Goal: Task Accomplishment & Management: Manage account settings

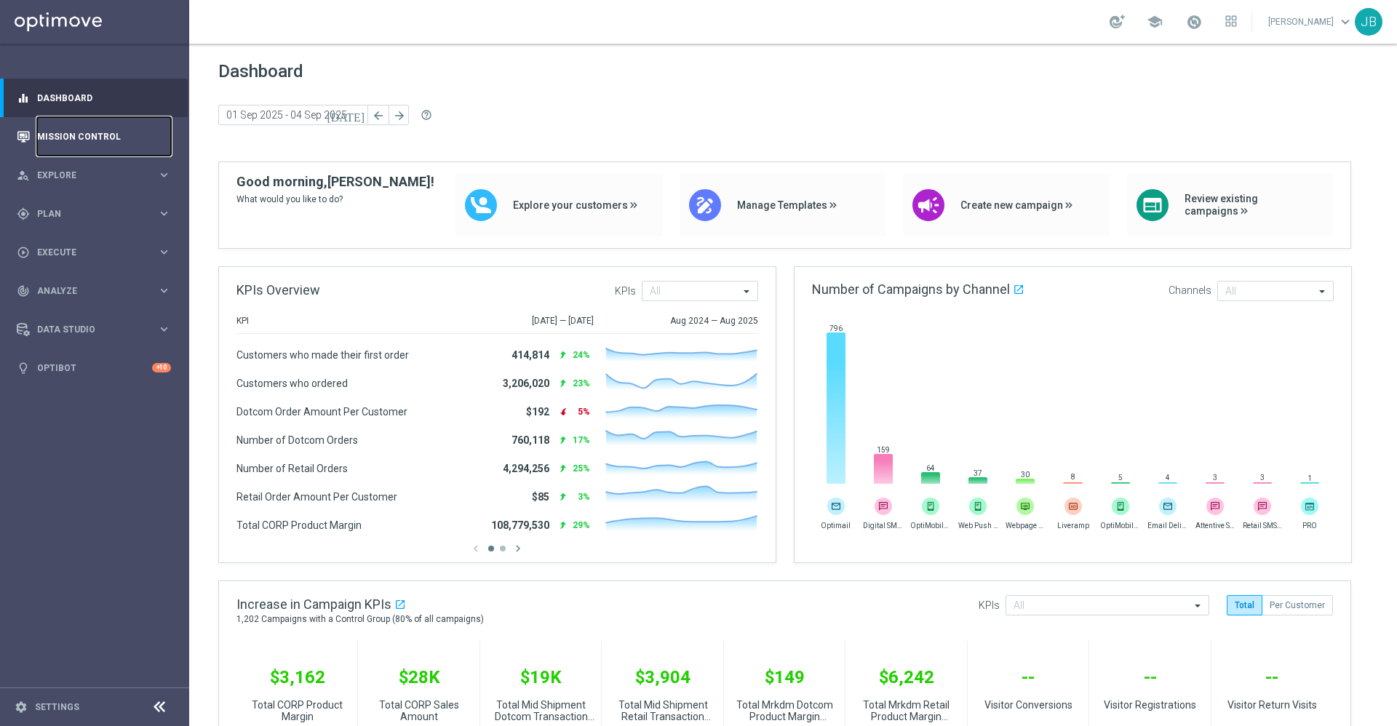
click at [96, 138] on link "Mission Control" at bounding box center [104, 136] width 134 height 39
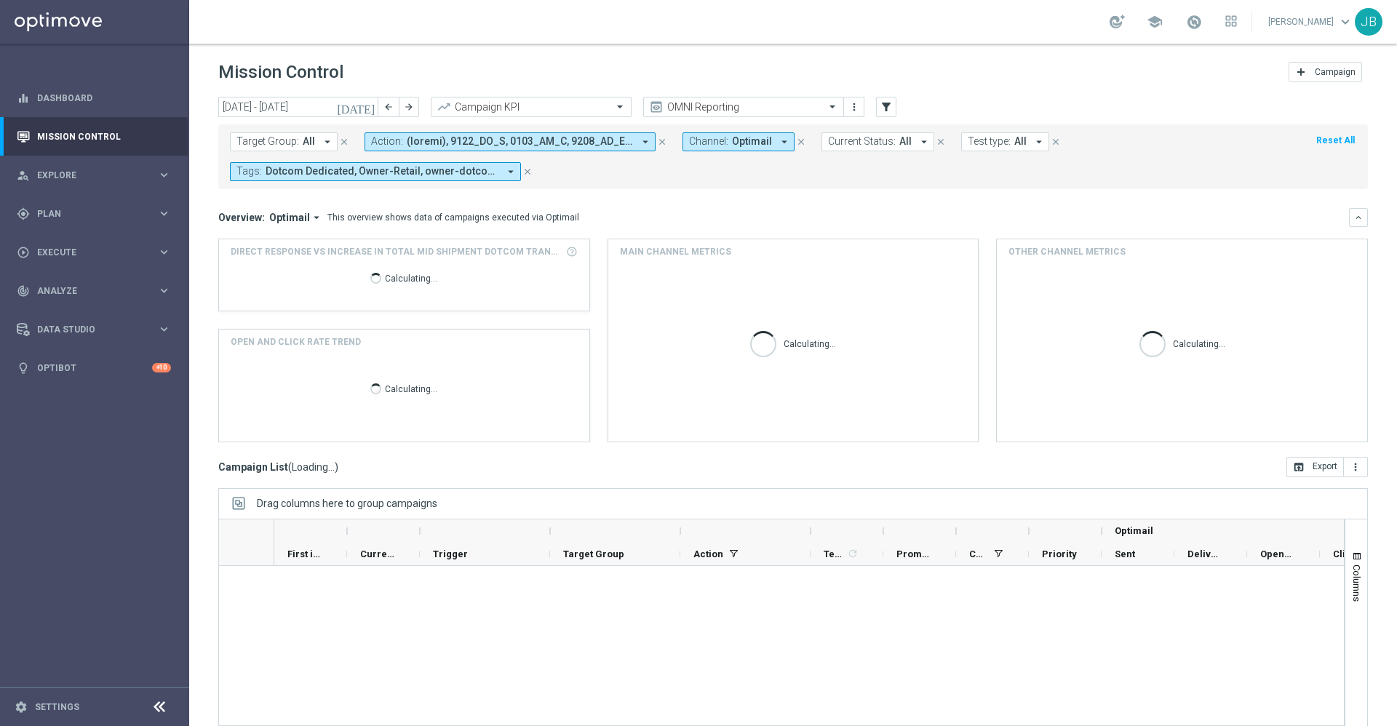
click at [369, 108] on icon "[DATE]" at bounding box center [356, 106] width 39 height 13
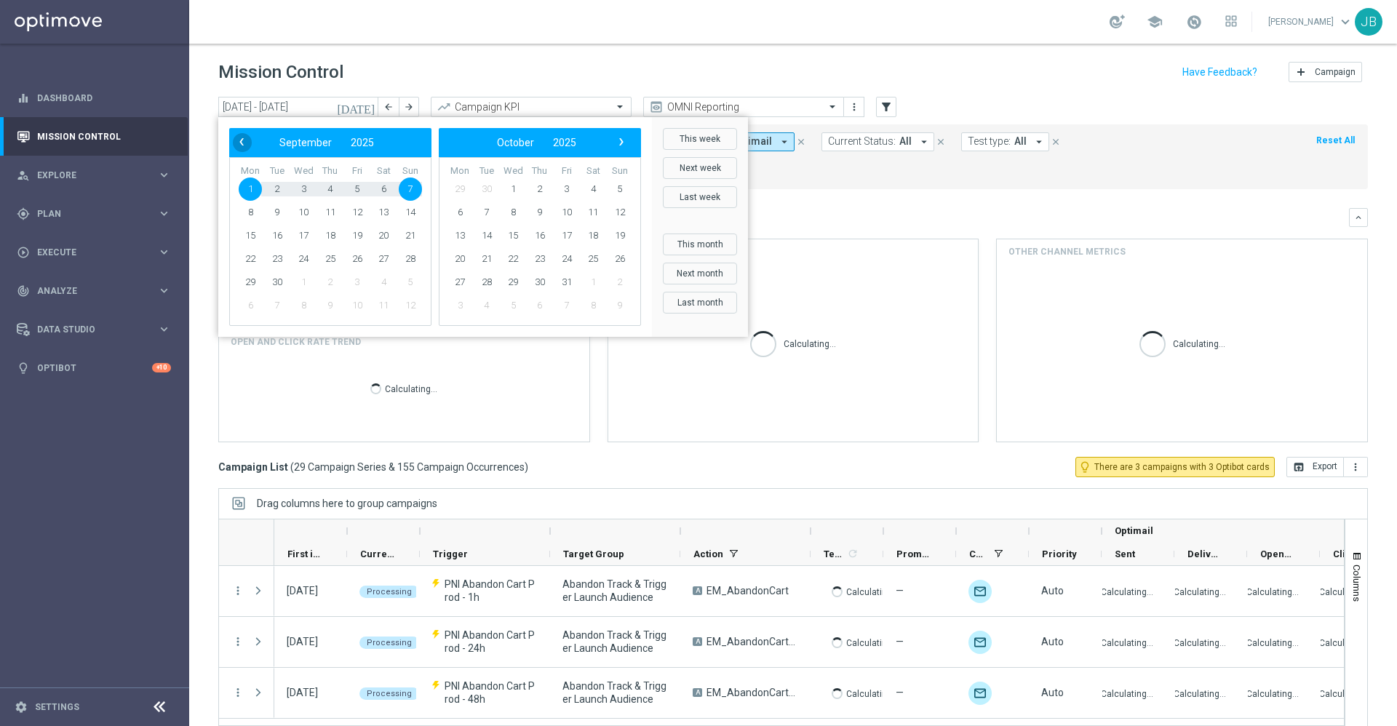
click at [245, 141] on span "‹" at bounding box center [241, 141] width 19 height 19
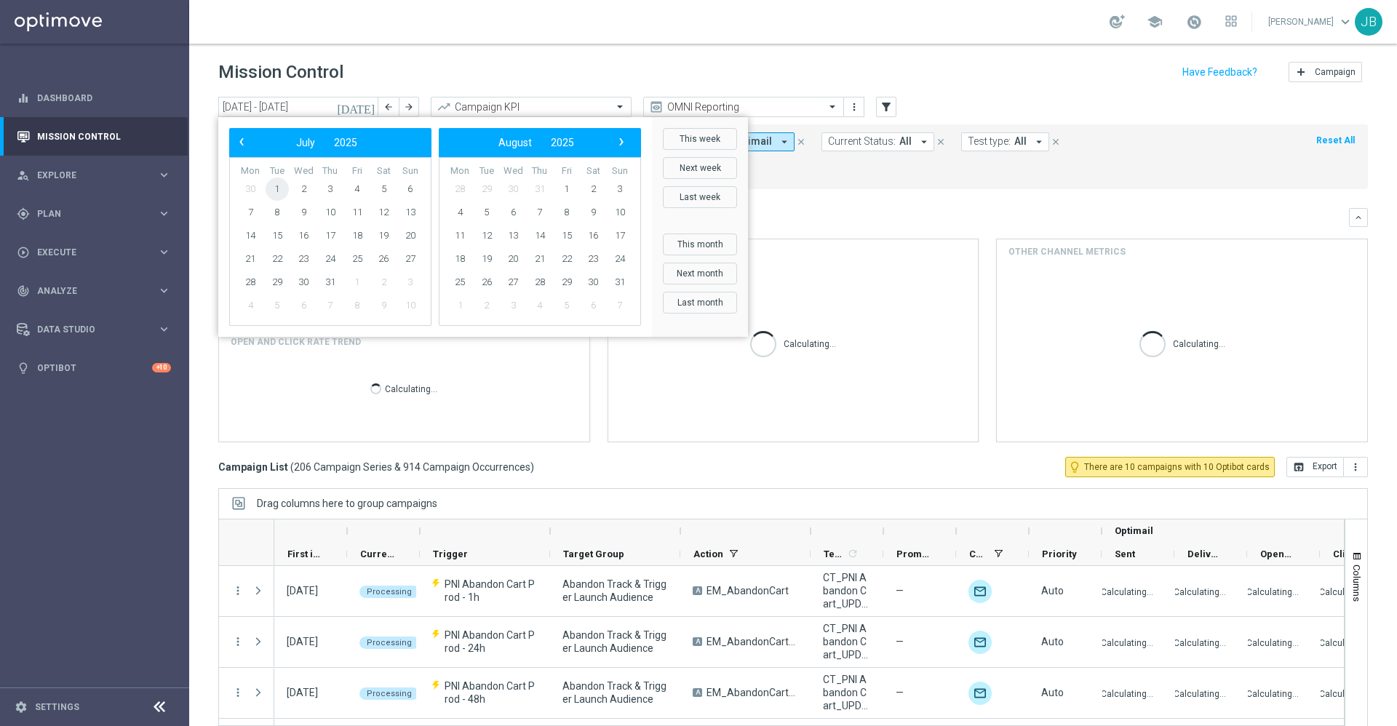
click at [280, 188] on span "1" at bounding box center [277, 189] width 23 height 23
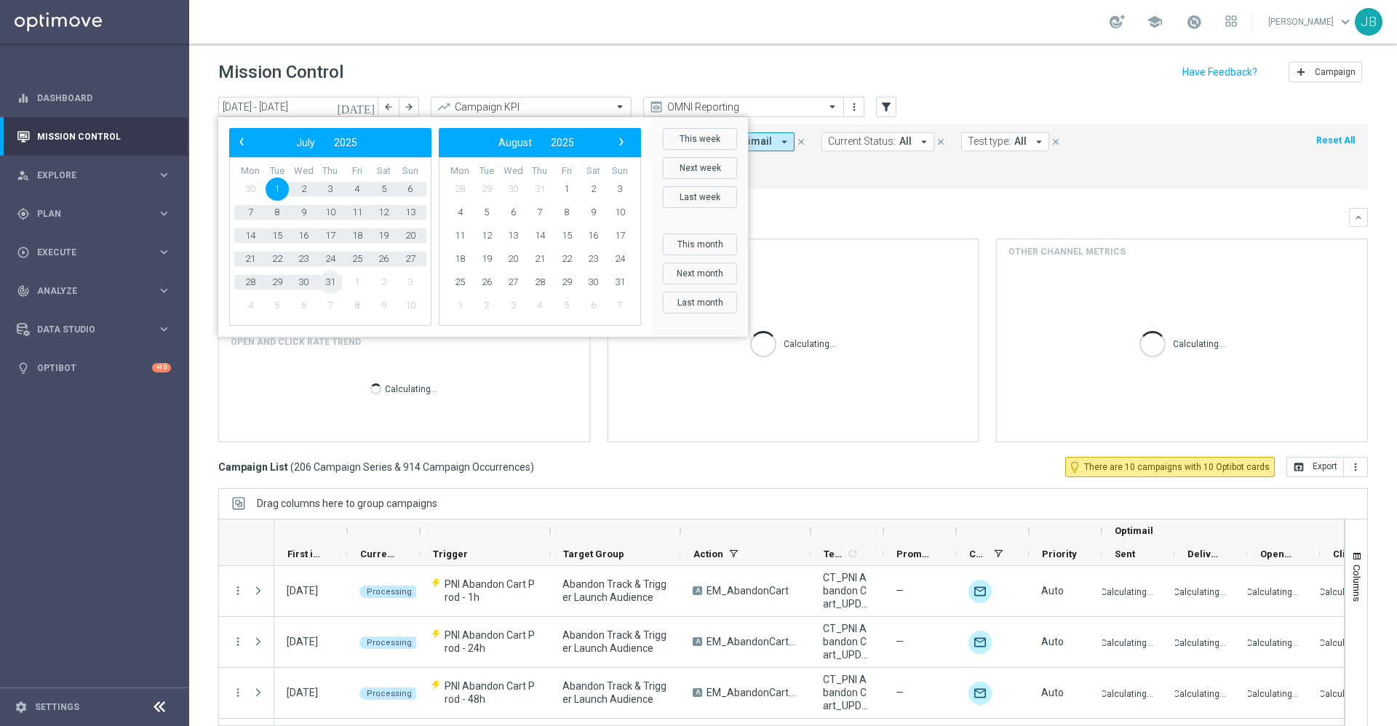
click at [338, 289] on span "31" at bounding box center [330, 282] width 23 height 23
type input "[DATE] - [DATE]"
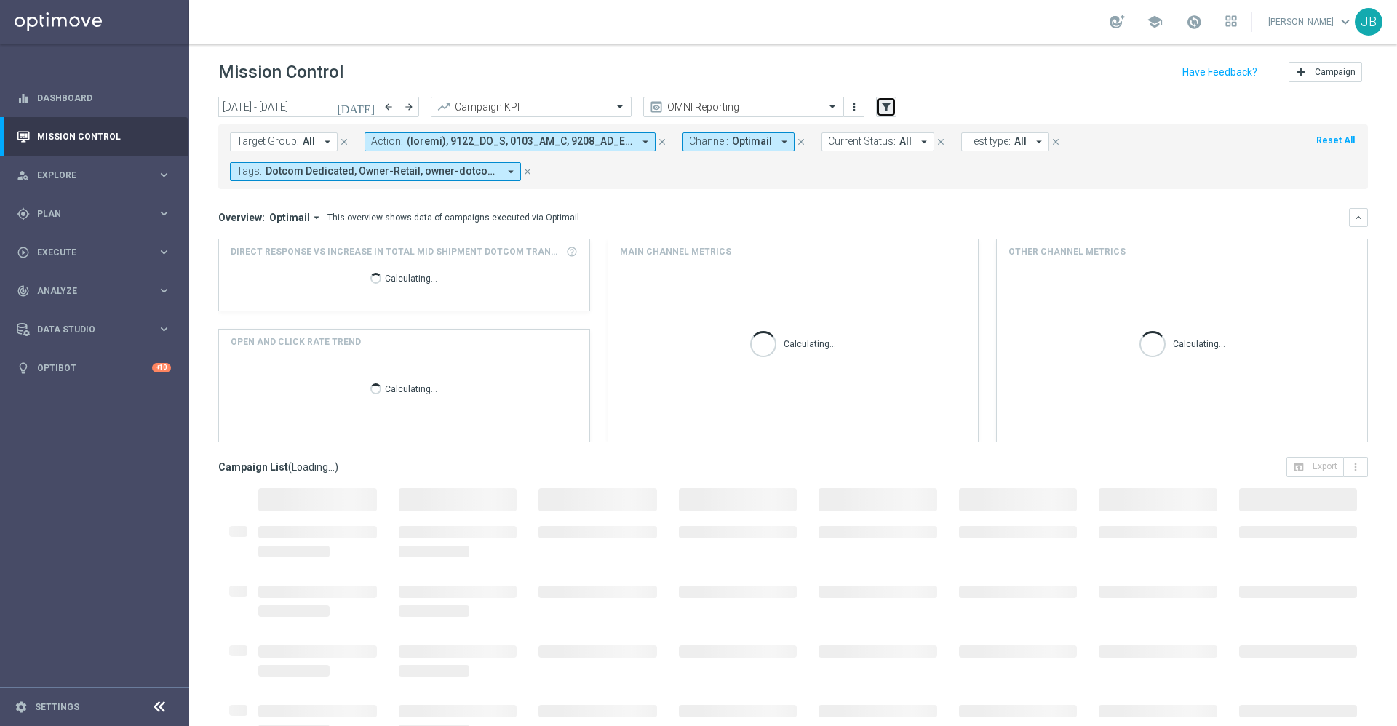
click at [888, 106] on icon "filter_alt" at bounding box center [886, 106] width 13 height 13
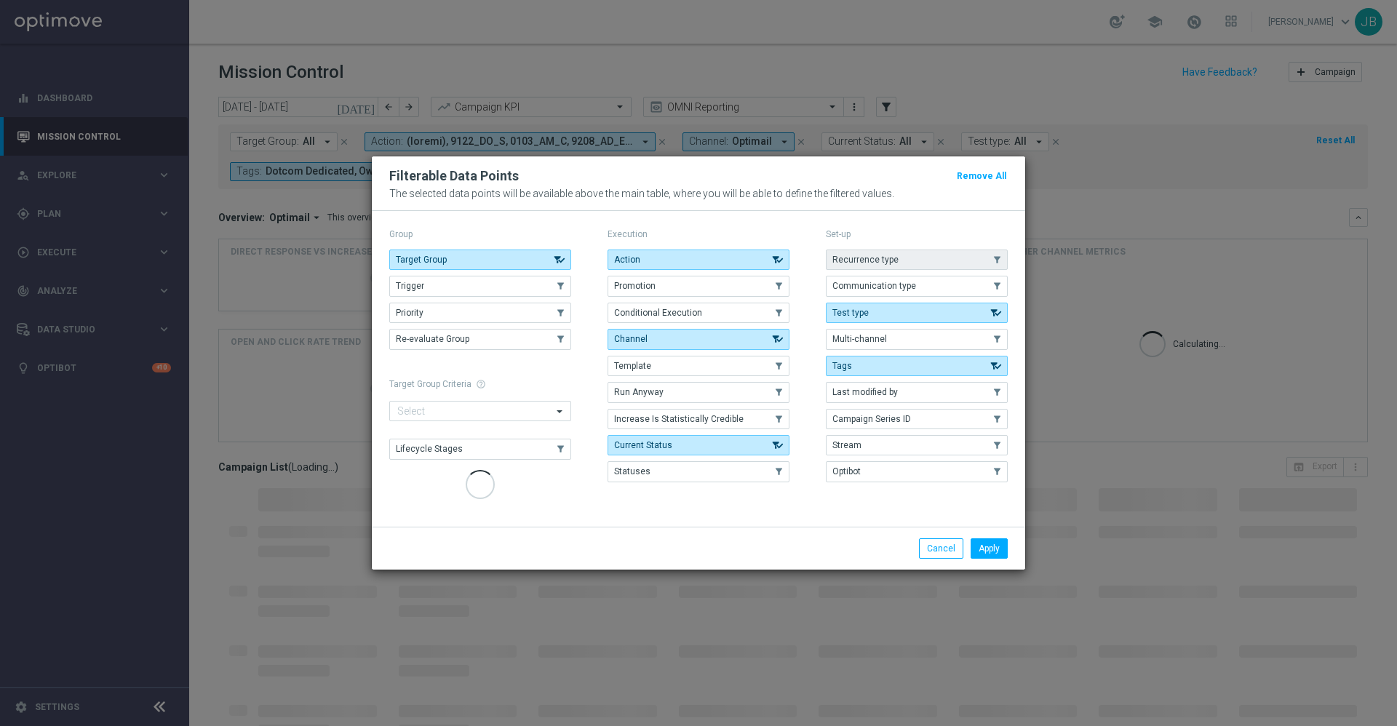
click at [874, 256] on button "Recurrence type" at bounding box center [917, 260] width 182 height 20
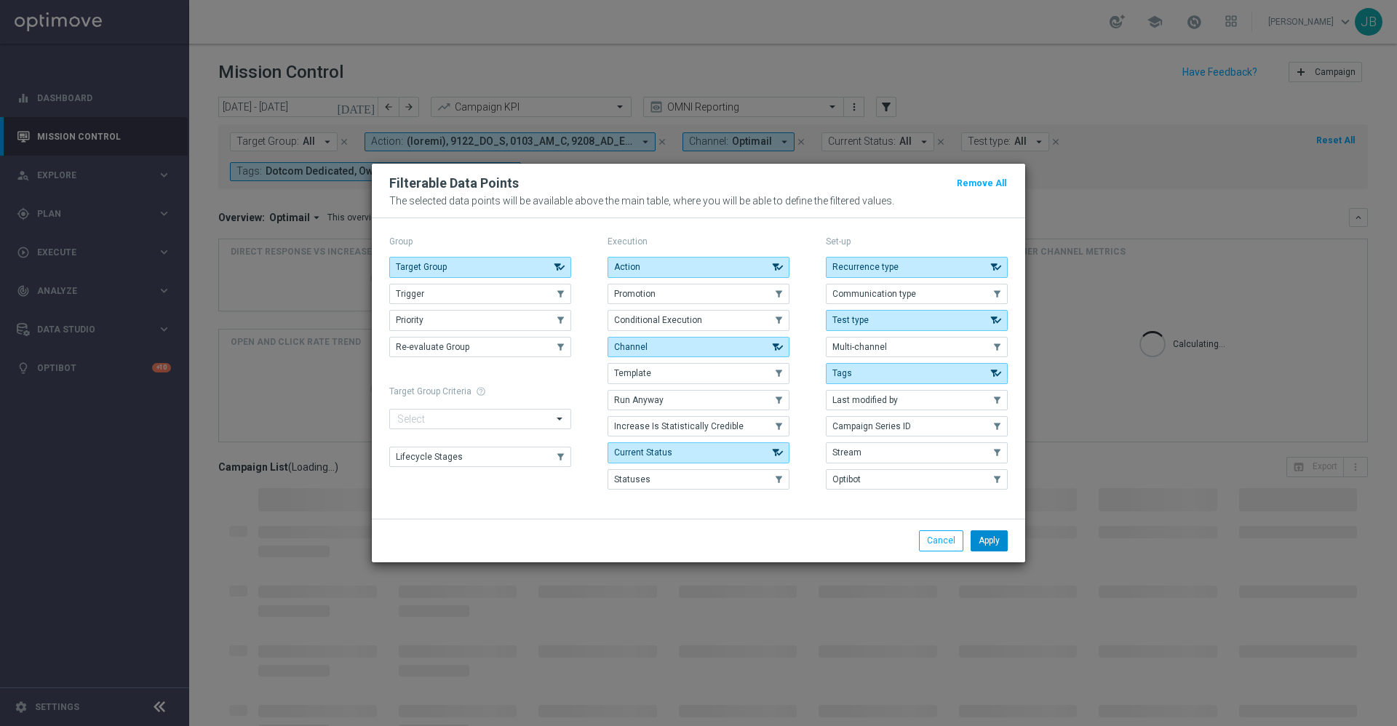
click at [992, 543] on button "Apply" at bounding box center [988, 540] width 37 height 20
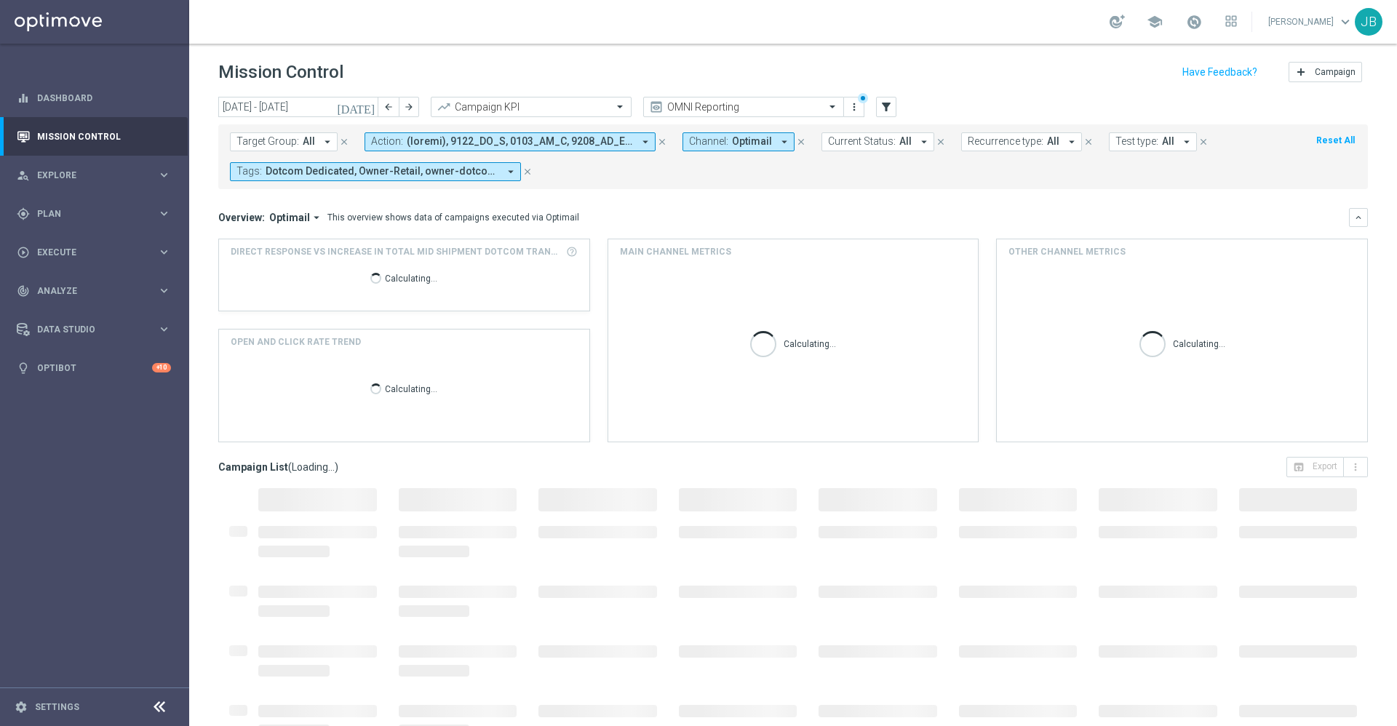
click at [1011, 136] on span "Recurrence type:" at bounding box center [1006, 141] width 76 height 12
click at [968, 229] on div "Non-Recurring" at bounding box center [1020, 228] width 104 height 23
click at [1196, 190] on mini-dashboard "Overview: Optimail arrow_drop_down This overview shows data of campaigns execut…" at bounding box center [792, 323] width 1149 height 268
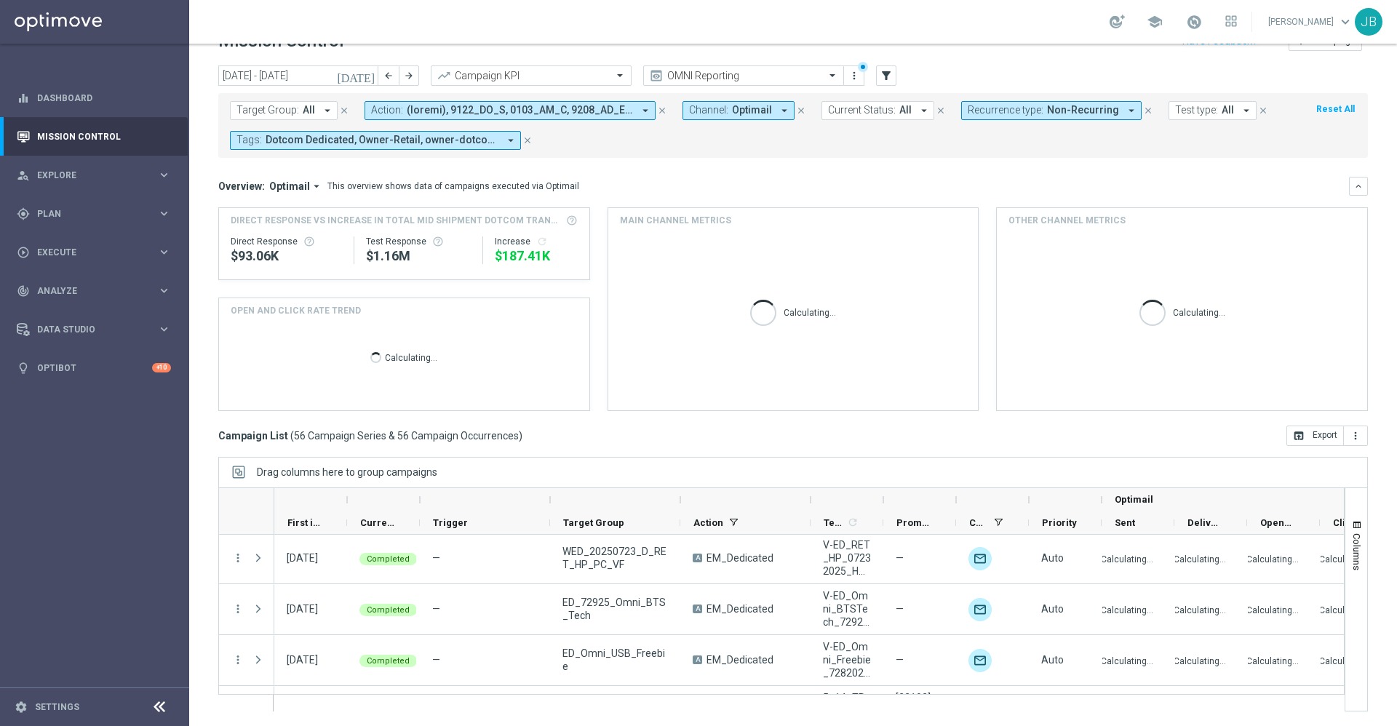
scroll to position [2692, 0]
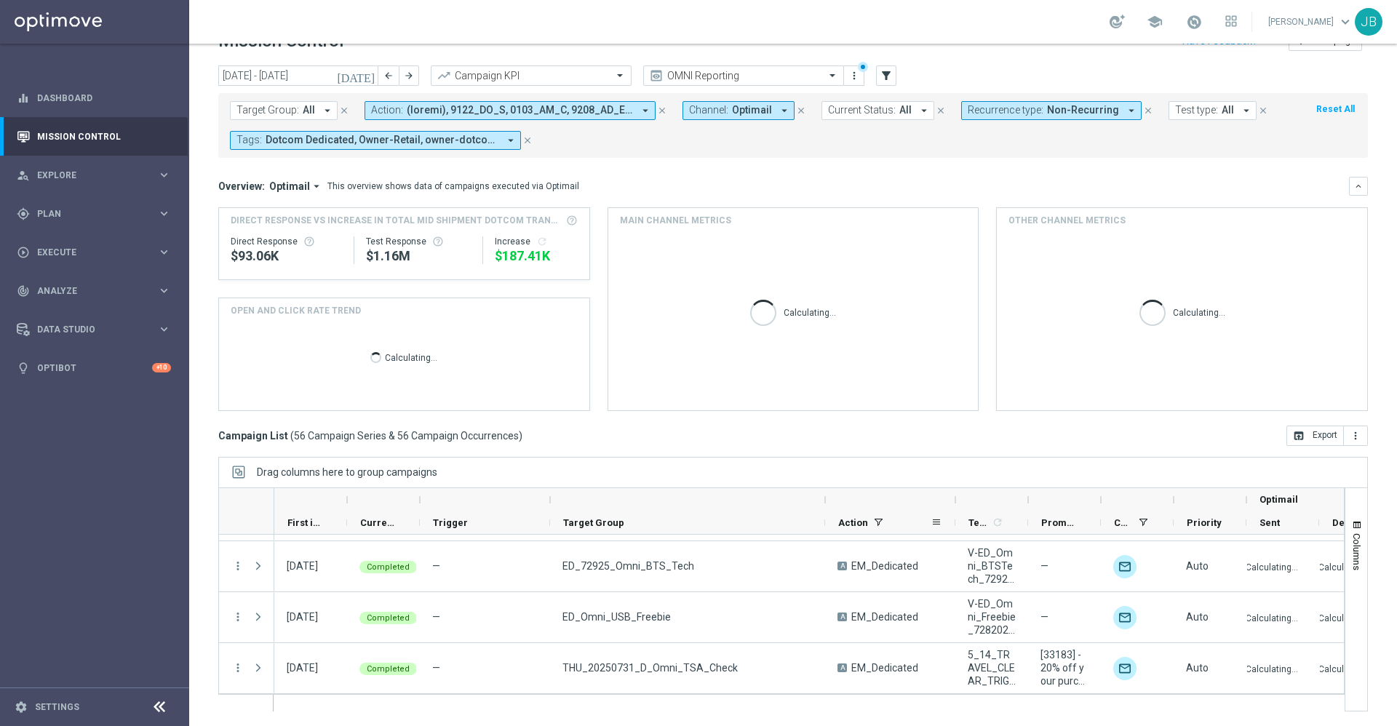
drag, startPoint x: 680, startPoint y: 498, endPoint x: 825, endPoint y: 511, distance: 145.4
click at [825, 511] on div "Optimail First in Range" at bounding box center [943, 511] width 1339 height 47
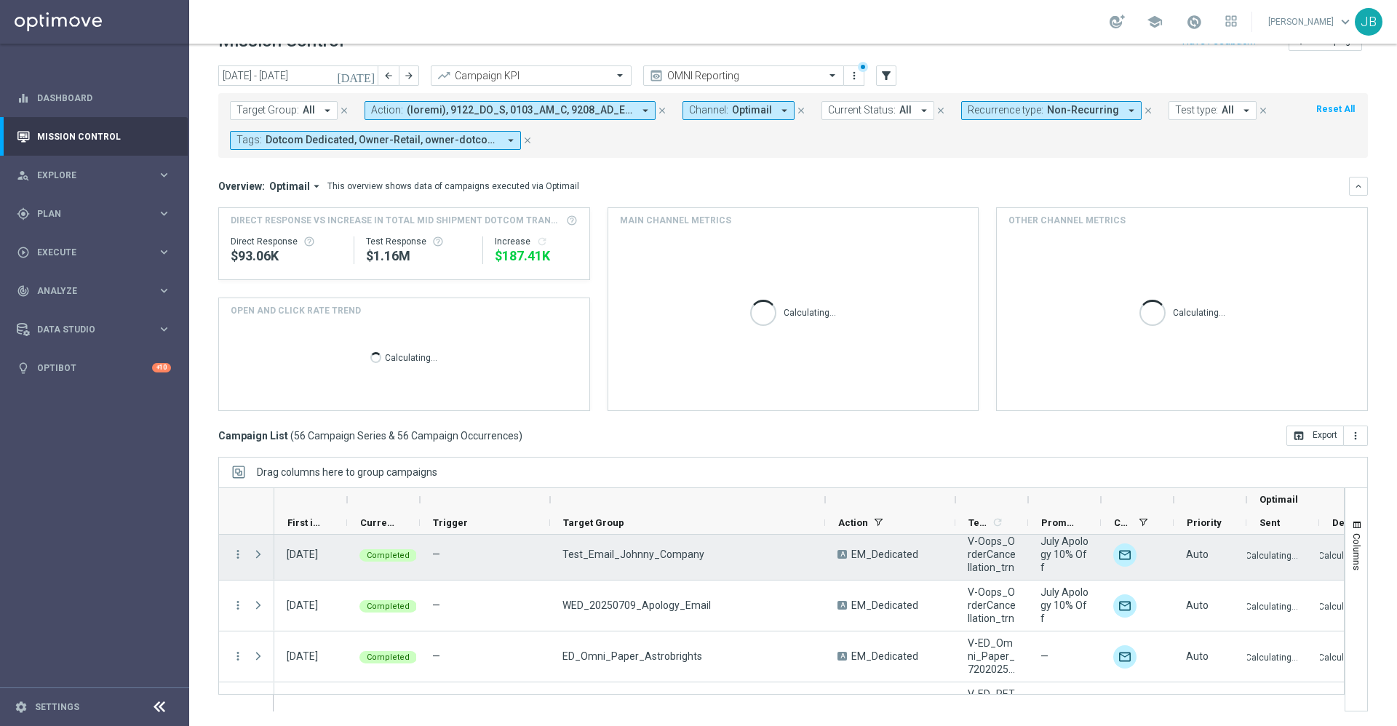
scroll to position [2478, 0]
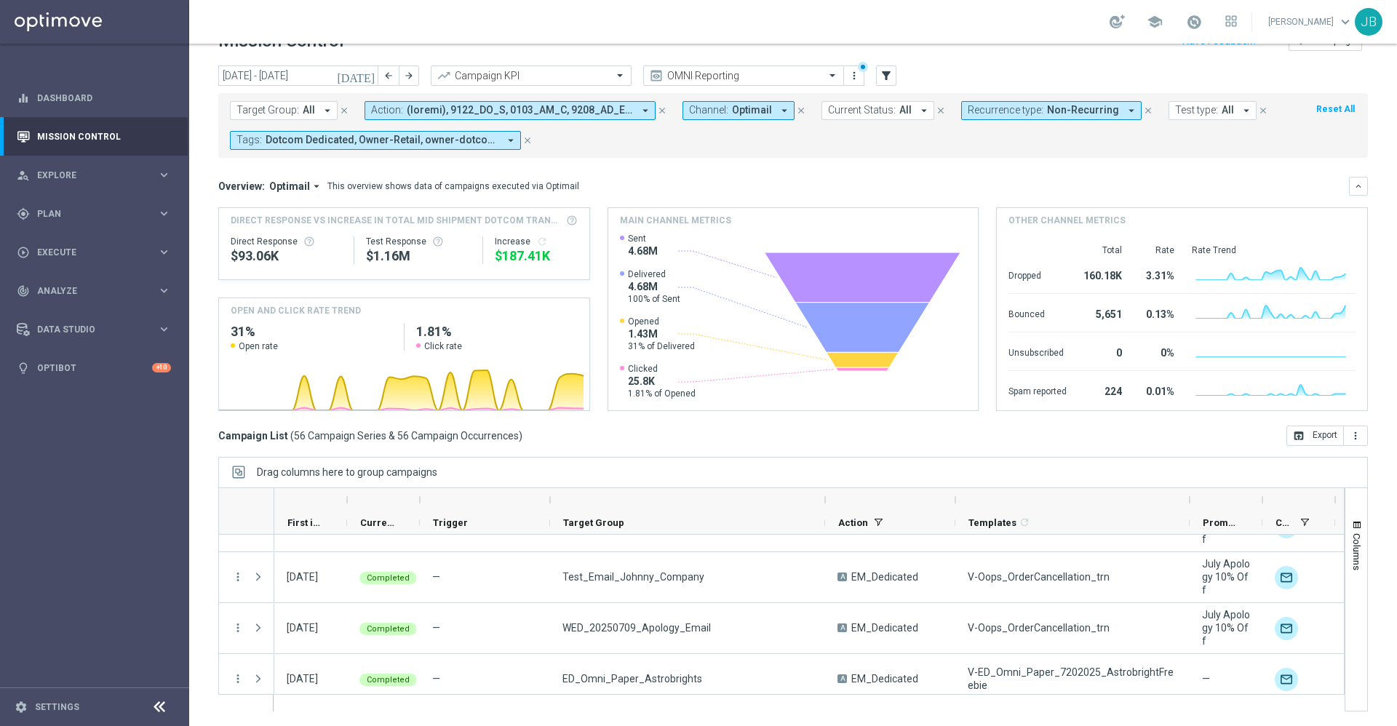
drag, startPoint x: 1031, startPoint y: 499, endPoint x: 1192, endPoint y: 506, distance: 160.9
click at [1192, 506] on div at bounding box center [1189, 499] width 6 height 23
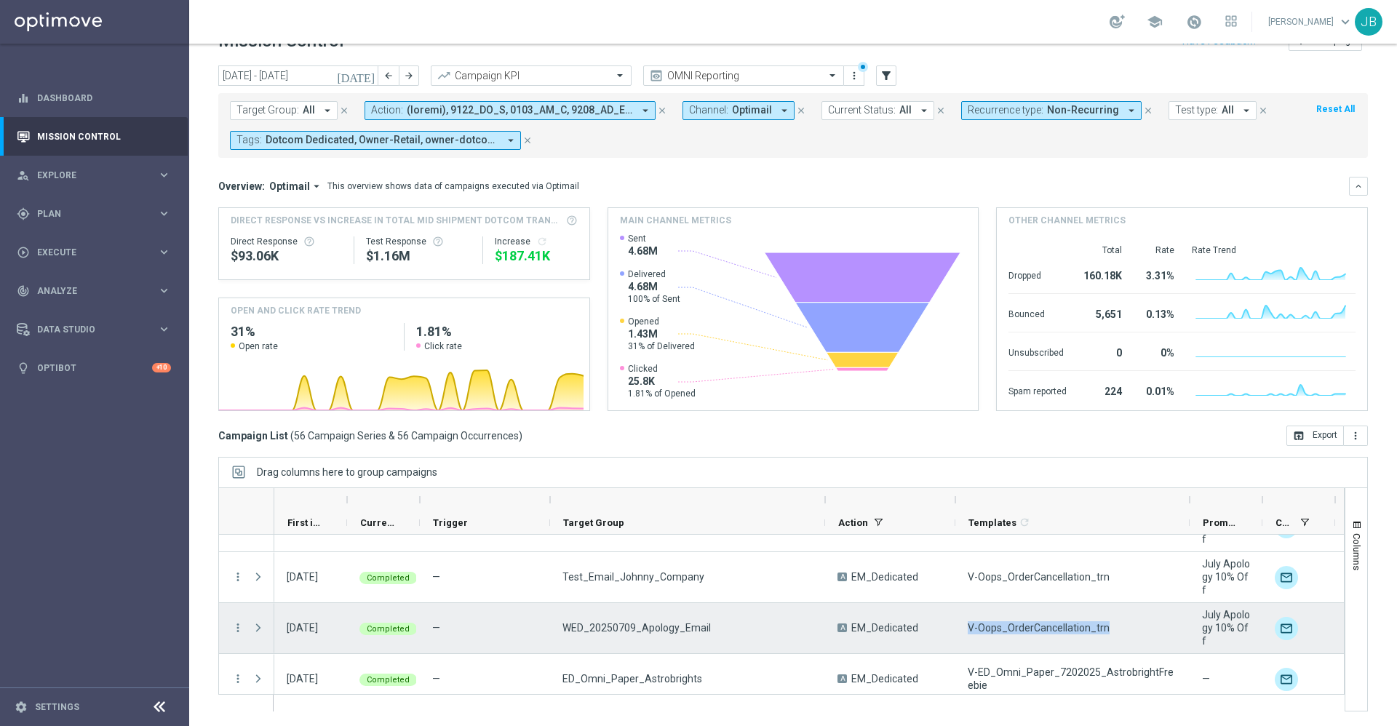
drag, startPoint x: 1106, startPoint y: 626, endPoint x: 968, endPoint y: 628, distance: 137.5
click at [968, 628] on div "V-Oops_OrderCancellation_trn" at bounding box center [1072, 628] width 234 height 50
drag, startPoint x: 717, startPoint y: 623, endPoint x: 565, endPoint y: 626, distance: 152.8
click at [565, 626] on div "WED_20250709_Apology_Email" at bounding box center [687, 628] width 275 height 50
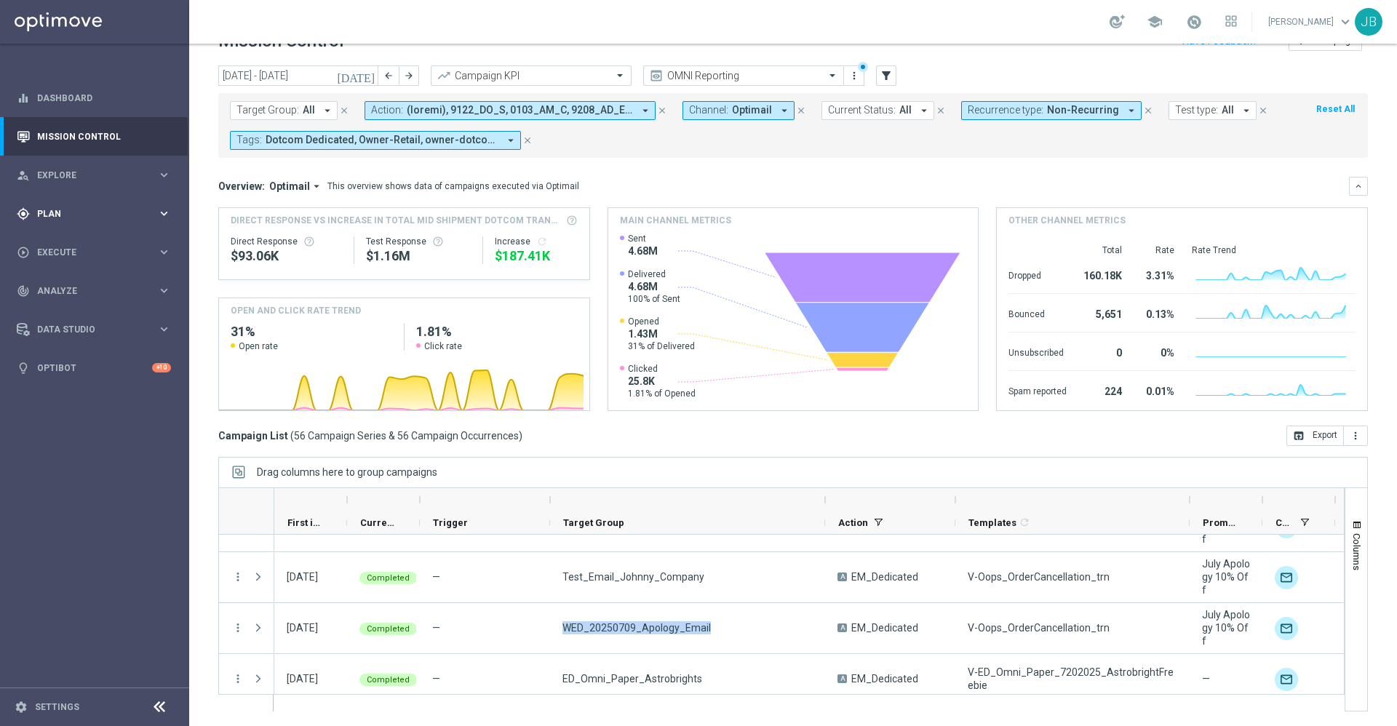
click at [112, 219] on div "gps_fixed Plan" at bounding box center [87, 213] width 140 height 13
click at [104, 243] on link "Target Groups" at bounding box center [94, 244] width 113 height 12
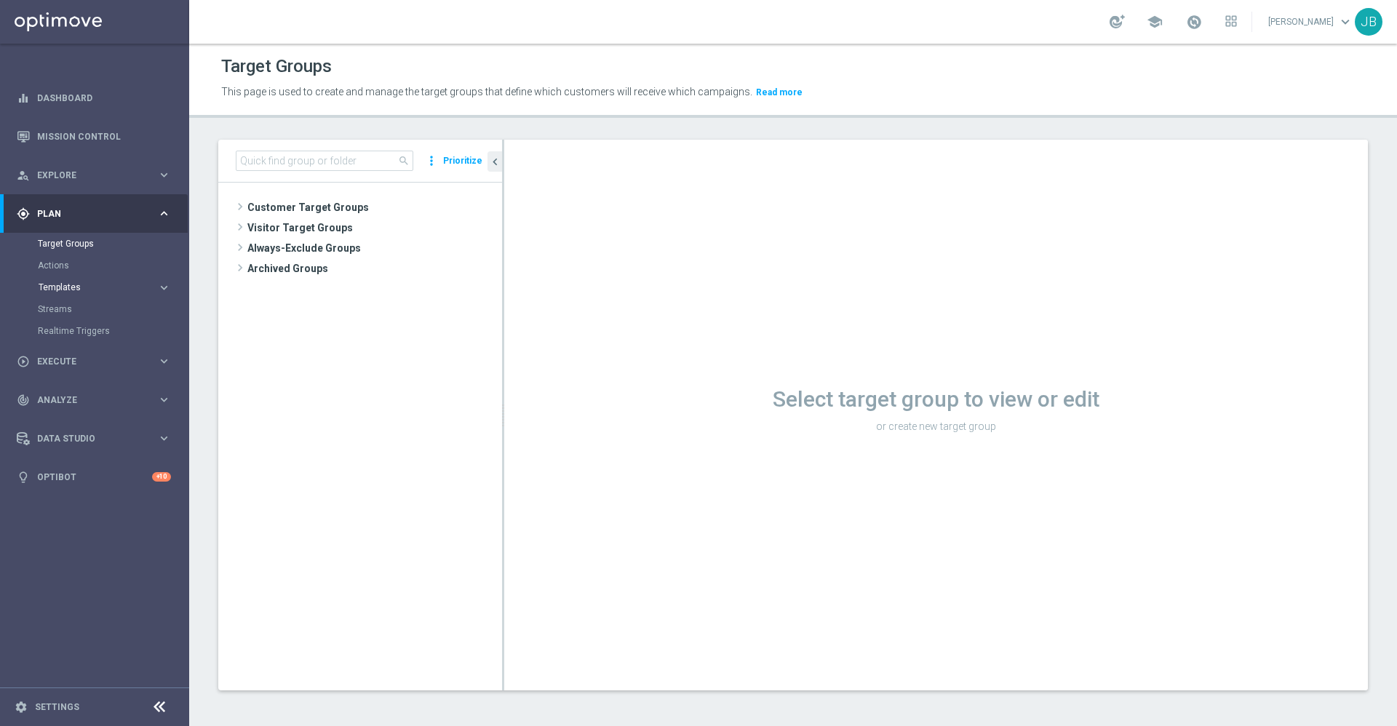
click at [82, 289] on span "Templates" at bounding box center [91, 287] width 104 height 9
click at [71, 314] on link "Optimail" at bounding box center [98, 309] width 106 height 12
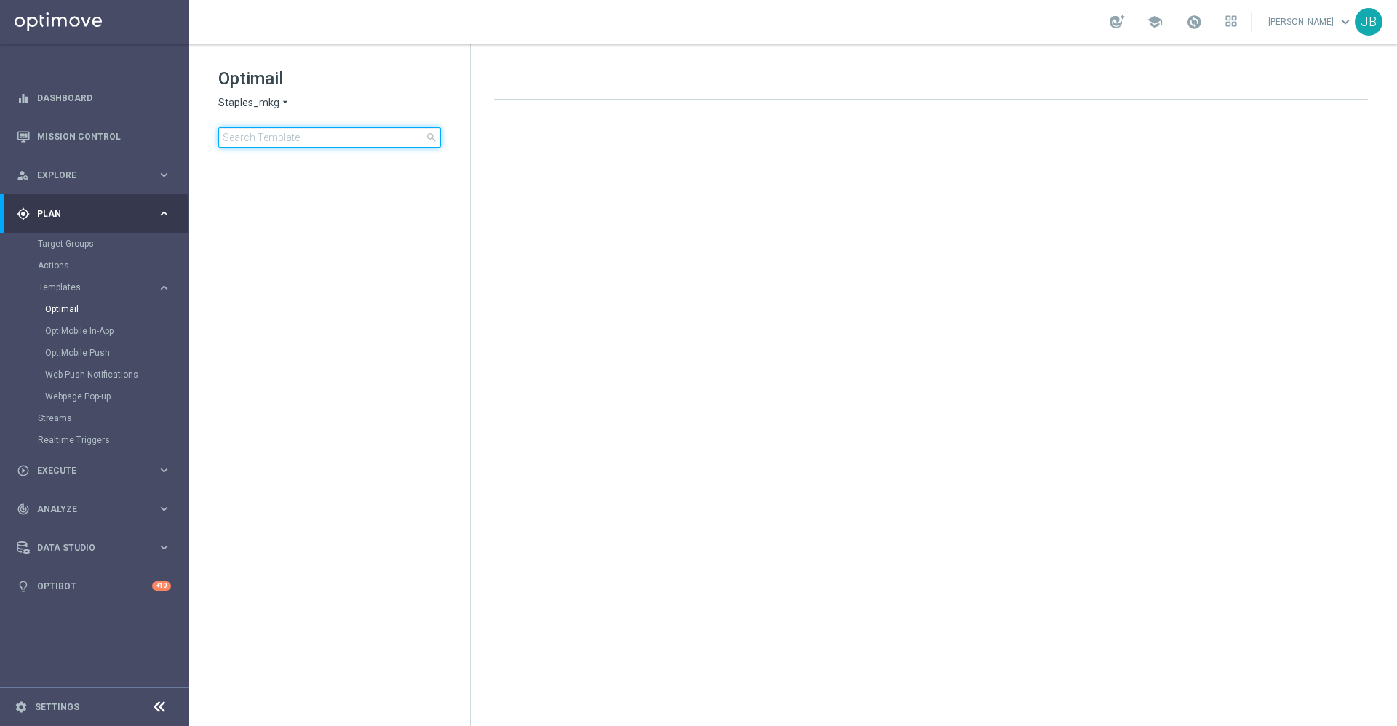
click at [310, 139] on input at bounding box center [329, 137] width 223 height 20
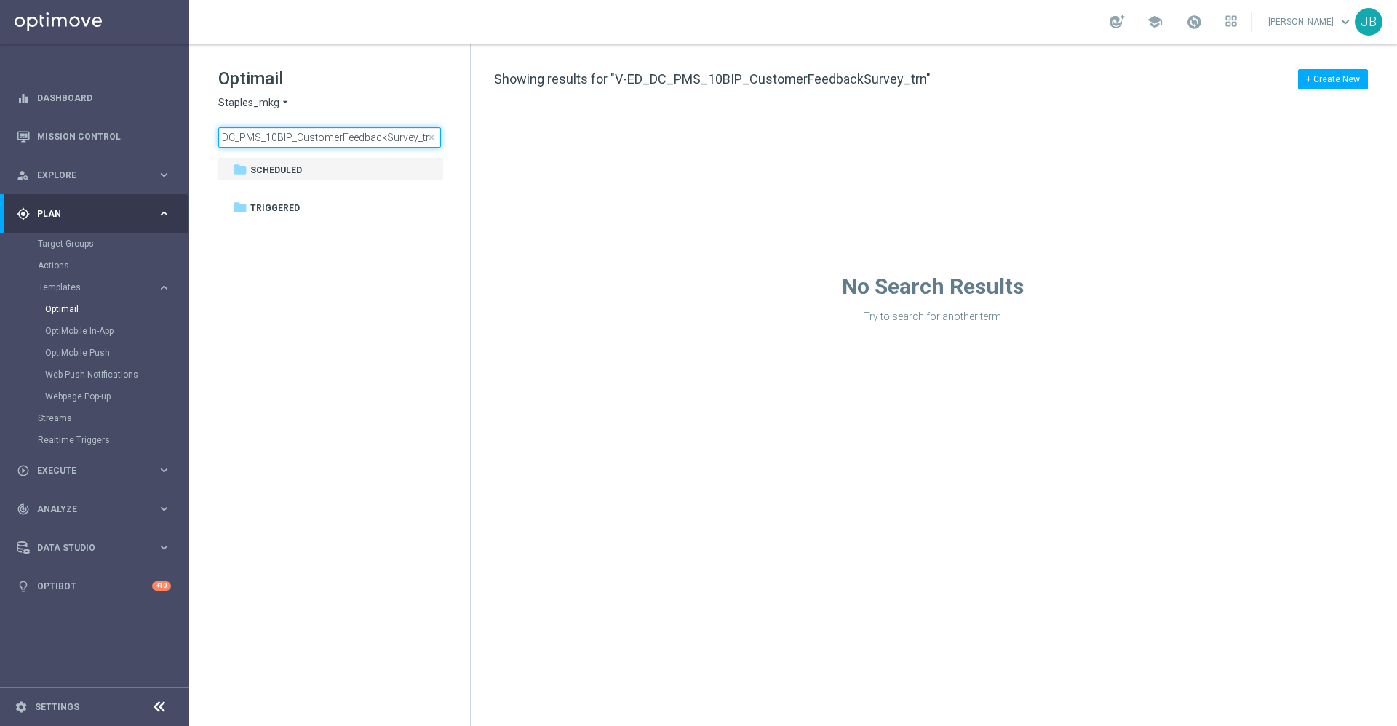
type input "V-ED_DC_PMS_10BIP_CustomerFeedbackSurvey_trn"
click at [262, 106] on span "Staples_mkg" at bounding box center [248, 103] width 61 height 14
click at [0, 0] on span "Staples_mkt_trn" at bounding box center [0, 0] width 0 height 0
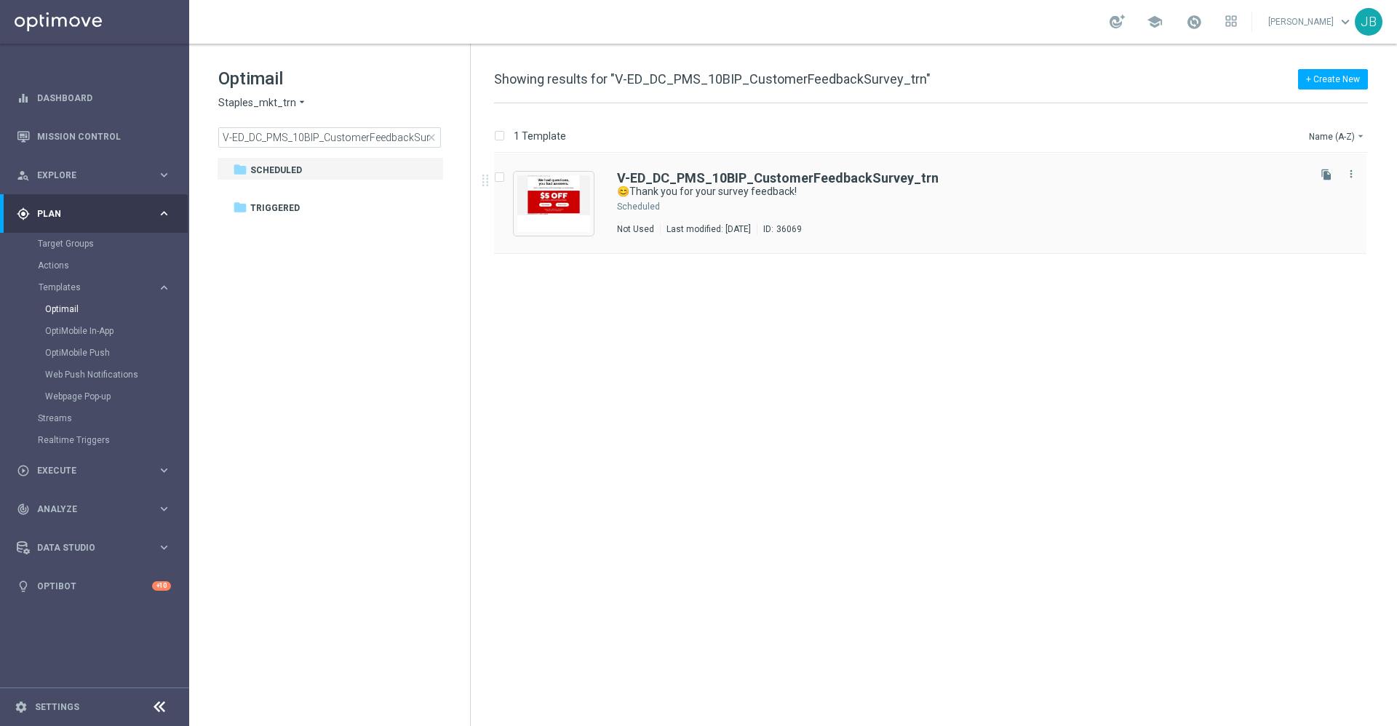
click at [691, 170] on div "V-ED_DC_PMS_10BIP_CustomerFeedbackSurvey_trn 😊Thank you for your survey feedbac…" at bounding box center [930, 203] width 872 height 100
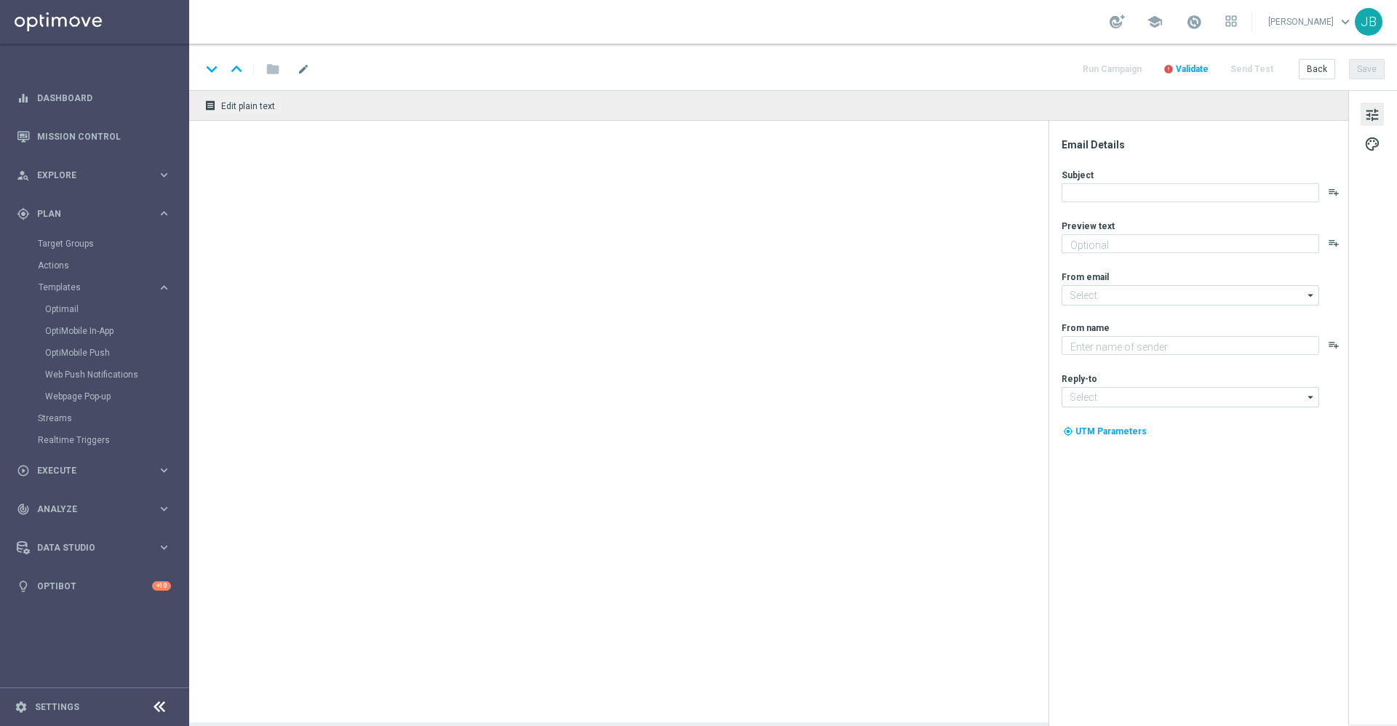
type textarea "Here's $5 off your next in-store print purchase."
type input "[EMAIL_ADDRESS][DOMAIN_NAME]"
type textarea "Staples"
type input "[EMAIL_ADDRESS][DOMAIN_NAME]"
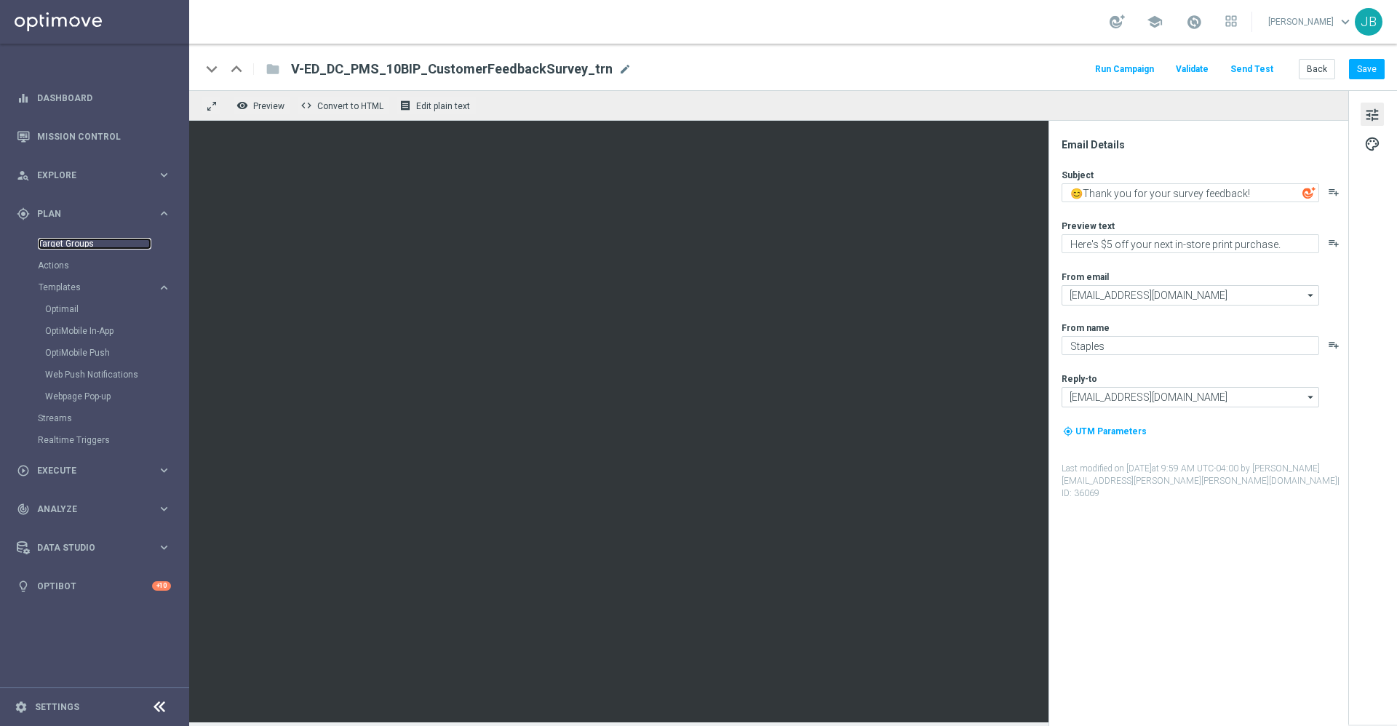
click at [77, 246] on link "Target Groups" at bounding box center [94, 244] width 113 height 12
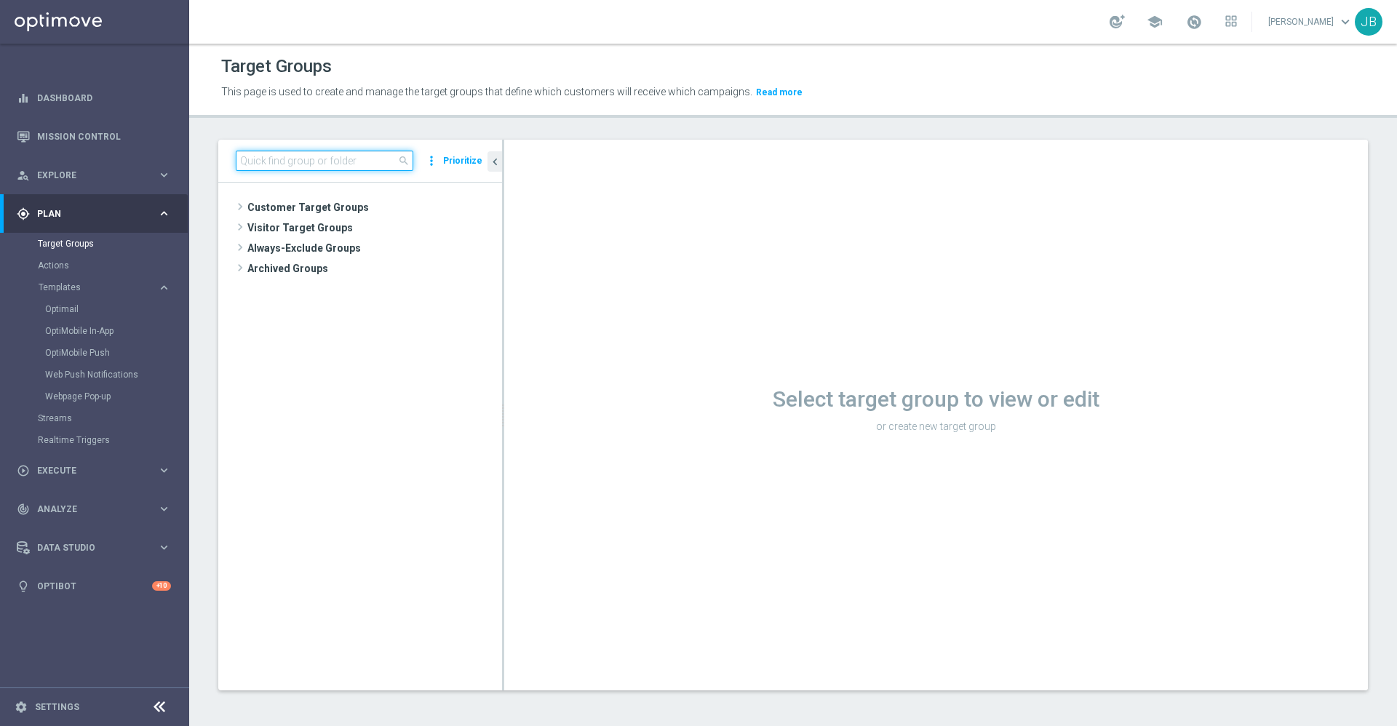
click at [311, 164] on input at bounding box center [325, 161] width 178 height 20
click at [310, 165] on input at bounding box center [325, 161] width 178 height 20
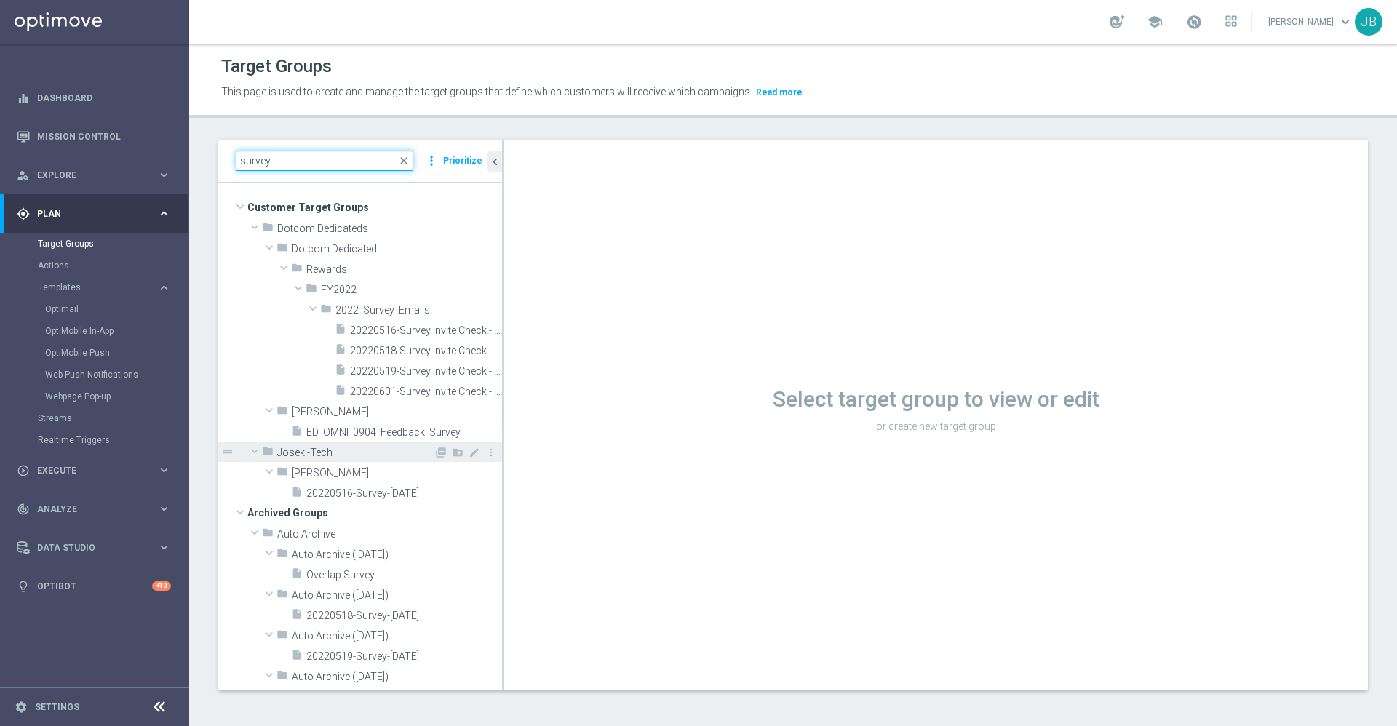
type input "survey"
click at [366, 443] on div "folder Joseki-Tech" at bounding box center [348, 452] width 172 height 20
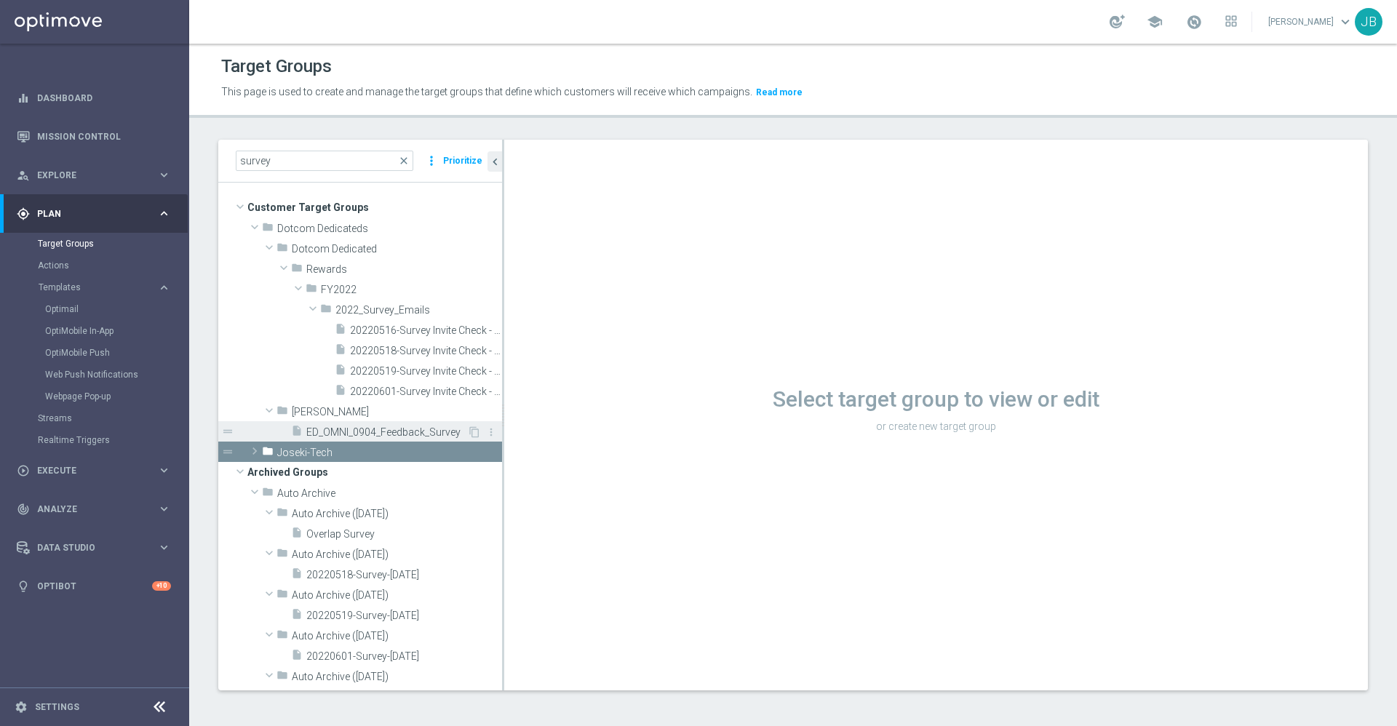
click at [366, 432] on span "ED_OMNI_0904_Feedback_Survey" at bounding box center [386, 432] width 161 height 12
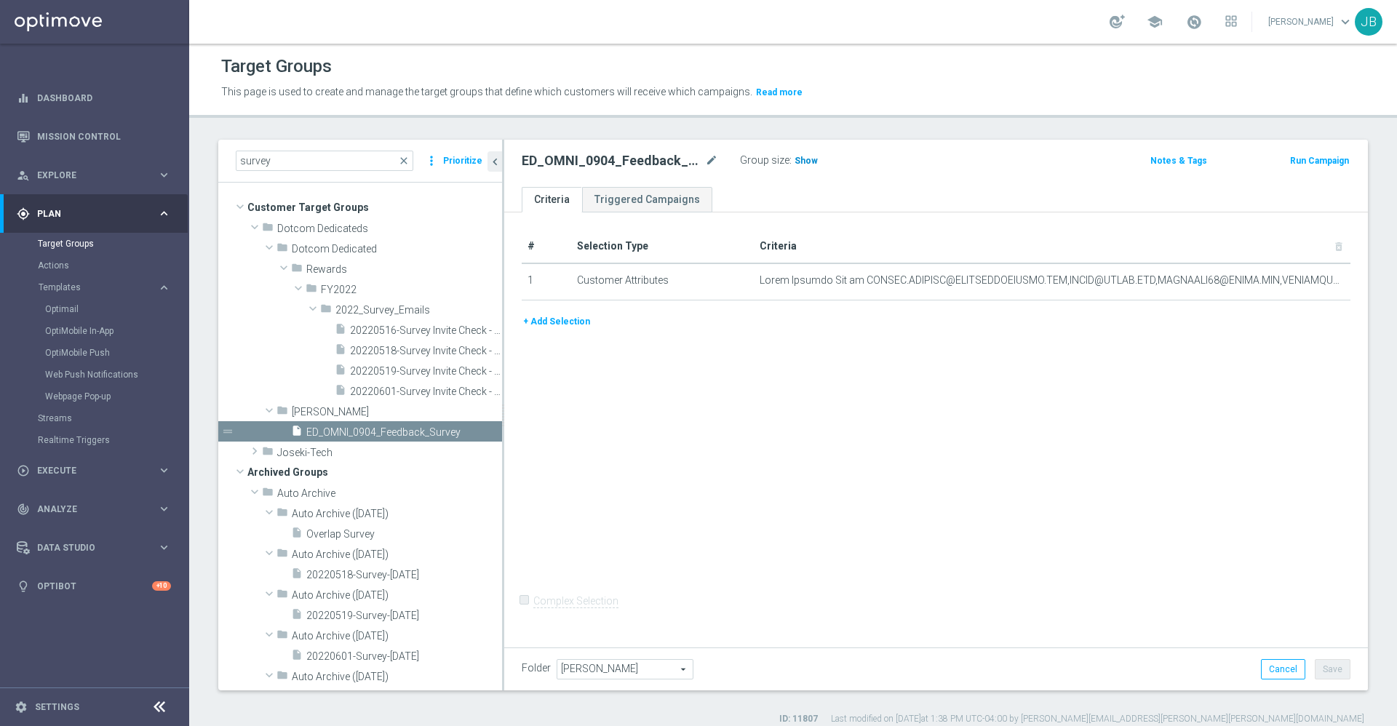
click at [802, 163] on span "Show" at bounding box center [805, 161] width 23 height 10
click at [1298, 284] on icon "mode_edit" at bounding box center [1304, 281] width 12 height 12
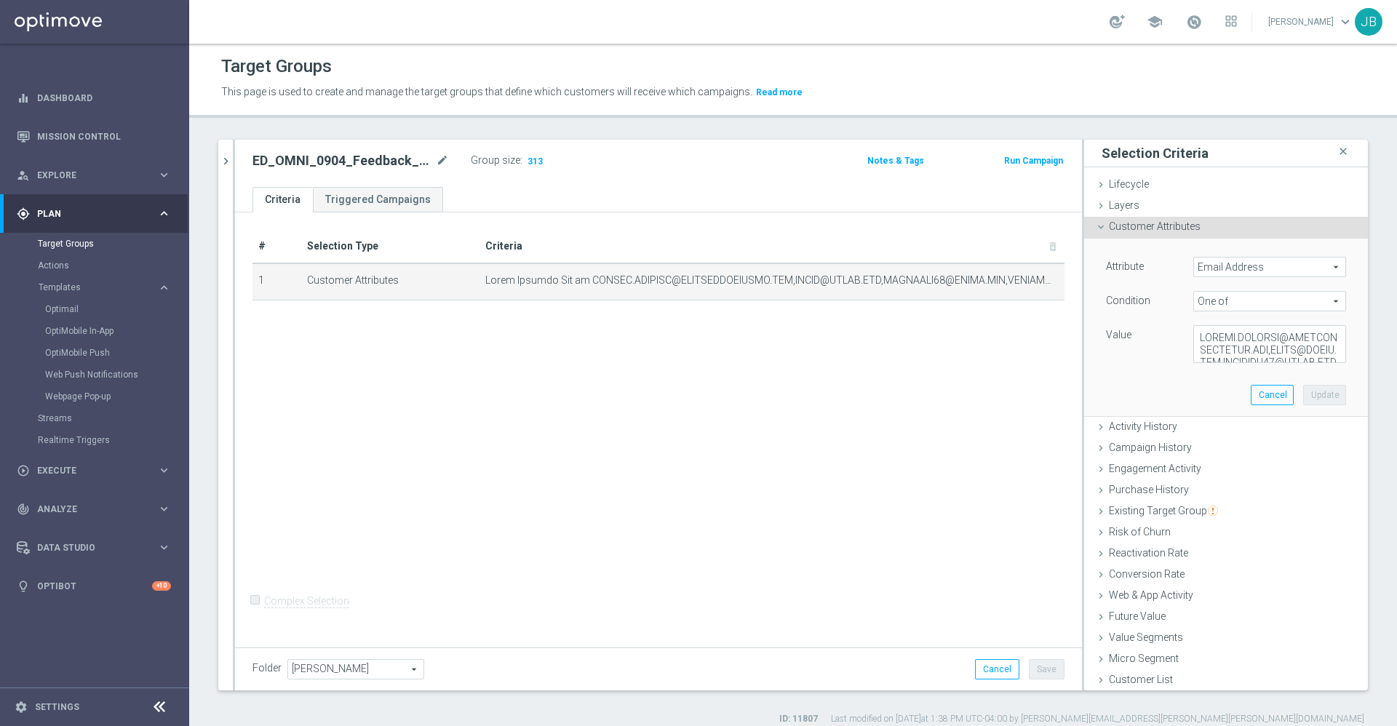
scroll to position [12, 0]
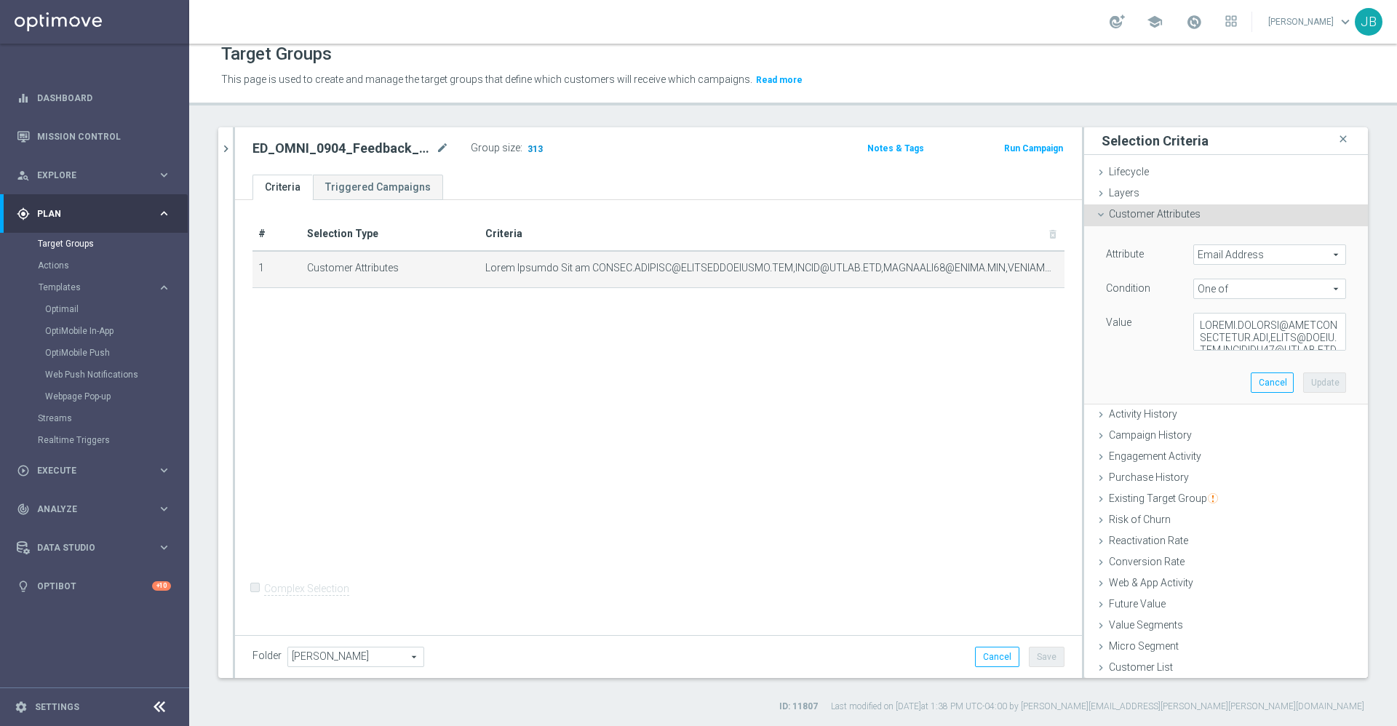
click at [531, 148] on span "313" at bounding box center [535, 150] width 18 height 14
click at [122, 136] on link "Mission Control" at bounding box center [104, 136] width 134 height 39
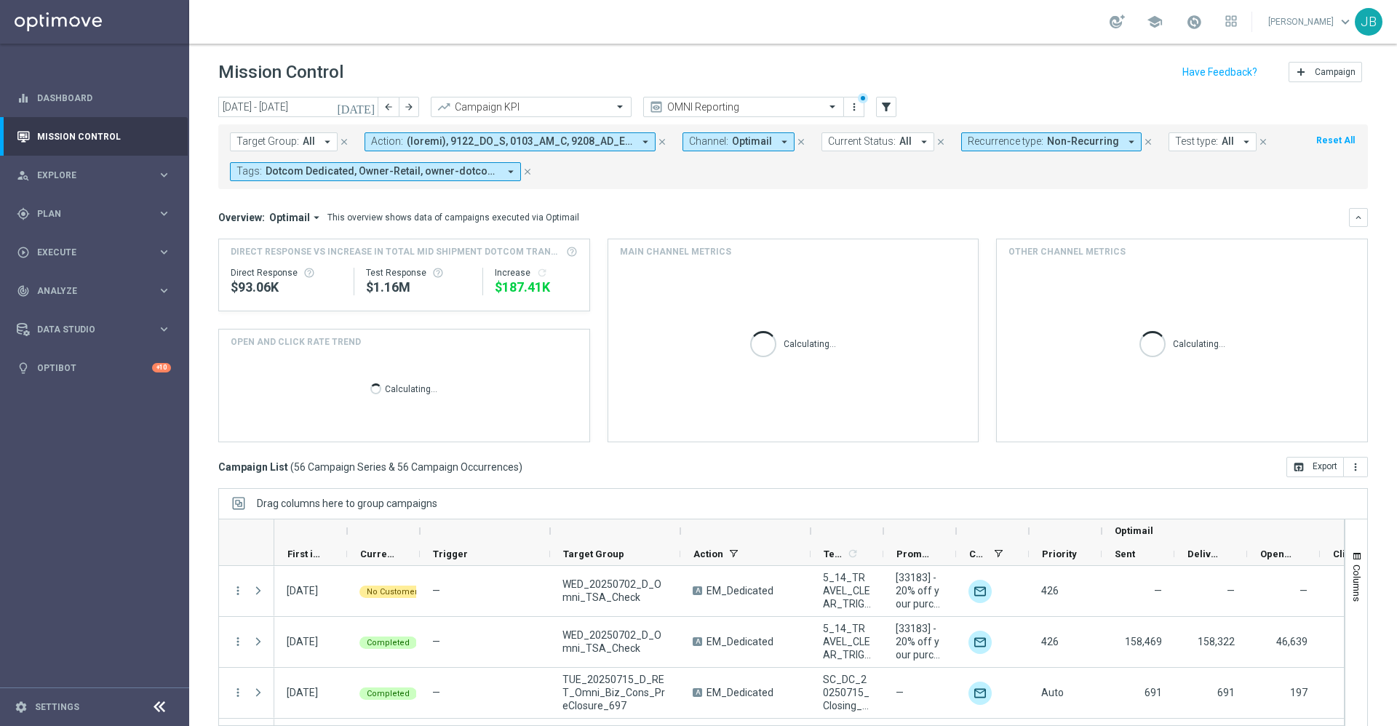
click at [370, 107] on icon "[DATE]" at bounding box center [356, 106] width 39 height 13
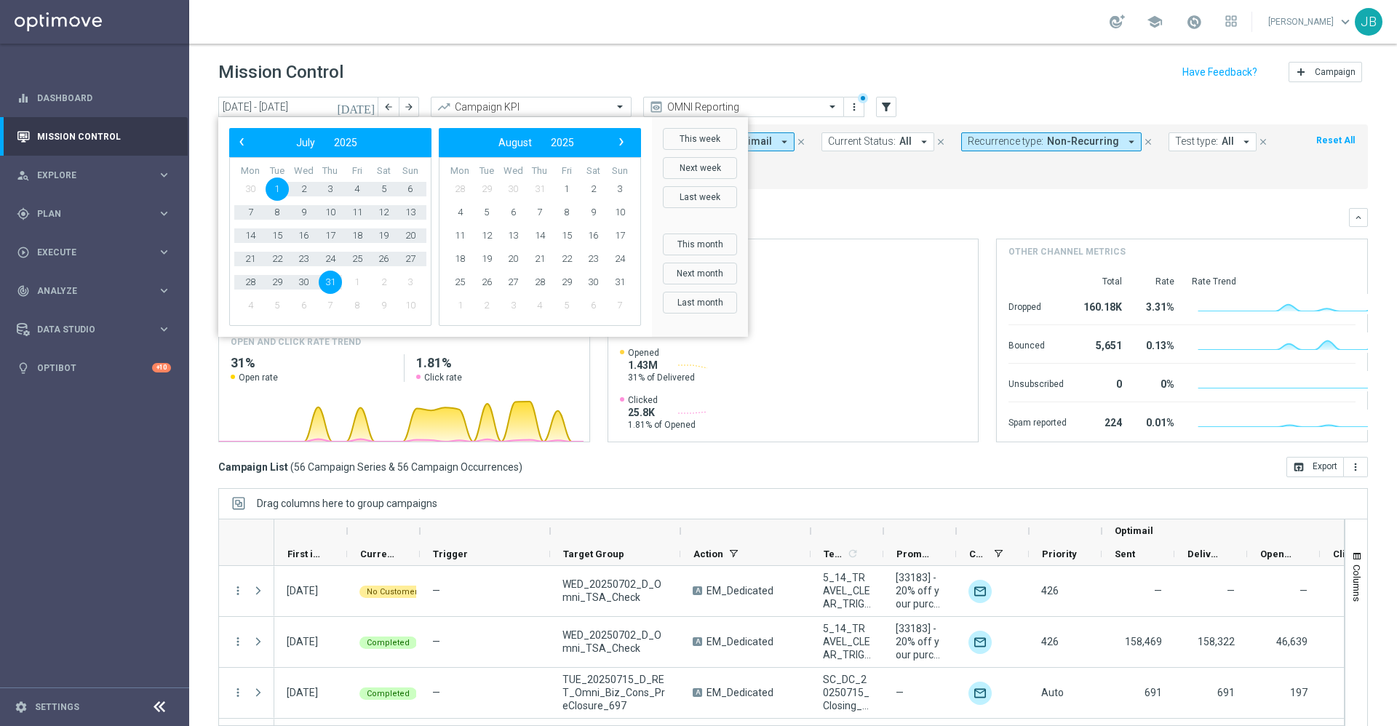
click at [370, 105] on icon "[DATE]" at bounding box center [356, 106] width 39 height 13
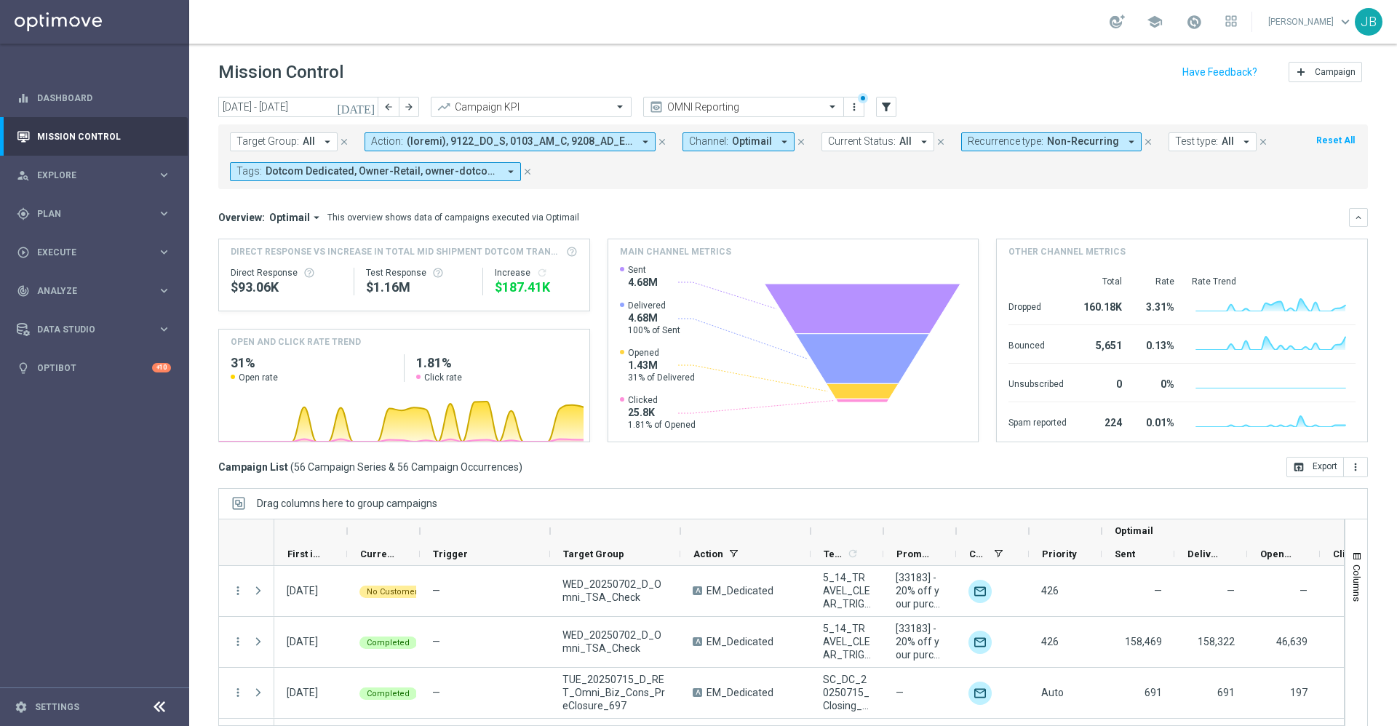
click at [370, 105] on icon "[DATE]" at bounding box center [356, 106] width 39 height 13
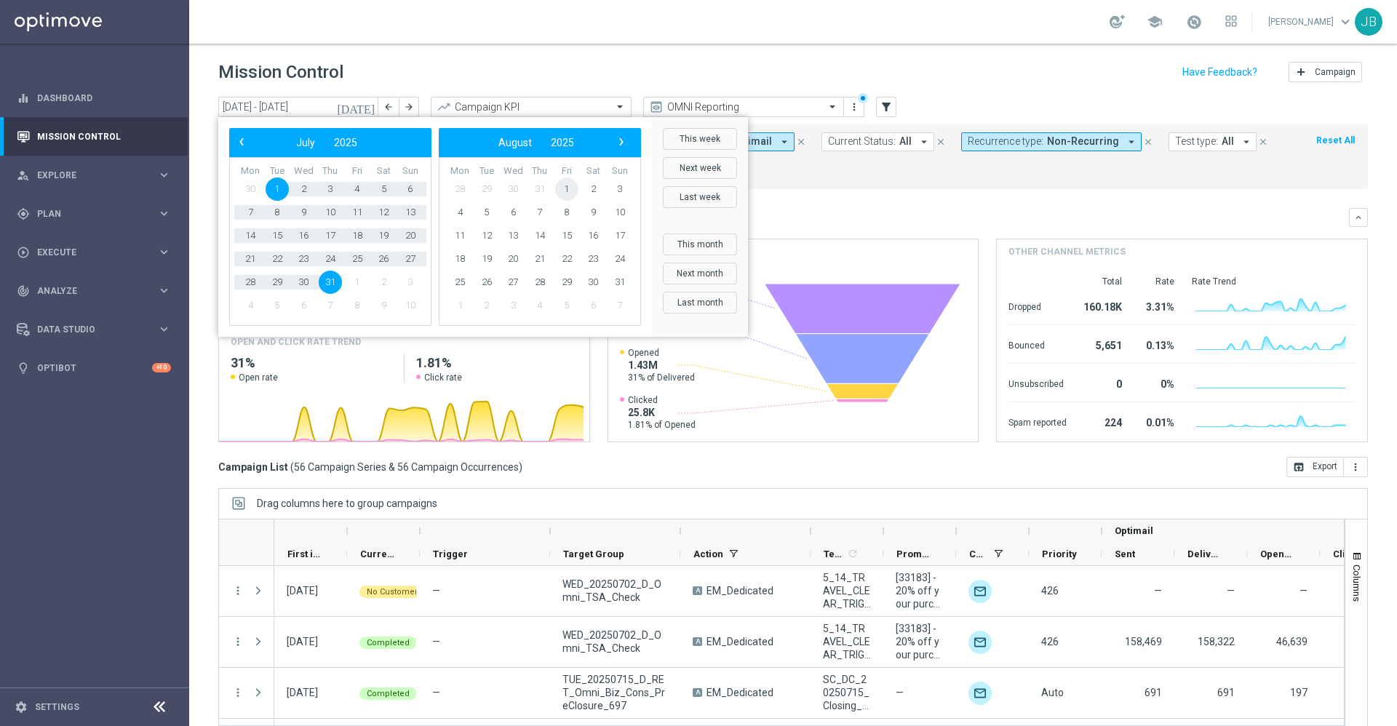
click at [569, 187] on span "1" at bounding box center [566, 189] width 23 height 23
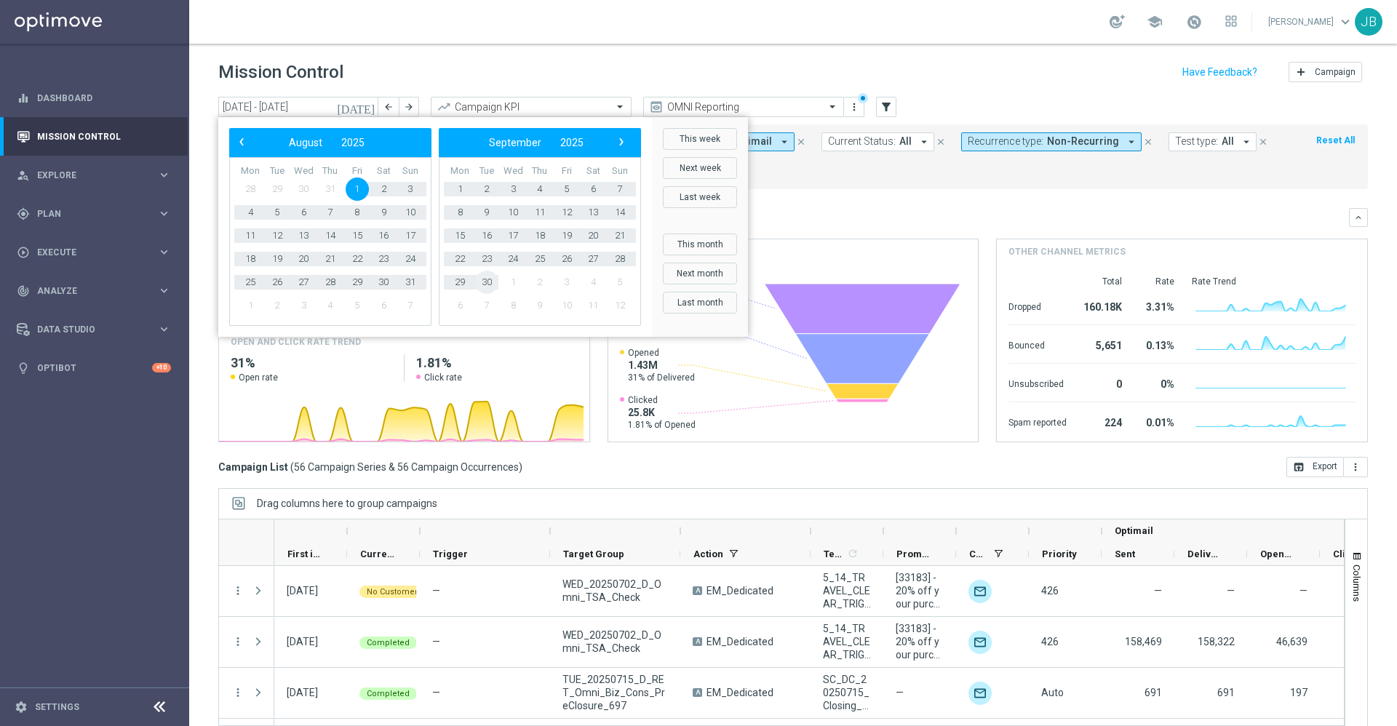
click at [492, 279] on span "30" at bounding box center [486, 282] width 23 height 23
type input "[DATE] - [DATE]"
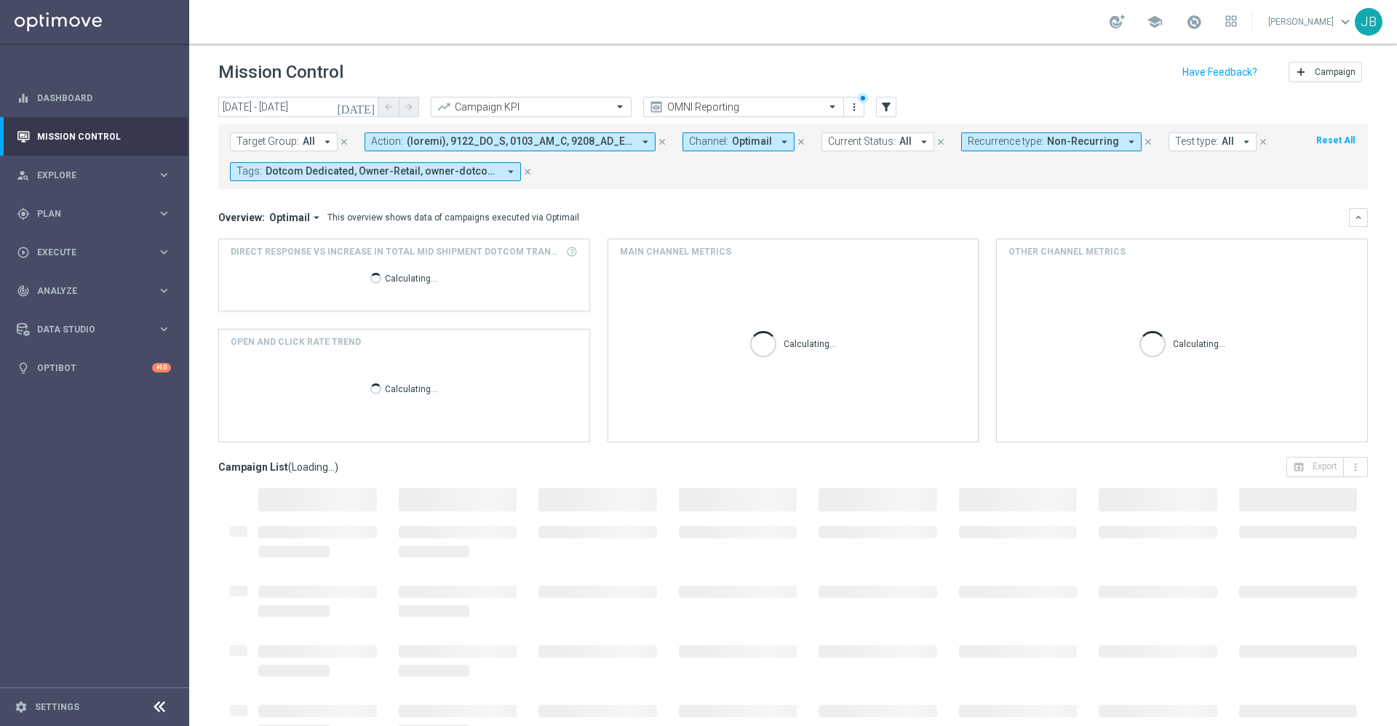
click at [1143, 139] on icon "close" at bounding box center [1148, 142] width 10 height 10
click at [885, 104] on icon "filter_alt" at bounding box center [886, 106] width 13 height 13
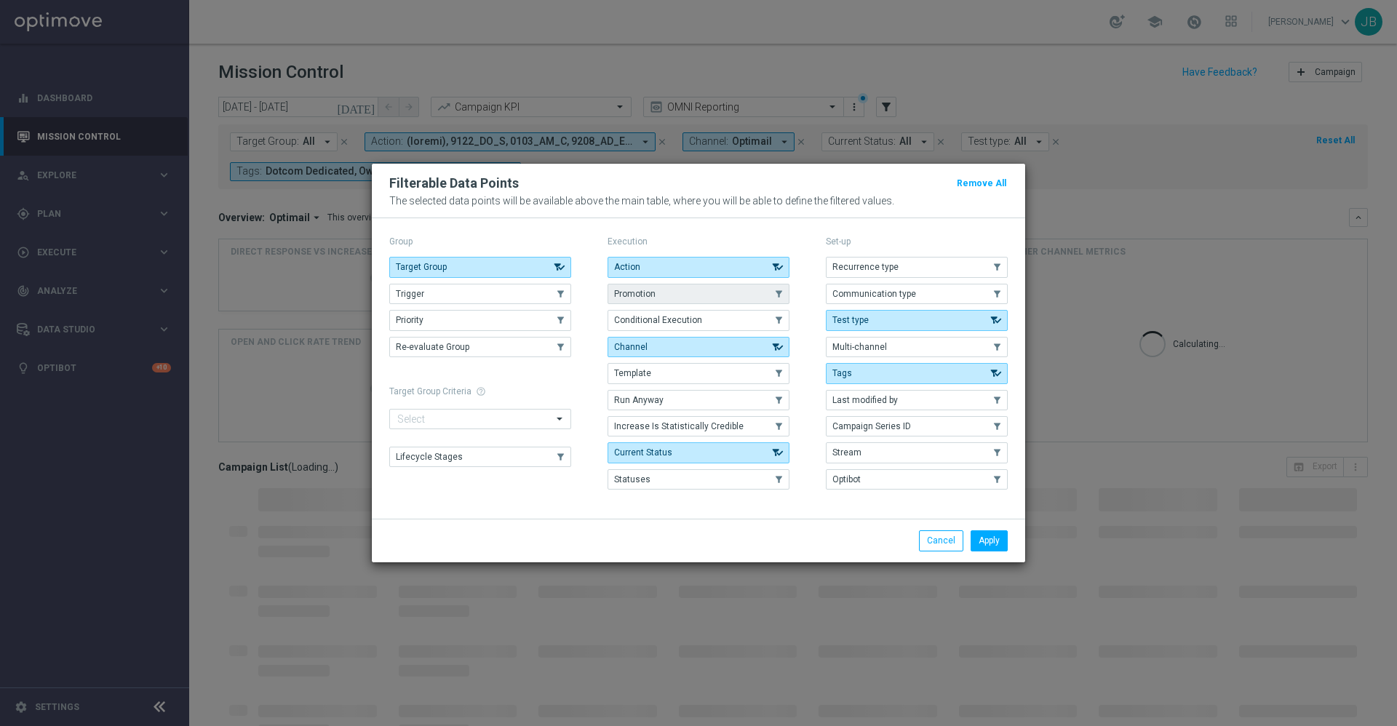
click at [709, 286] on button "Promotion" at bounding box center [698, 294] width 182 height 20
click at [984, 539] on button "Apply" at bounding box center [988, 540] width 37 height 20
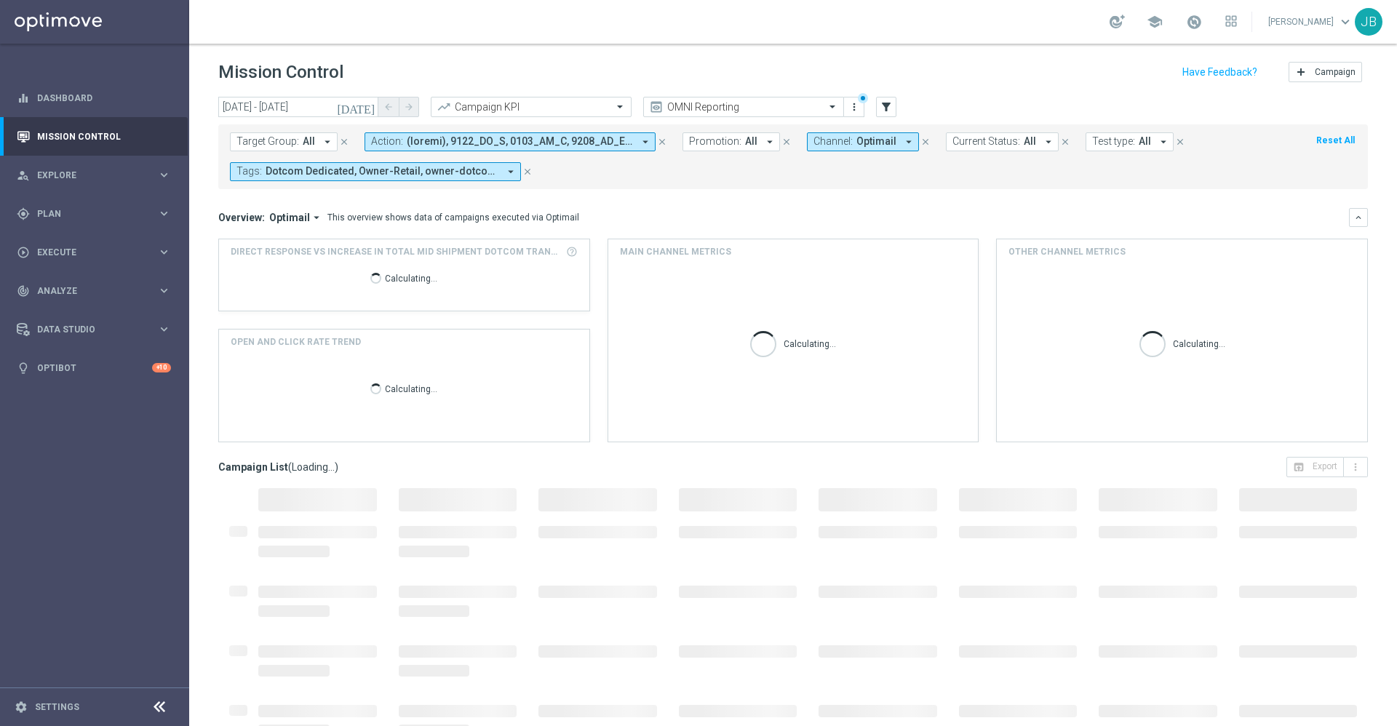
click at [763, 143] on icon "arrow_drop_down" at bounding box center [769, 141] width 13 height 13
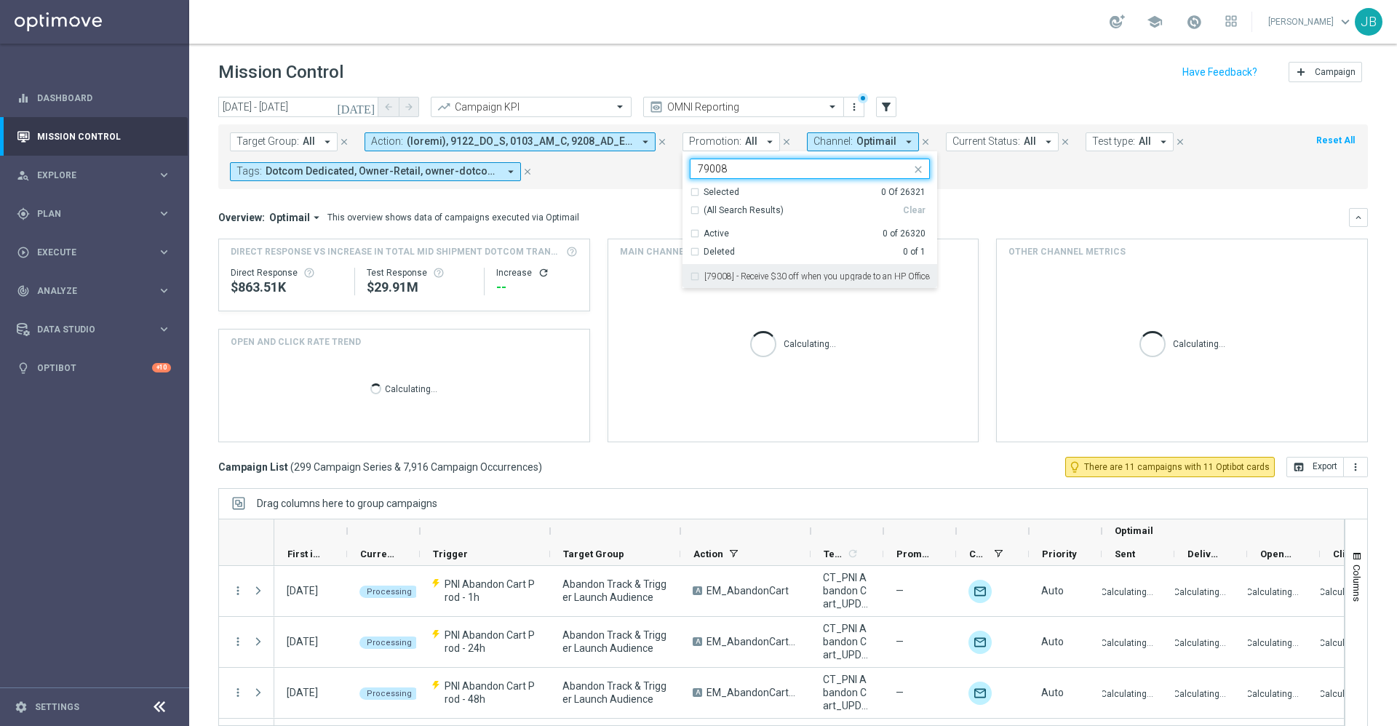
click at [767, 282] on div "[79008] - Receive $30 off when you upgrade to an HP OfficeJet Pro printer." at bounding box center [810, 276] width 240 height 23
type input "79008"
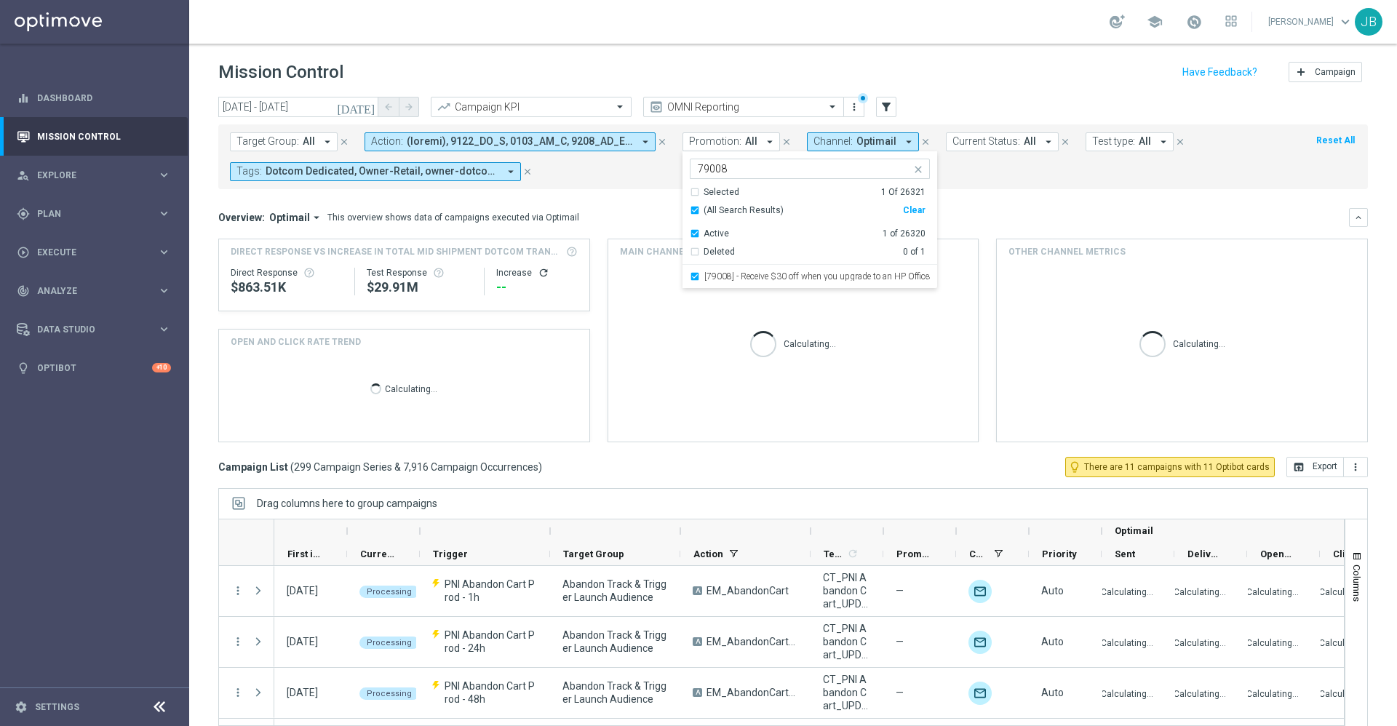
click at [990, 193] on mini-dashboard "Overview: Optimail arrow_drop_down This overview shows data of campaigns execut…" at bounding box center [792, 323] width 1149 height 268
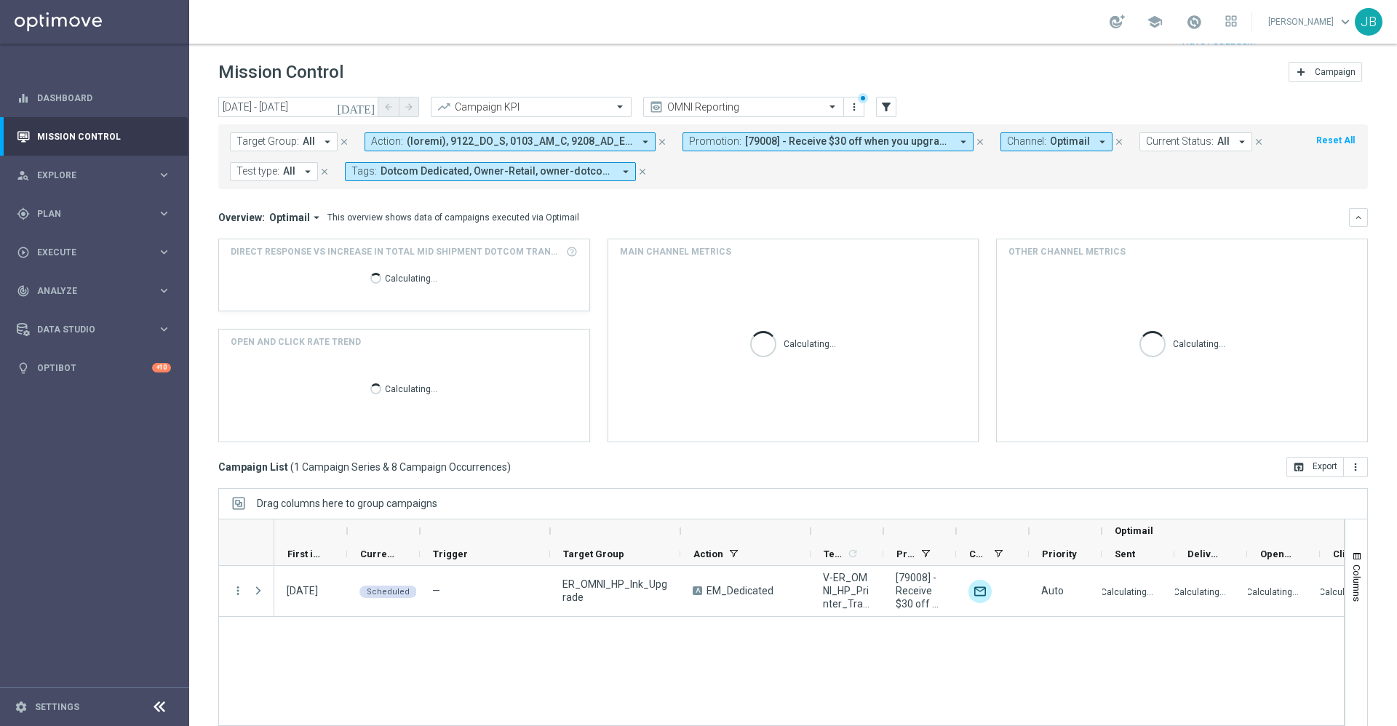
scroll to position [31, 0]
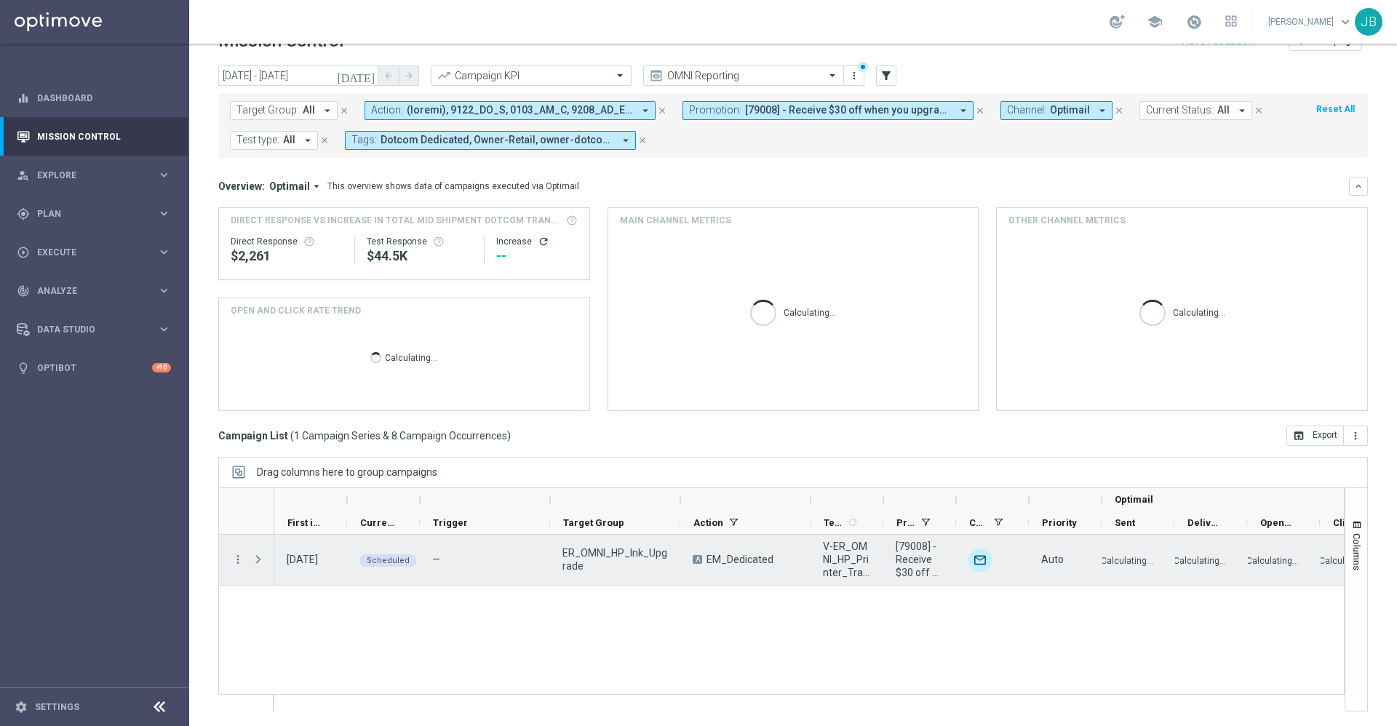
click at [259, 562] on span at bounding box center [258, 560] width 13 height 12
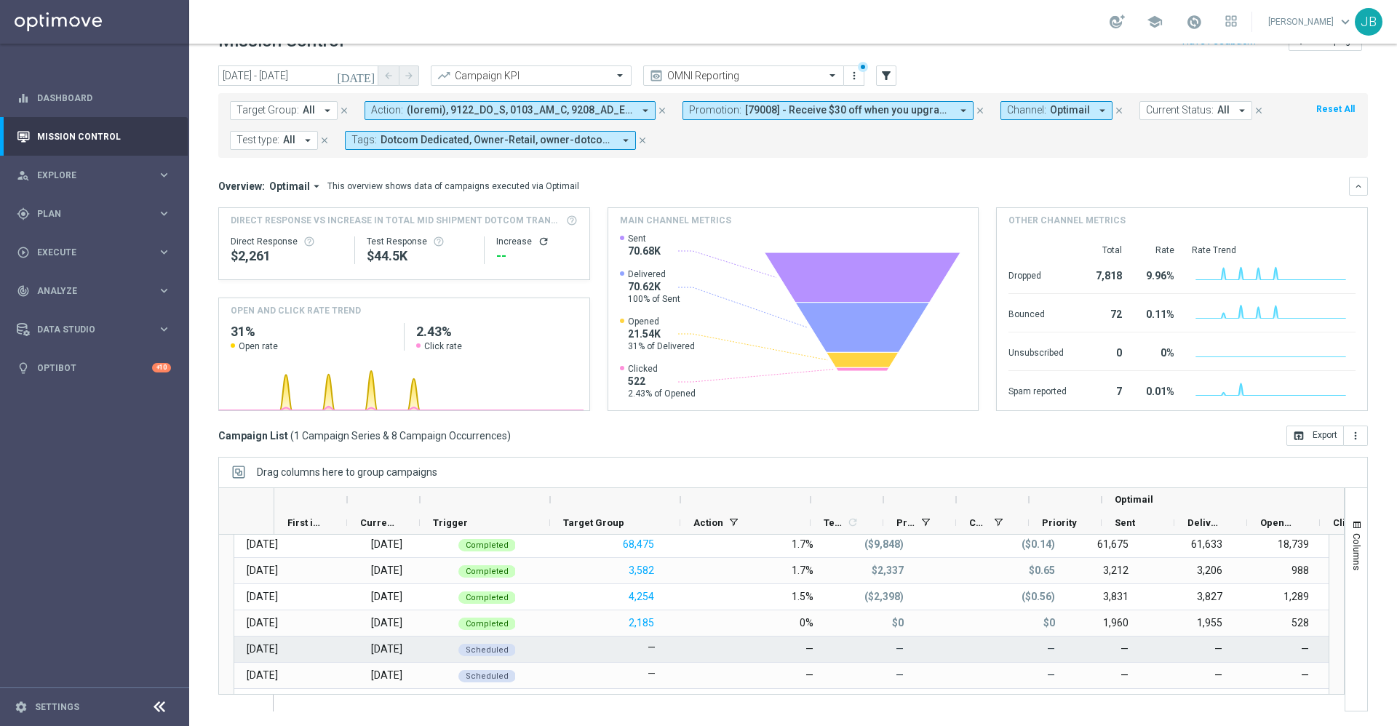
scroll to position [108, 0]
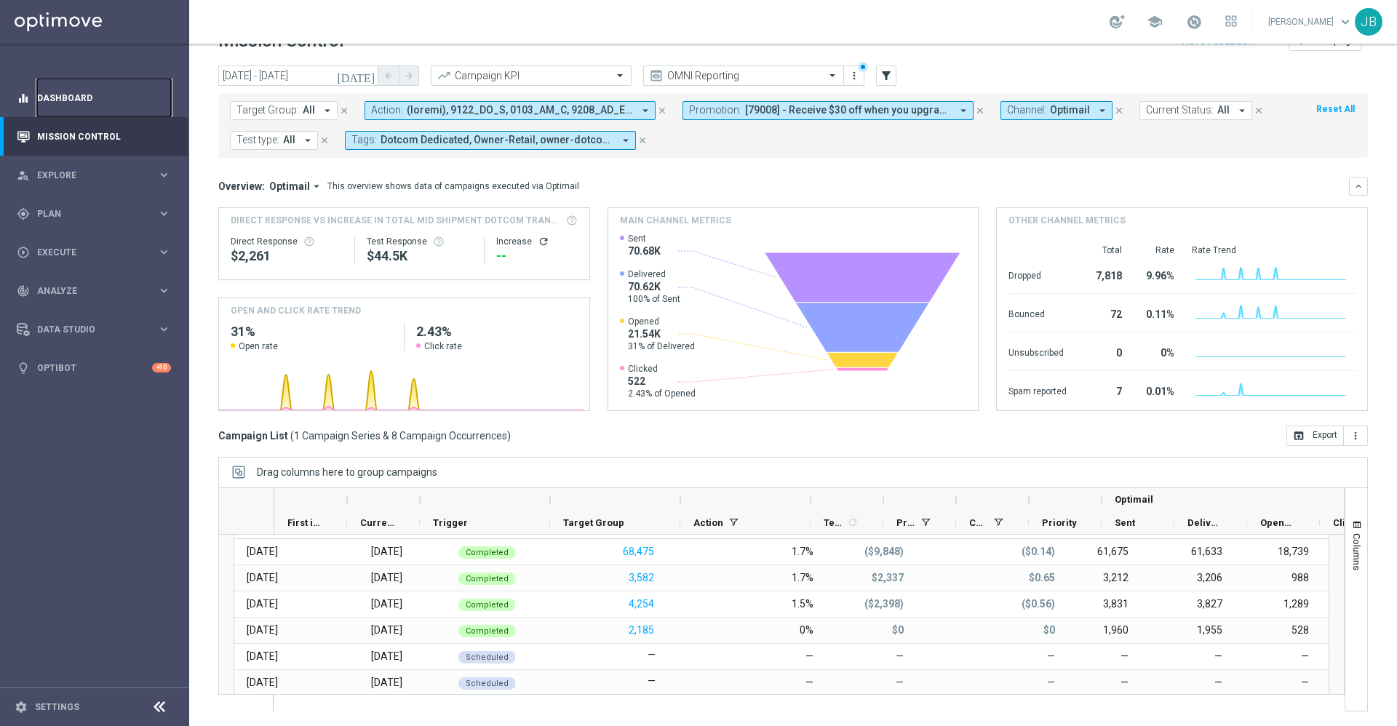
click at [88, 93] on link "Dashboard" at bounding box center [104, 98] width 134 height 39
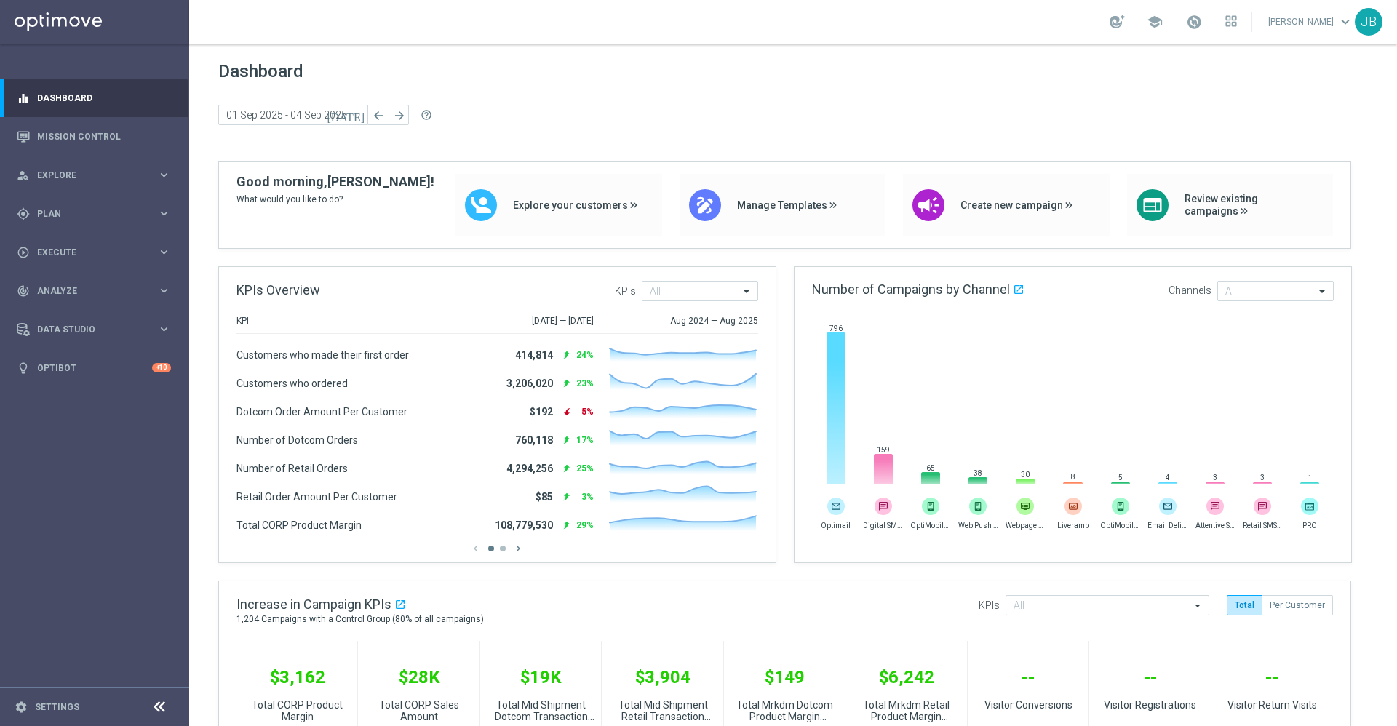
click at [981, 102] on div "Dashboard [DATE] [DATE] - [DATE] arrow_back arrow_forward help_outline" at bounding box center [792, 111] width 1149 height 100
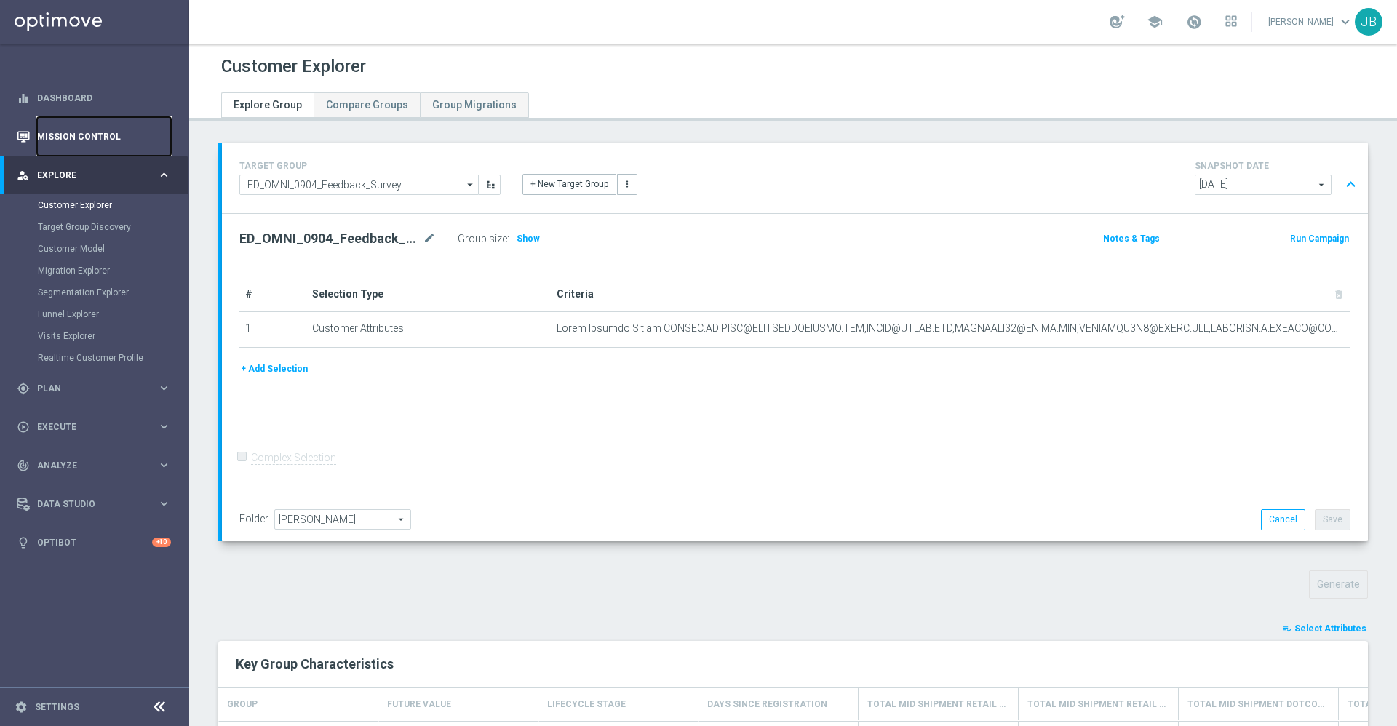
click at [107, 132] on link "Mission Control" at bounding box center [104, 136] width 134 height 39
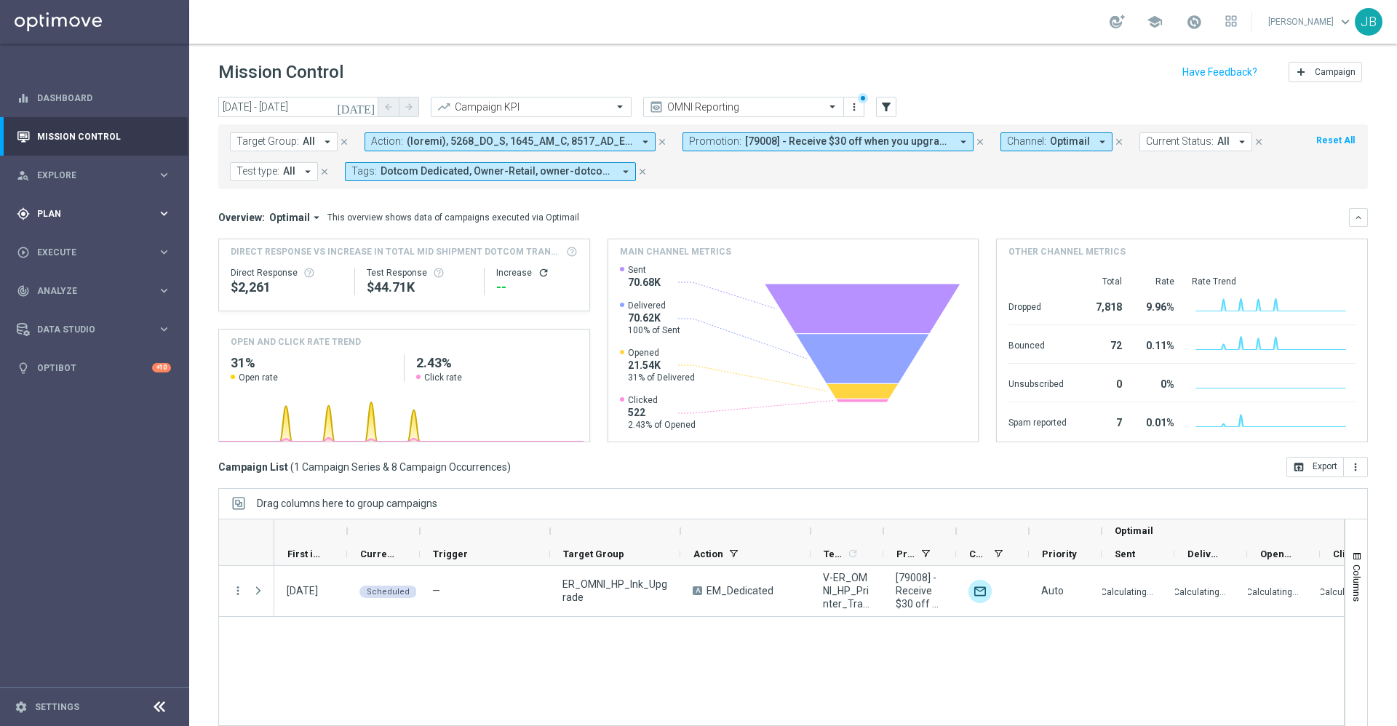
click at [85, 223] on div "gps_fixed Plan keyboard_arrow_right" at bounding box center [94, 213] width 188 height 39
click at [78, 246] on link "Target Groups" at bounding box center [94, 244] width 113 height 12
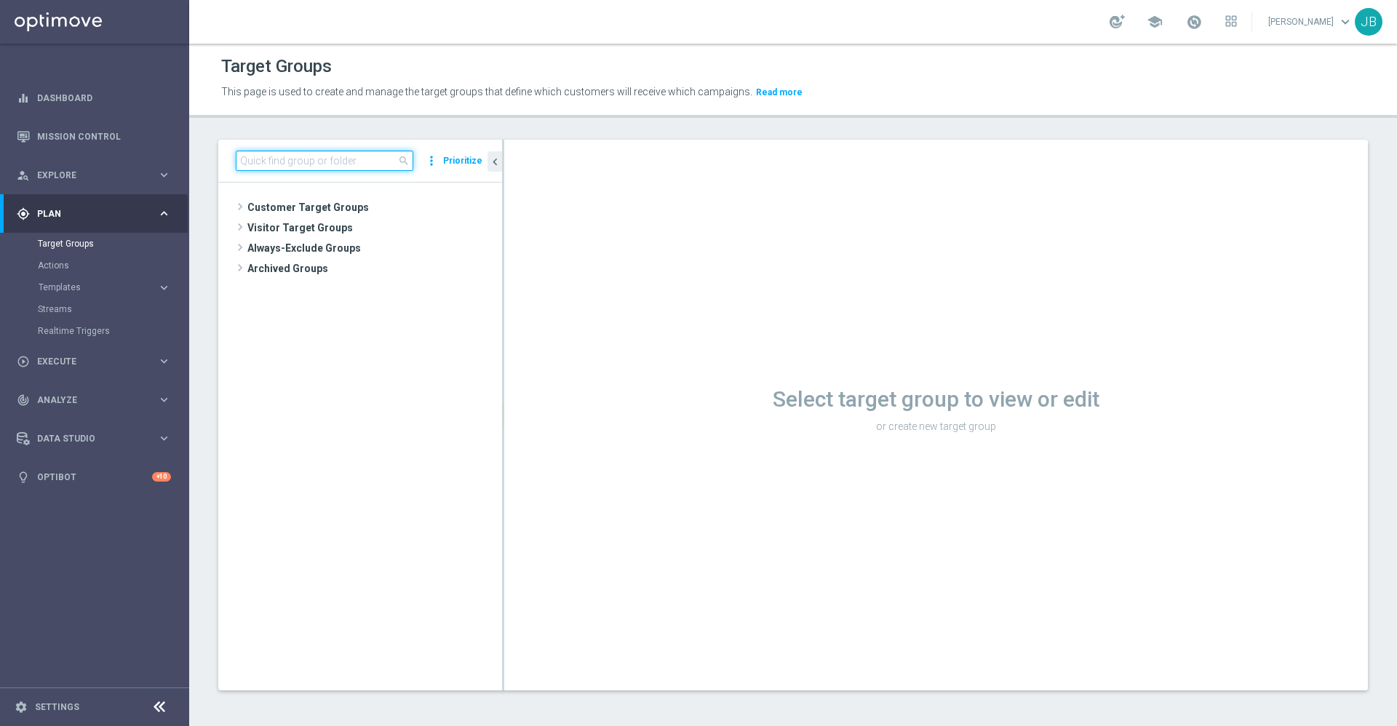
click at [335, 162] on input at bounding box center [325, 161] width 178 height 20
click at [326, 214] on span "Customer Target Groups" at bounding box center [357, 207] width 220 height 20
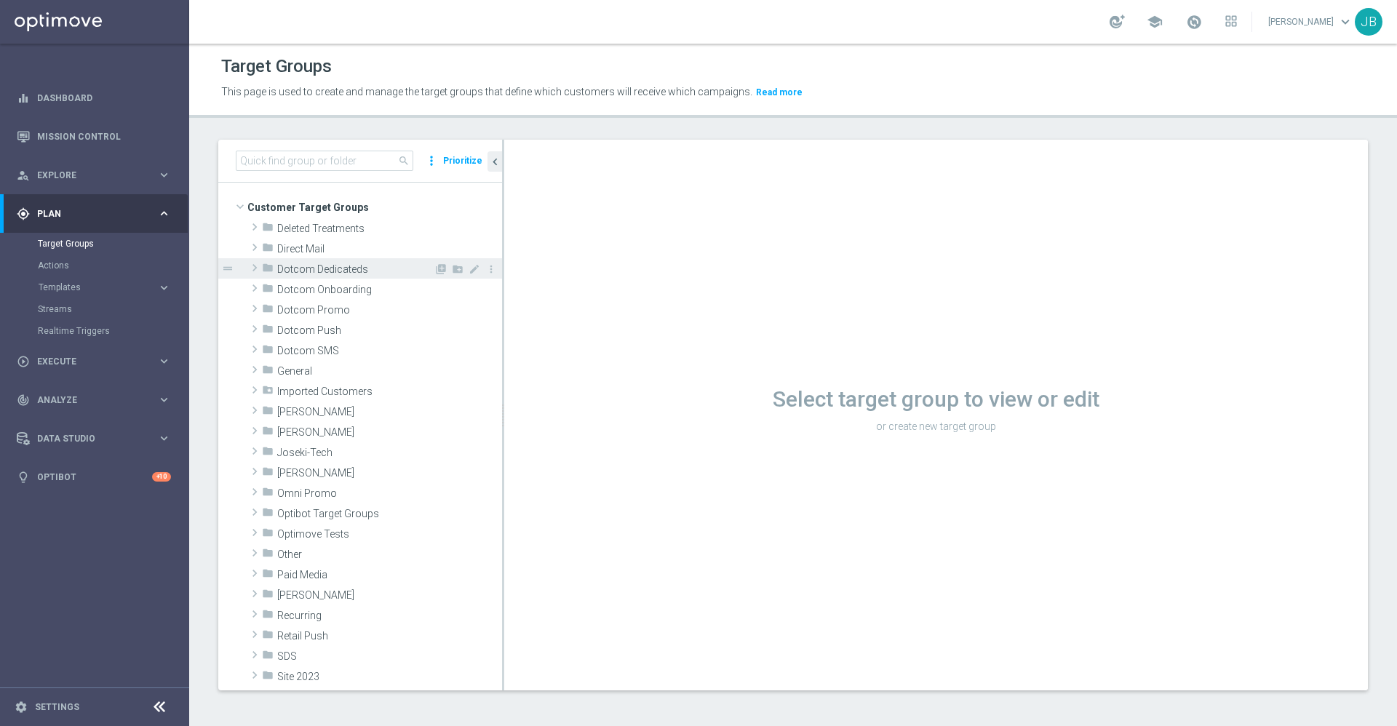
click at [338, 270] on span "Dotcom Dedicateds" at bounding box center [355, 269] width 156 height 12
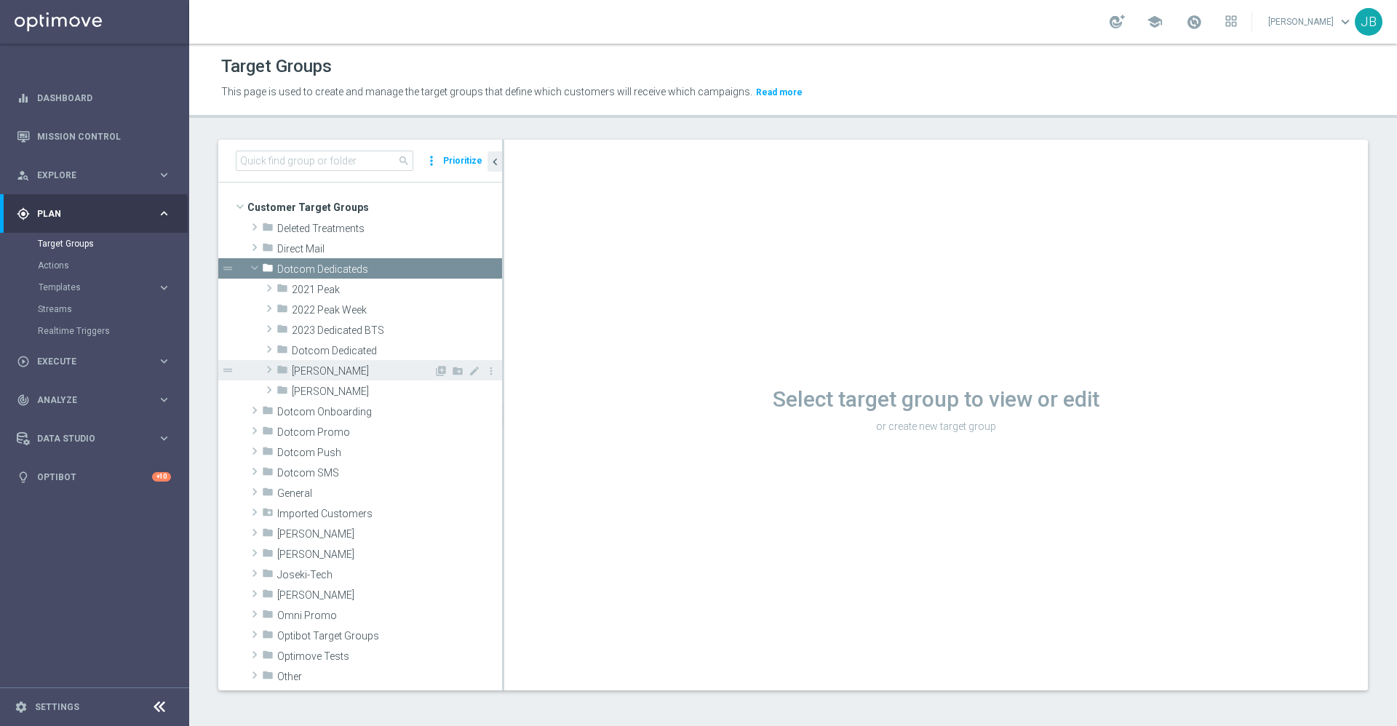
click at [319, 373] on span "[PERSON_NAME]" at bounding box center [363, 371] width 142 height 12
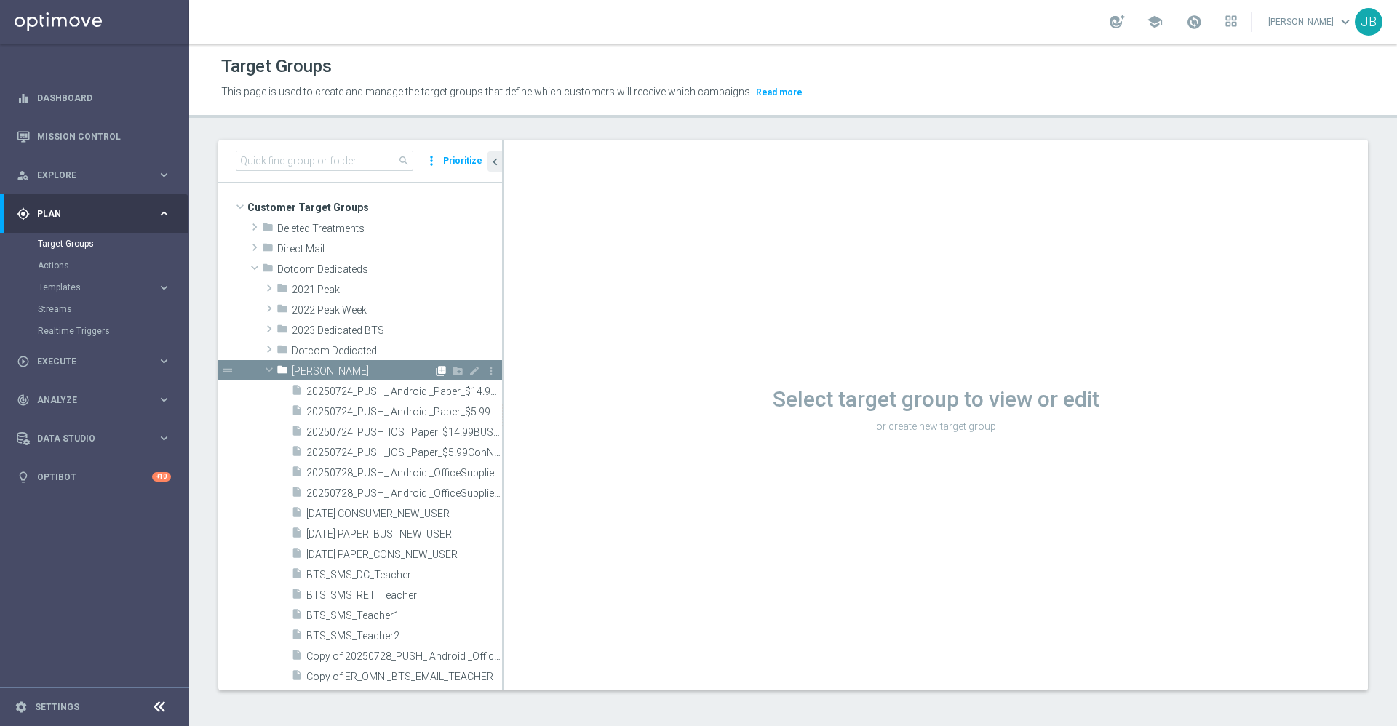
click at [435, 370] on icon "library_add" at bounding box center [441, 371] width 12 height 12
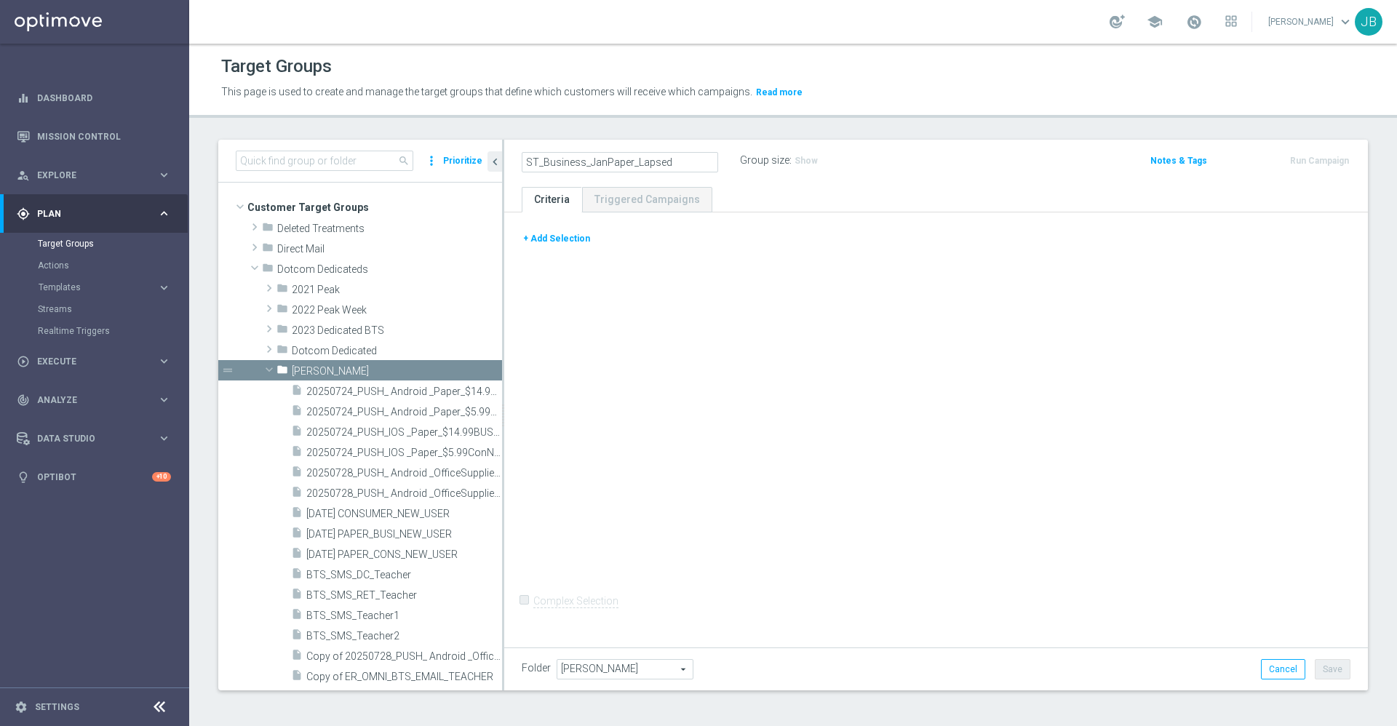
type input "ST_Business_JanPaper_Lapsed"
click at [575, 227] on div "+ Add Selection Complex Selection Invalid Expression" at bounding box center [936, 427] width 864 height 431
click at [565, 244] on button "+ Add Selection" at bounding box center [557, 239] width 70 height 16
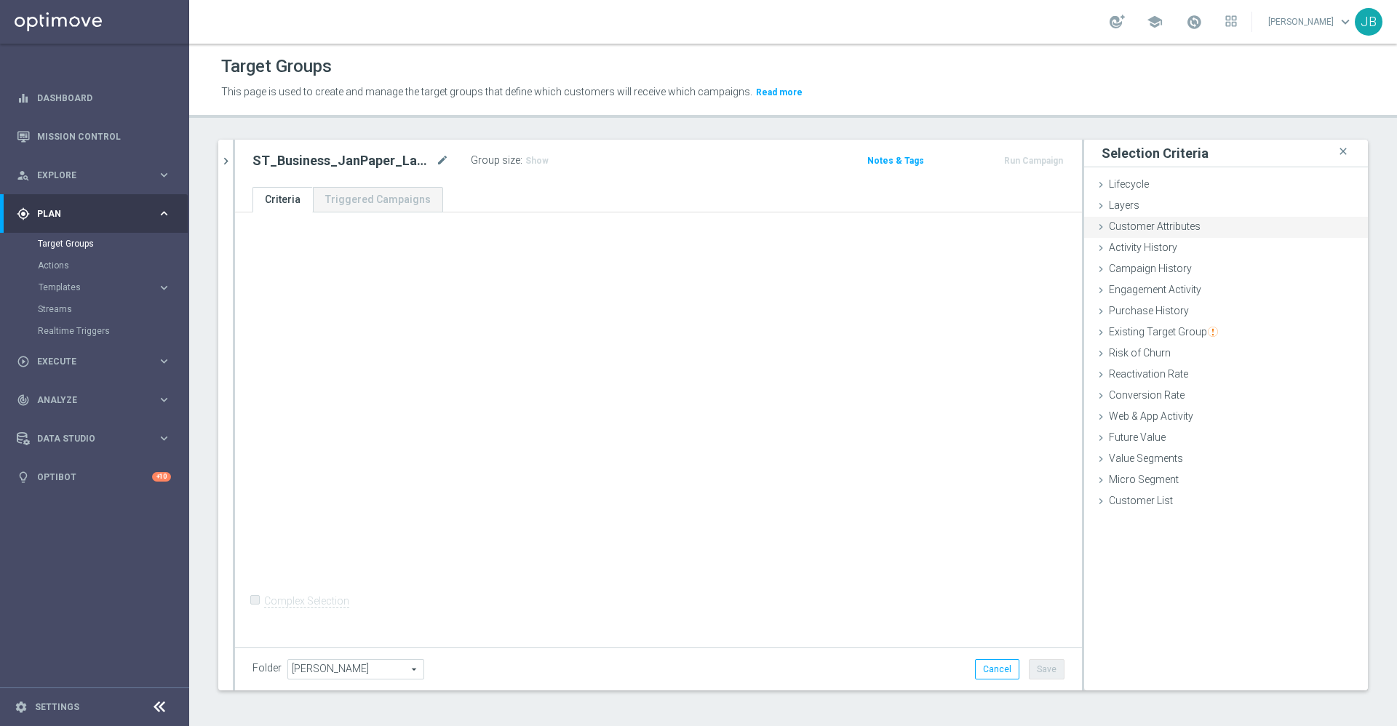
click at [1147, 230] on span "Customer Attributes" at bounding box center [1155, 226] width 92 height 12
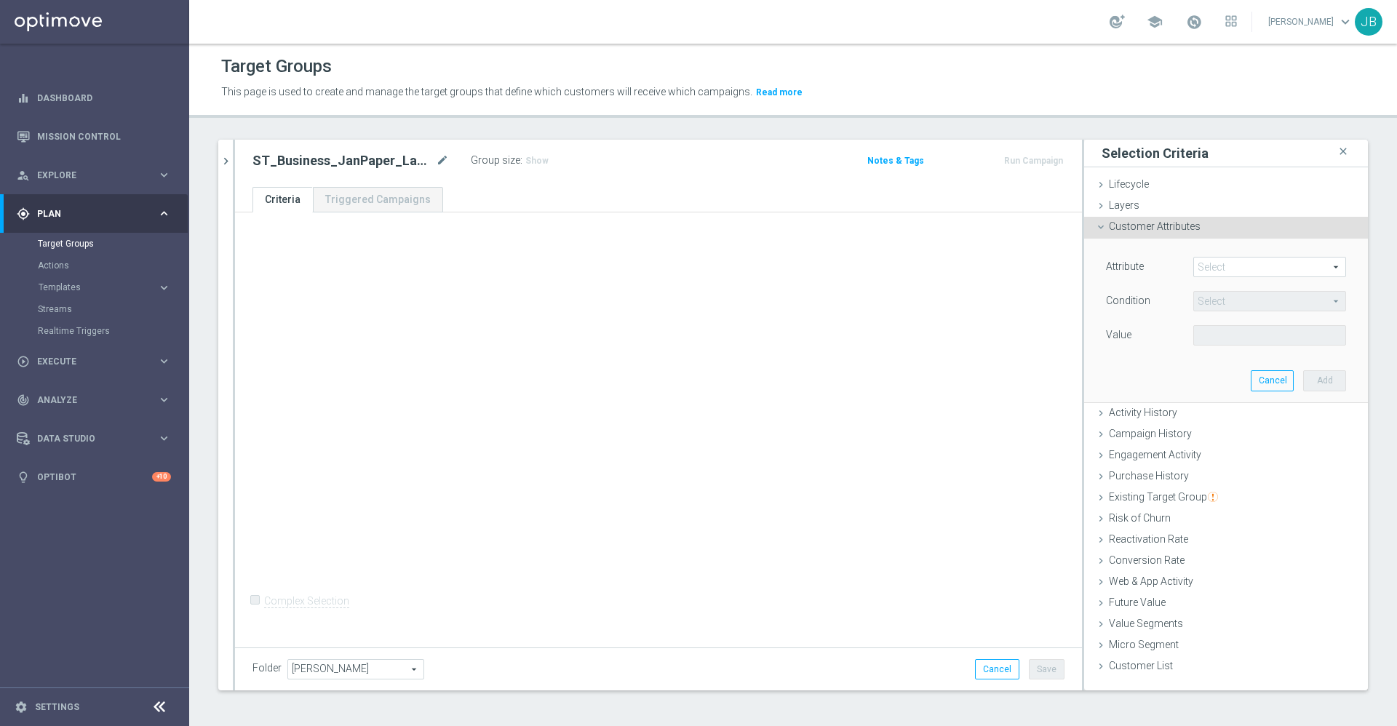
click at [1243, 266] on span at bounding box center [1269, 267] width 151 height 19
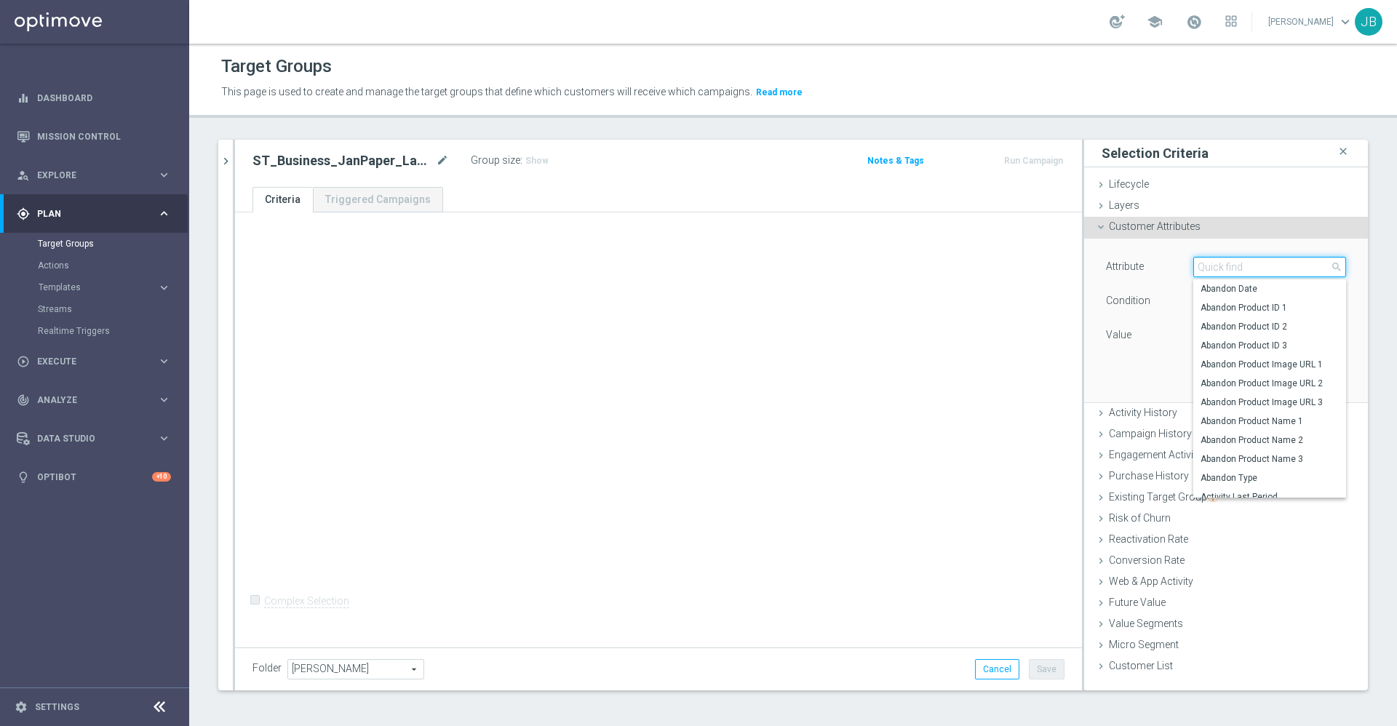
click at [1242, 268] on input "search" at bounding box center [1269, 267] width 153 height 20
type input "s"
click at [1132, 188] on div "Lifecycle done" at bounding box center [1226, 186] width 284 height 22
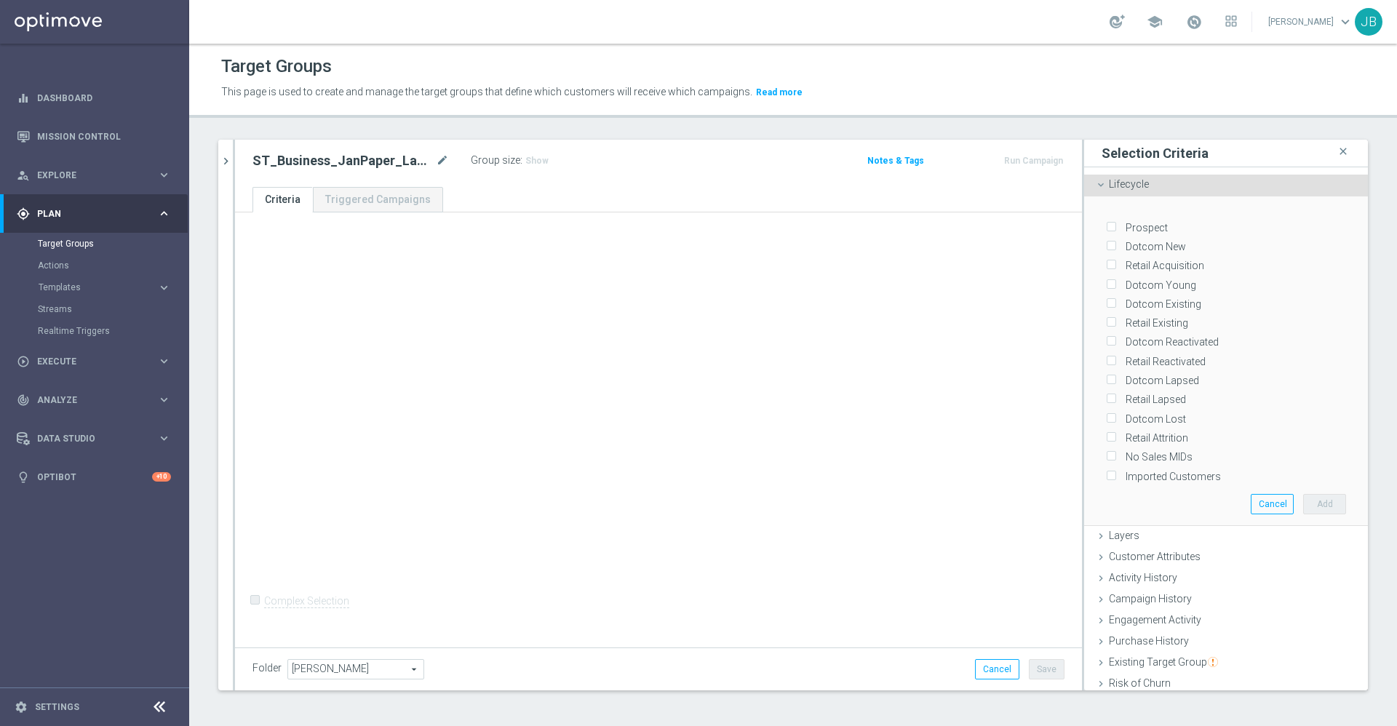
click at [1106, 376] on input "Dotcom Lapsed" at bounding box center [1110, 380] width 9 height 9
checkbox input "true"
click at [1120, 393] on label "Retail Lapsed" at bounding box center [1152, 399] width 65 height 13
click at [1106, 395] on input "Retail Lapsed" at bounding box center [1110, 399] width 9 height 9
checkbox input "true"
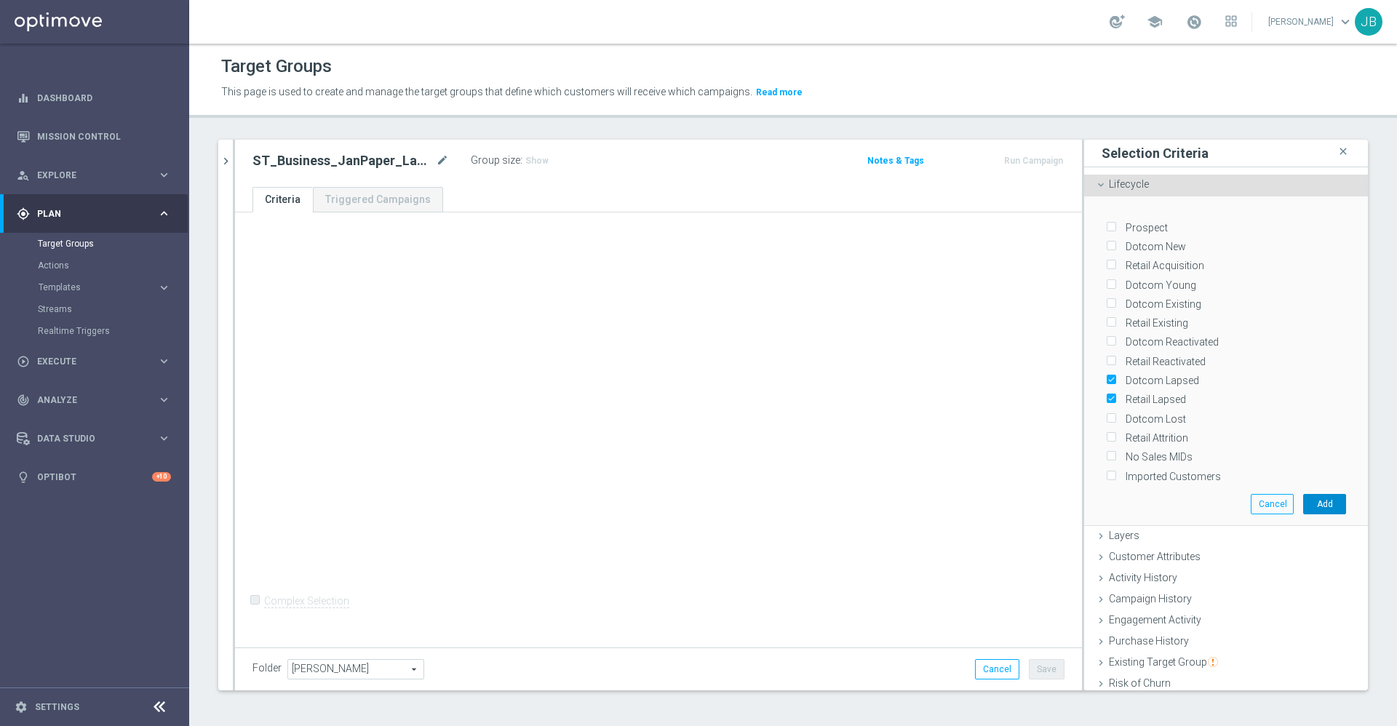
click at [1303, 497] on button "Add" at bounding box center [1324, 504] width 43 height 20
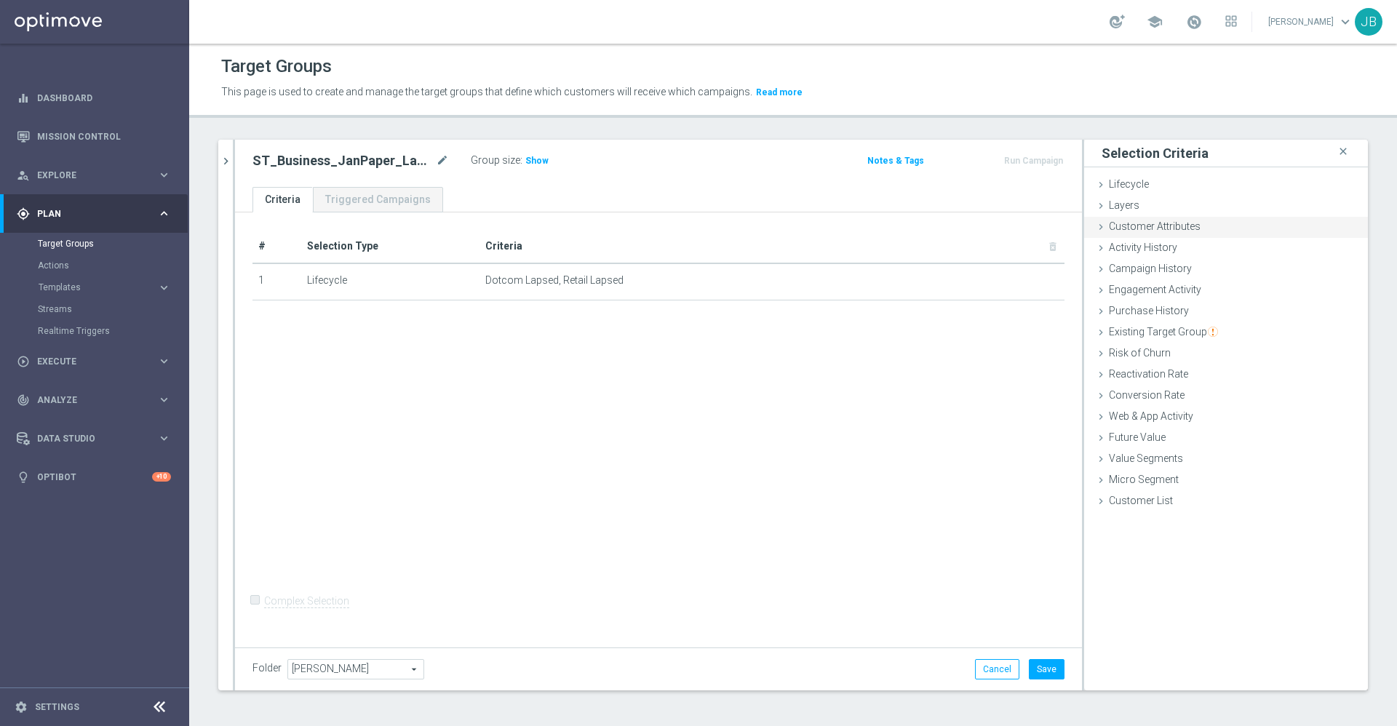
click at [1195, 228] on div "Customer Attributes done" at bounding box center [1226, 228] width 284 height 22
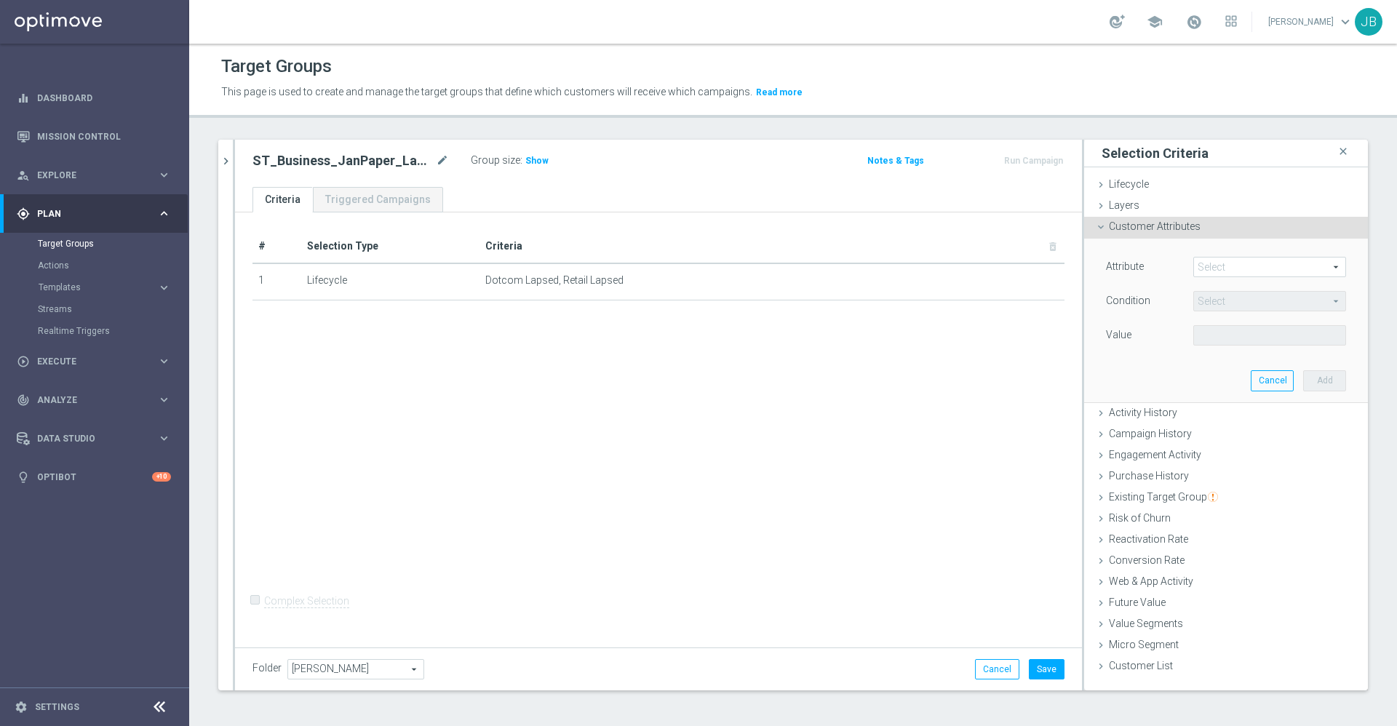
click at [1233, 258] on span at bounding box center [1269, 267] width 151 height 19
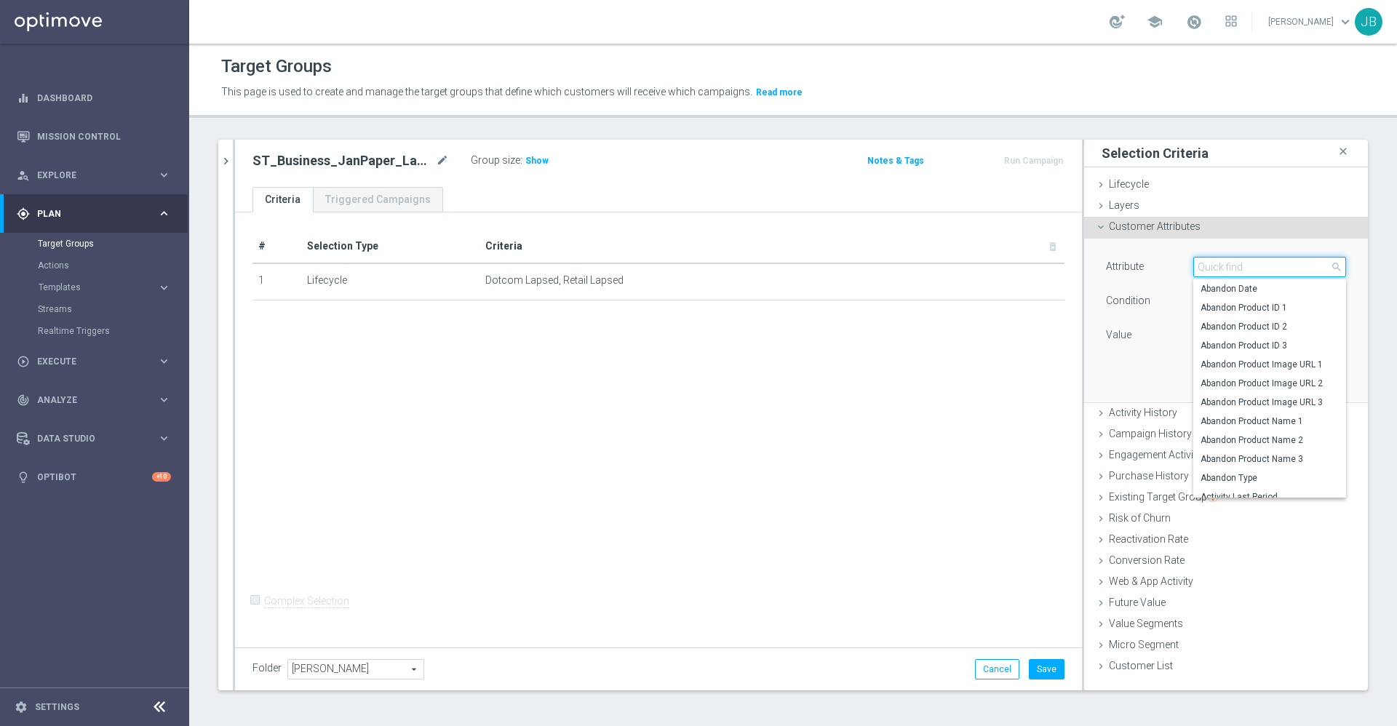
click at [1235, 270] on input "search" at bounding box center [1269, 267] width 153 height 20
type input "busin"
click at [1259, 286] on span "Business Consumer Code Person" at bounding box center [1269, 289] width 138 height 12
type input "Business Consumer Code Person"
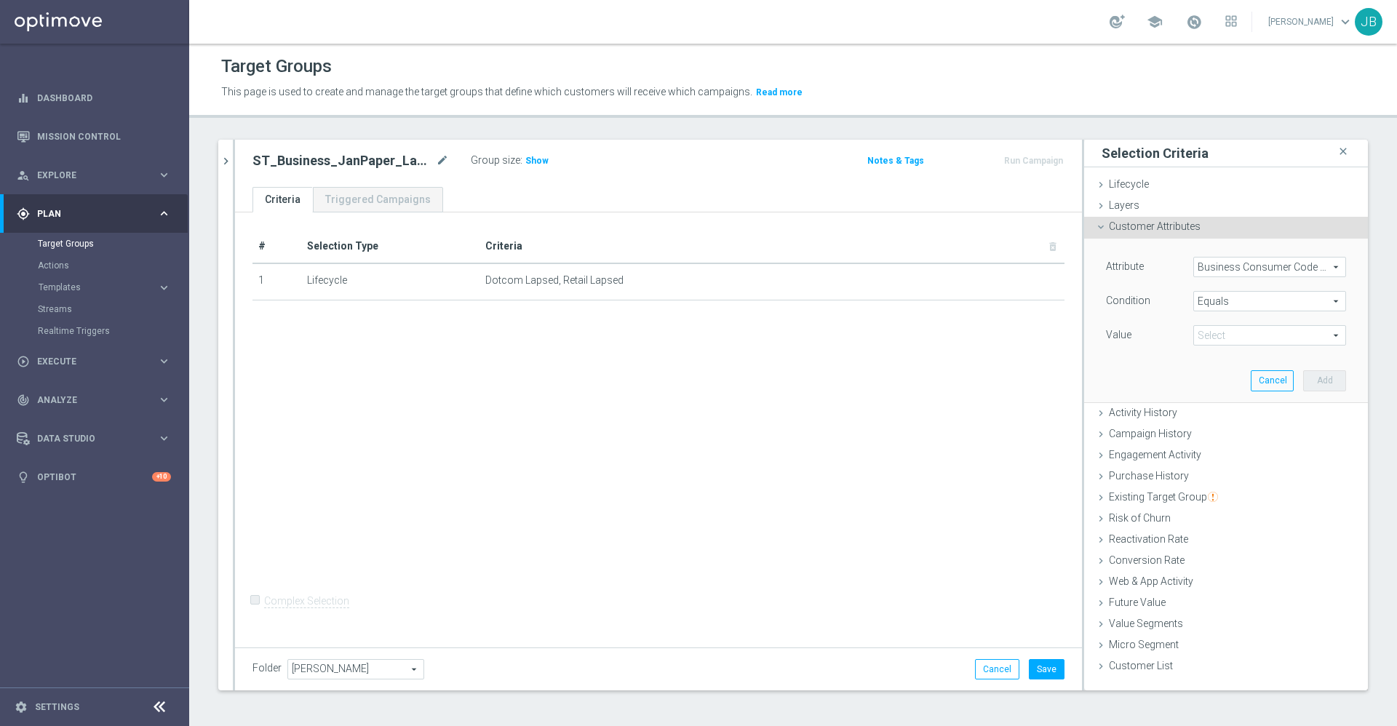
click at [1243, 266] on span "Business Consumer Code Person" at bounding box center [1269, 267] width 151 height 19
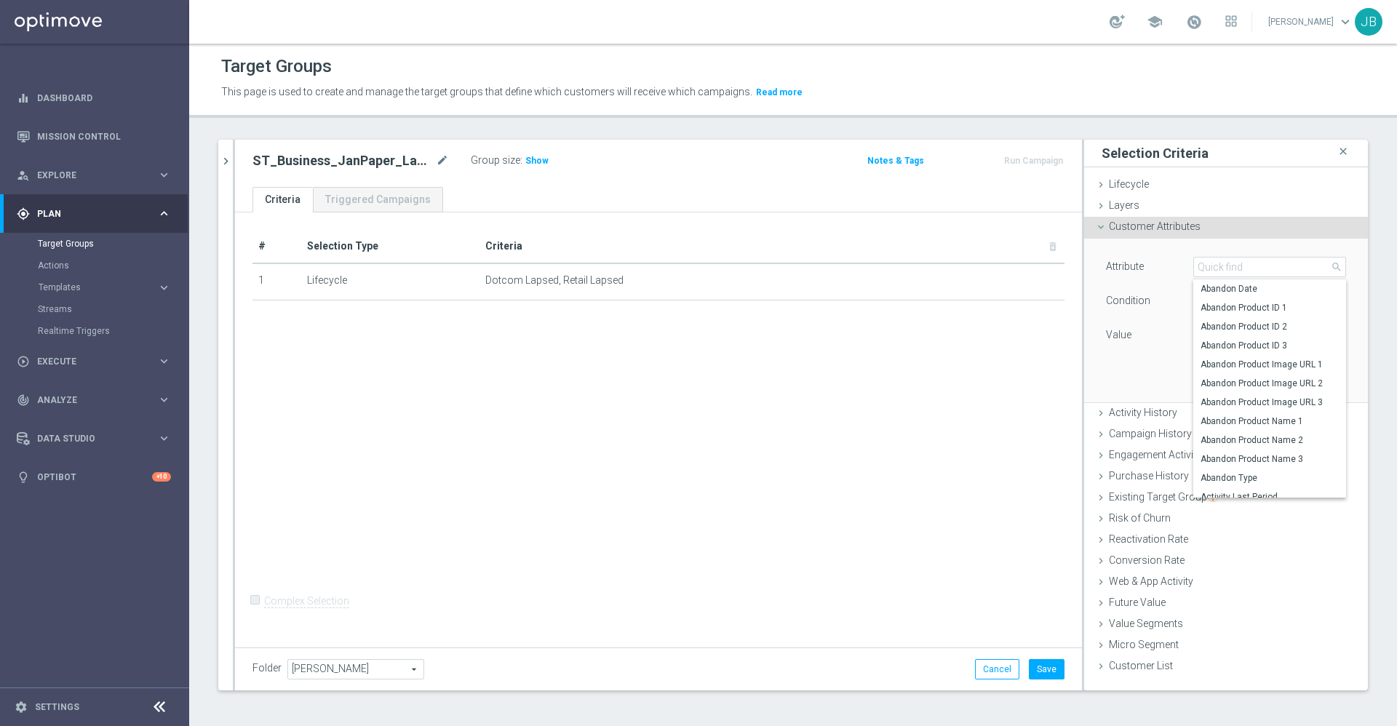
click at [1132, 298] on div "Condition" at bounding box center [1138, 302] width 87 height 23
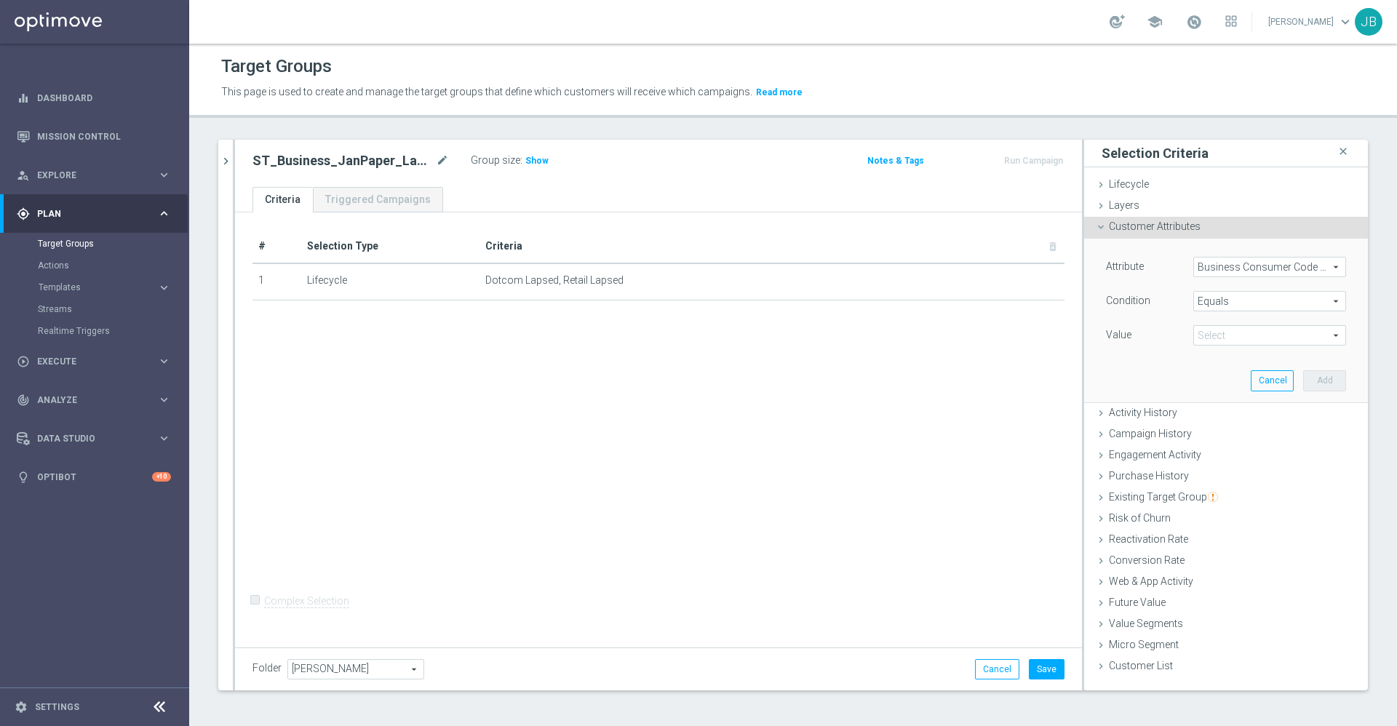
click at [1224, 302] on span "Equals" at bounding box center [1269, 301] width 151 height 19
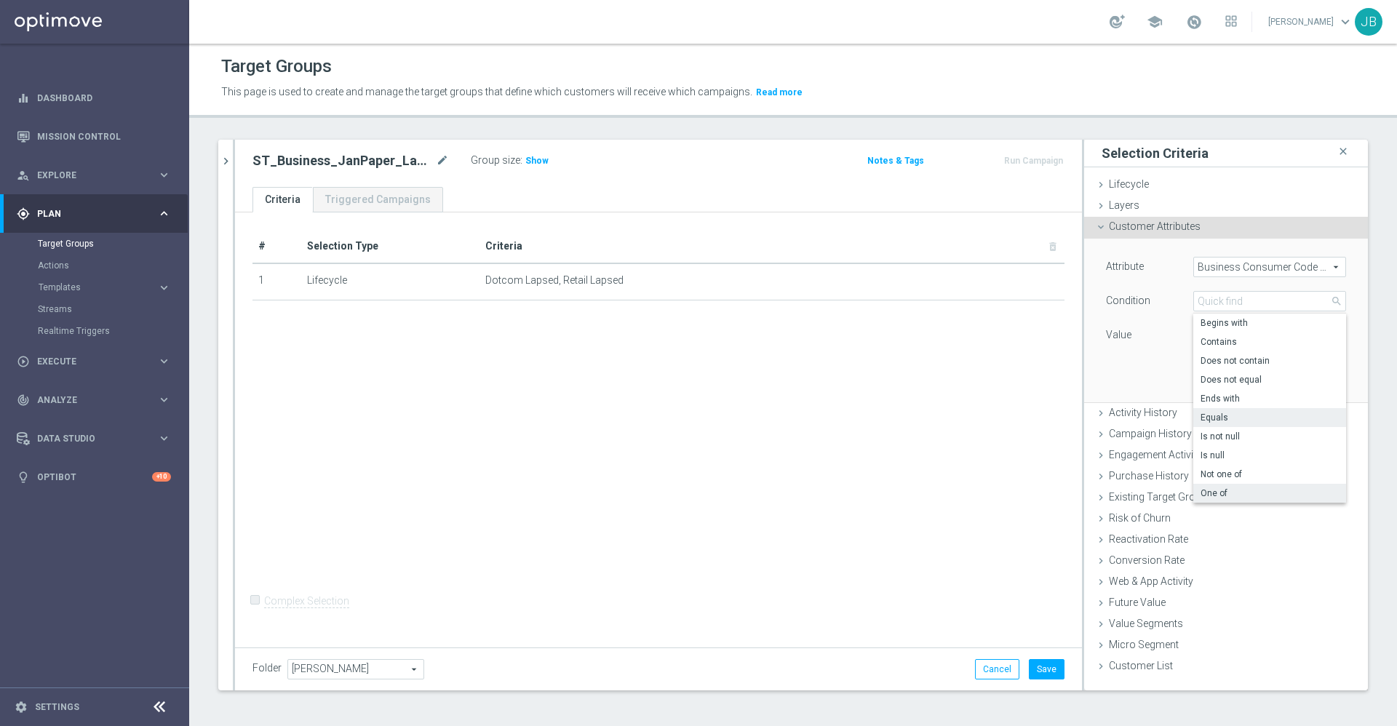
click at [1203, 495] on span "One of" at bounding box center [1269, 493] width 138 height 12
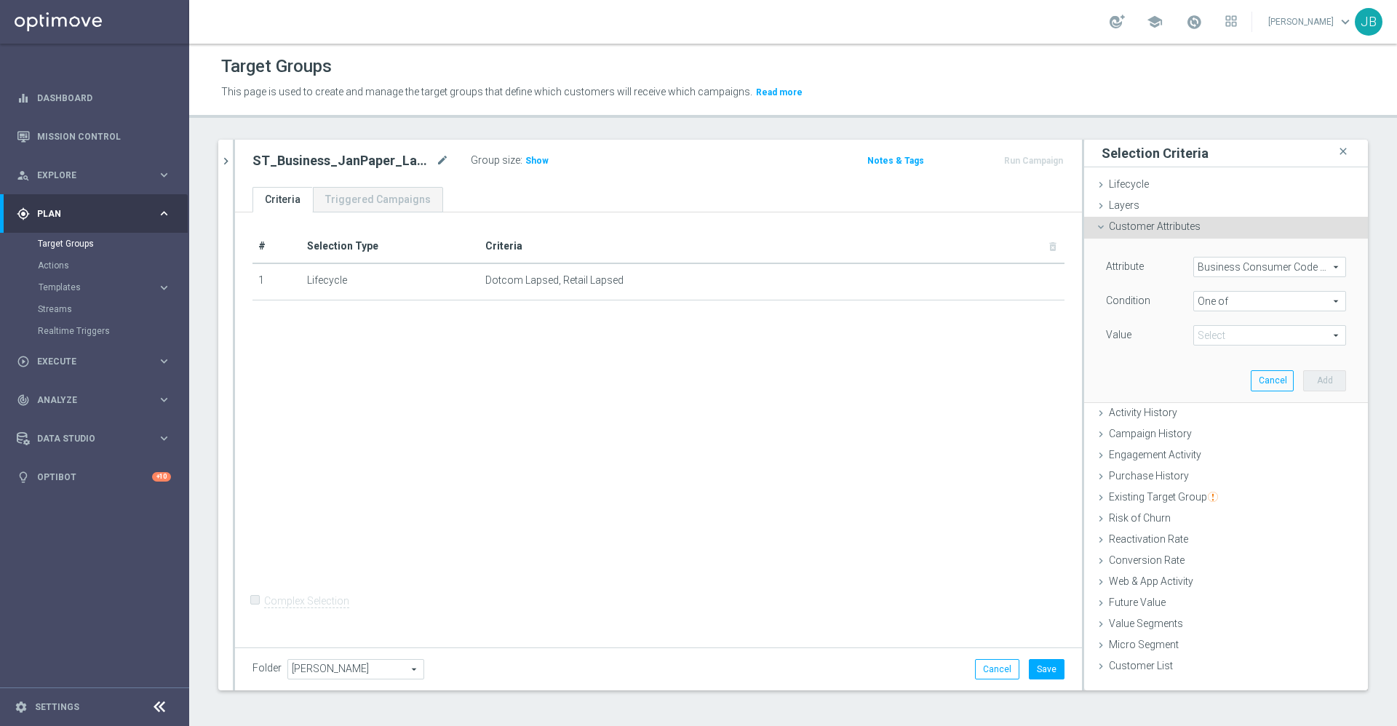
click at [1233, 298] on span "One of" at bounding box center [1269, 301] width 151 height 19
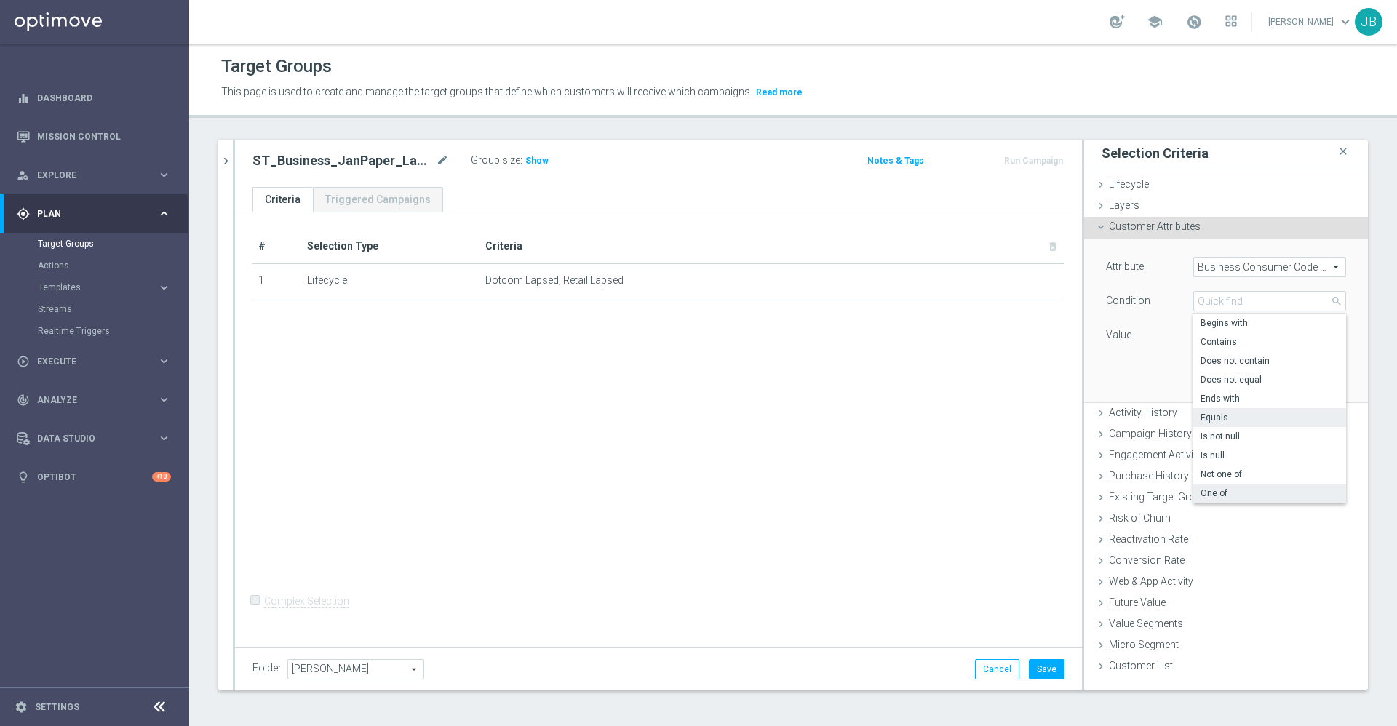
click at [1208, 414] on span "Equals" at bounding box center [1269, 418] width 138 height 12
type input "Equals"
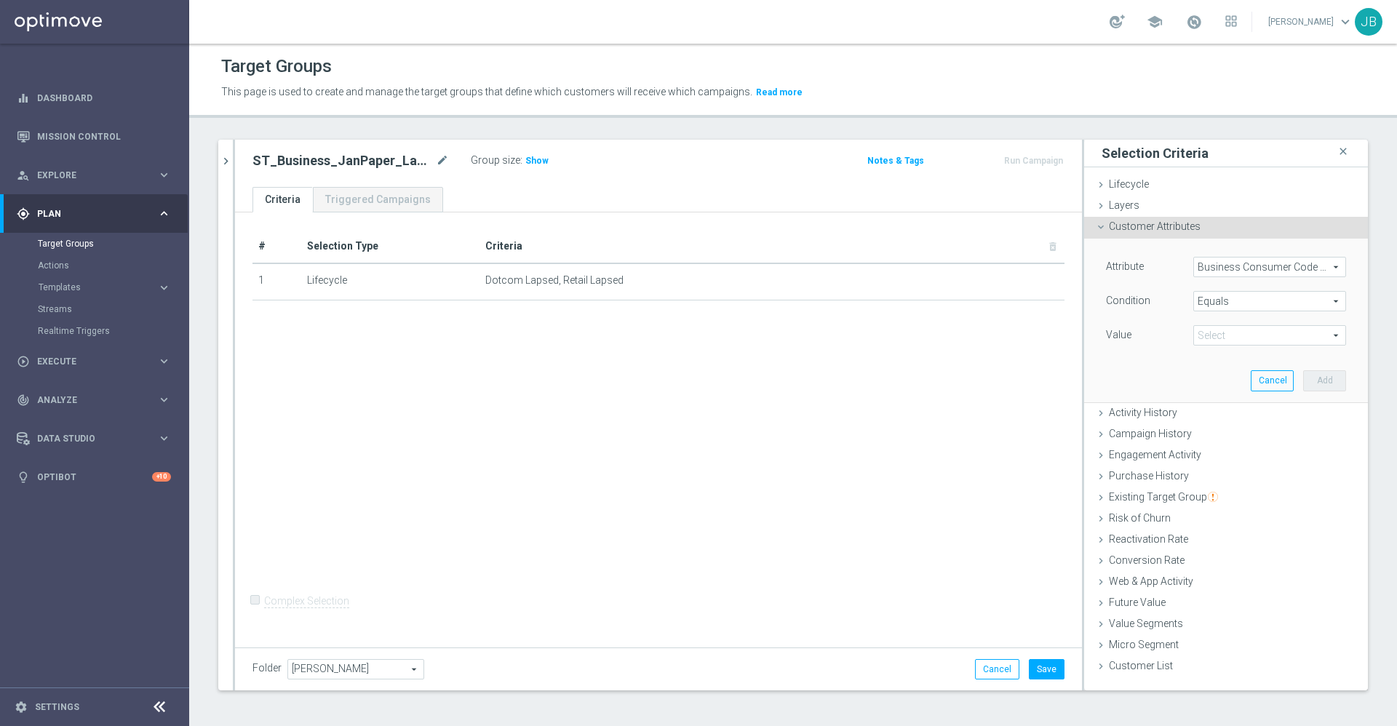
click at [1239, 336] on span at bounding box center [1269, 335] width 151 height 19
click at [1218, 360] on span "B" at bounding box center [1269, 357] width 138 height 12
type input "B"
click at [1303, 375] on button "Add" at bounding box center [1324, 380] width 43 height 20
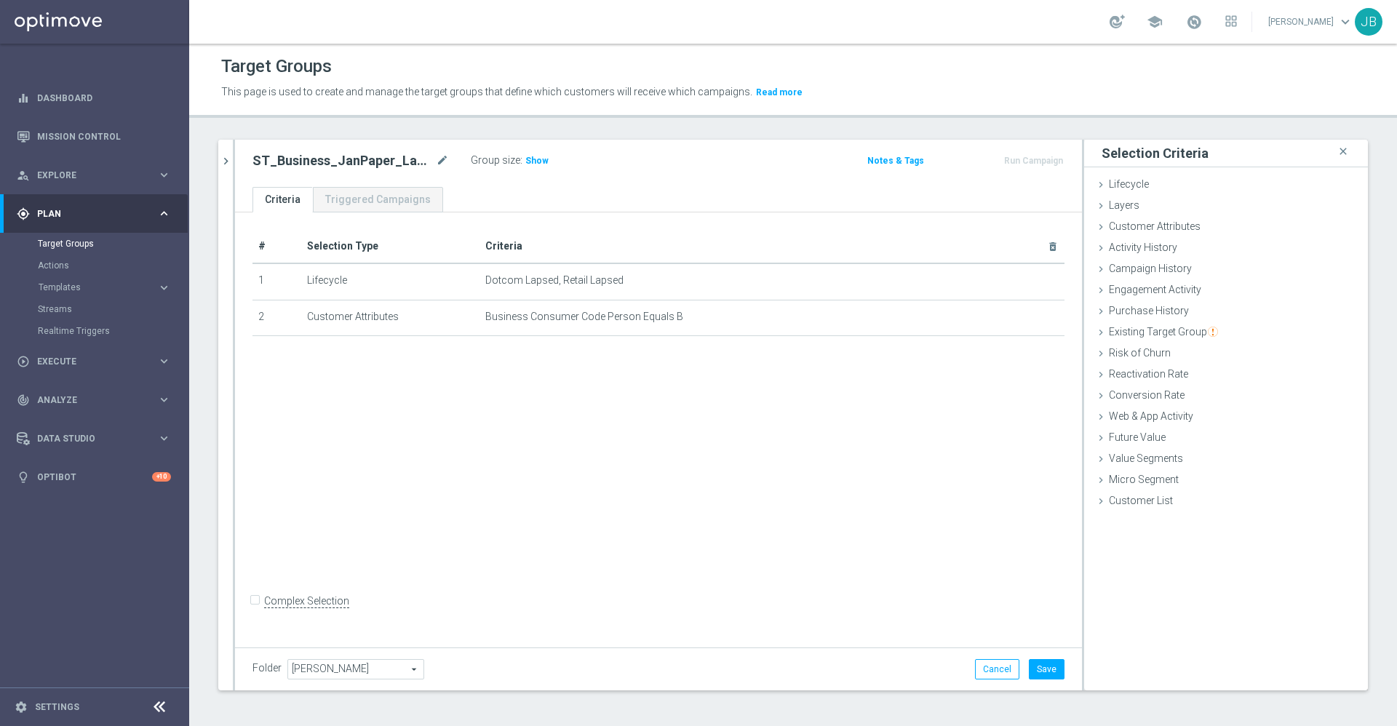
click at [255, 613] on input "Complex Selection" at bounding box center [256, 602] width 9 height 20
checkbox input "true"
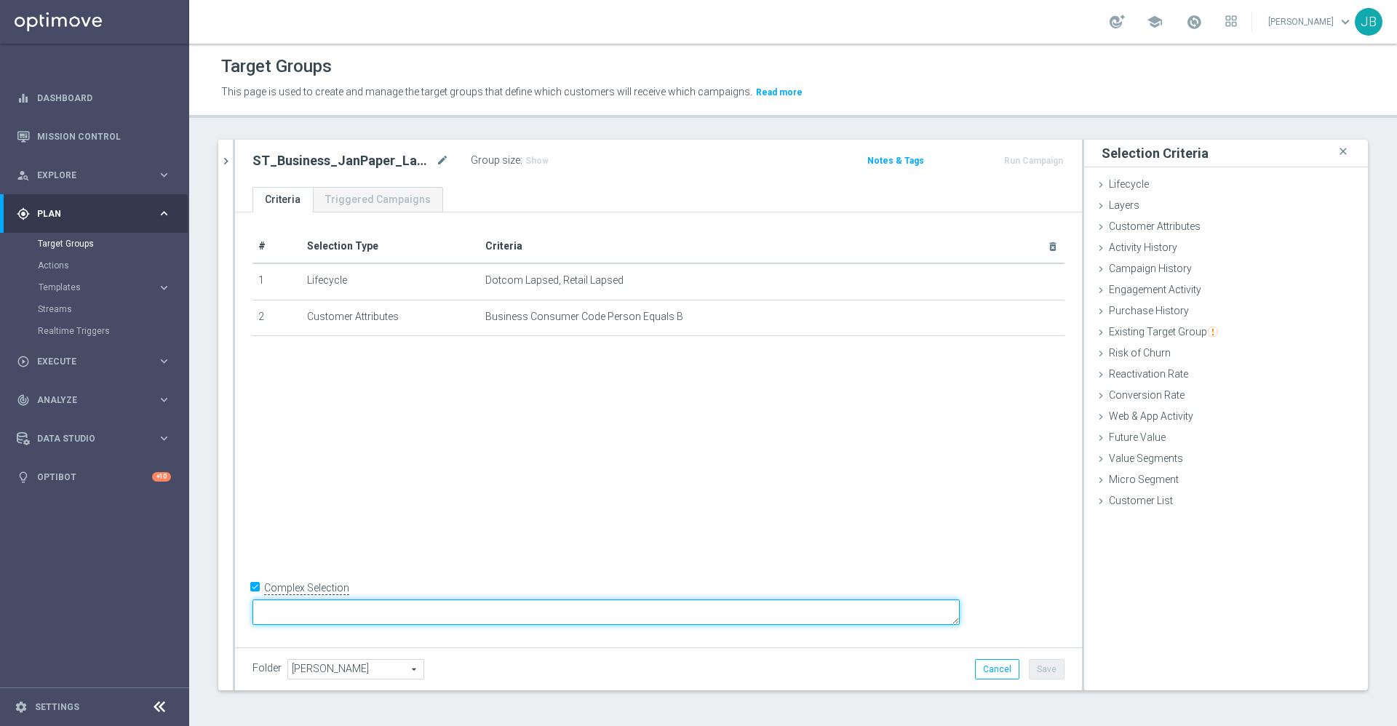
click at [431, 603] on textarea at bounding box center [605, 611] width 707 height 25
type textarea "1 and (2 or 3)"
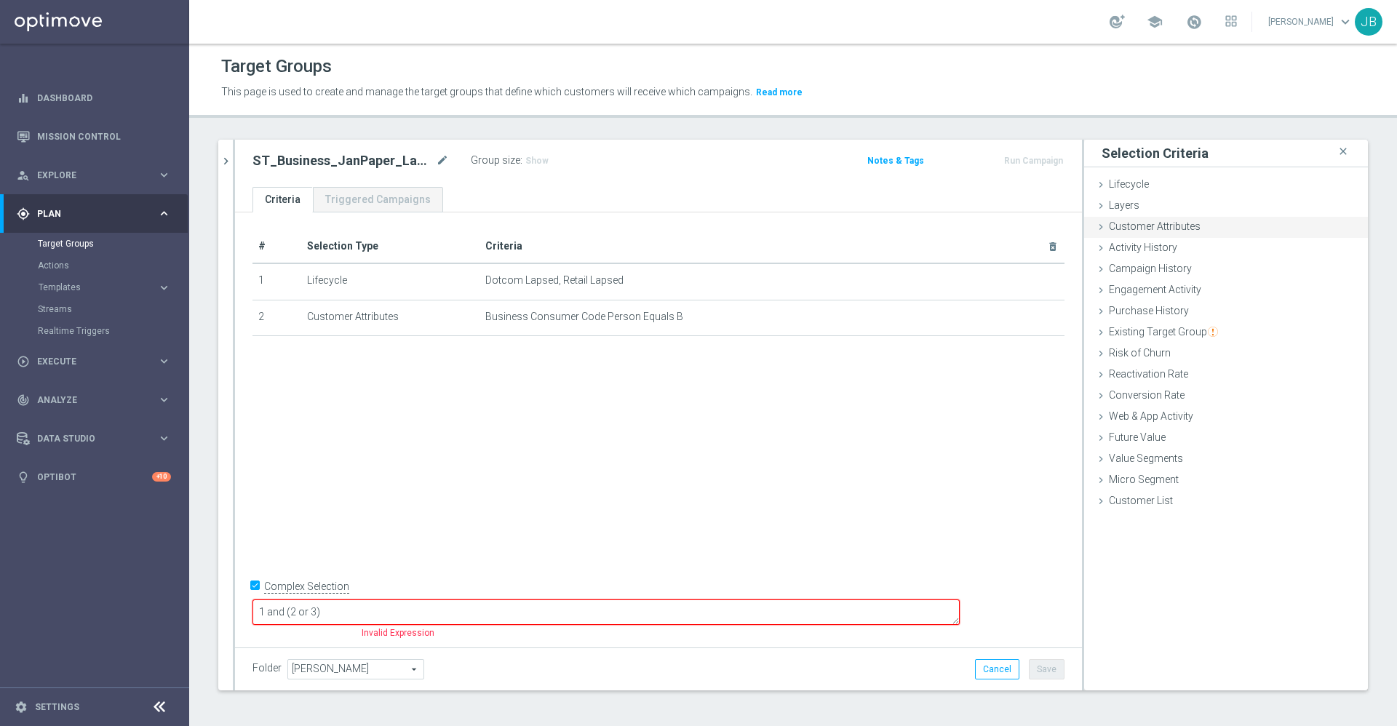
click at [1114, 227] on span "Customer Attributes" at bounding box center [1155, 226] width 92 height 12
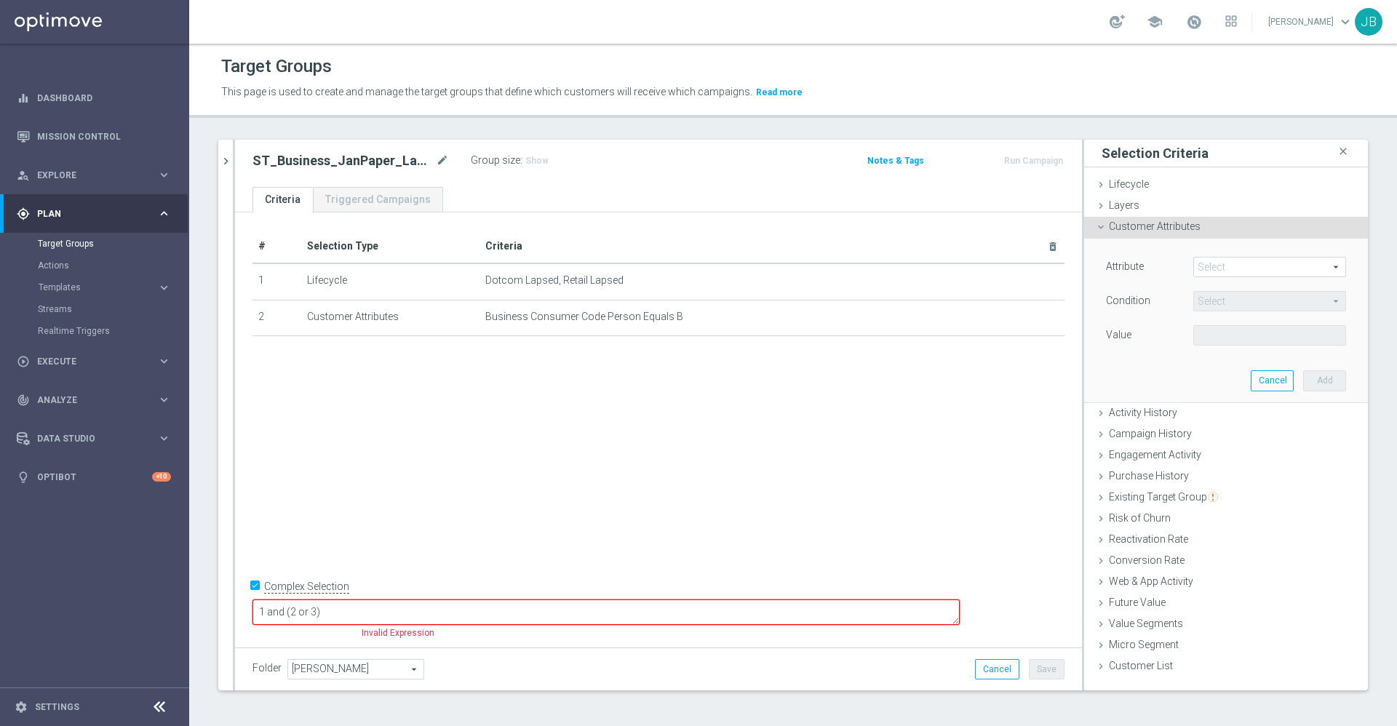
click at [1216, 265] on span at bounding box center [1269, 267] width 151 height 19
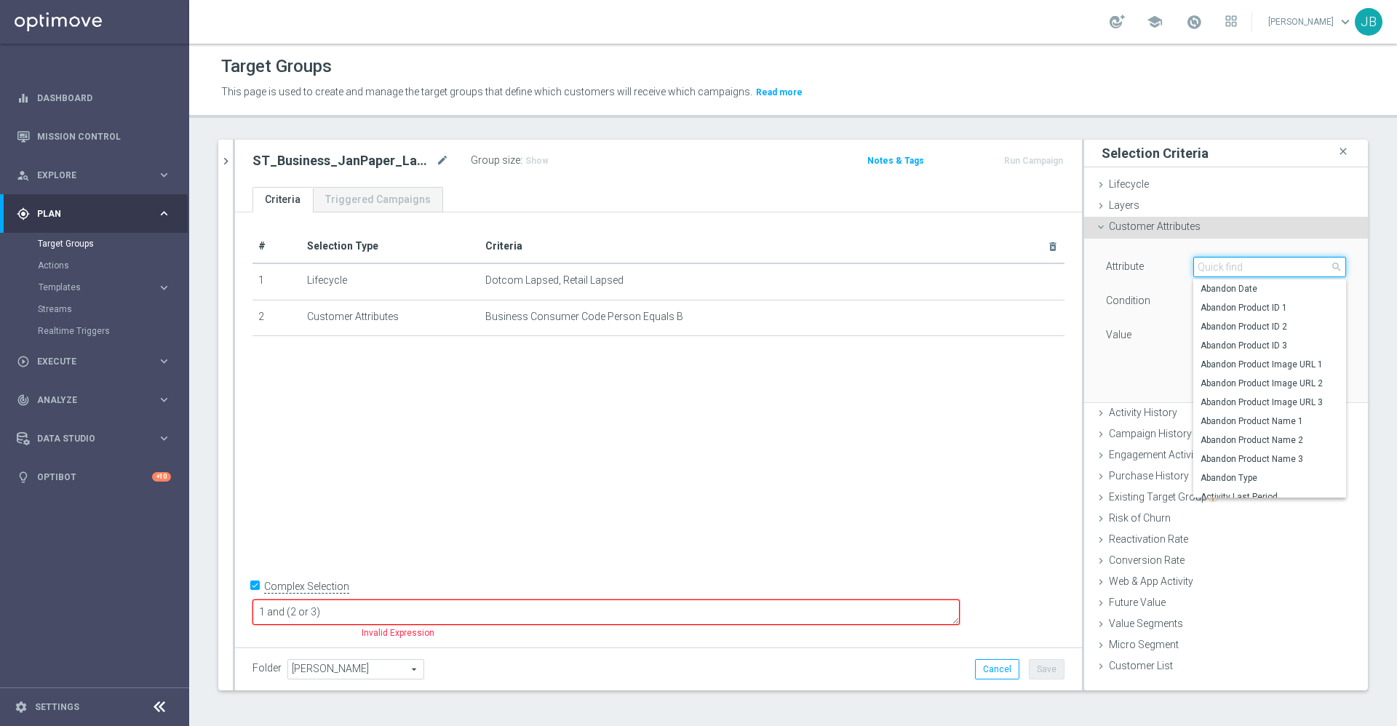
click at [1216, 268] on input "search" at bounding box center [1269, 267] width 153 height 20
type input "business"
click at [1240, 308] on span "Business Consumer Code Site" at bounding box center [1269, 308] width 138 height 12
type input "Business Consumer Code Site"
type input "Equals"
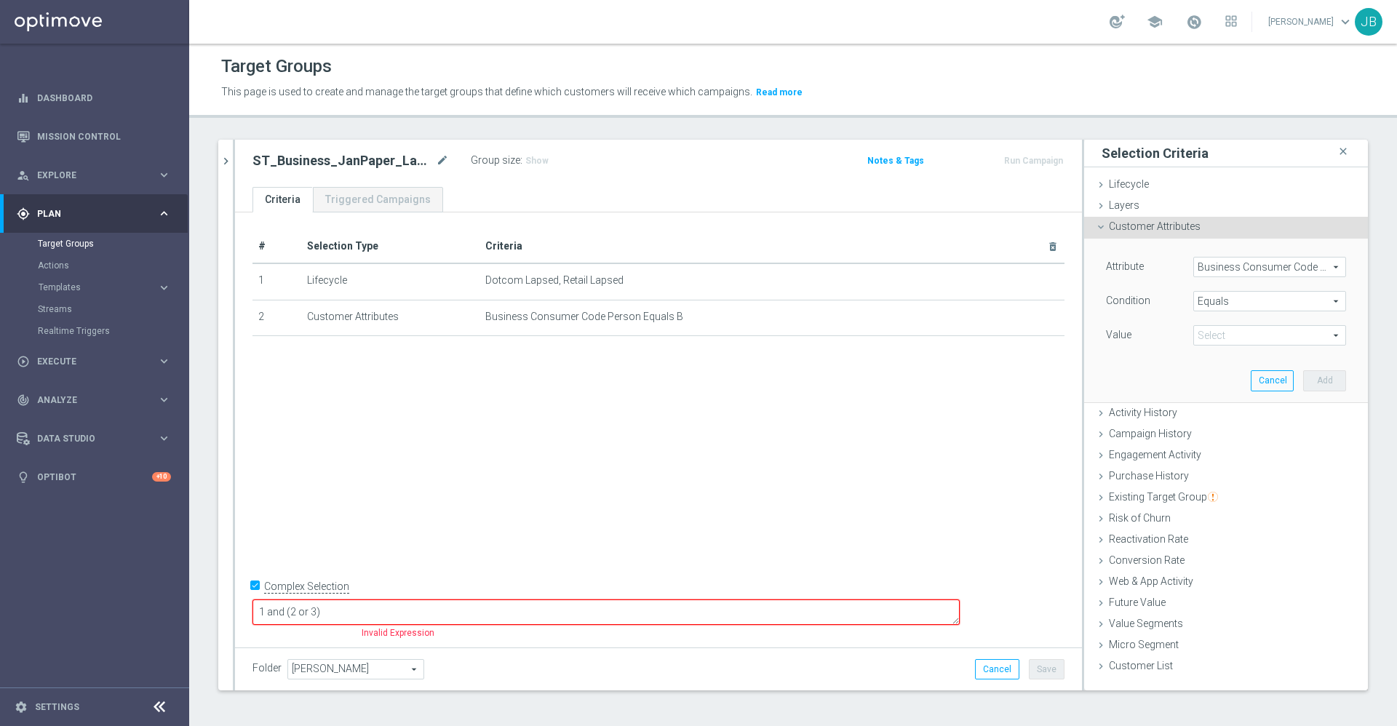
click at [1223, 343] on span at bounding box center [1269, 335] width 151 height 19
click at [1208, 357] on span "B" at bounding box center [1269, 357] width 138 height 12
type input "B"
click at [1303, 378] on button "Add" at bounding box center [1324, 380] width 43 height 20
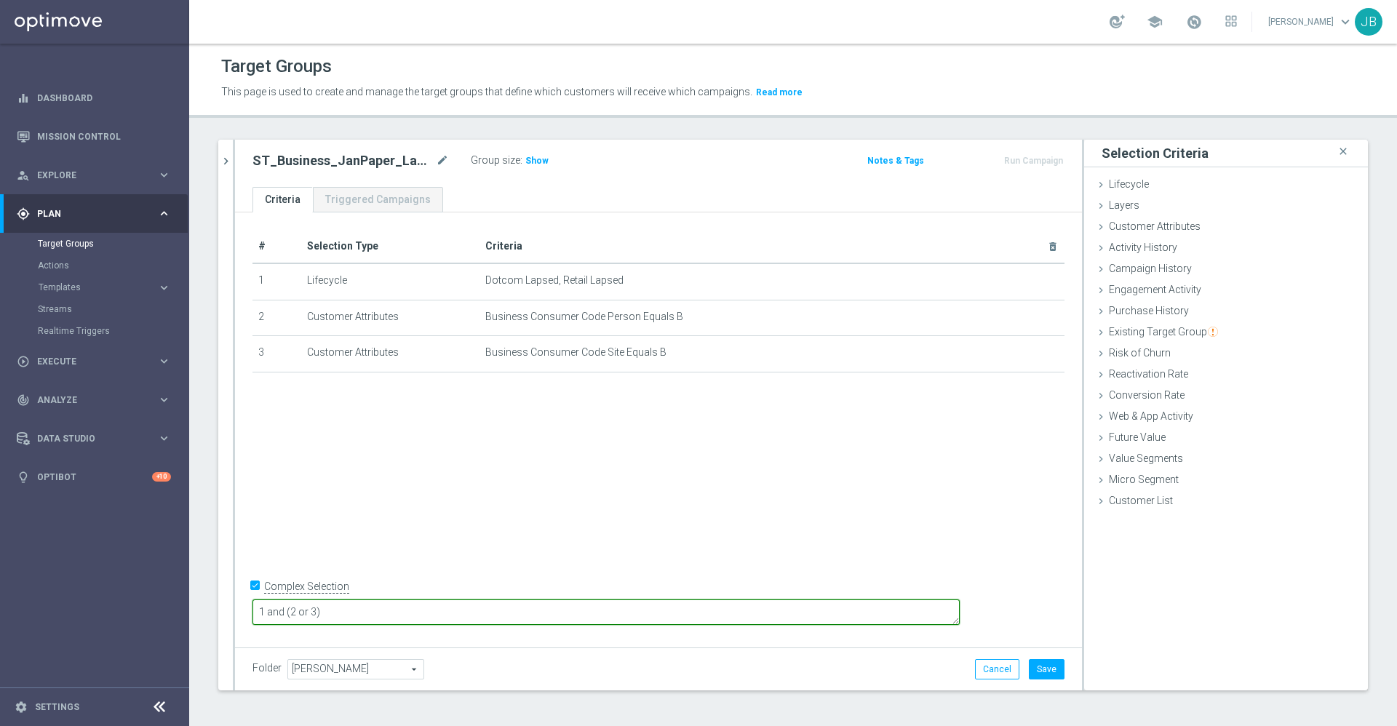
click at [452, 599] on textarea "1 and (2 or 3)" at bounding box center [605, 611] width 707 height 25
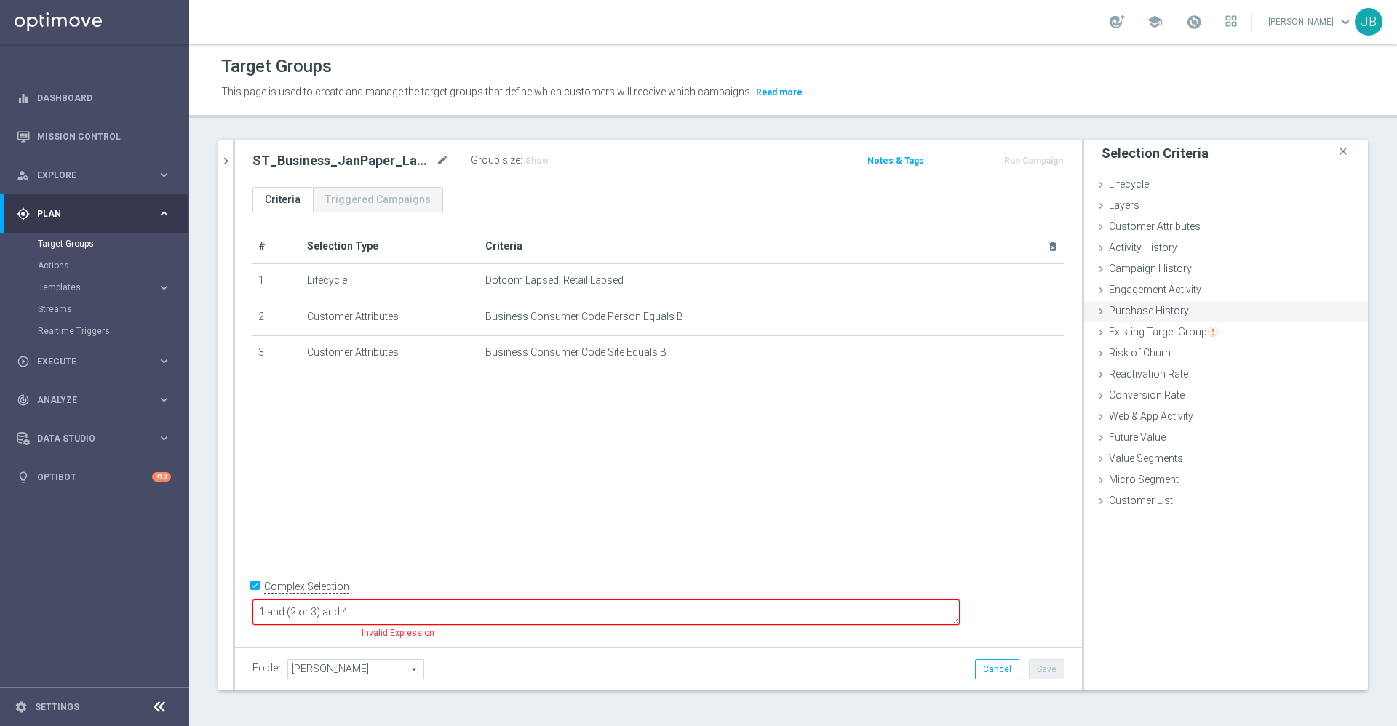
type textarea "1 and (2 or 3) and 4"
click at [1154, 318] on div "Purchase History done" at bounding box center [1226, 312] width 284 height 22
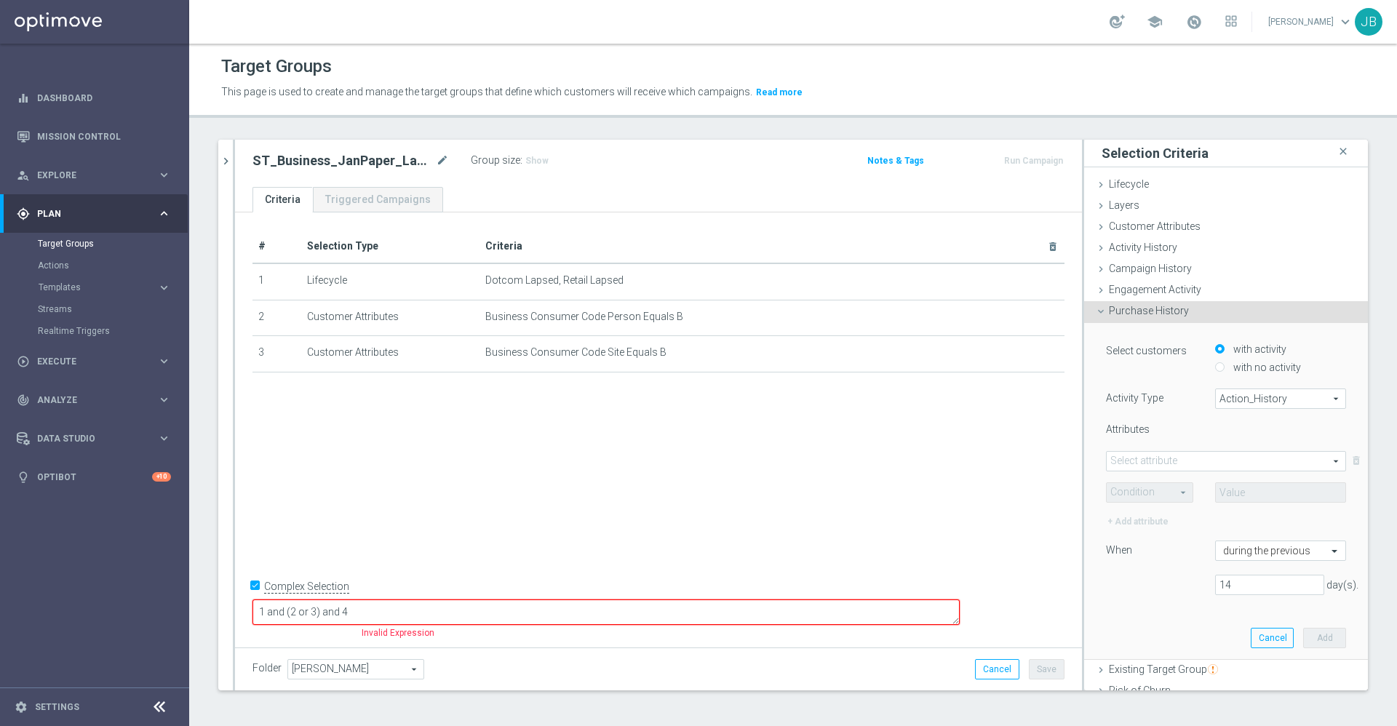
click at [1232, 393] on span "Action_History" at bounding box center [1280, 398] width 129 height 19
click at [1223, 434] on span "Omni" at bounding box center [1280, 439] width 115 height 12
type input "Omni"
click at [1170, 458] on span at bounding box center [1225, 461] width 239 height 19
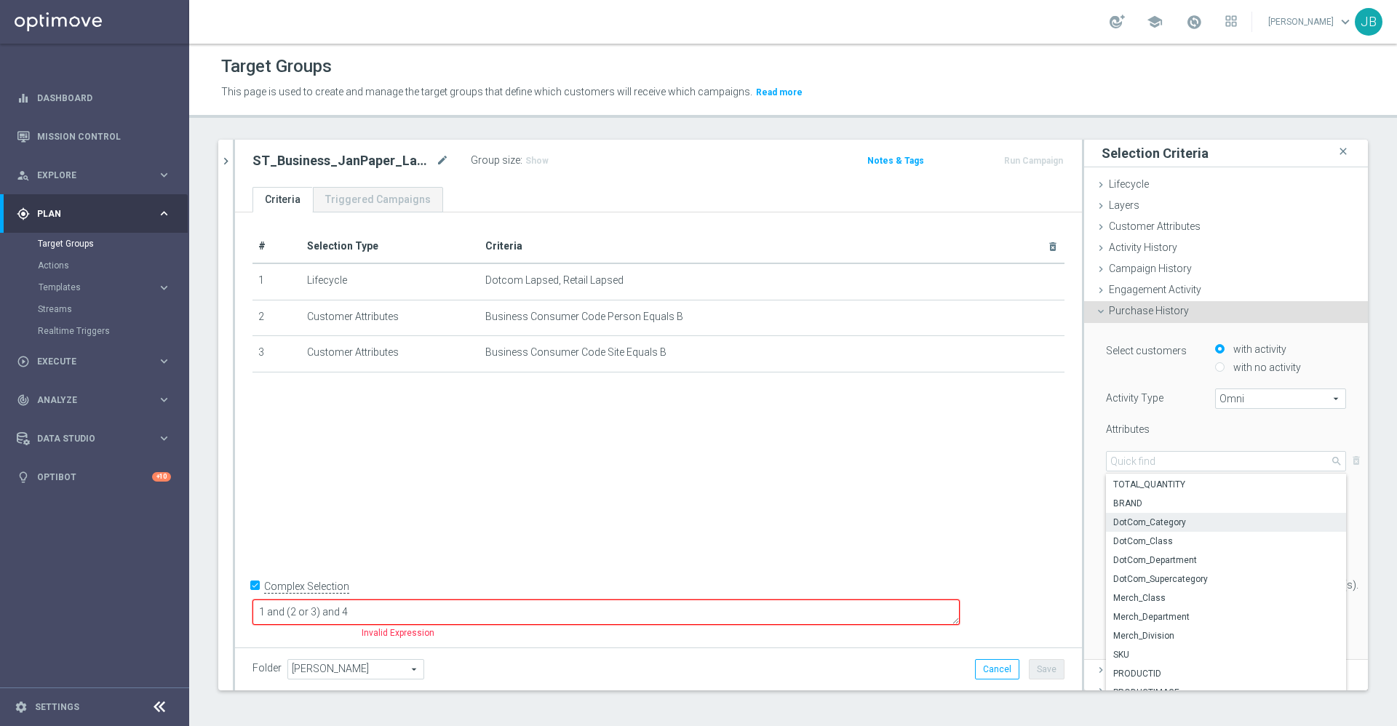
scroll to position [37, 0]
click at [1138, 619] on span "Merch_Department" at bounding box center [1226, 615] width 226 height 12
type input "Merch_Department"
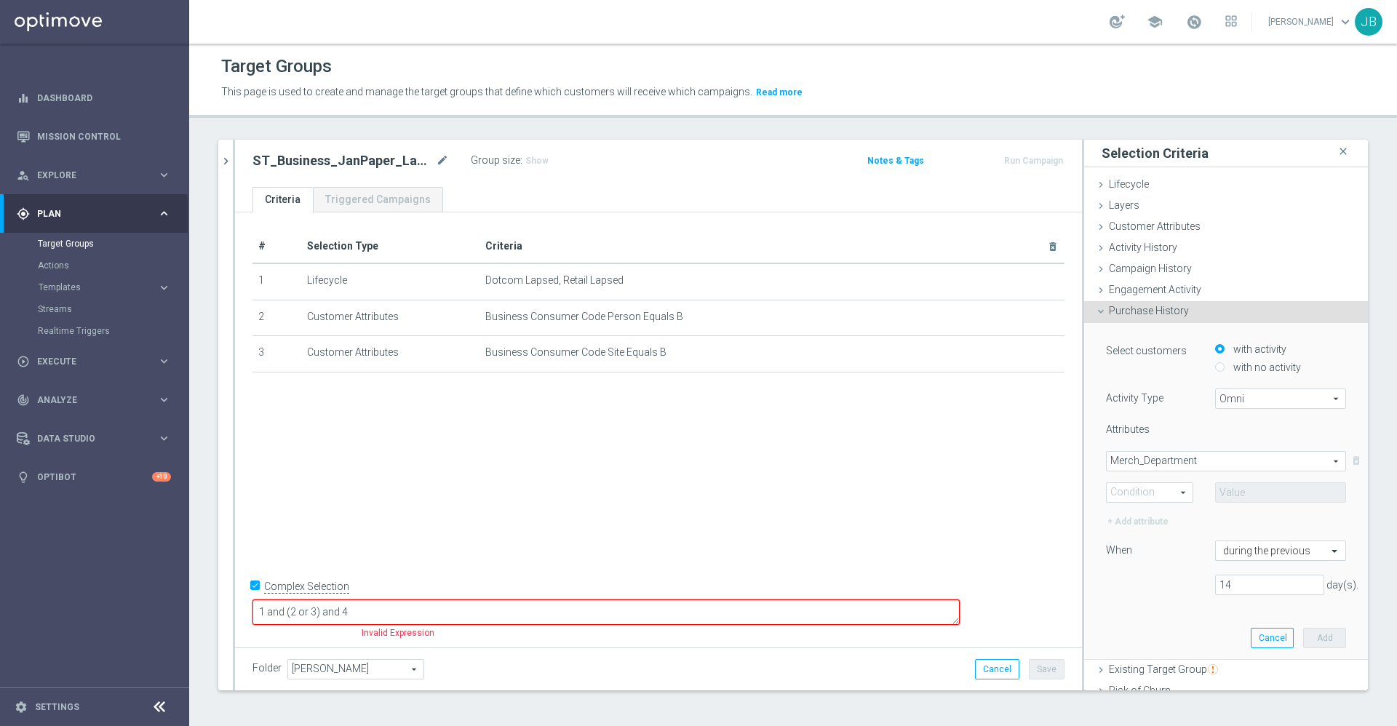
click at [1148, 495] on span at bounding box center [1149, 492] width 86 height 19
click at [1123, 521] on label "Equals" at bounding box center [1149, 513] width 86 height 19
type input "Equals"
click at [1216, 487] on span at bounding box center [1280, 492] width 129 height 19
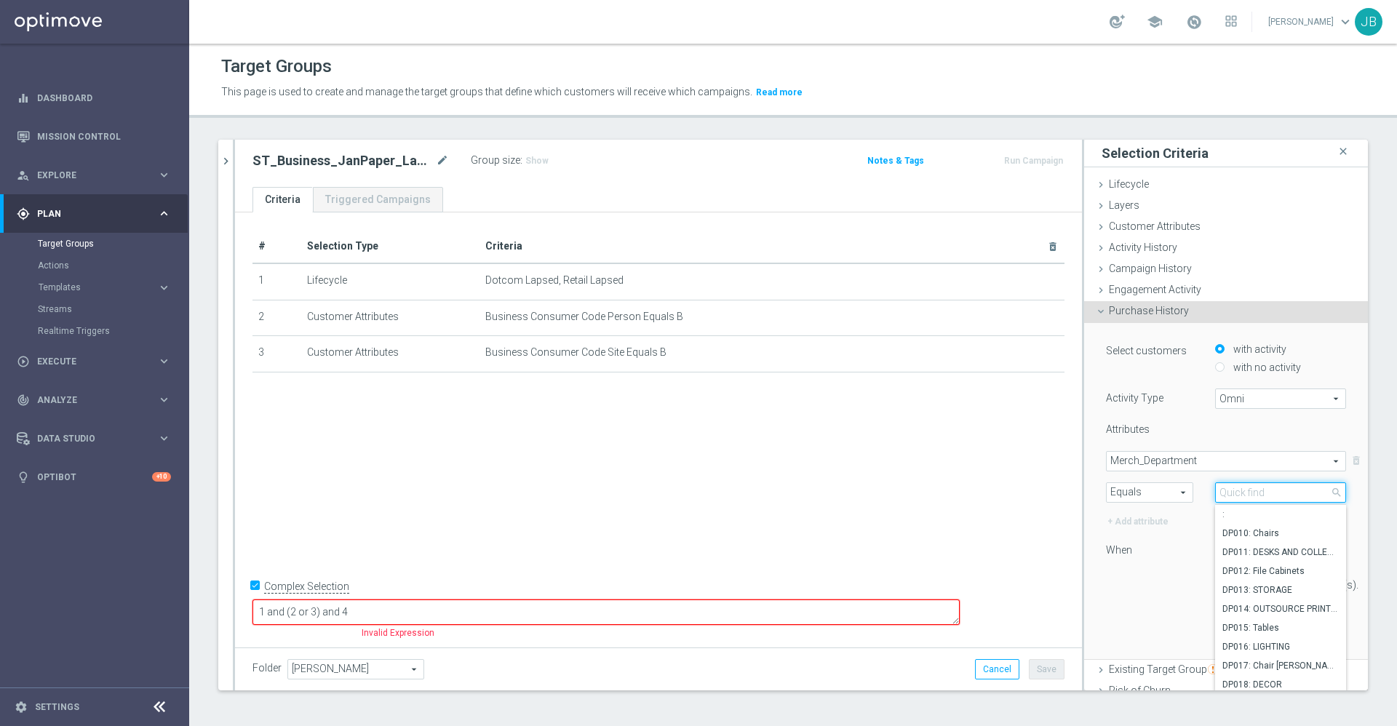
click at [1216, 487] on input "search" at bounding box center [1280, 492] width 131 height 20
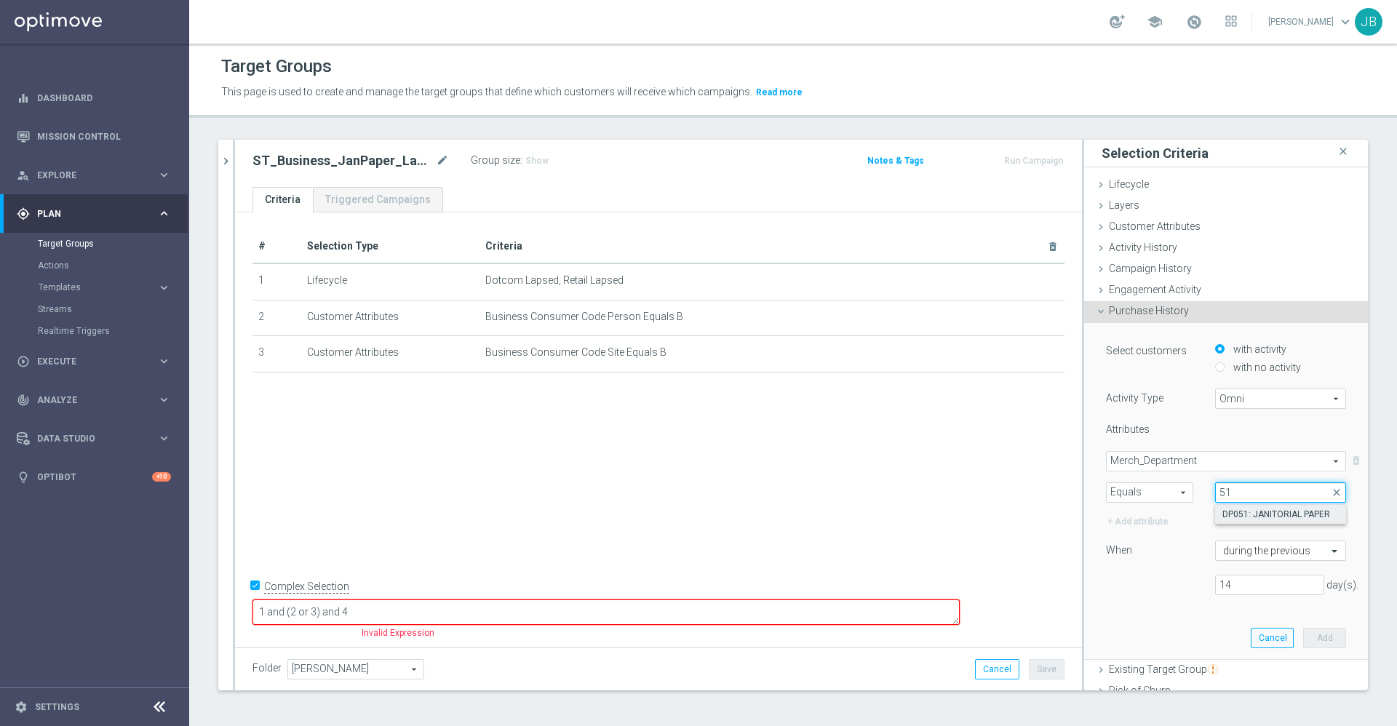
type input "51"
click at [1244, 511] on span "DP051: JANITORIAL PAPER" at bounding box center [1280, 514] width 116 height 12
type input "DP051: JANITORIAL PAPER"
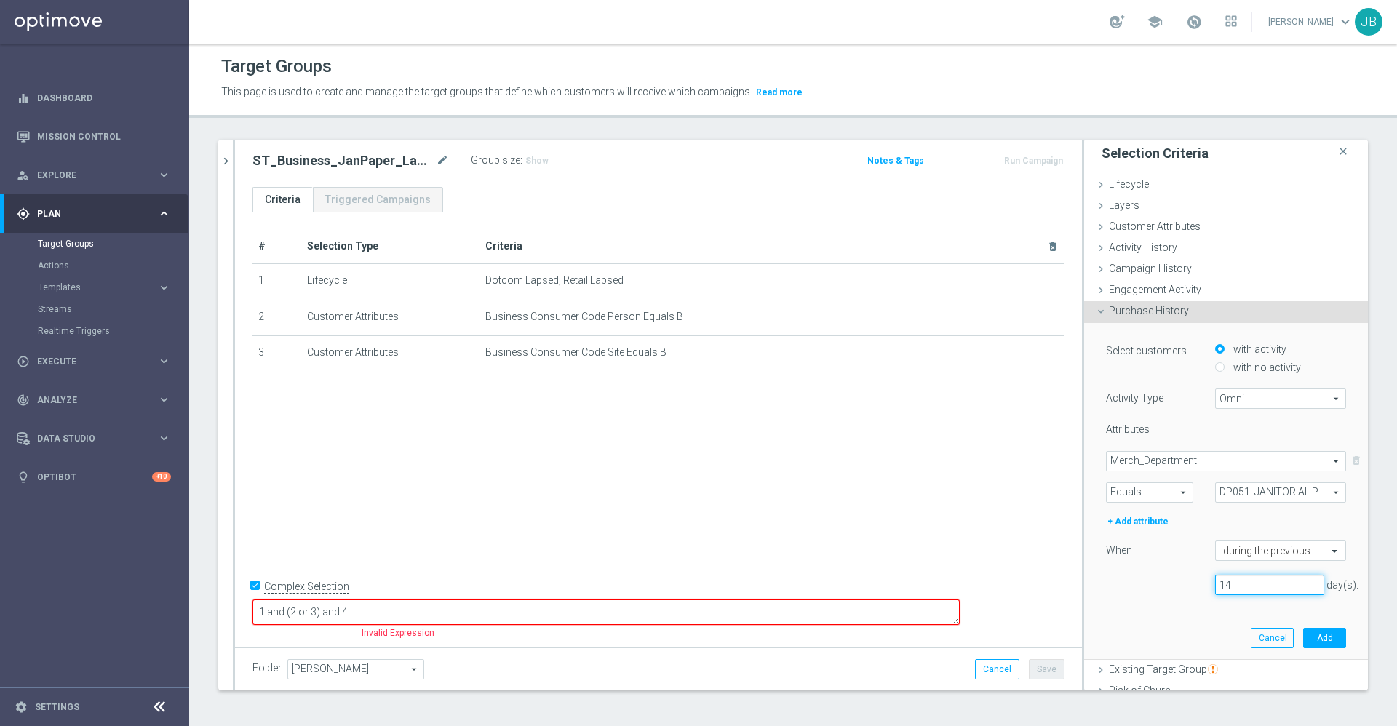
click at [1219, 587] on input "14" at bounding box center [1269, 585] width 109 height 20
type input "1"
type input "365"
click at [1303, 637] on button "Add" at bounding box center [1324, 638] width 43 height 20
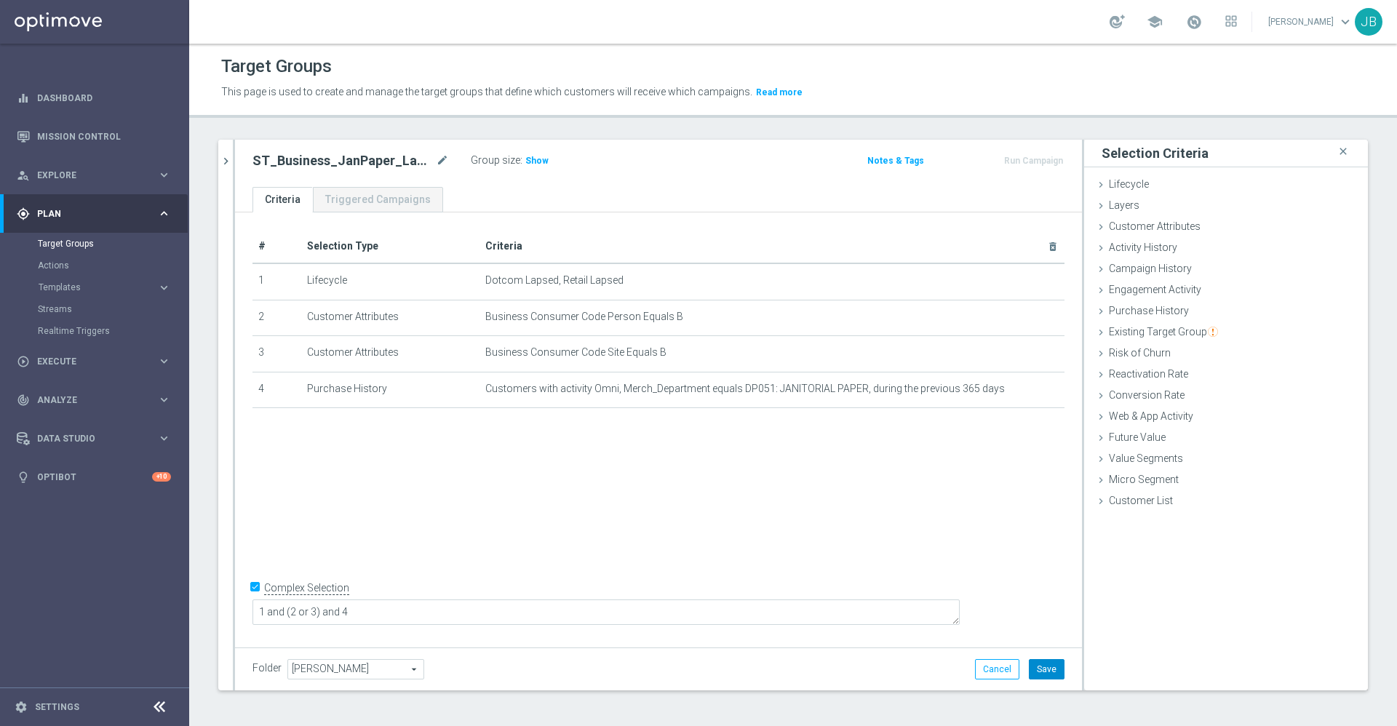
click at [1029, 675] on button "Save" at bounding box center [1047, 669] width 36 height 20
click at [533, 157] on span "Show" at bounding box center [536, 161] width 23 height 10
click at [228, 159] on icon "chevron_right" at bounding box center [226, 161] width 14 height 14
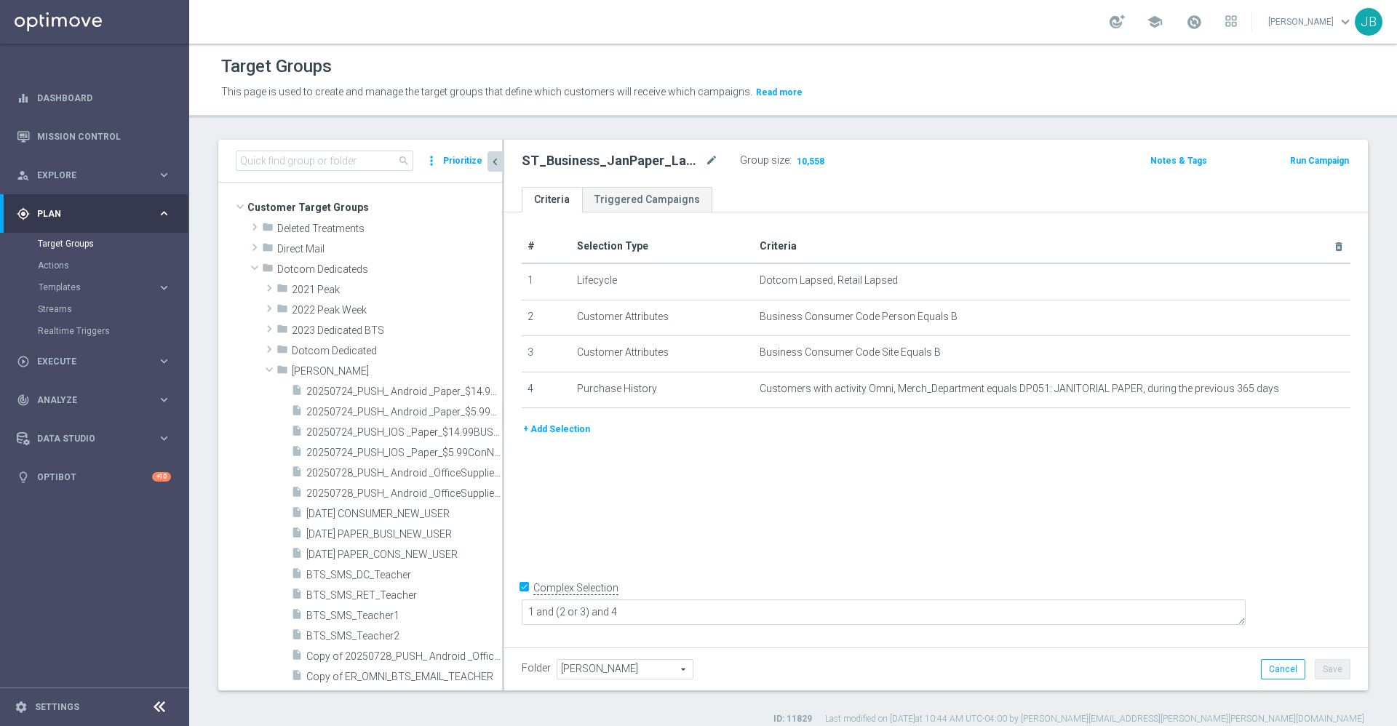
click at [491, 167] on icon "chevron_left" at bounding box center [495, 162] width 14 height 14
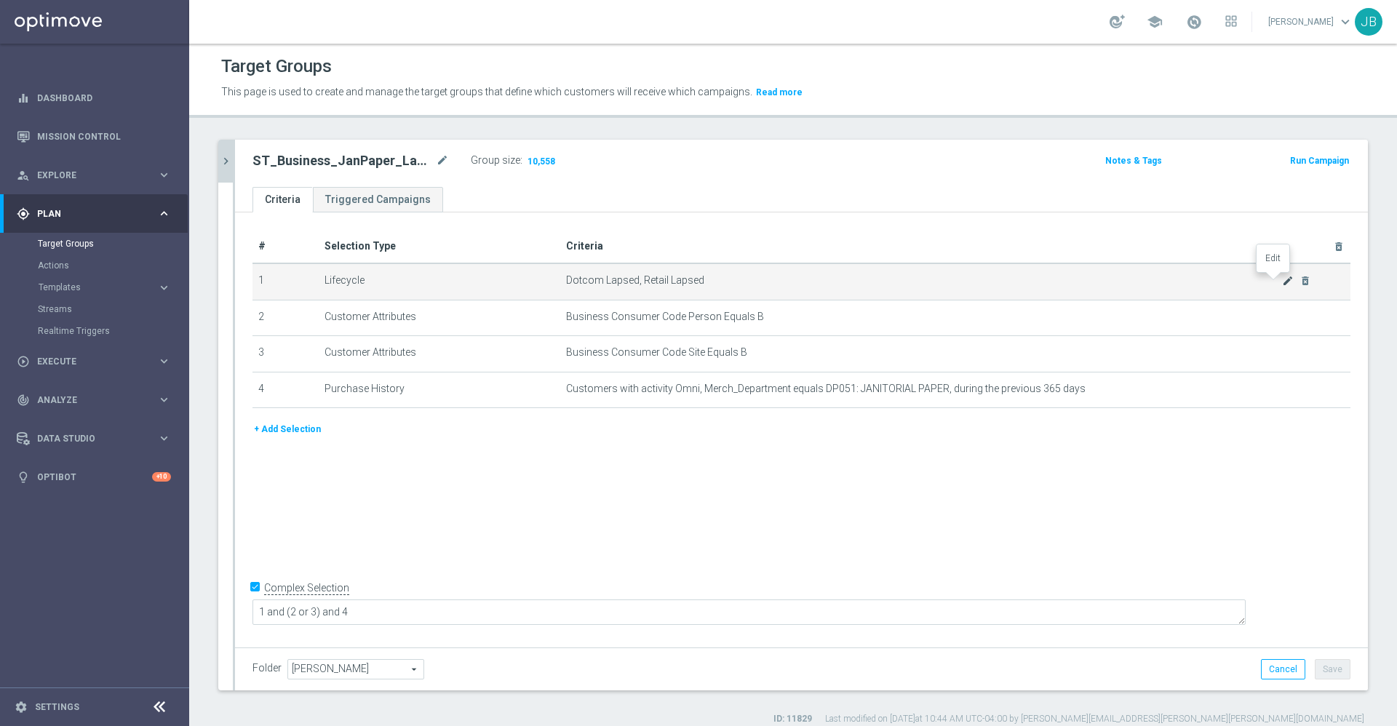
click at [1282, 282] on icon "mode_edit" at bounding box center [1288, 281] width 12 height 12
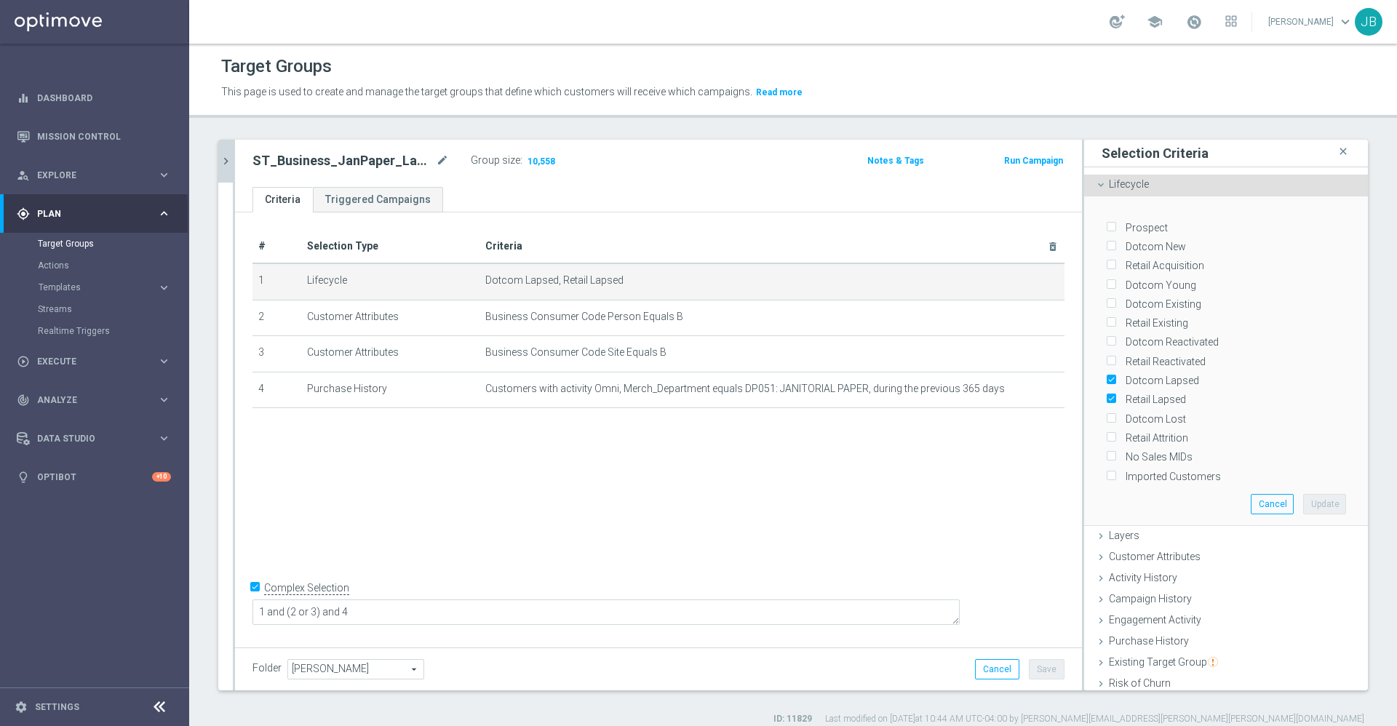
click at [1106, 395] on input "Retail Lapsed" at bounding box center [1110, 399] width 9 height 9
checkbox input "false"
click at [1303, 494] on button "Update" at bounding box center [1324, 504] width 43 height 20
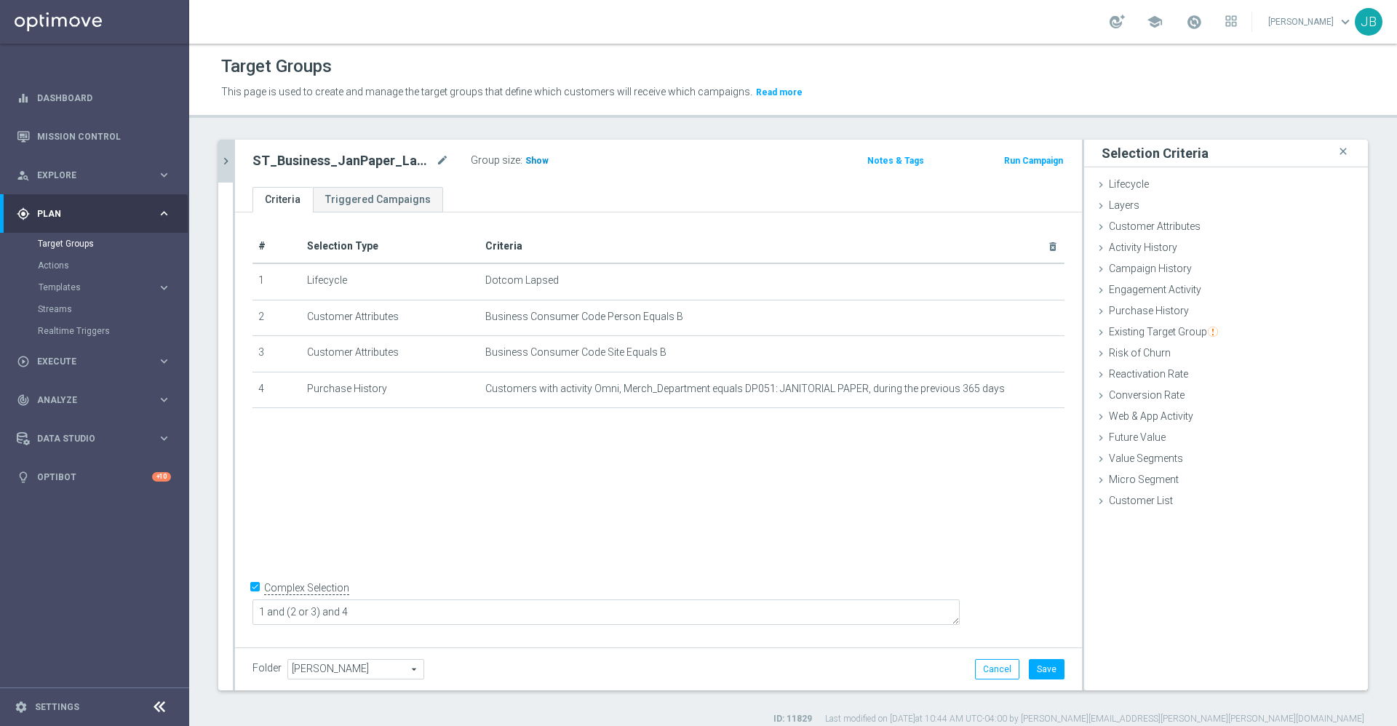
click at [540, 161] on span "Show" at bounding box center [536, 161] width 23 height 10
click at [975, 667] on button "Cancel" at bounding box center [997, 669] width 44 height 20
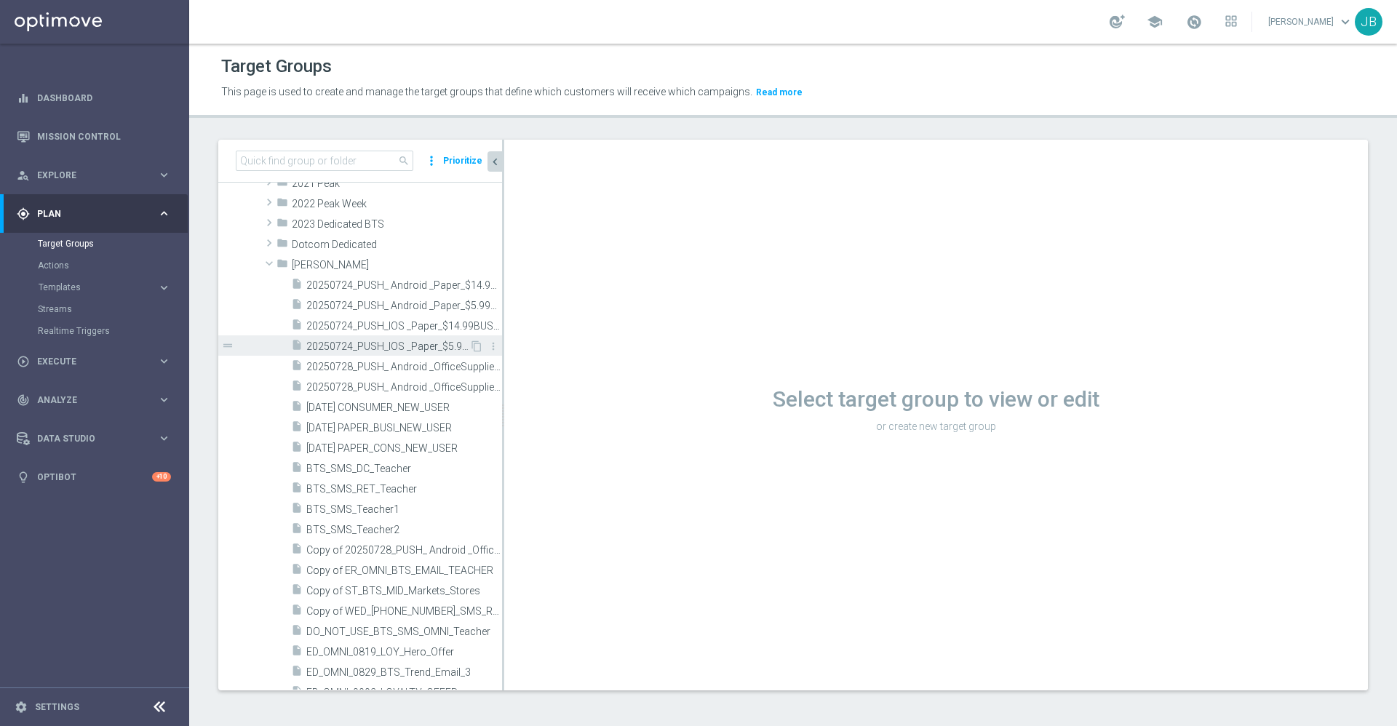
scroll to position [28, 0]
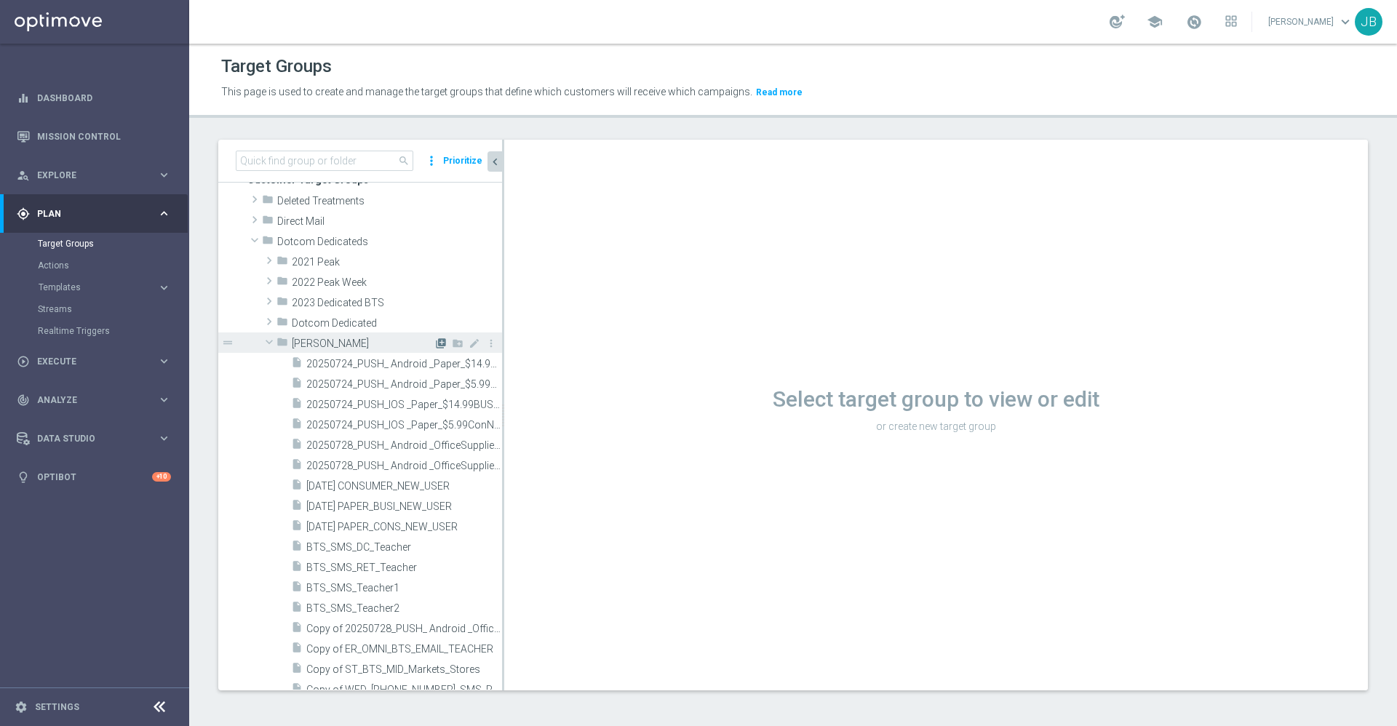
click at [435, 342] on icon "library_add" at bounding box center [441, 344] width 12 height 12
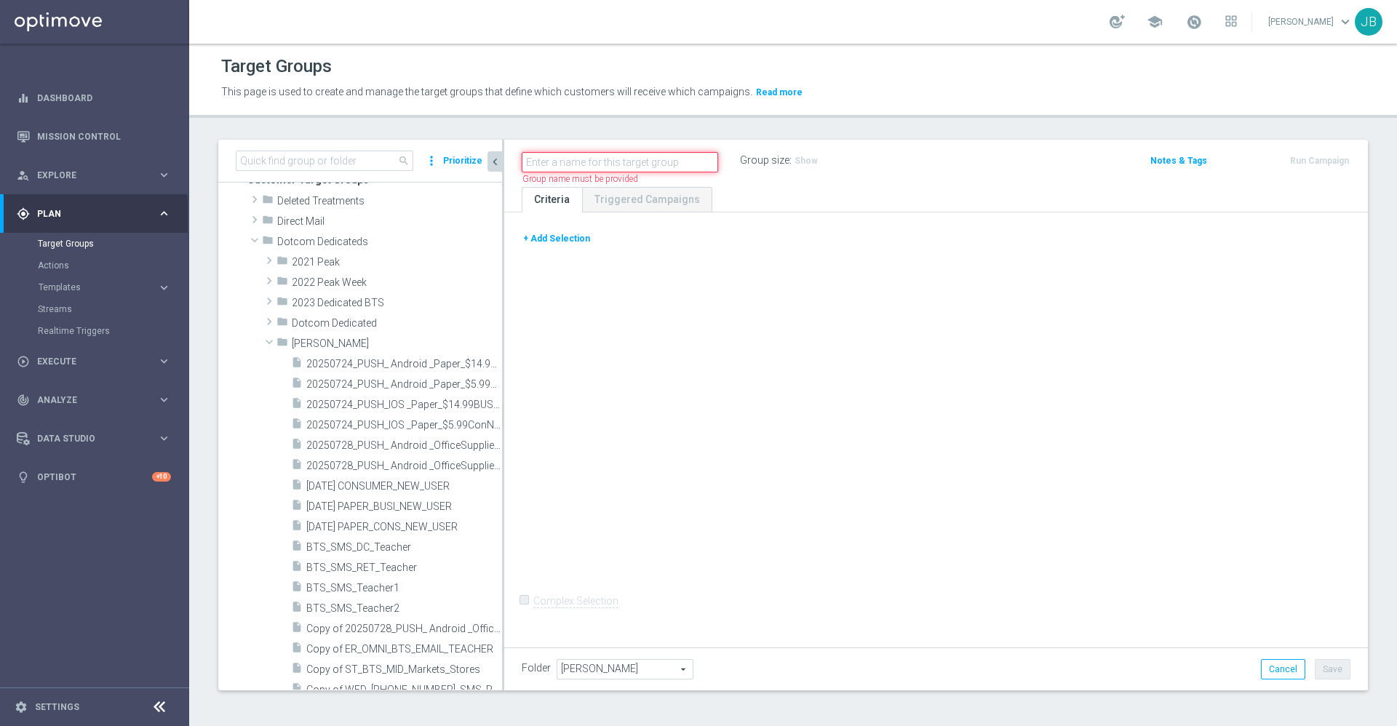
click at [578, 161] on input "text" at bounding box center [620, 162] width 196 height 20
type input "ST_Business_JanPaper_"
click at [679, 163] on icon "mode_edit" at bounding box center [680, 160] width 13 height 17
click at [679, 163] on input "ST_Business_JanPaper_" at bounding box center [620, 162] width 196 height 20
type input "ST_Business_JanPaper_CatProp"
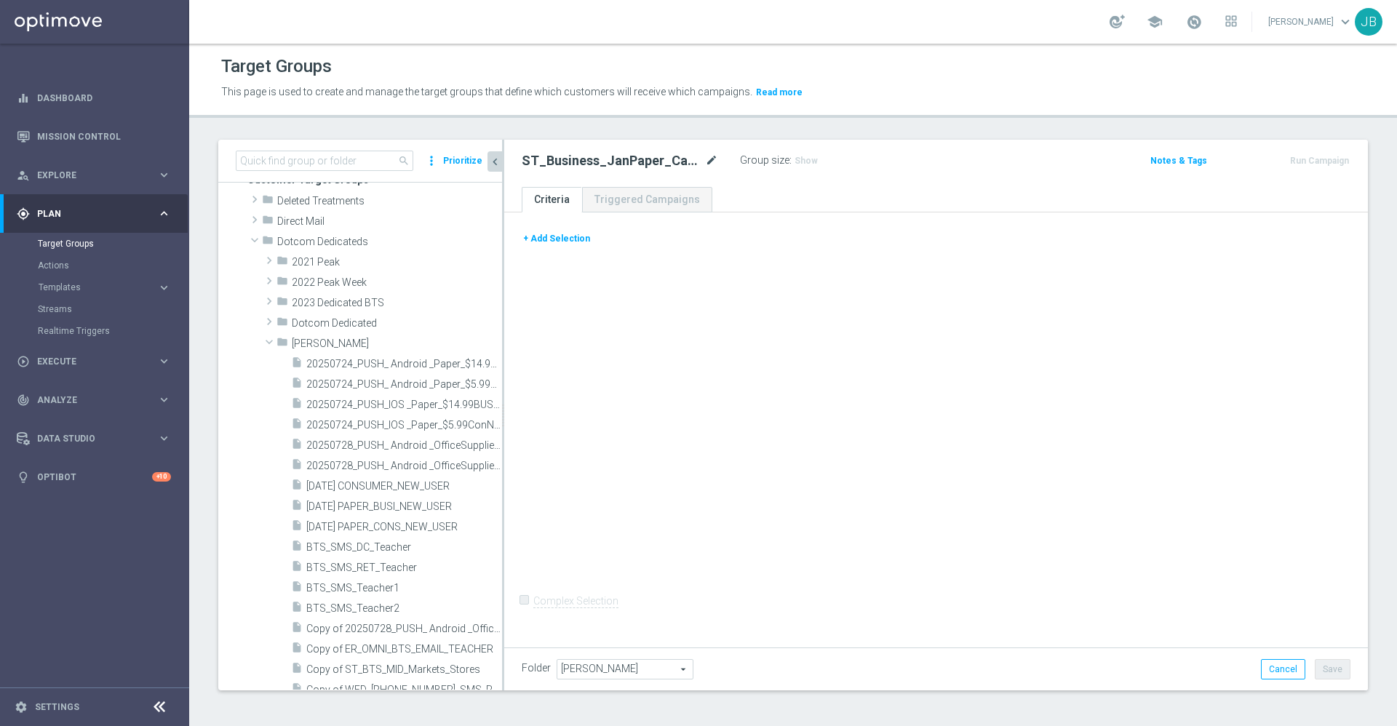
click at [715, 156] on body "equalizer Dashboard Mission Control" at bounding box center [698, 363] width 1397 height 726
click at [714, 164] on icon "mode_edit" at bounding box center [711, 160] width 13 height 17
click at [696, 163] on input "ST_Business_JanPaper_CatProp" at bounding box center [620, 162] width 196 height 20
type input "ST_Business_JanPaper_CatProp_Facilities"
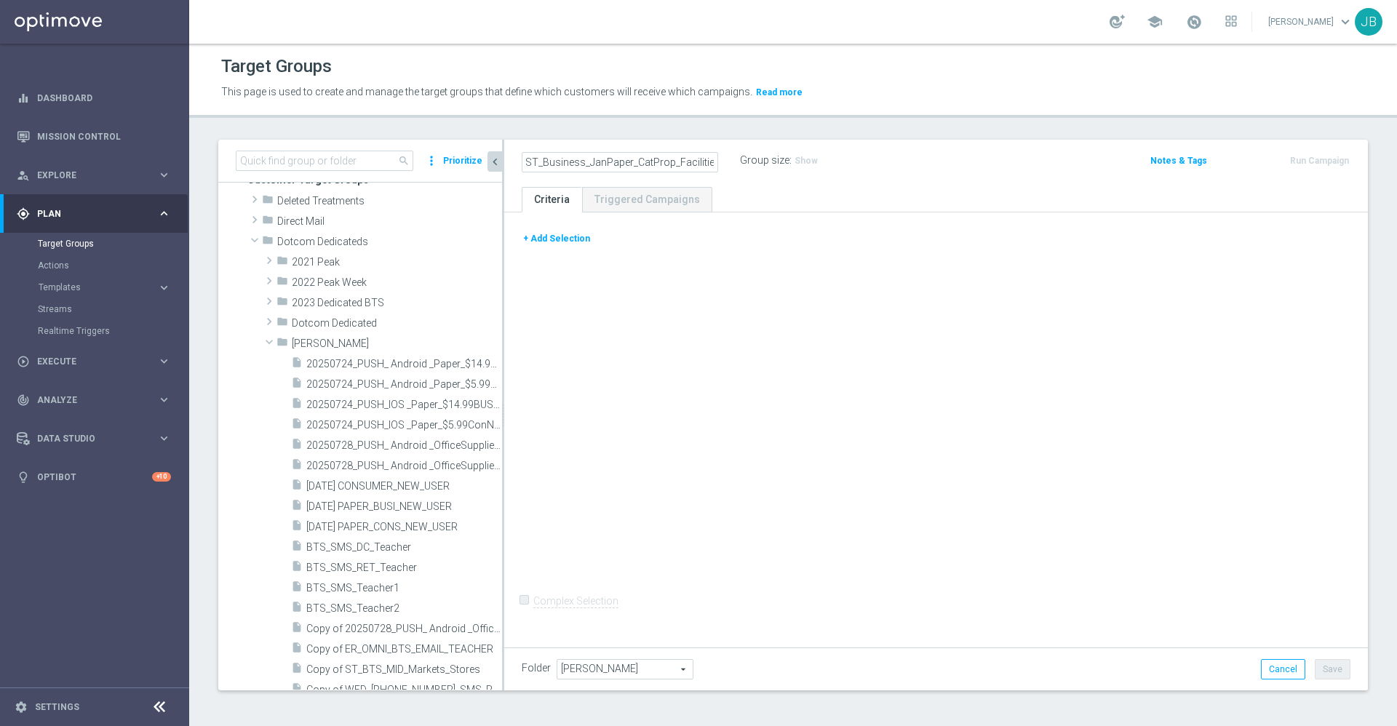
click at [668, 366] on div "+ Add Selection Complex Selection Invalid Expression" at bounding box center [936, 427] width 864 height 431
click at [705, 165] on icon "mode_edit" at bounding box center [711, 160] width 13 height 17
click at [626, 159] on input "ST_Business_JanPaper_CatProp_Facilities" at bounding box center [620, 162] width 196 height 20
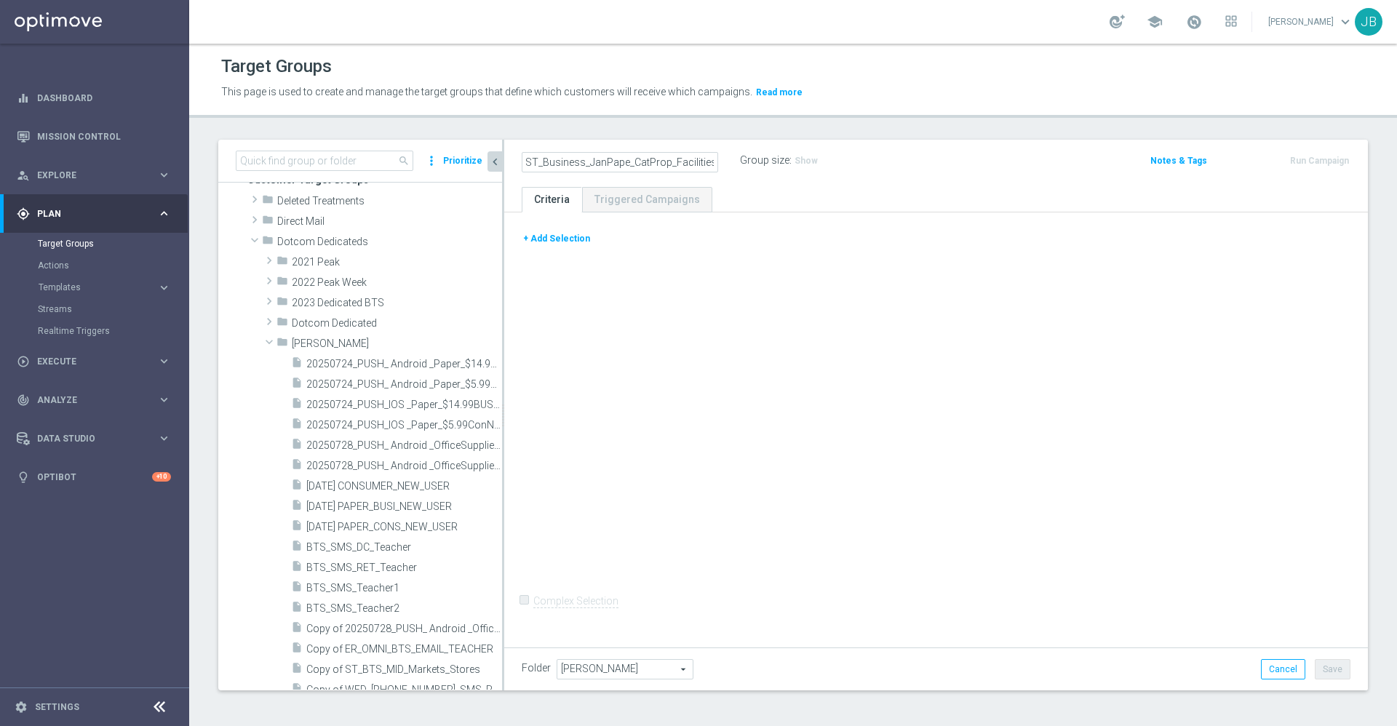
scroll to position [0, 0]
type input "ST_Business_CatProp_Facilities"
click at [701, 345] on div "+ Add Selection Complex Selection Invalid Expression" at bounding box center [936, 427] width 864 height 431
click at [710, 159] on icon "mode_edit" at bounding box center [711, 160] width 13 height 17
click at [666, 263] on div "+ Add Selection Complex Selection Invalid Expression" at bounding box center [936, 427] width 864 height 431
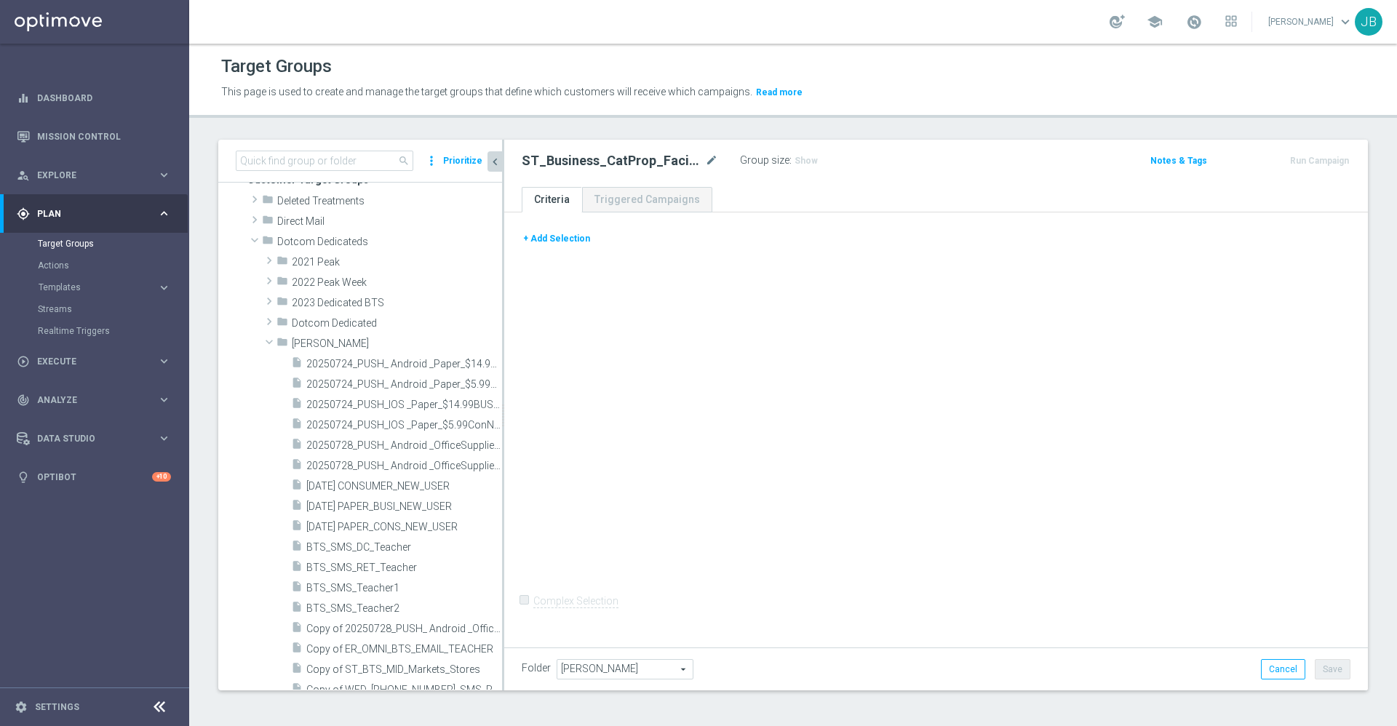
click at [569, 239] on button "+ Add Selection" at bounding box center [557, 239] width 70 height 16
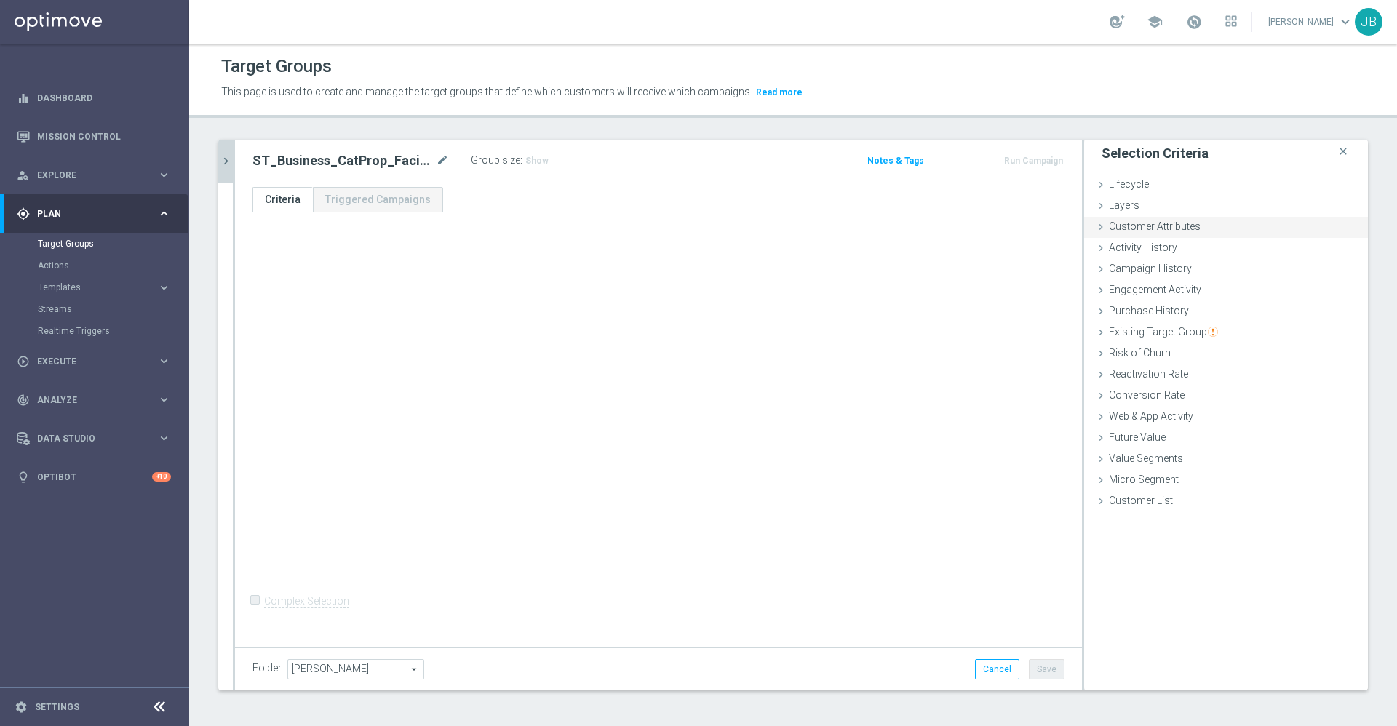
click at [1220, 231] on div "Customer Attributes done selection saved" at bounding box center [1226, 228] width 284 height 22
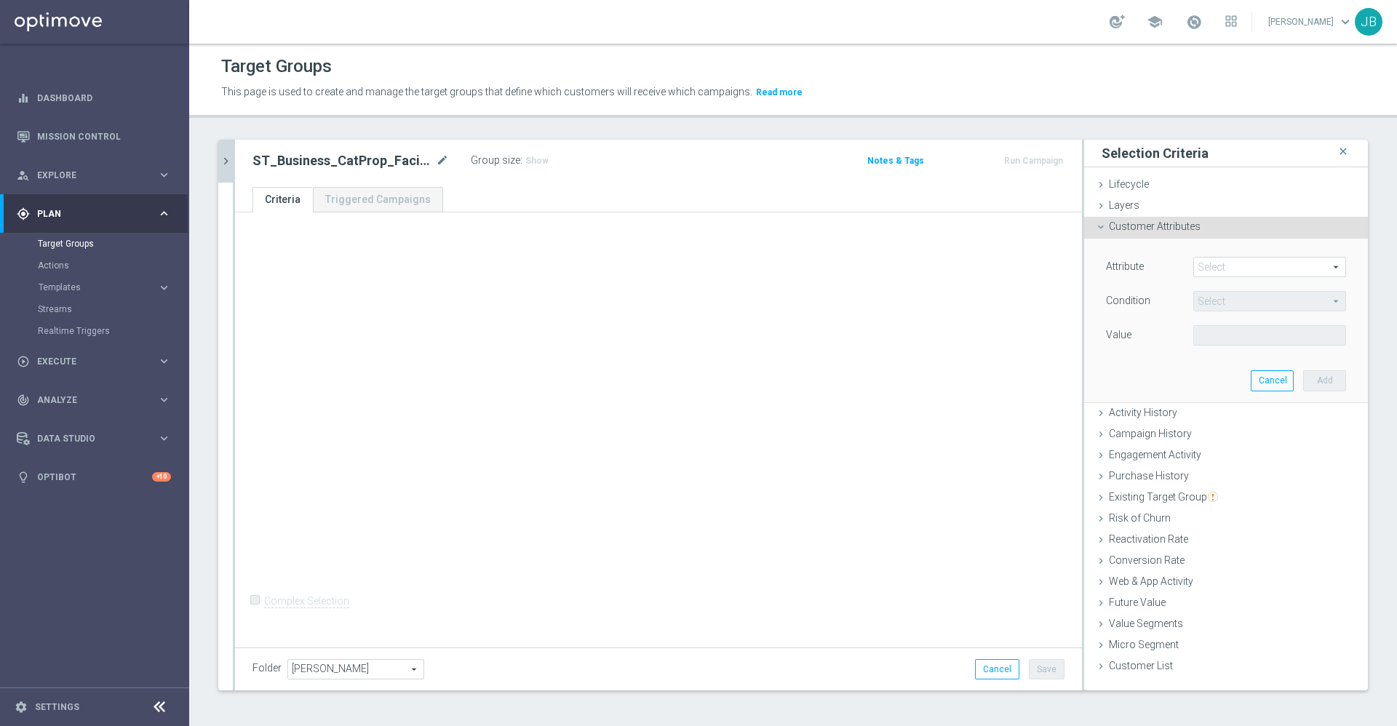
click at [1207, 280] on div "Attribute Select arrow_drop_down search Condition Select arrow_drop_down search…" at bounding box center [1226, 303] width 240 height 92
click at [1207, 272] on span at bounding box center [1269, 267] width 151 height 19
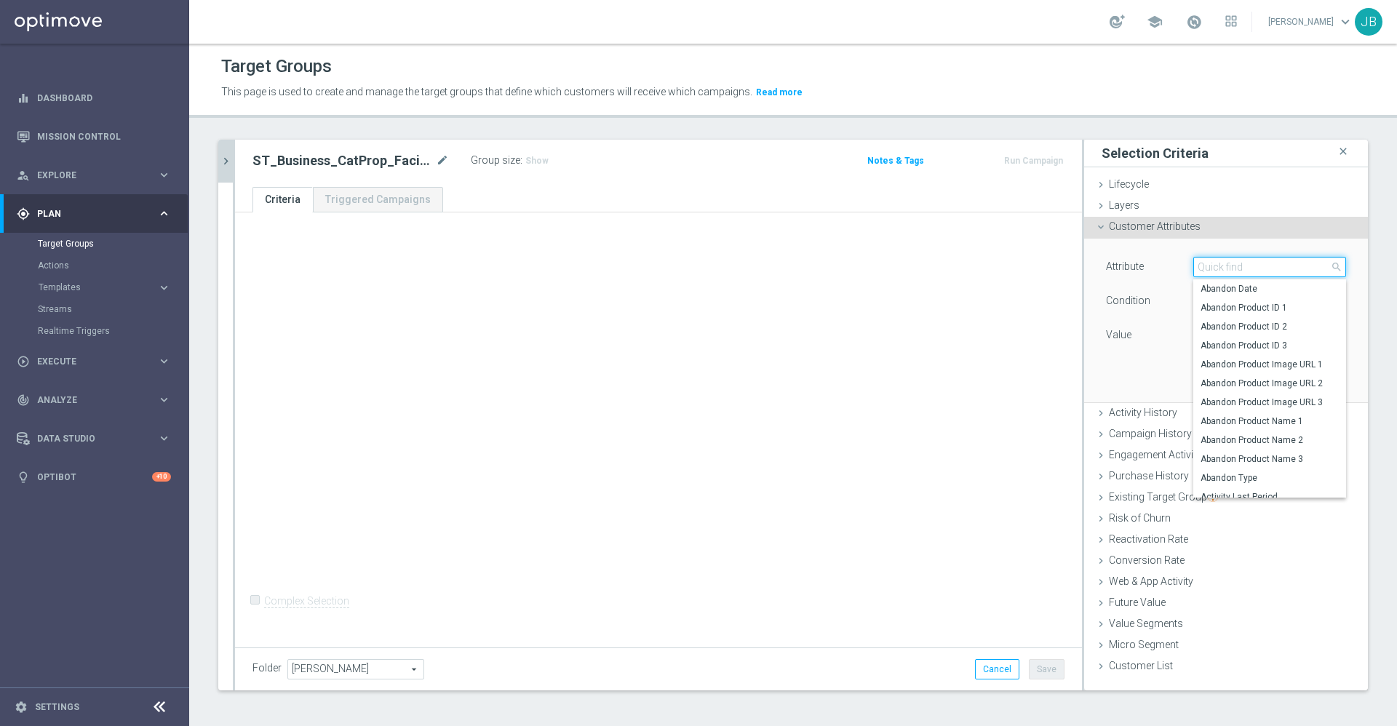
click at [1207, 272] on input "search" at bounding box center [1269, 267] width 153 height 20
type input "d"
type input "business"
click at [1239, 292] on span "Business Consumer Code Person" at bounding box center [1269, 289] width 138 height 12
type input "Business Consumer Code Person"
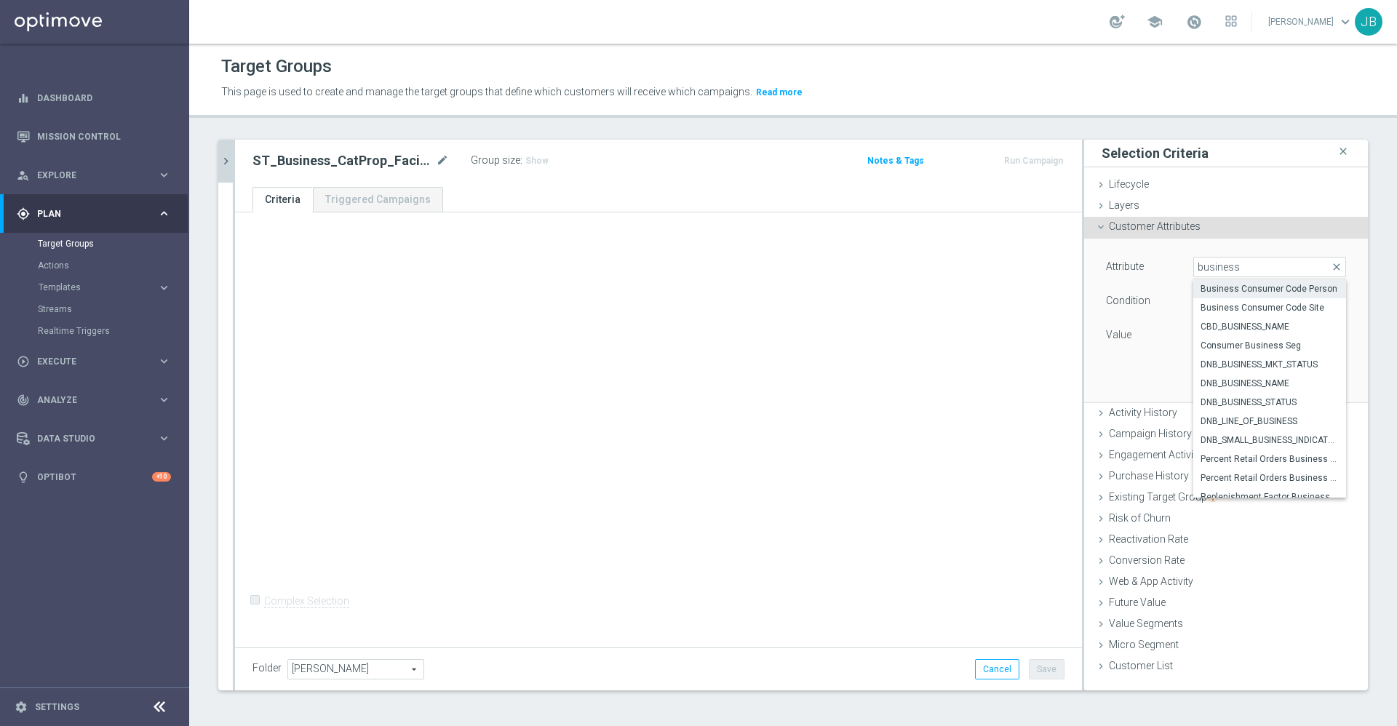
type input "Equals"
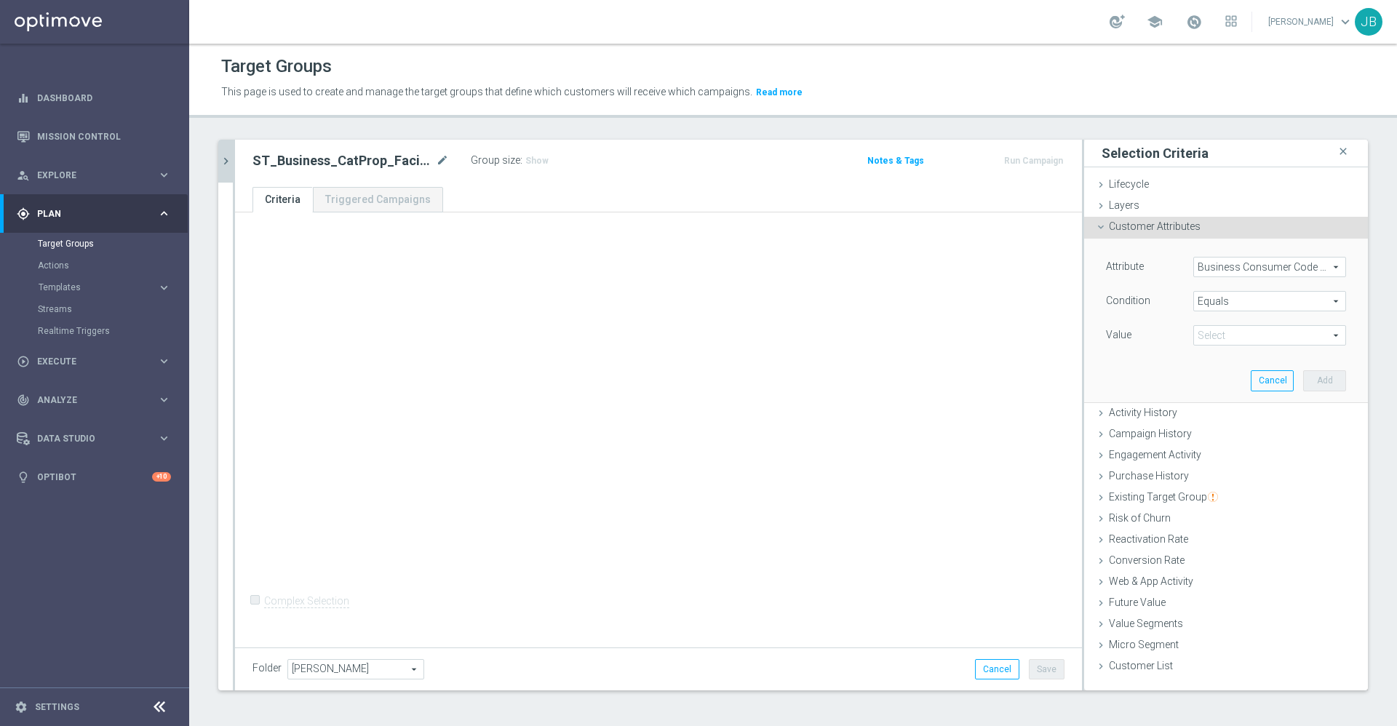
click at [1219, 332] on span at bounding box center [1269, 335] width 151 height 19
click at [1208, 358] on span "B" at bounding box center [1269, 357] width 138 height 12
type input "B"
click at [1311, 380] on button "Add" at bounding box center [1324, 380] width 43 height 20
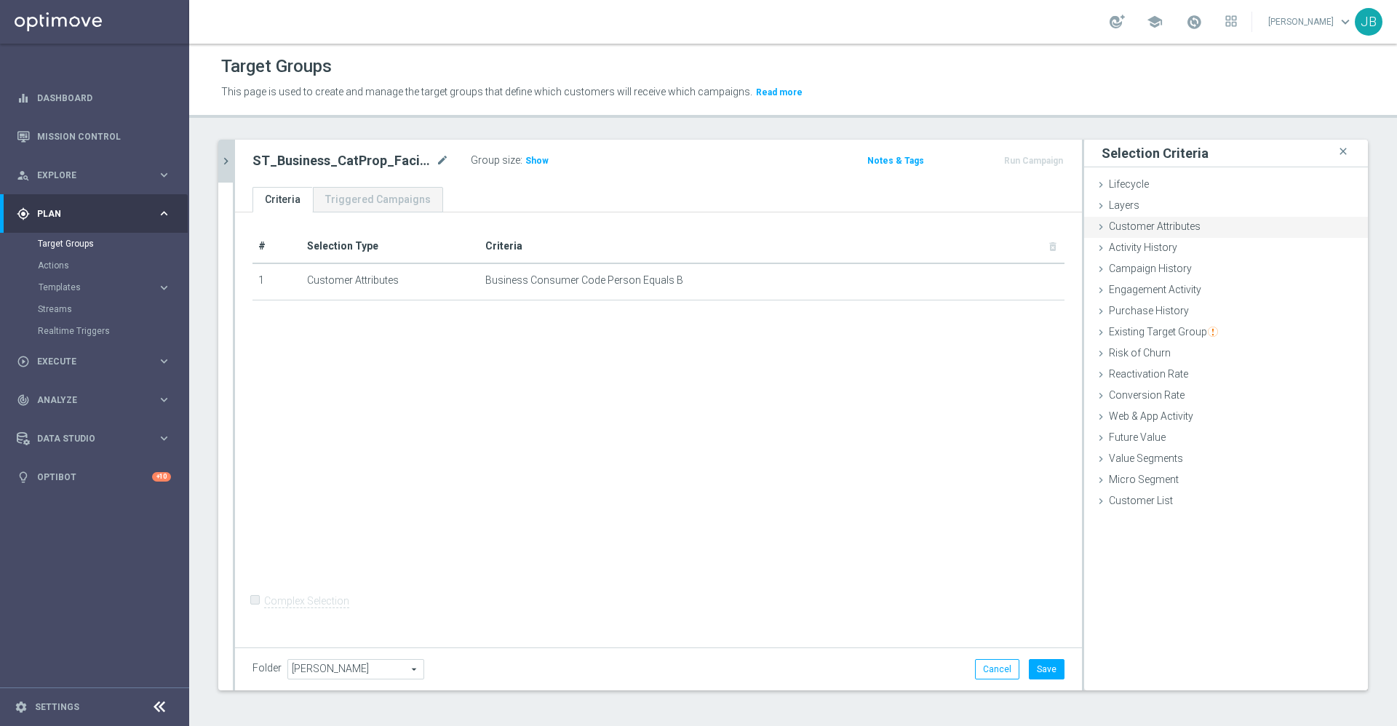
click at [1181, 225] on span "Customer Attributes" at bounding box center [1155, 226] width 92 height 12
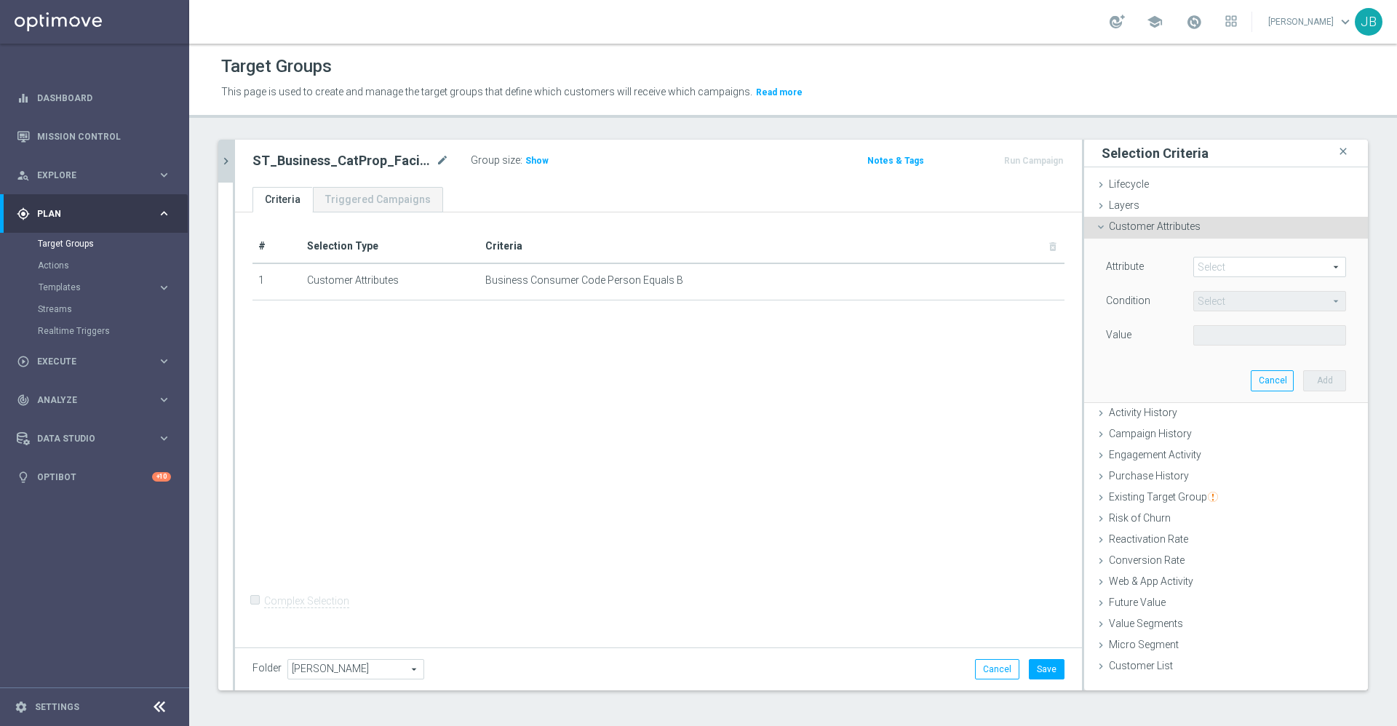
click at [1229, 265] on span at bounding box center [1269, 267] width 151 height 19
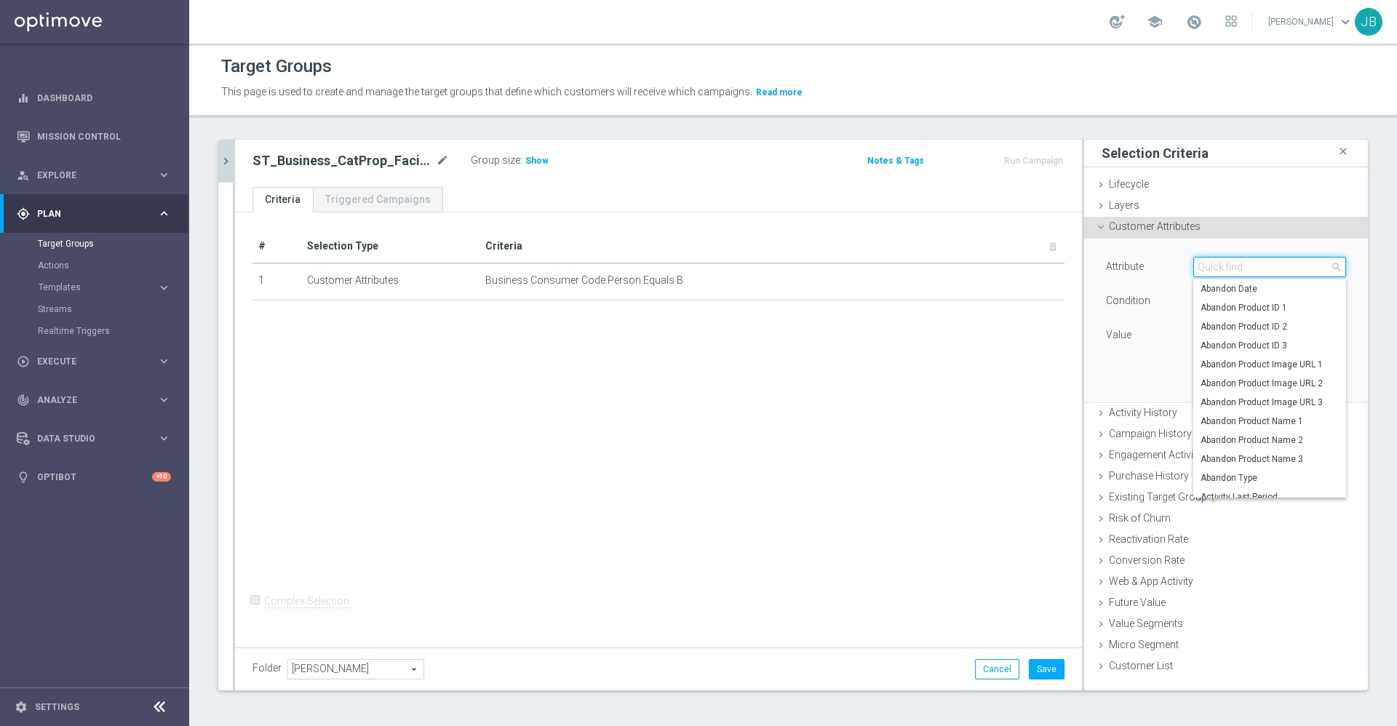
click at [1229, 265] on input "search" at bounding box center [1269, 267] width 153 height 20
type input "business"
click at [1262, 309] on span "Business Consumer Code Site" at bounding box center [1269, 308] width 138 height 12
type input "Business Consumer Code Site"
type input "Equals"
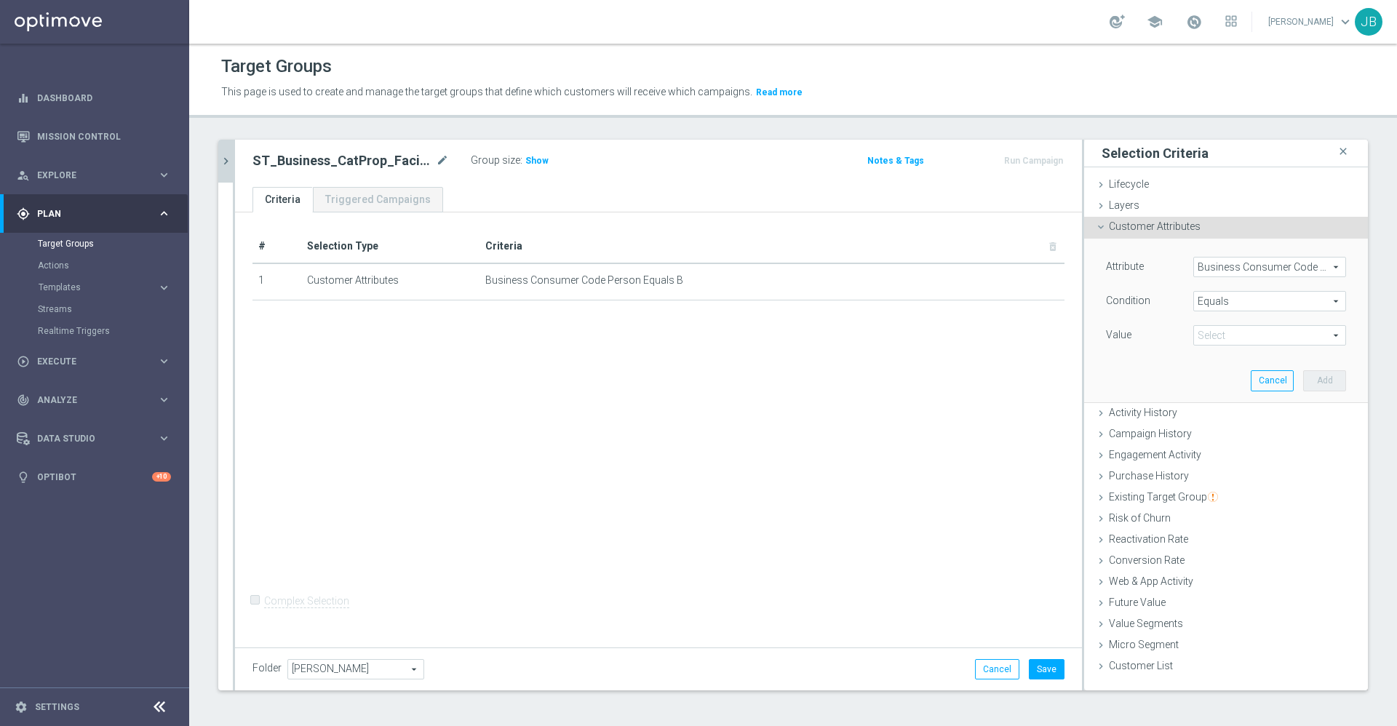
click at [1242, 331] on span at bounding box center [1269, 335] width 151 height 19
click at [1224, 355] on span "B" at bounding box center [1269, 357] width 138 height 12
type input "B"
click at [1313, 383] on button "Add" at bounding box center [1324, 380] width 43 height 20
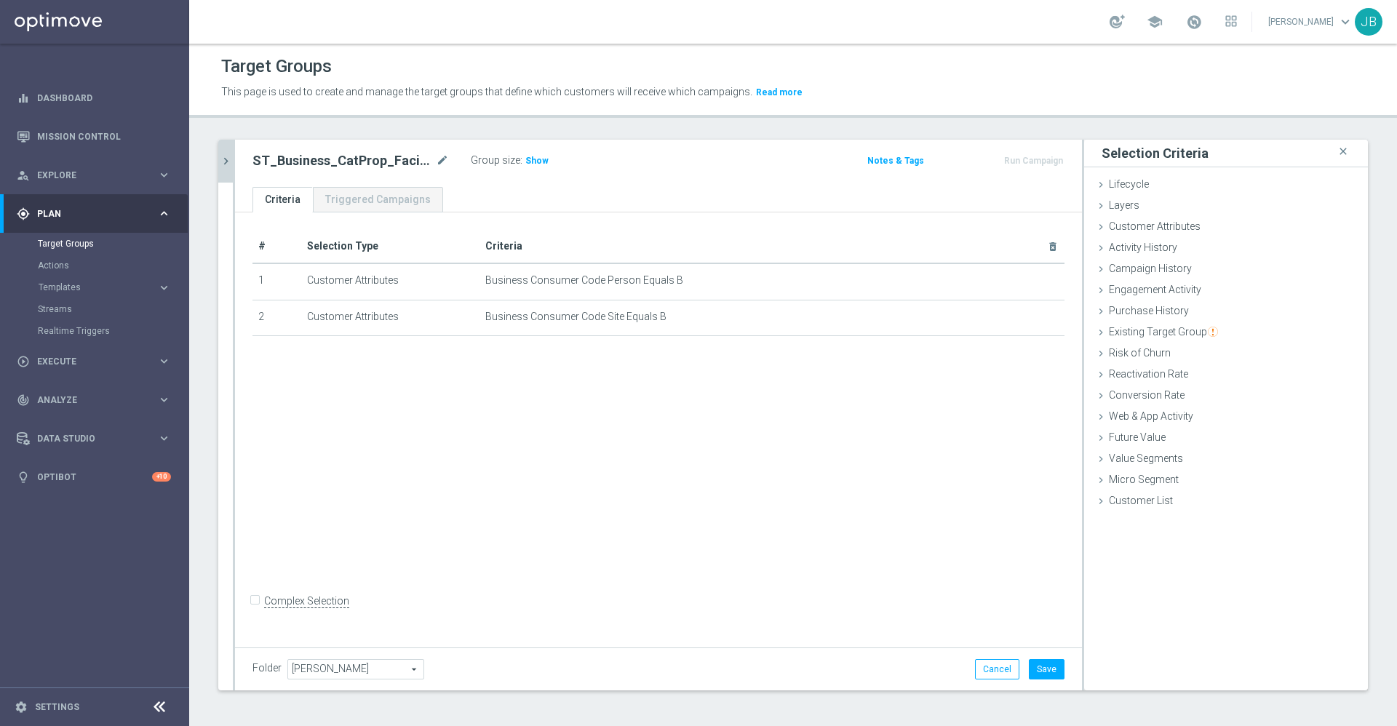
click at [257, 613] on input "Complex Selection" at bounding box center [256, 602] width 9 height 20
checkbox input "true"
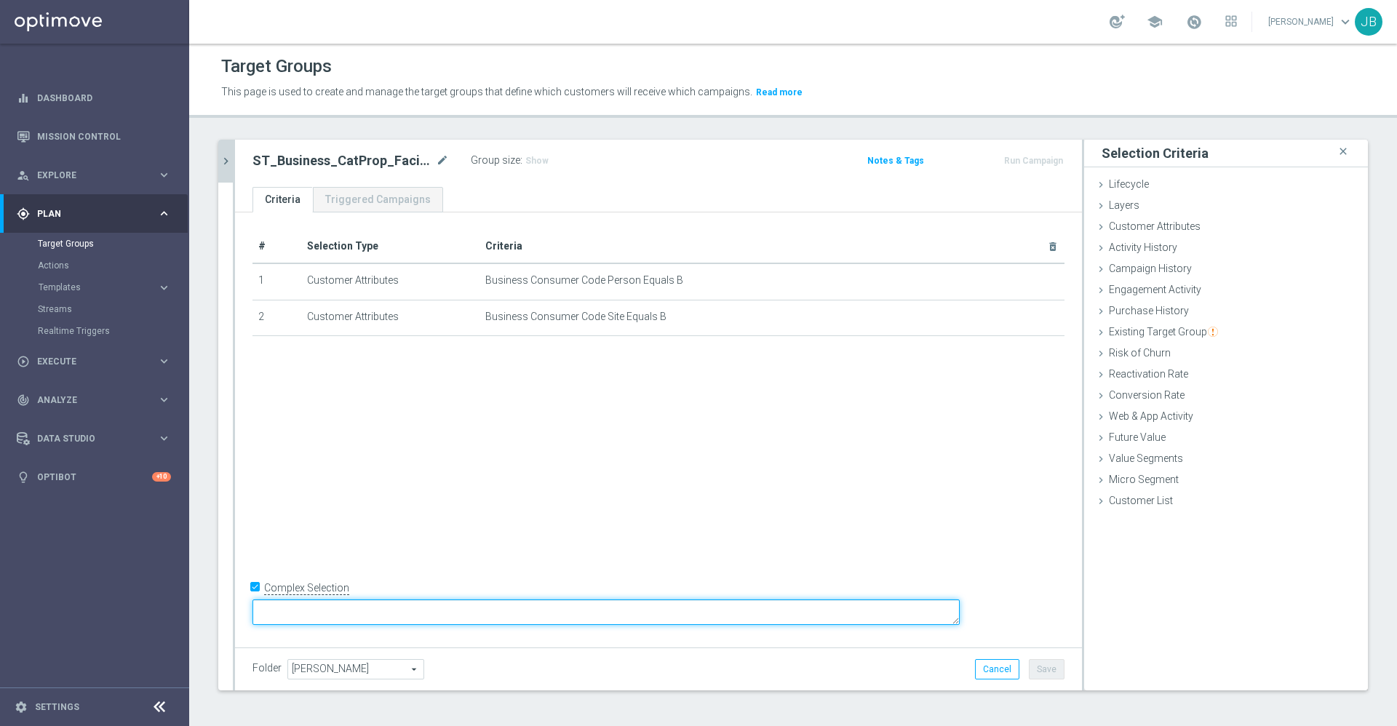
click at [435, 607] on textarea at bounding box center [605, 611] width 707 height 25
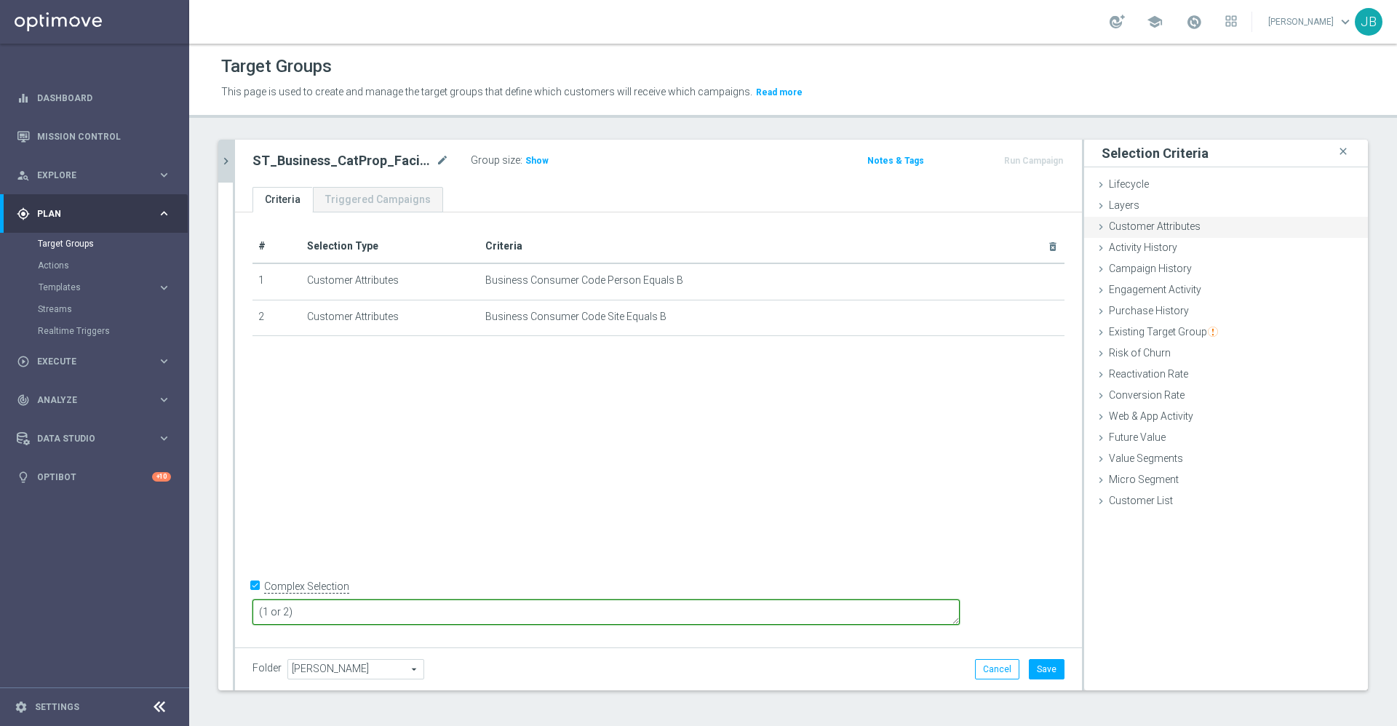
type textarea "(1 or 2)"
click at [1133, 226] on span "Customer Attributes" at bounding box center [1155, 226] width 92 height 12
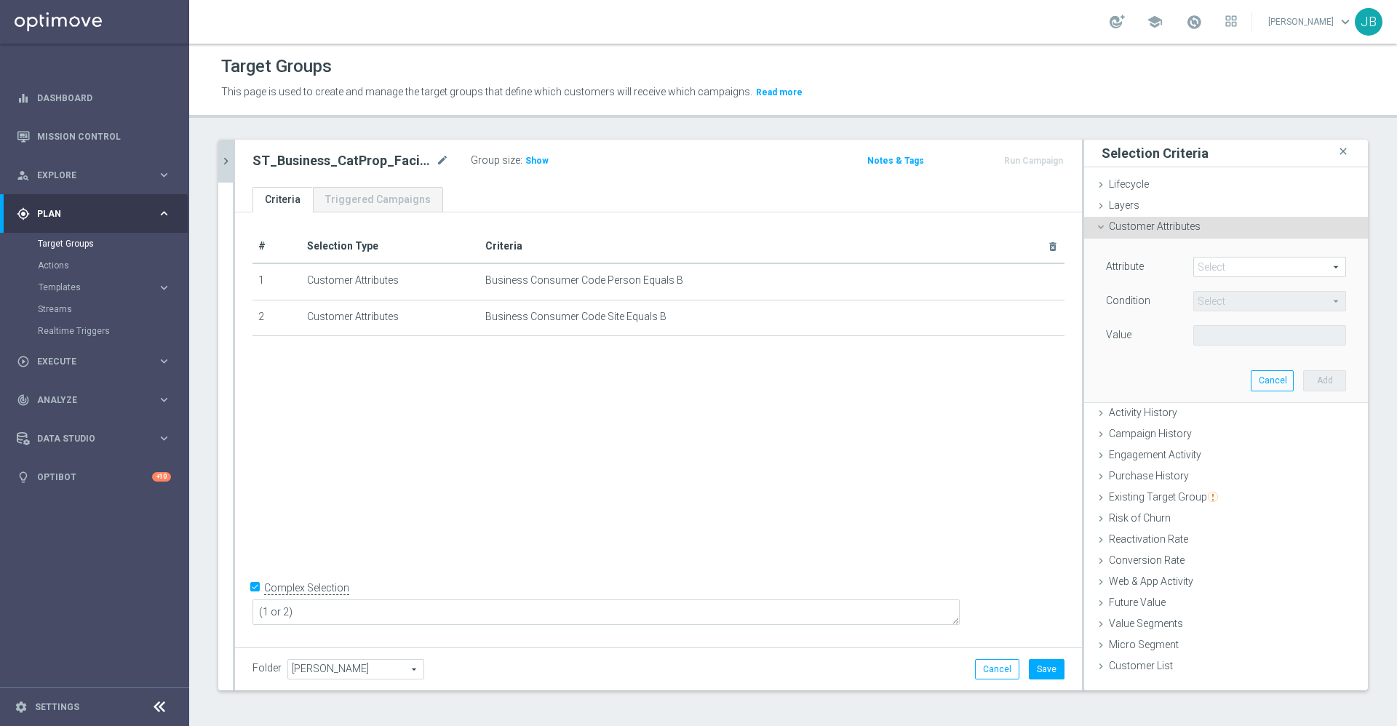
click at [1204, 260] on span at bounding box center [1269, 267] width 151 height 19
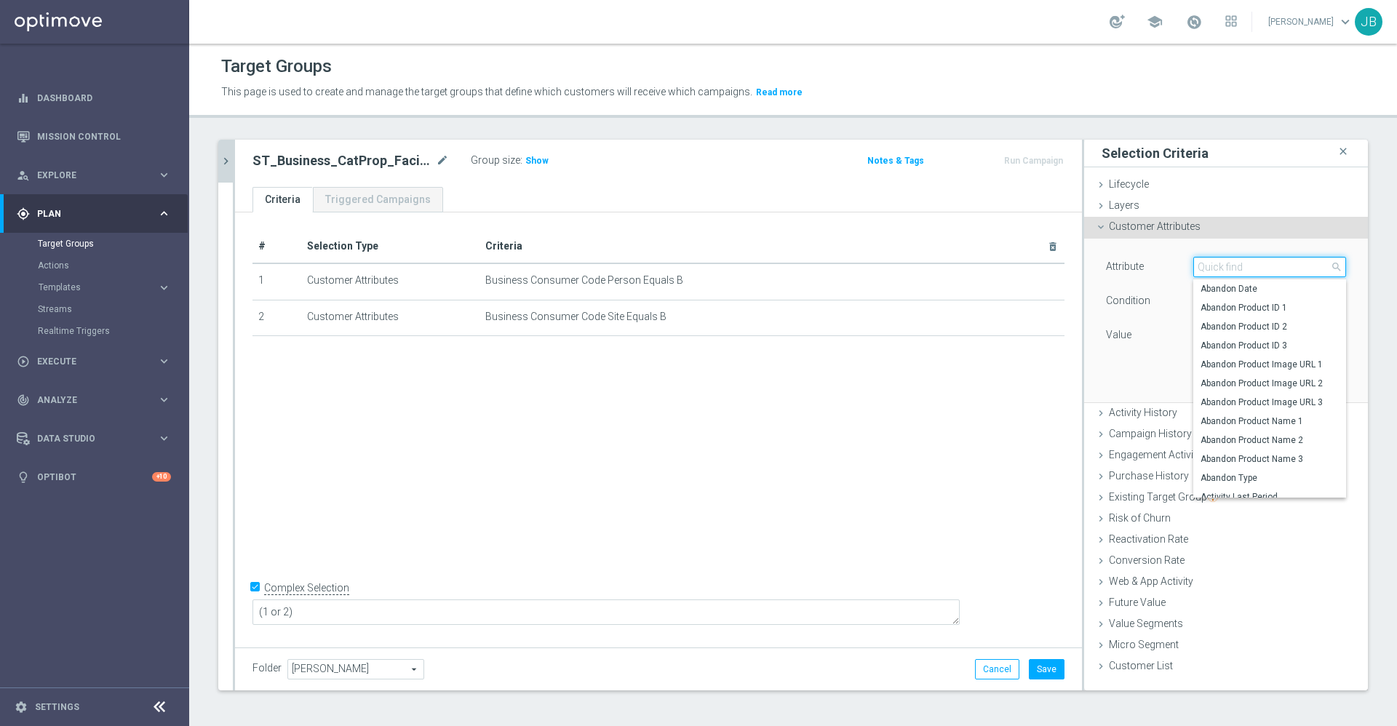
click at [1204, 260] on input "search" at bounding box center [1269, 267] width 153 height 20
type input "dotcom super"
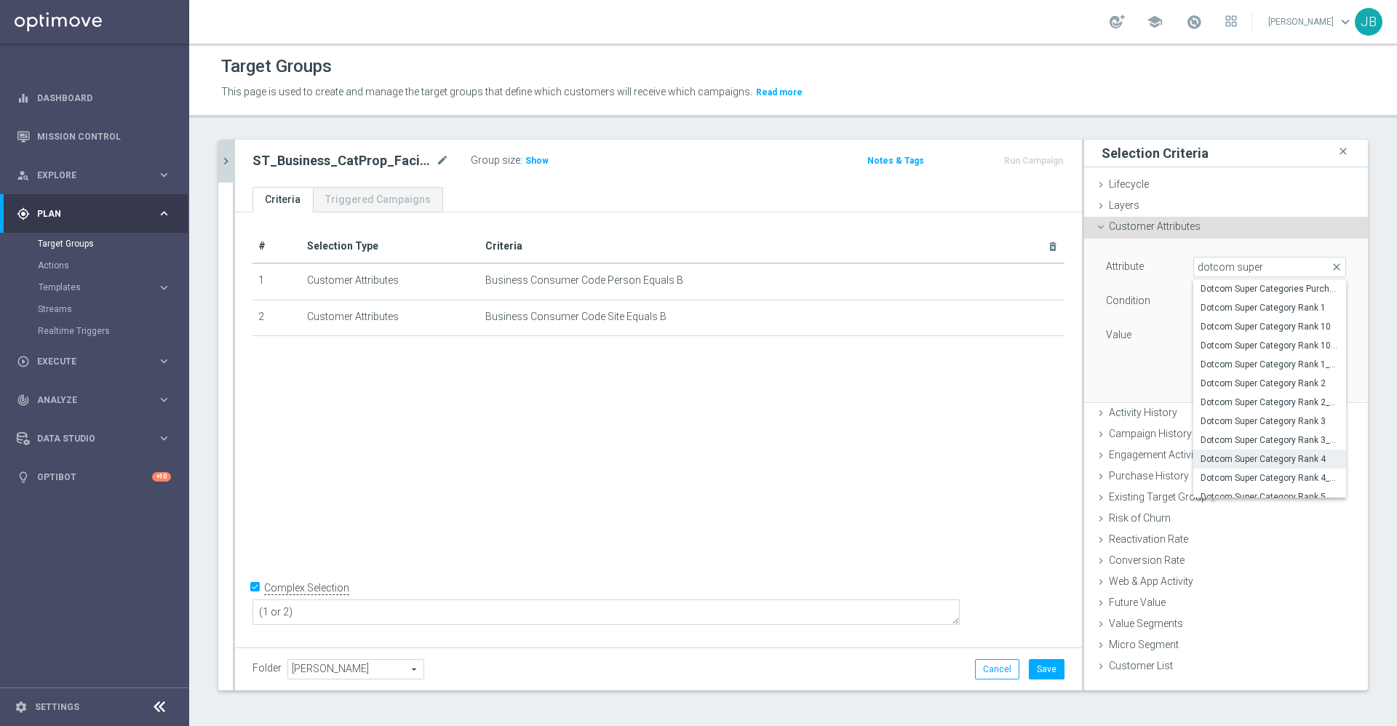
click at [1266, 451] on label "Dotcom Super Category Rank 4" at bounding box center [1269, 459] width 153 height 19
type input "Dotcom Super Category Rank 4"
type input "Equals"
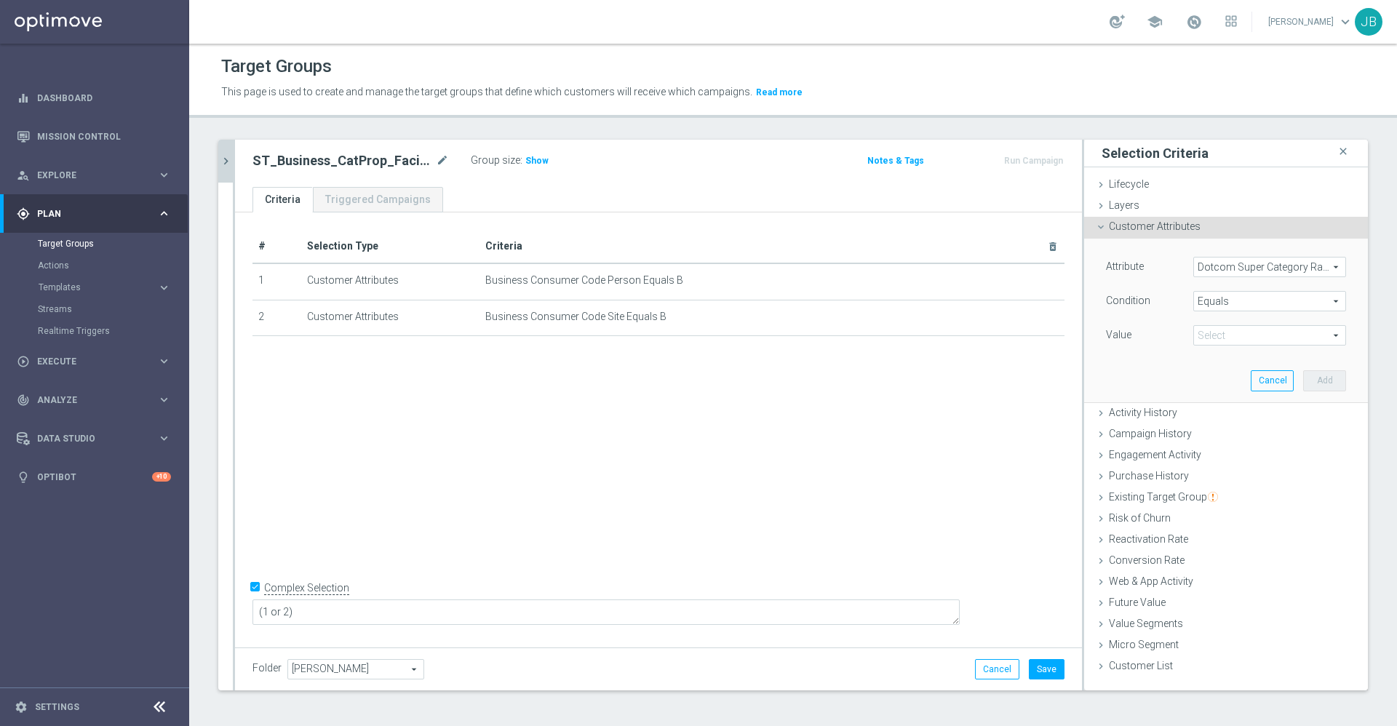
click at [1253, 332] on span at bounding box center [1269, 335] width 151 height 19
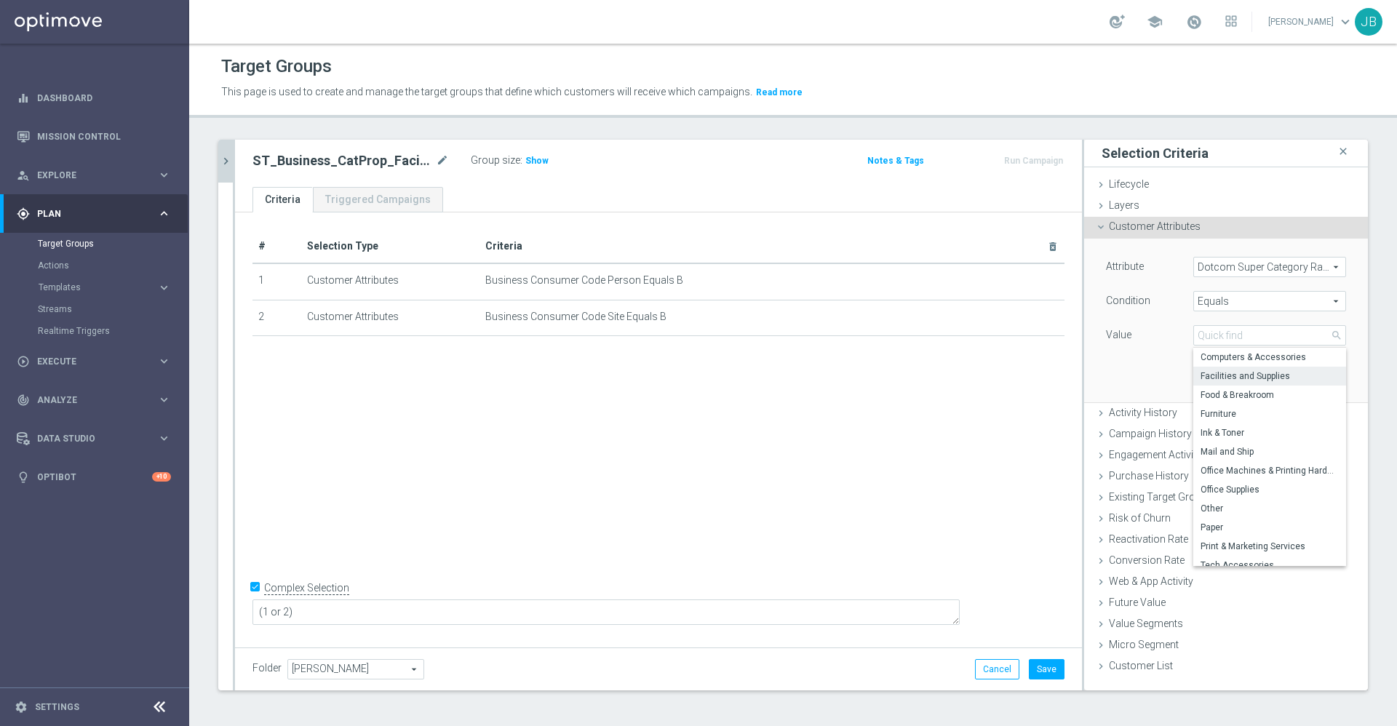
click at [1237, 379] on span "Facilities and Supplies" at bounding box center [1269, 376] width 138 height 12
type input "Facilities and Supplies"
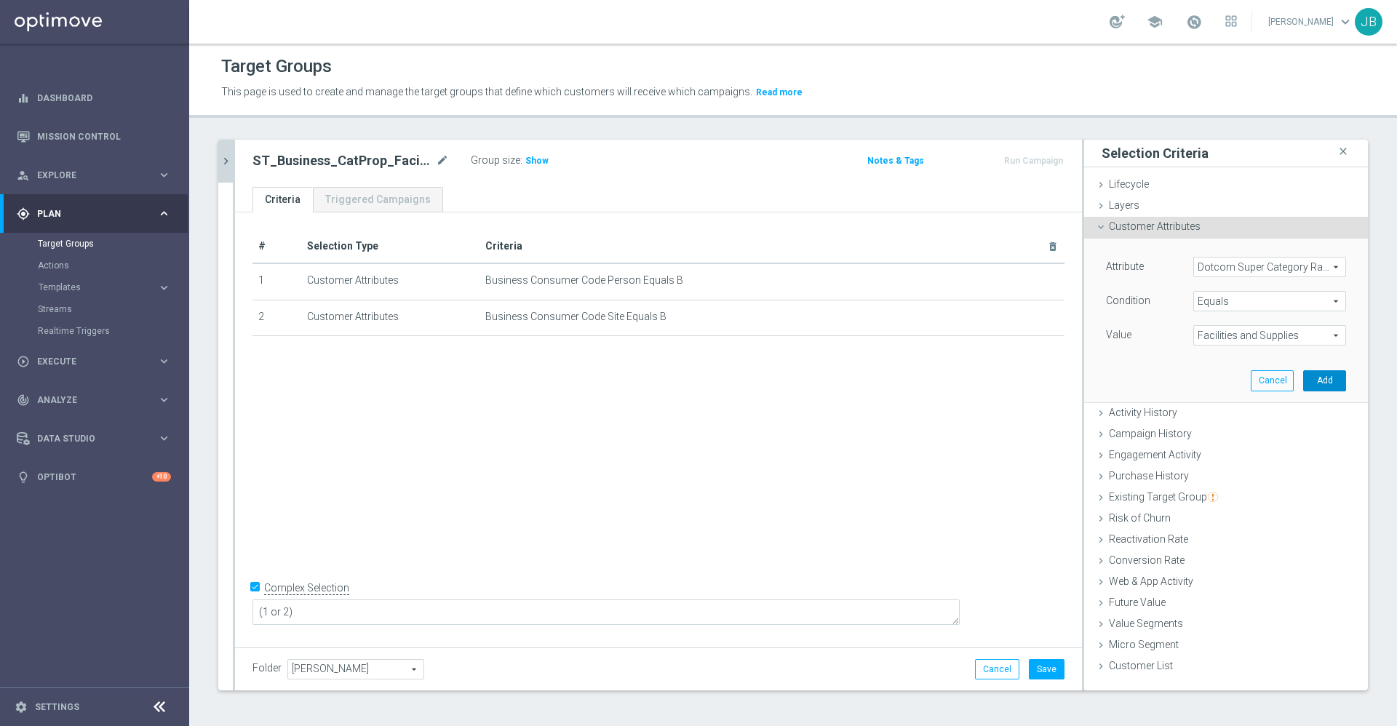
click at [1308, 378] on button "Add" at bounding box center [1324, 380] width 43 height 20
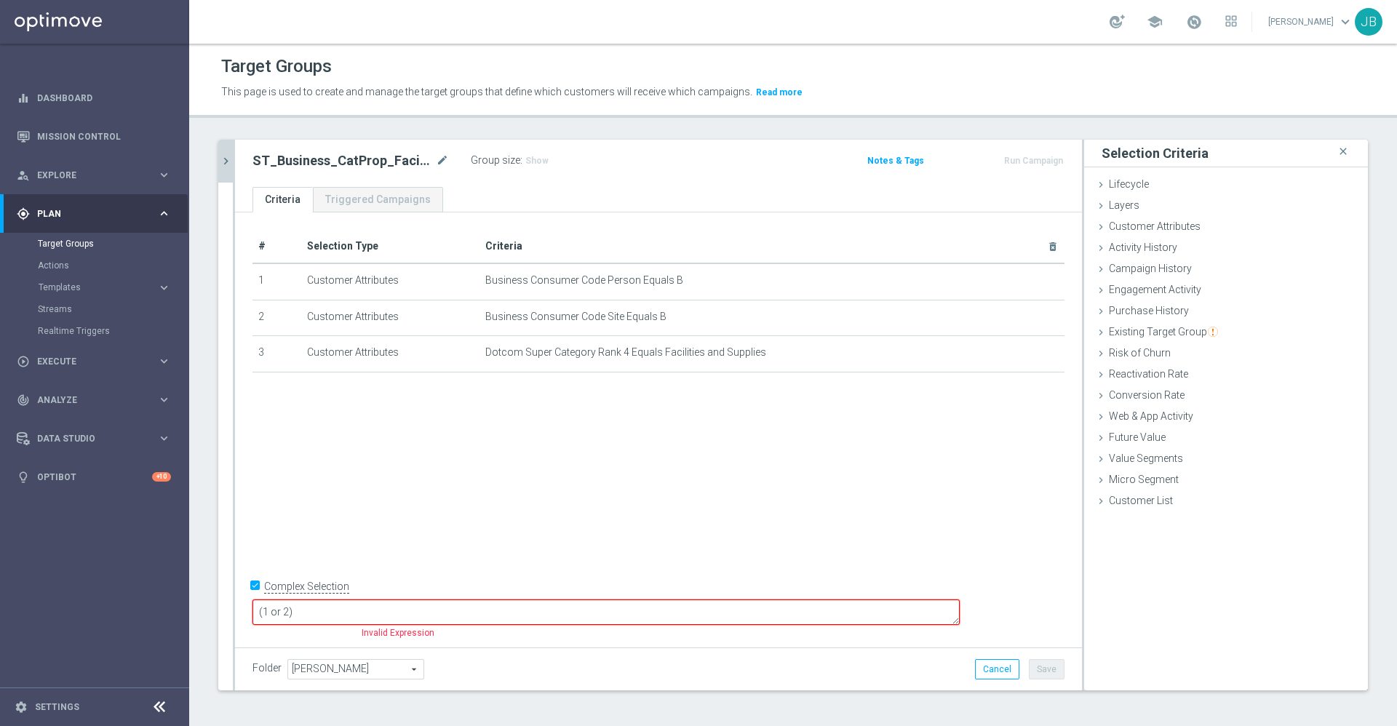
click at [484, 602] on textarea "(1 or 2)" at bounding box center [605, 611] width 707 height 25
type textarea "(1 or 2) and (3 or 4 or 5)"
click at [1170, 220] on span "Customer Attributes" at bounding box center [1155, 226] width 92 height 12
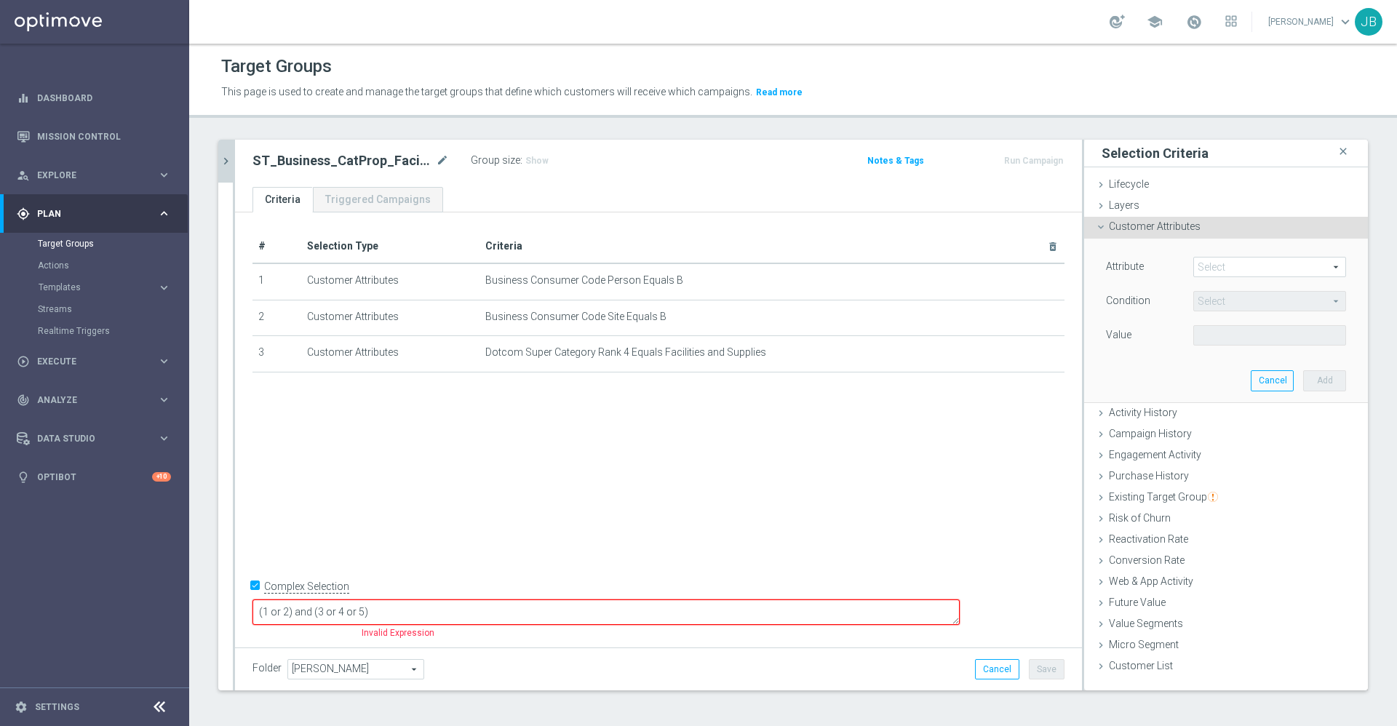
click at [1214, 262] on span at bounding box center [1269, 267] width 151 height 19
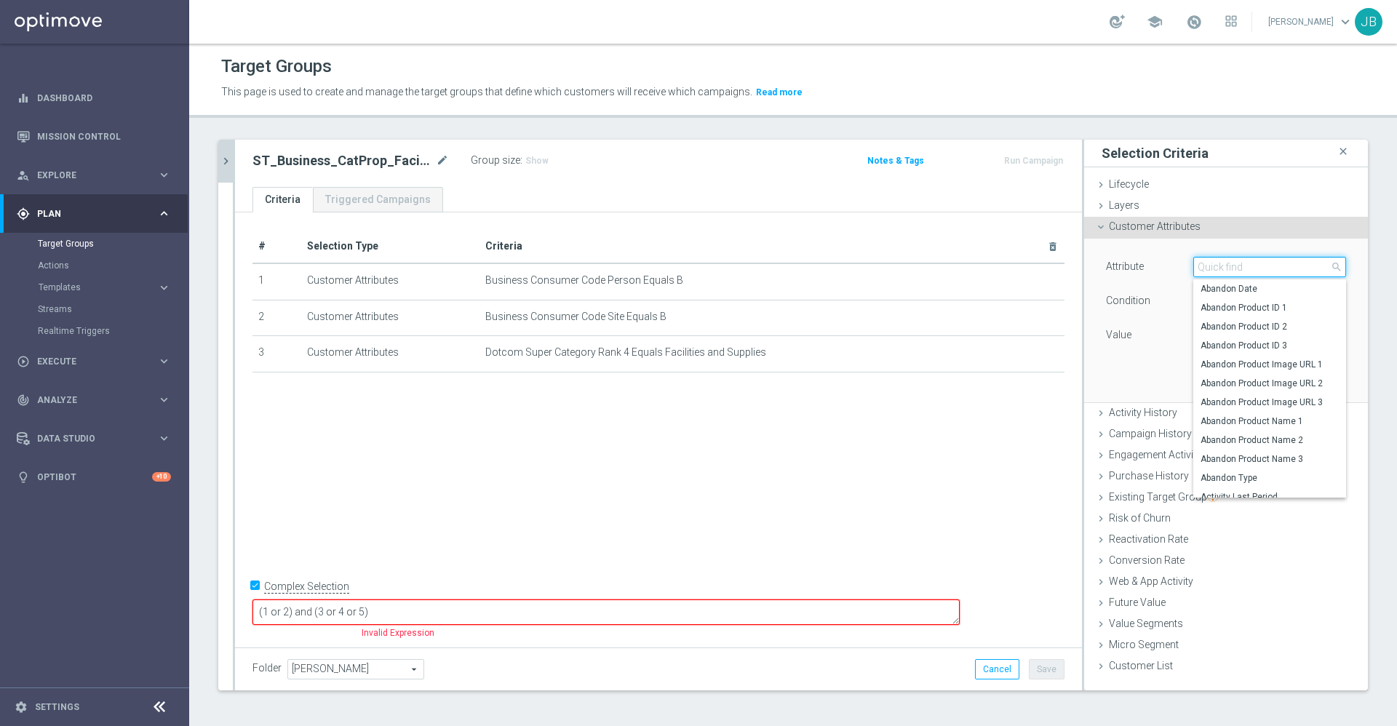
click at [1214, 262] on input "search" at bounding box center [1269, 267] width 153 height 20
type input "dotcom super"
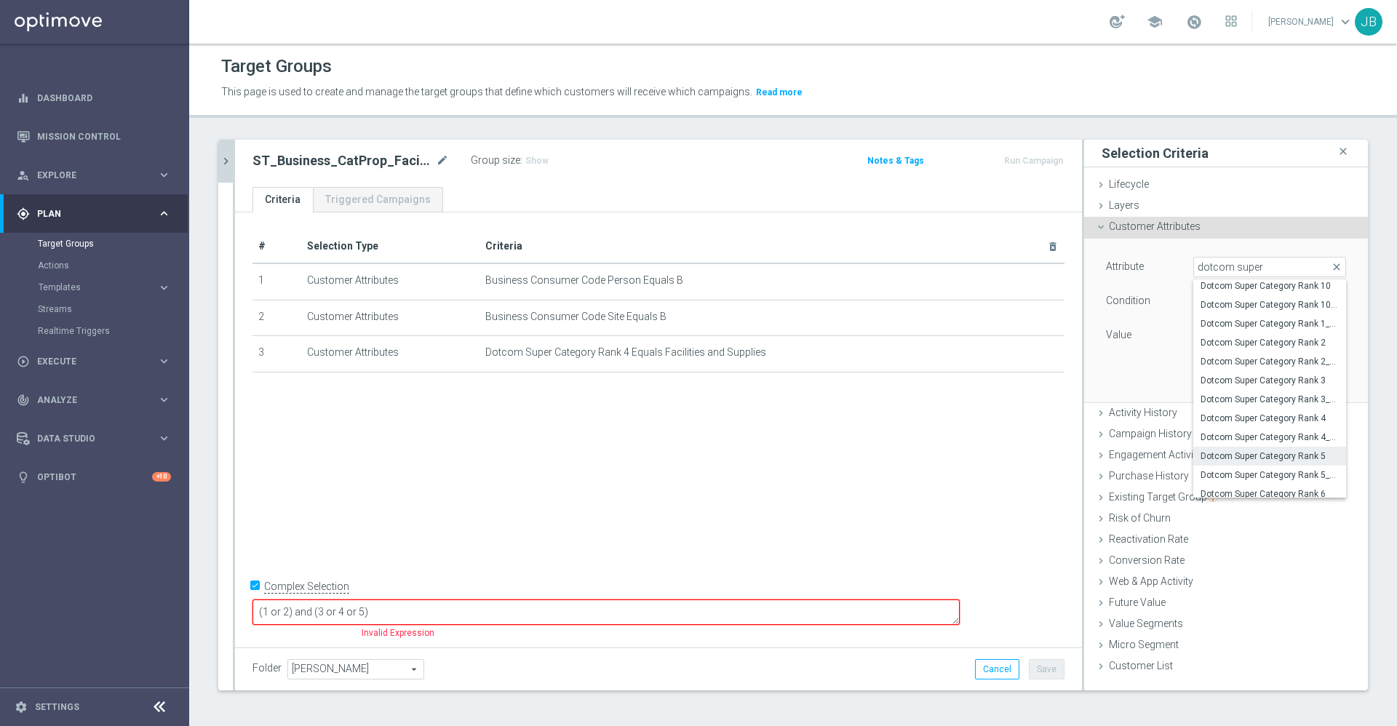
click at [1265, 456] on span "Dotcom Super Category Rank 5" at bounding box center [1269, 456] width 138 height 12
type input "Dotcom Super Category Rank 5"
type input "Equals"
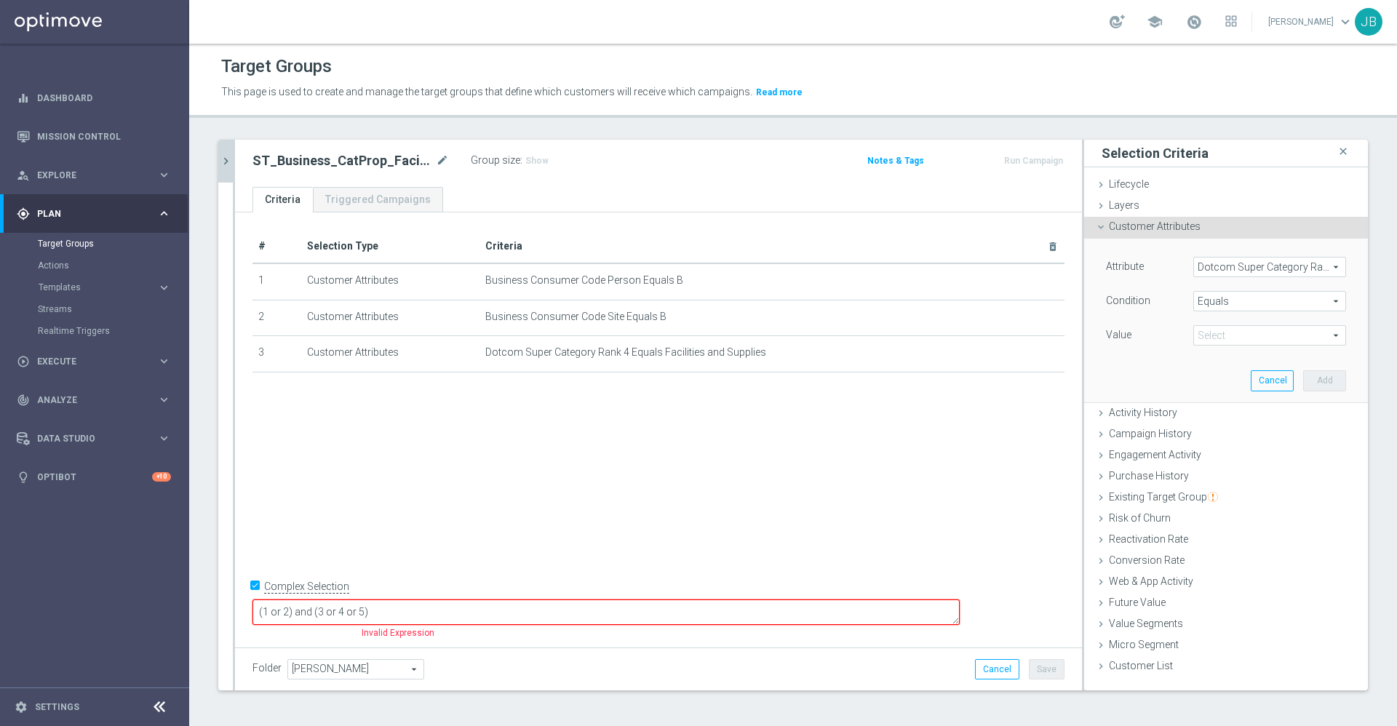
click at [1250, 342] on span at bounding box center [1269, 335] width 151 height 19
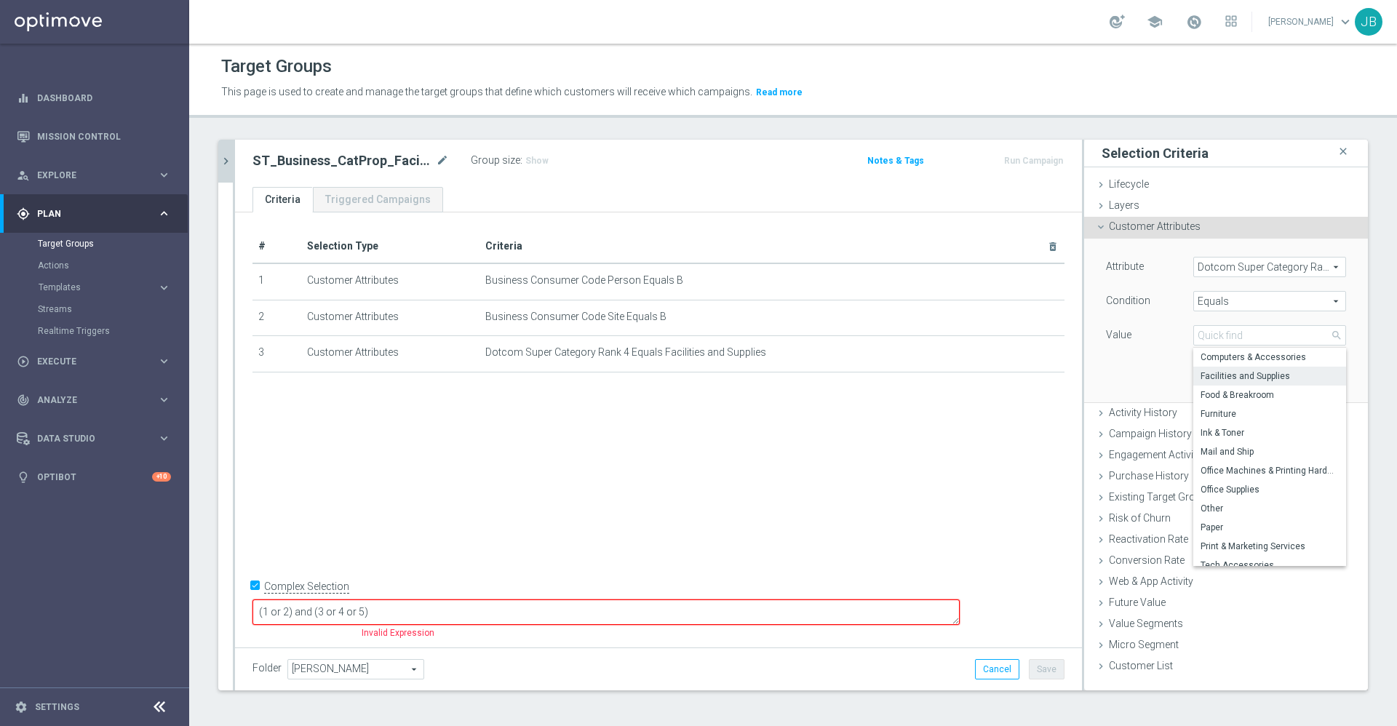
click at [1233, 378] on span "Facilities and Supplies" at bounding box center [1269, 376] width 138 height 12
type input "Facilities and Supplies"
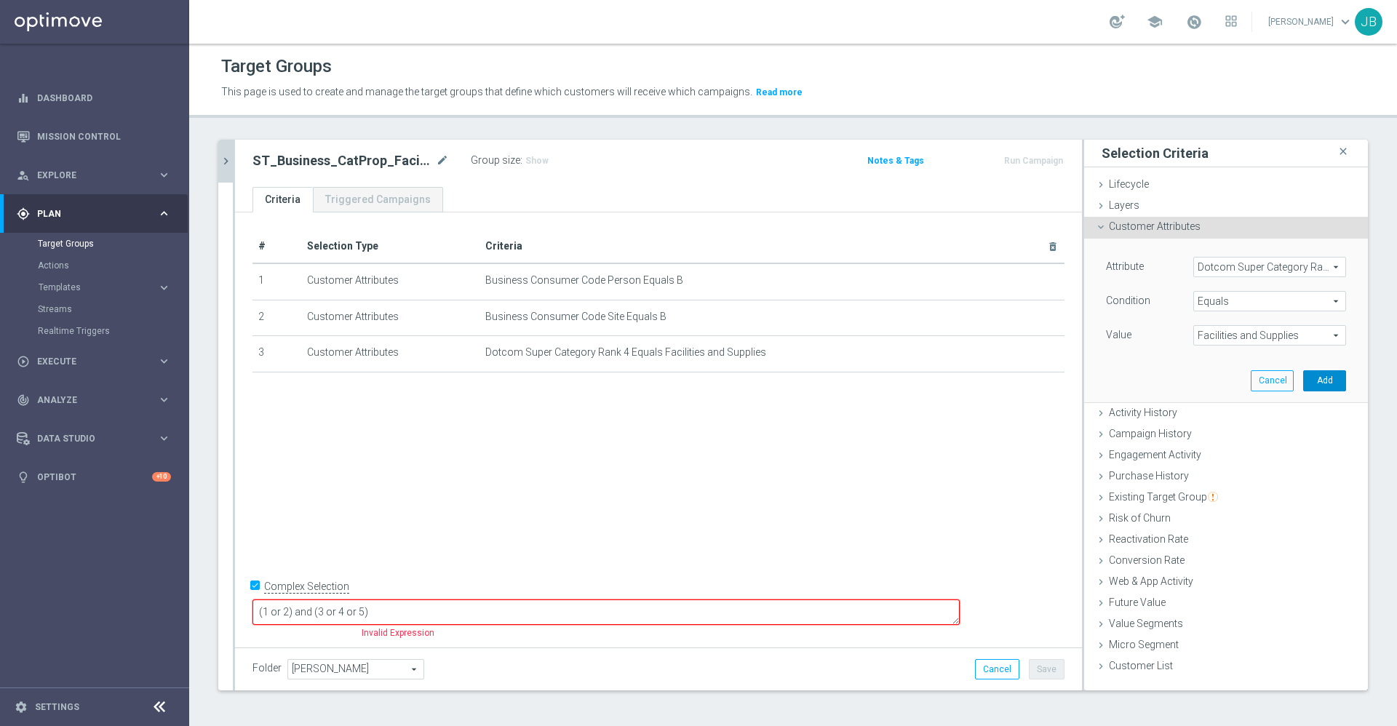
click at [1308, 380] on button "Add" at bounding box center [1324, 380] width 43 height 20
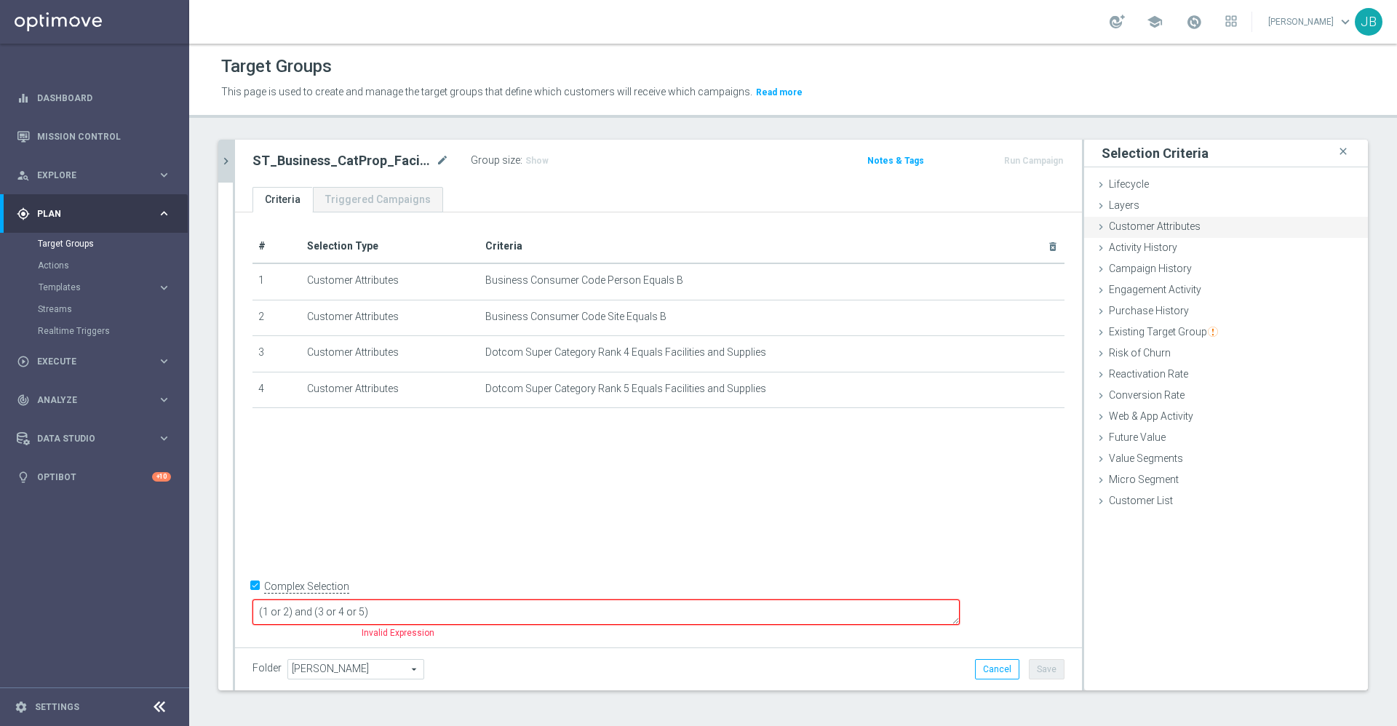
click at [1194, 233] on div "Customer Attributes done selection saved" at bounding box center [1226, 228] width 284 height 22
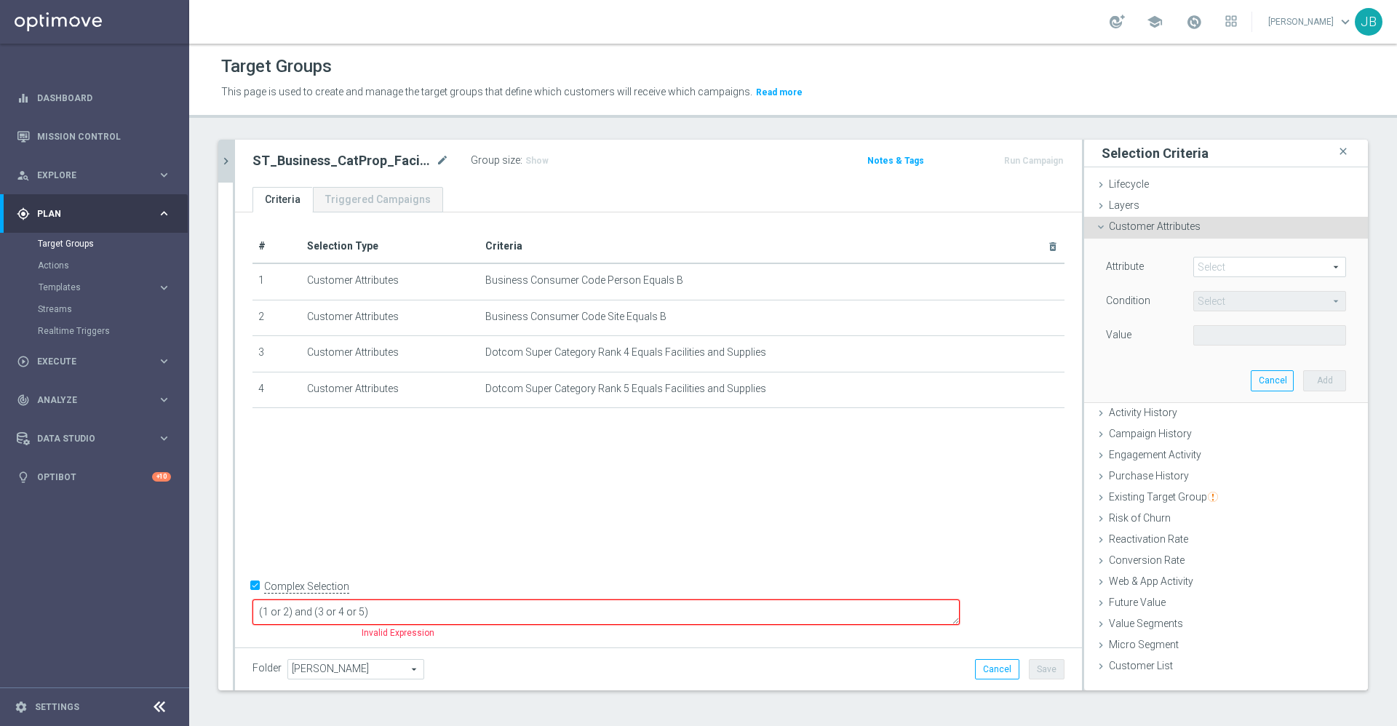
click at [1216, 263] on span at bounding box center [1269, 267] width 151 height 19
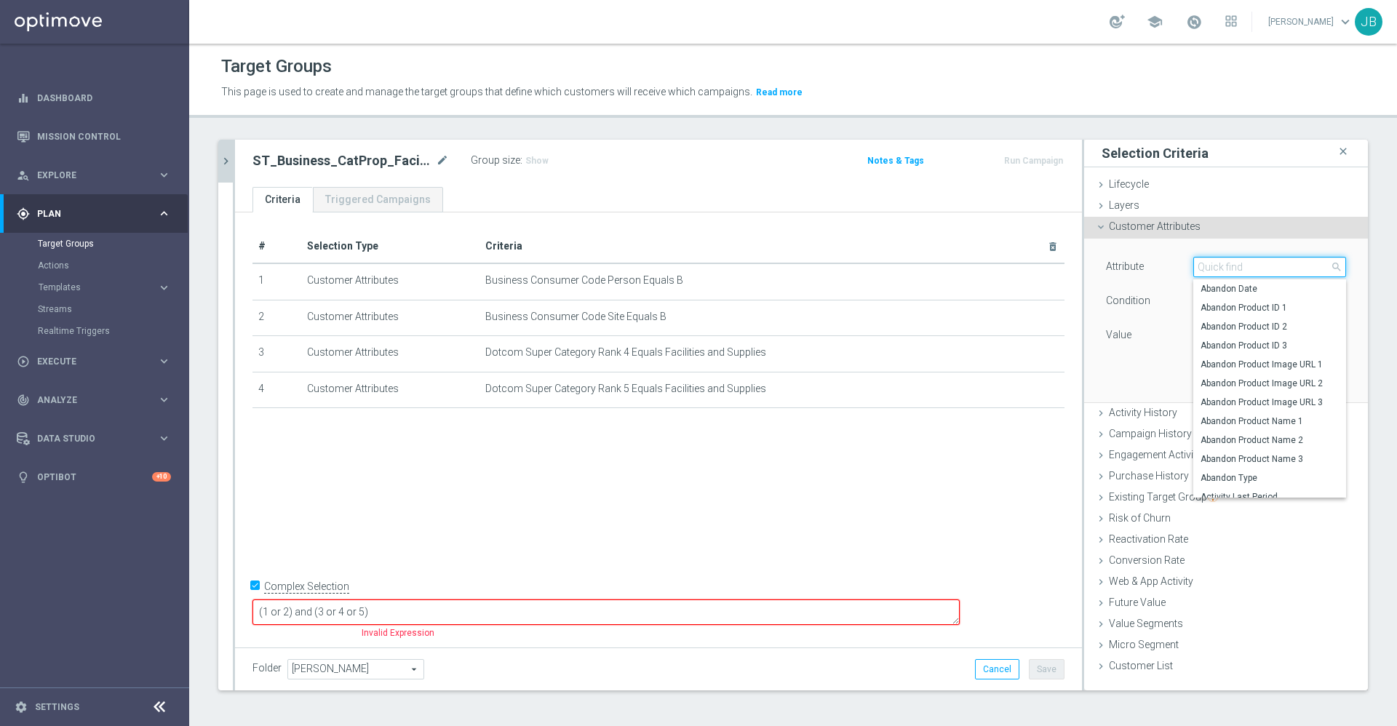
click at [1216, 263] on input "search" at bounding box center [1269, 267] width 153 height 20
type input "dotcom super"
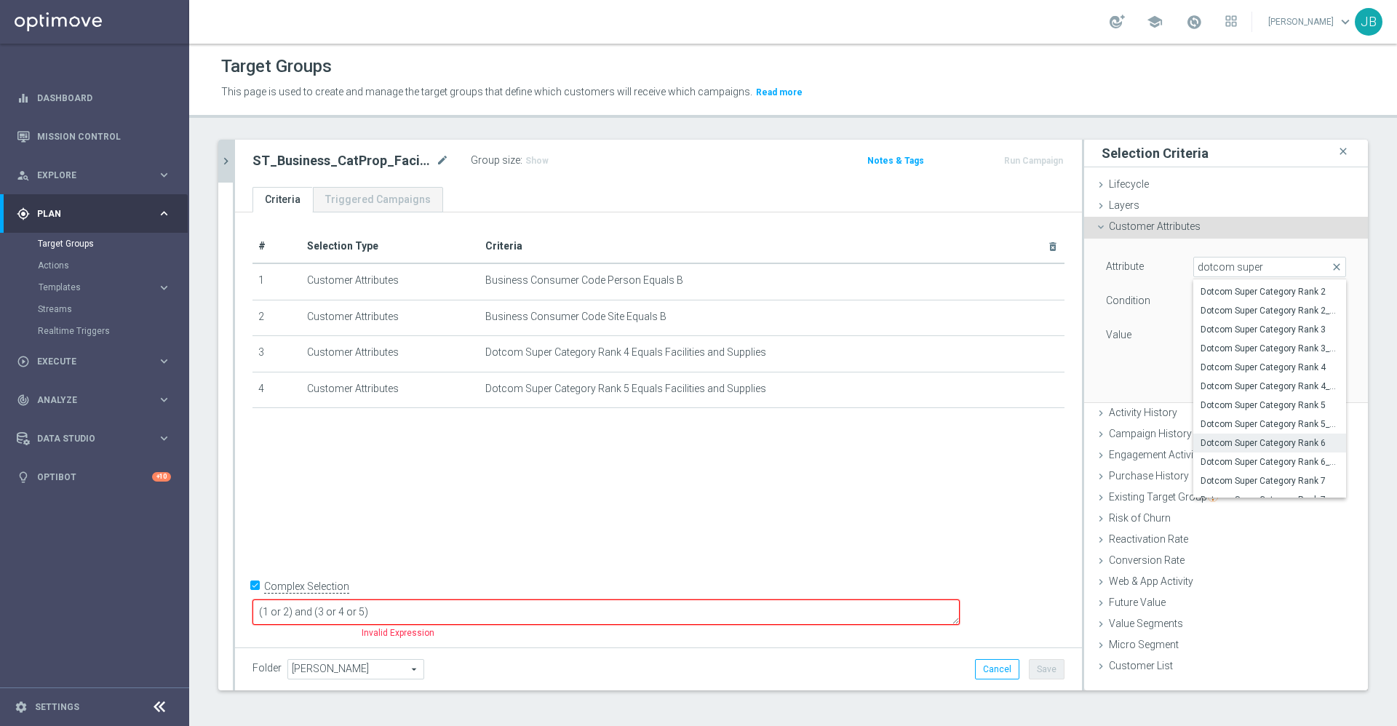
click at [1261, 437] on span "Dotcom Super Category Rank 6" at bounding box center [1269, 443] width 138 height 12
type input "Dotcom Super Category Rank 6"
type input "Equals"
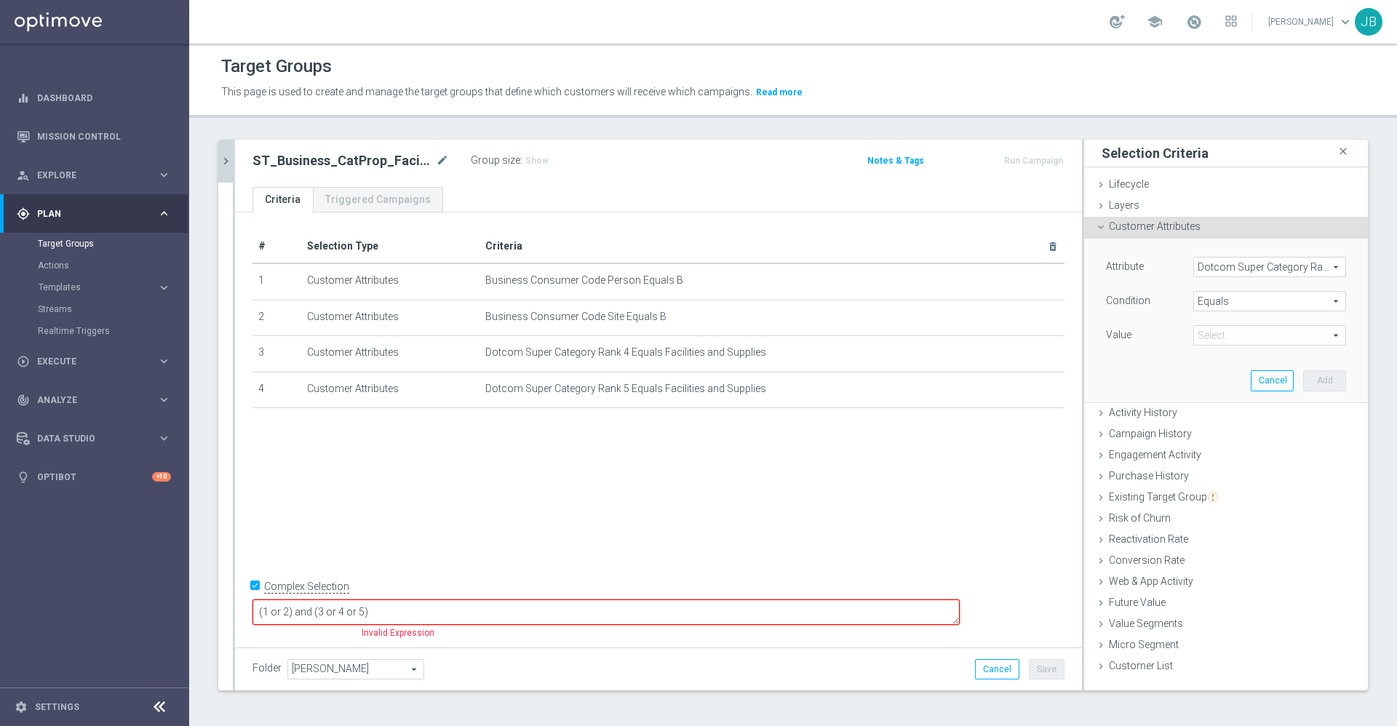
click at [1248, 332] on span at bounding box center [1269, 335] width 151 height 19
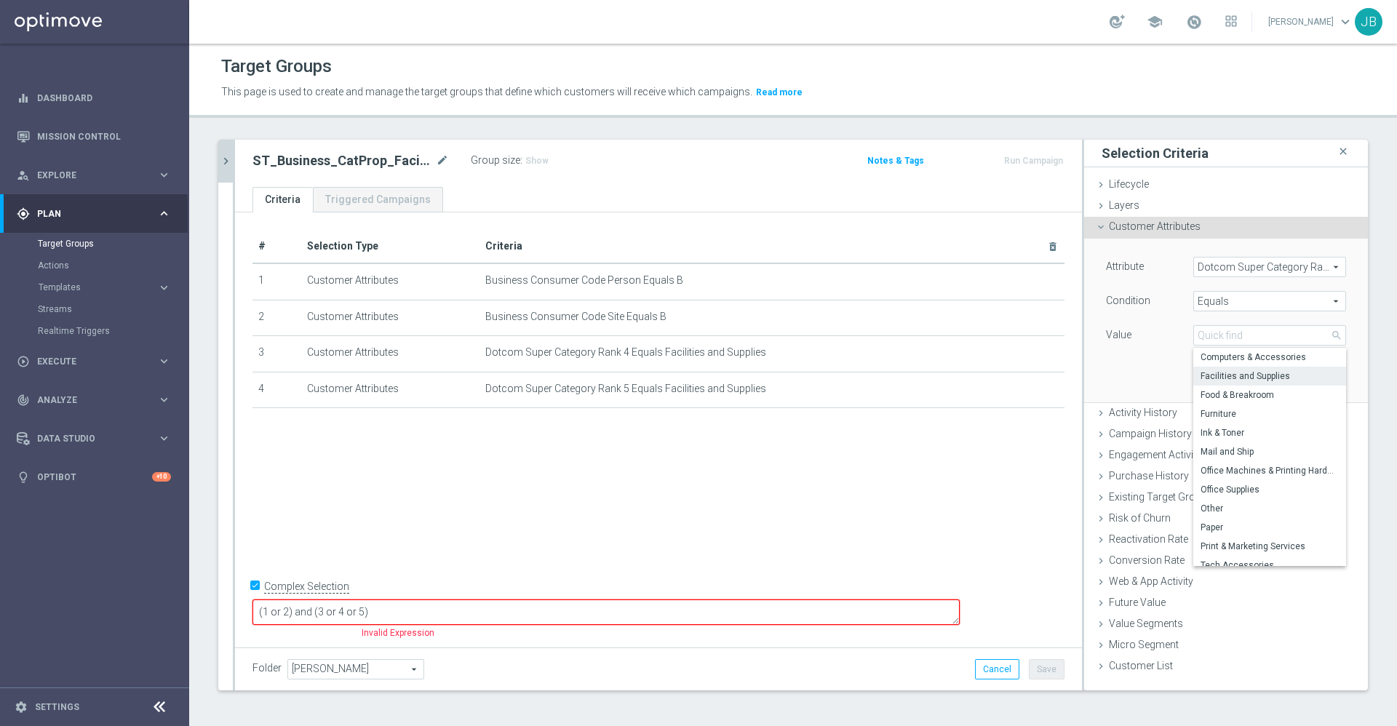
click at [1232, 375] on span "Facilities and Supplies" at bounding box center [1269, 376] width 138 height 12
type input "Facilities and Supplies"
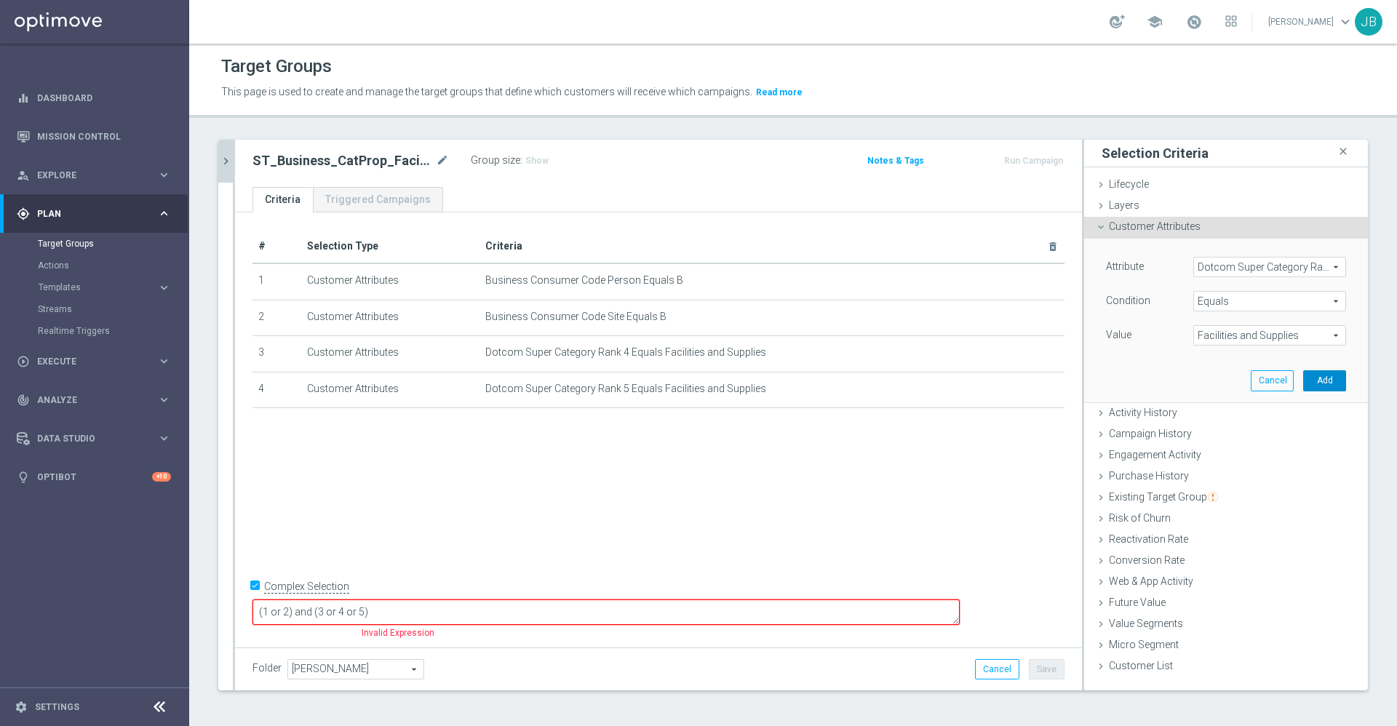
click at [1303, 372] on button "Add" at bounding box center [1324, 380] width 43 height 20
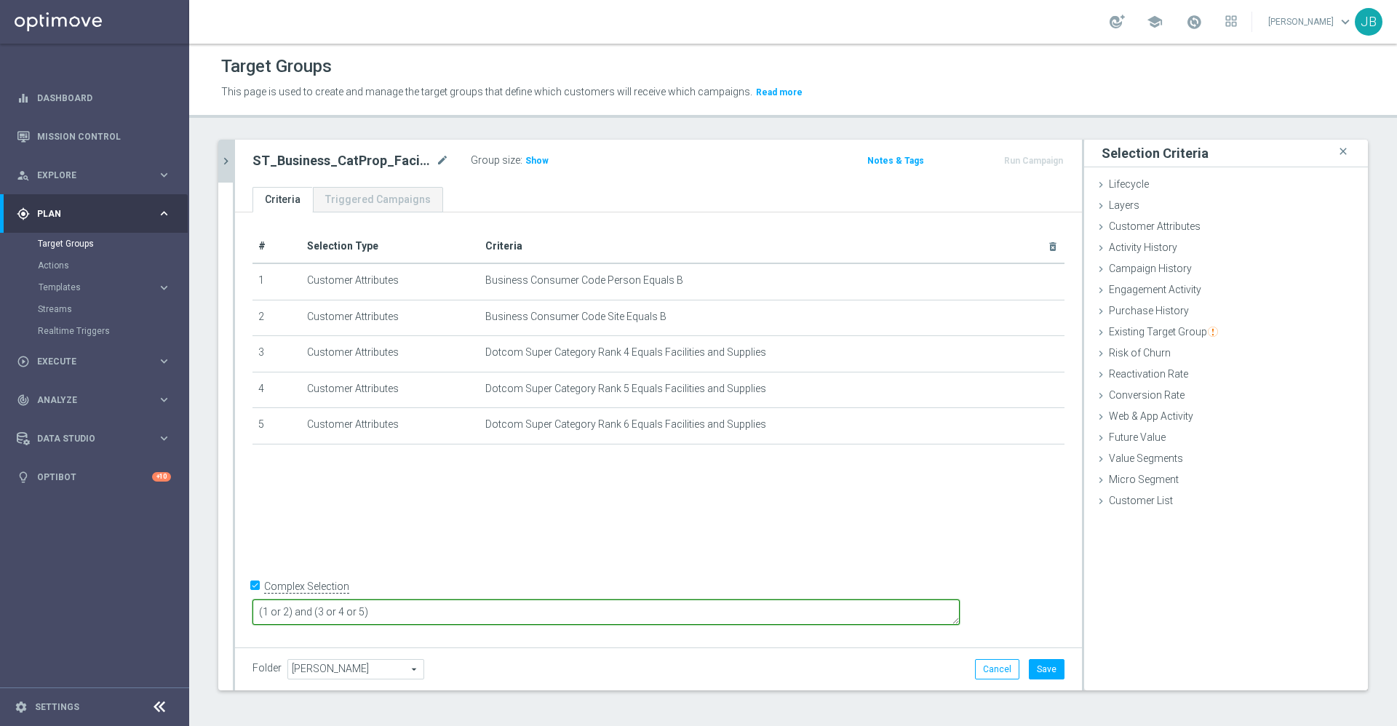
click at [489, 611] on textarea "(1 or 2) and (3 or 4 or 5)" at bounding box center [605, 611] width 707 height 25
click at [540, 159] on span "Show" at bounding box center [536, 161] width 23 height 10
click at [484, 605] on textarea "(1 or 2) and (3 or 4 or 5)" at bounding box center [605, 611] width 707 height 25
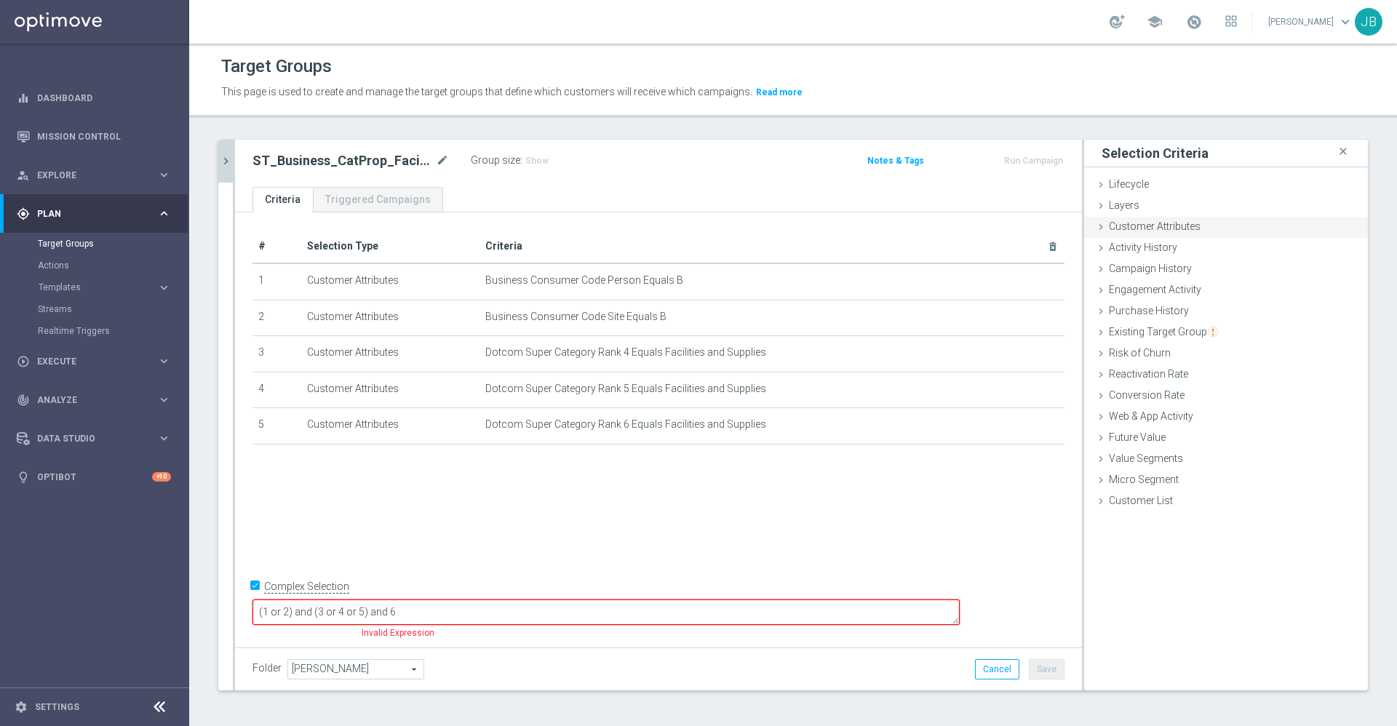
type textarea "(1 or 2) and (3 or 4 or 5) and 6"
click at [1193, 222] on div "Customer Attributes done selection saved" at bounding box center [1226, 228] width 284 height 22
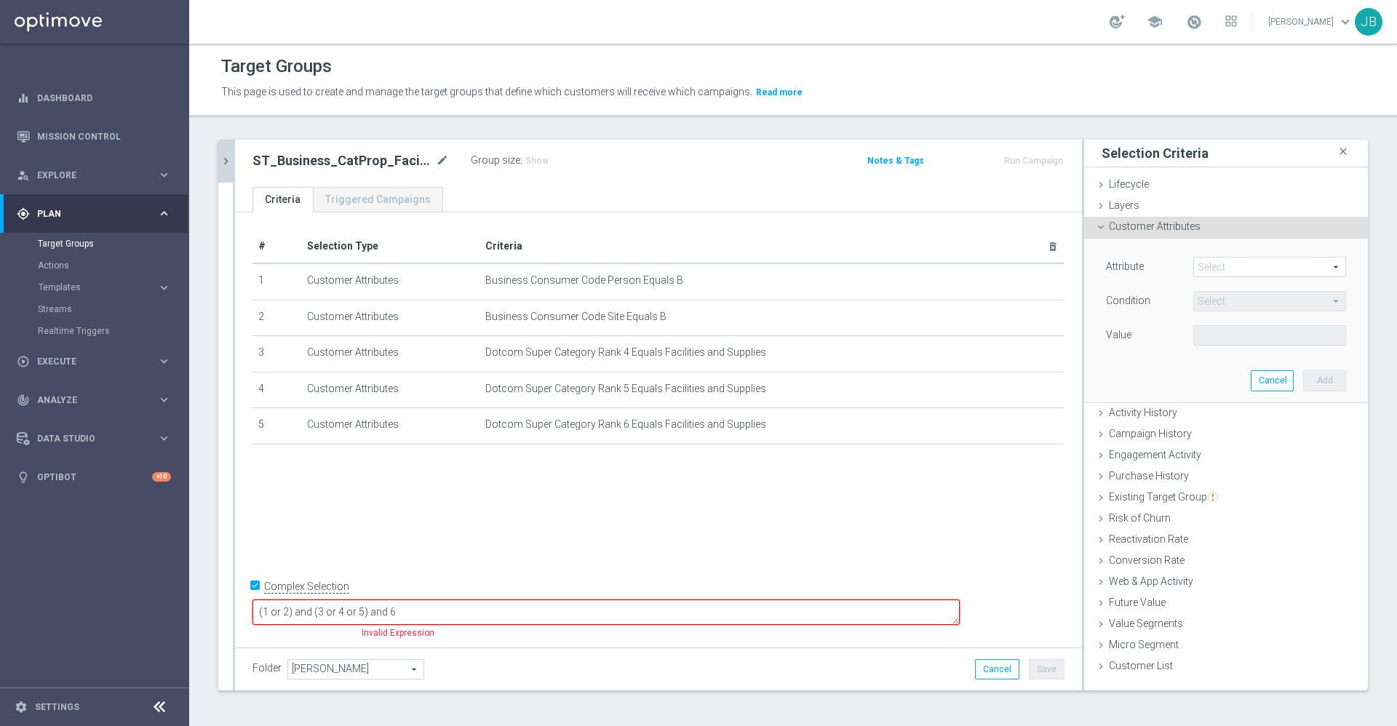
click at [1221, 253] on div "Attribute Select arrow_drop_down search Condition Select arrow_drop_down search…" at bounding box center [1226, 320] width 262 height 163
click at [1227, 266] on span at bounding box center [1269, 267] width 151 height 19
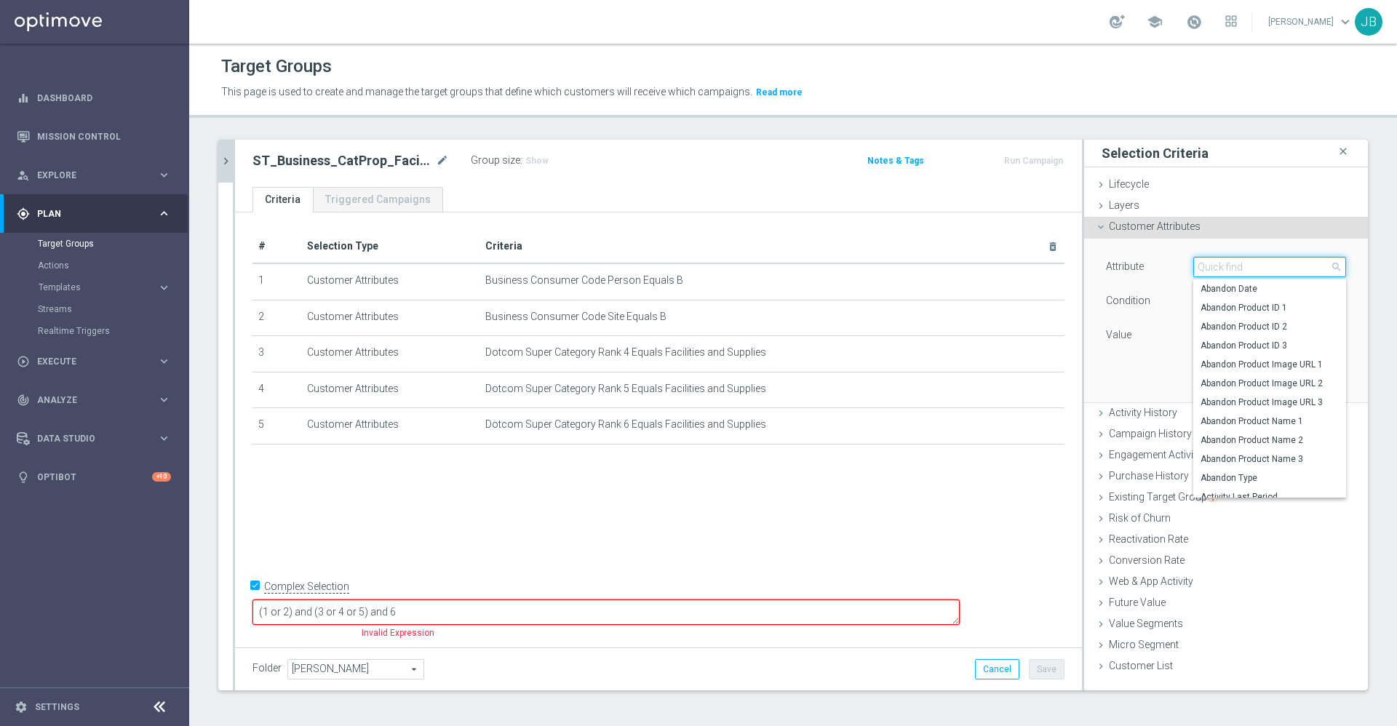
click at [1227, 266] on input "search" at bounding box center [1269, 267] width 153 height 20
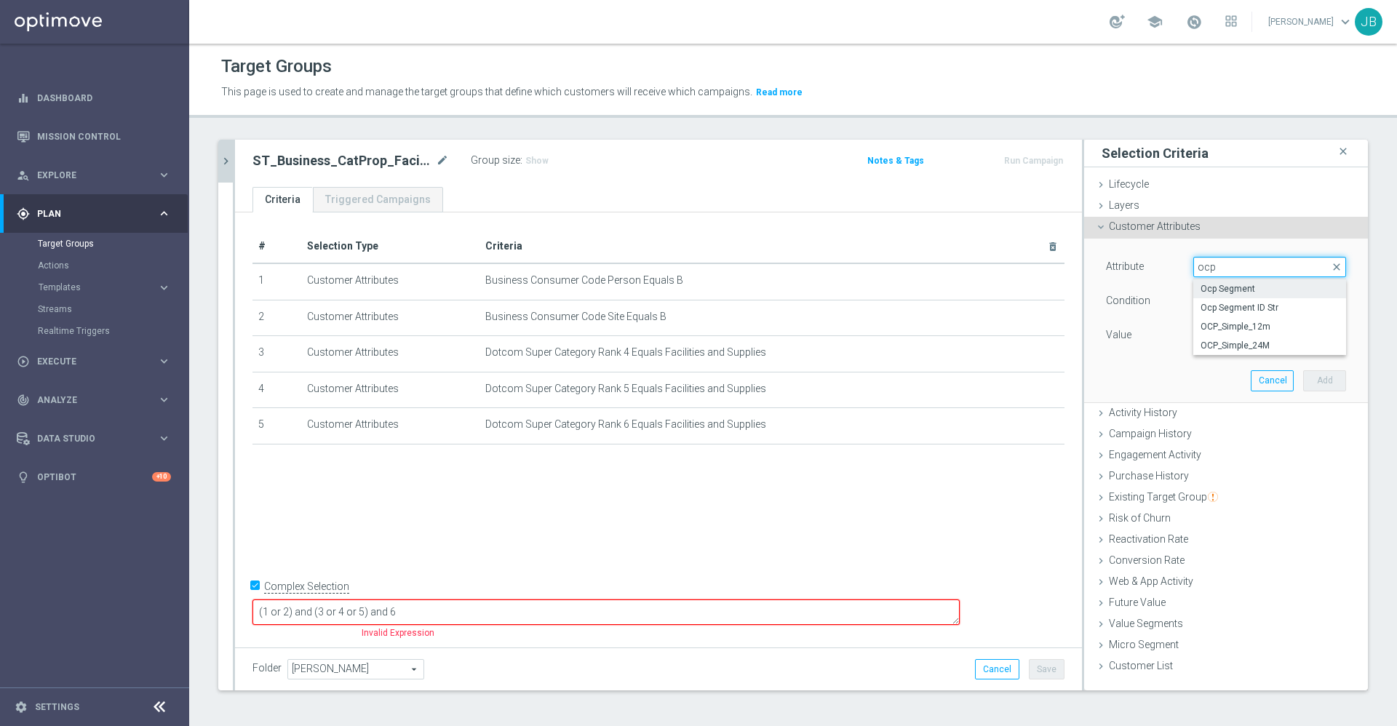
type input "ocp"
click at [1238, 292] on span "Ocp Segment" at bounding box center [1269, 289] width 138 height 12
type input "Ocp Segment"
click at [1236, 337] on span at bounding box center [1269, 335] width 151 height 19
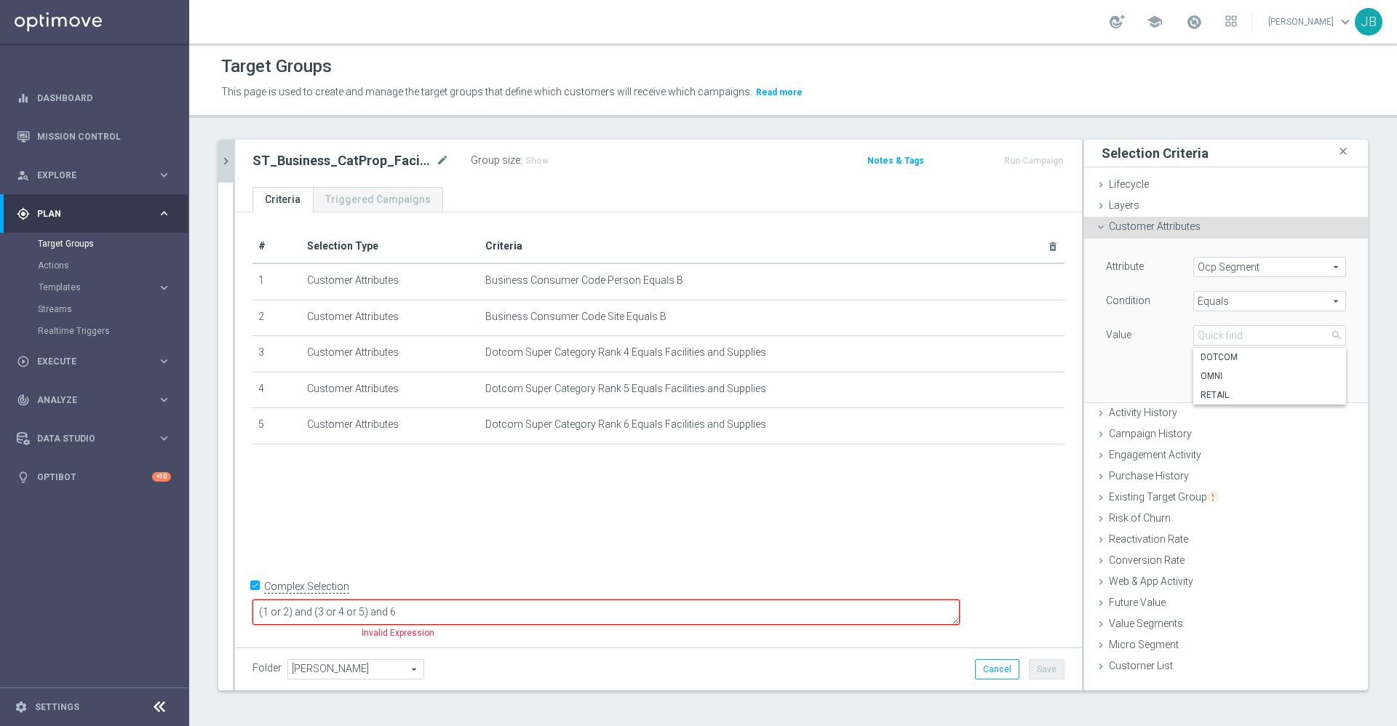
click at [1219, 303] on span "Equals" at bounding box center [1269, 301] width 151 height 19
click at [1205, 488] on span "One of" at bounding box center [1269, 493] width 138 height 12
type input "One of"
click at [1223, 330] on span at bounding box center [1269, 335] width 151 height 19
click at [1213, 378] on span "DOTCOM" at bounding box center [1279, 376] width 132 height 12
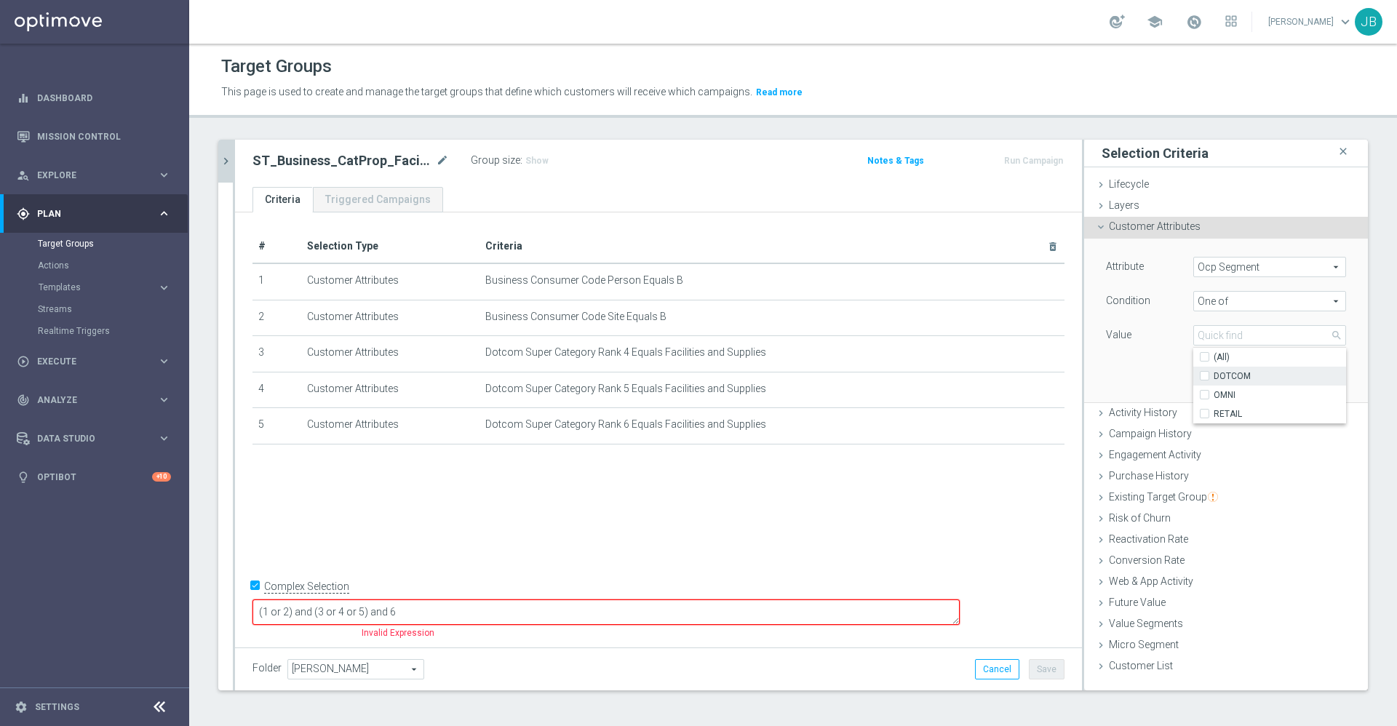
click at [1212, 378] on input "DOTCOM" at bounding box center [1208, 376] width 9 height 9
checkbox input "true"
type input "DOTCOM"
click at [1213, 392] on span "OMNI" at bounding box center [1279, 395] width 132 height 12
click at [1211, 392] on input "OMNI" at bounding box center [1208, 395] width 9 height 9
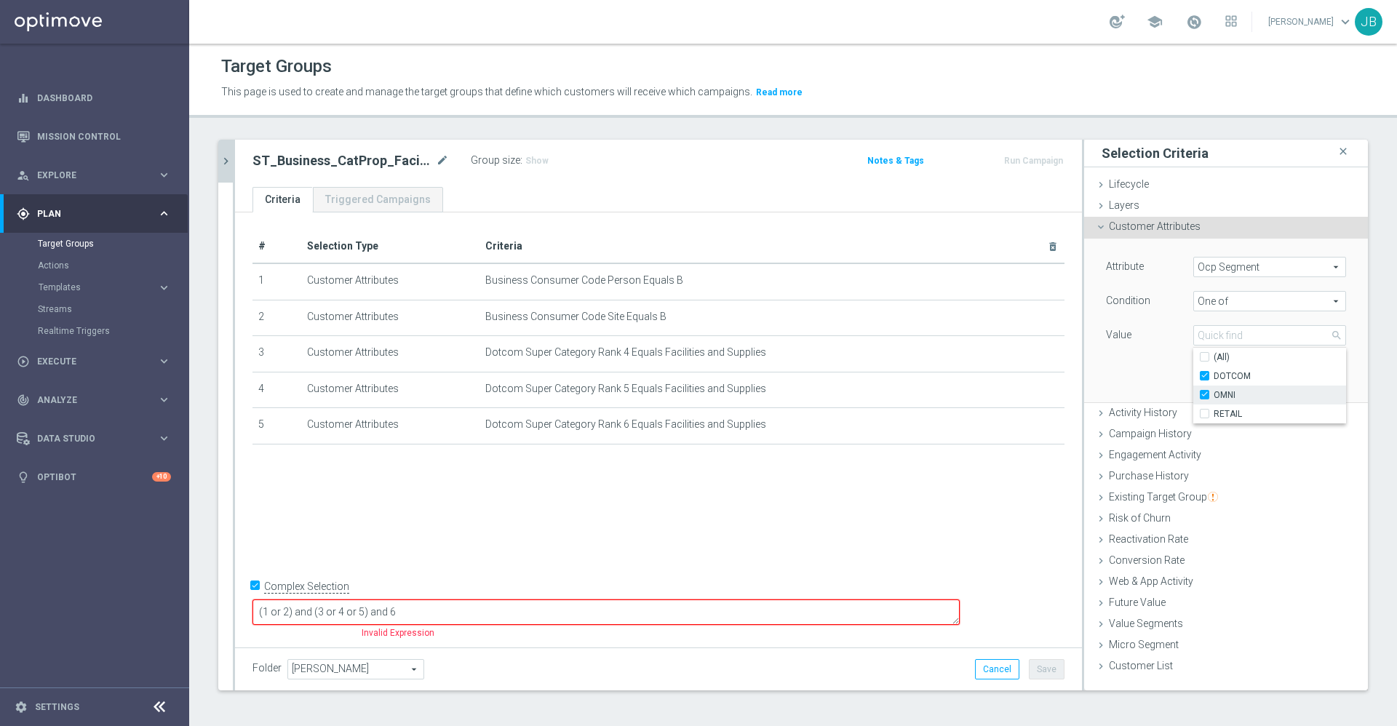
checkbox input "true"
type input "Selected 2 of 3"
click at [1133, 345] on div "Value" at bounding box center [1138, 336] width 87 height 23
click at [1303, 377] on button "Add" at bounding box center [1324, 380] width 43 height 20
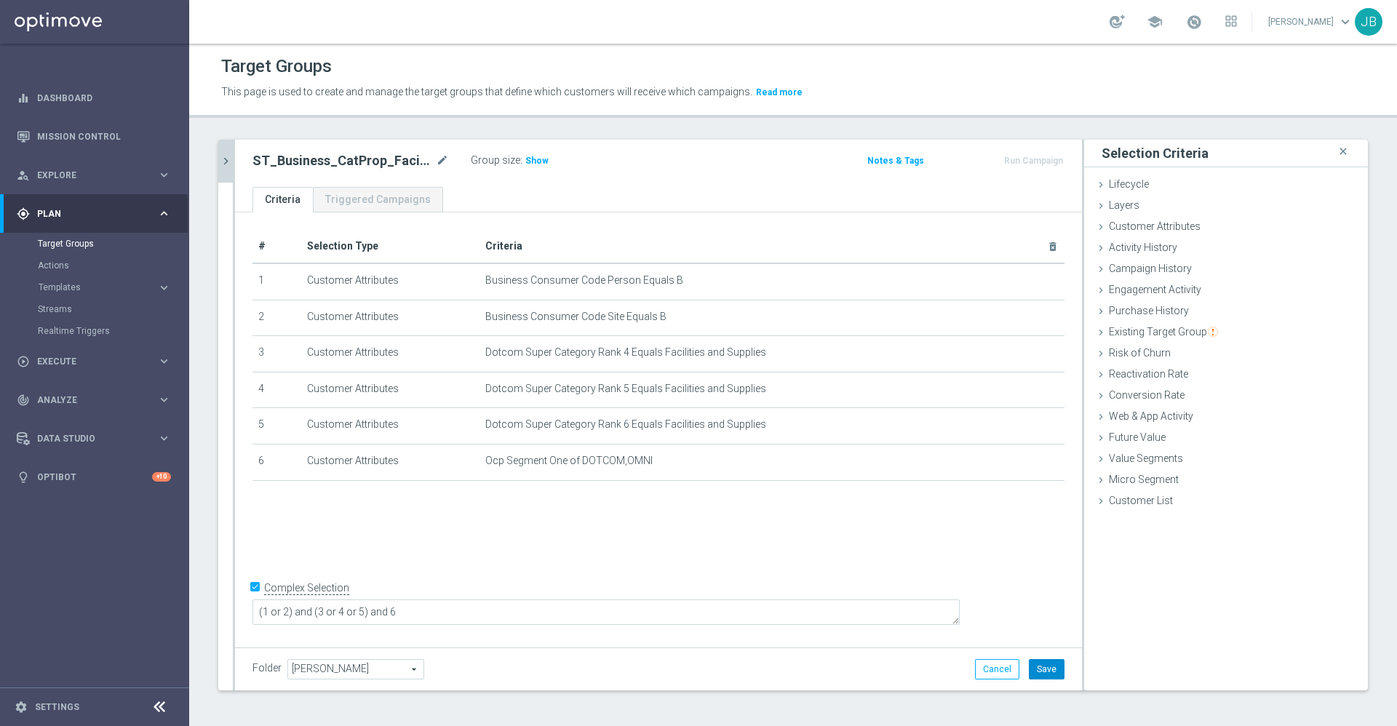
click at [1029, 675] on button "Save" at bounding box center [1047, 669] width 36 height 20
click at [535, 166] on h3 "Show" at bounding box center [537, 161] width 26 height 16
click at [227, 161] on icon "chevron_right" at bounding box center [226, 161] width 14 height 14
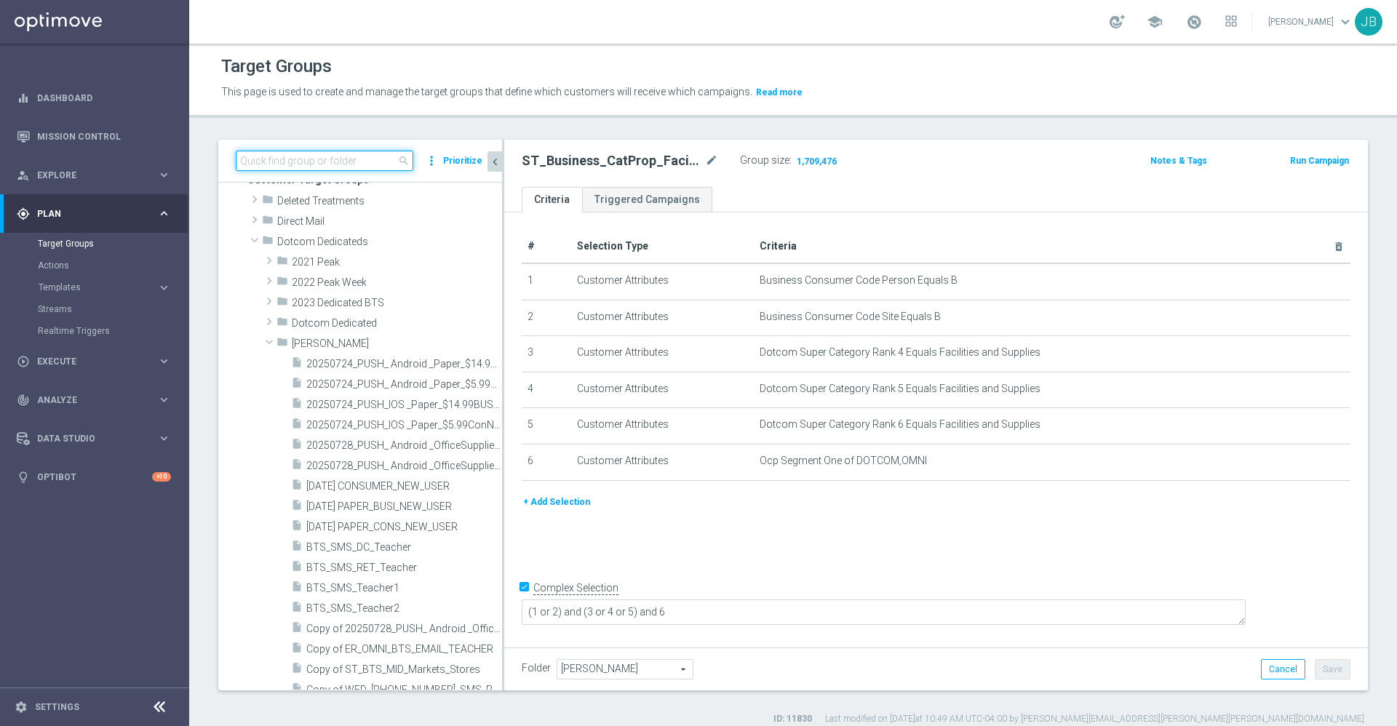
click at [364, 158] on input at bounding box center [325, 161] width 178 height 20
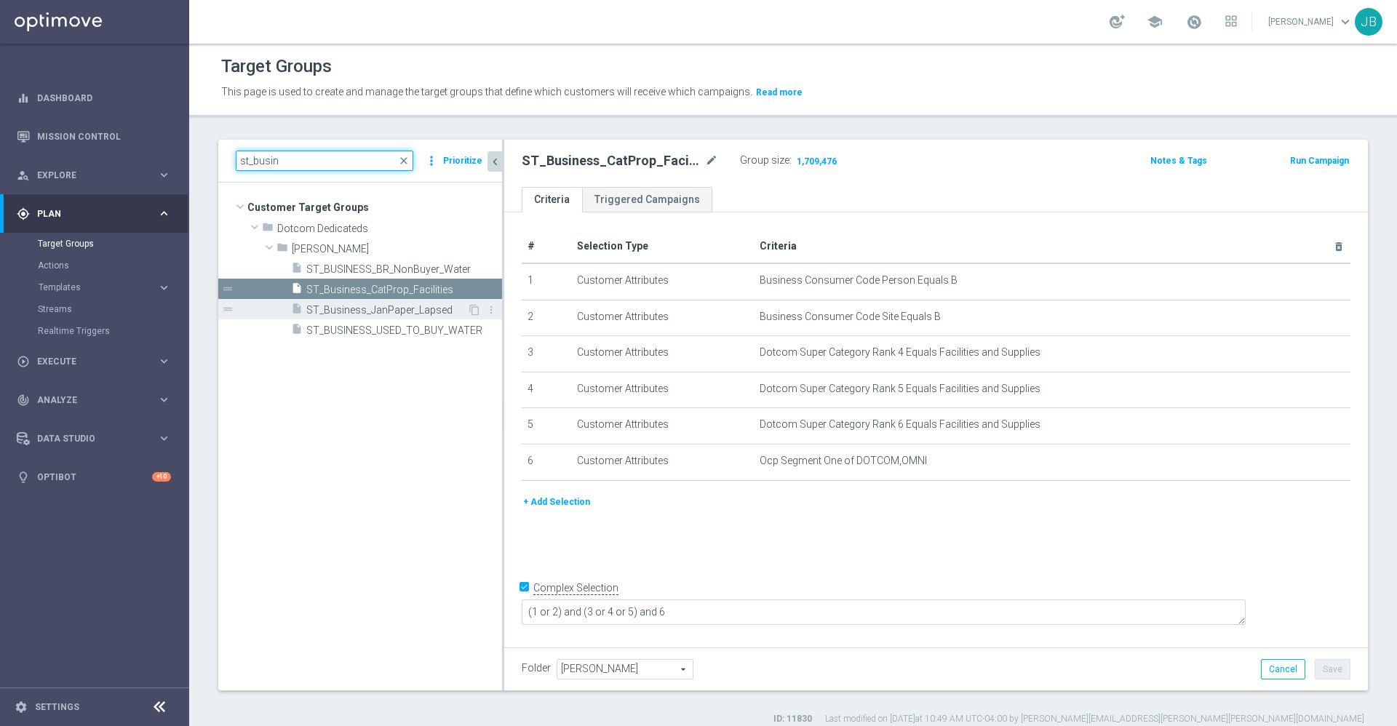
type input "st_busin"
click at [432, 311] on span "ST_Business_JanPaper_Lapsed" at bounding box center [386, 310] width 161 height 12
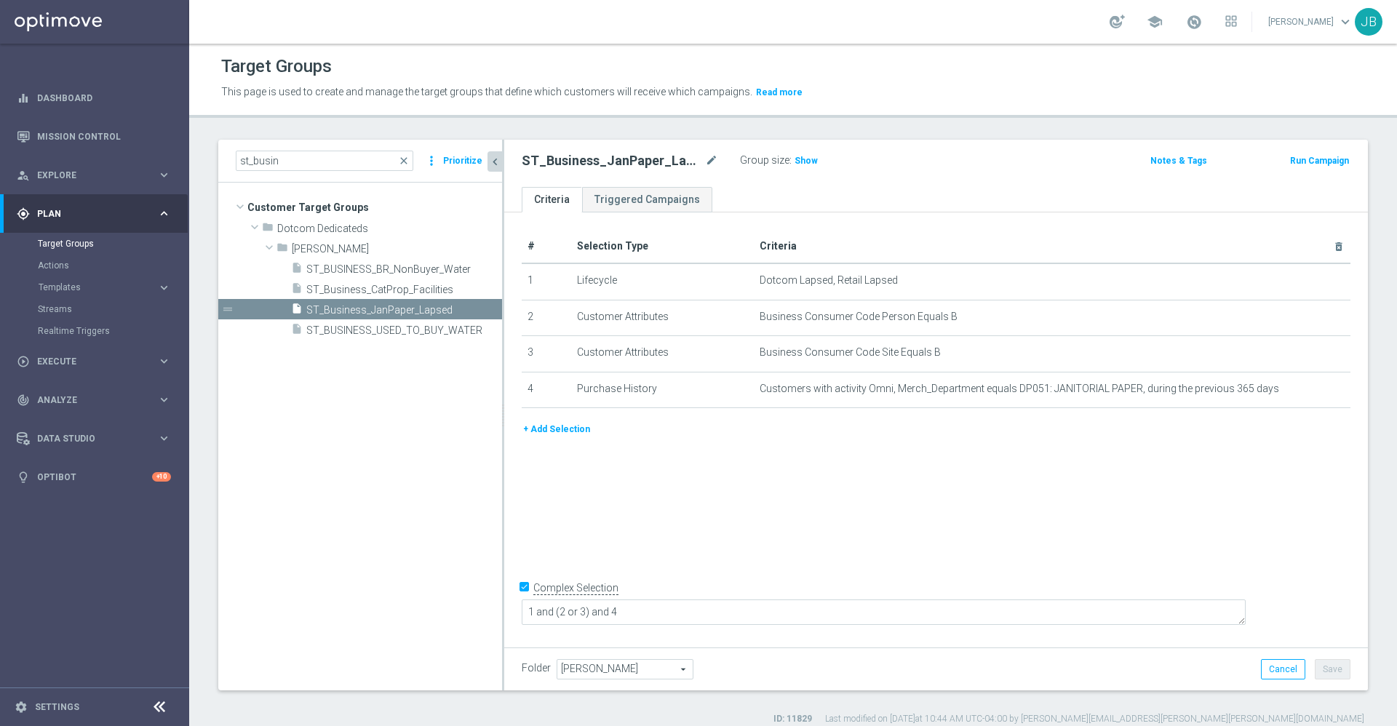
click at [556, 434] on button "+ Add Selection" at bounding box center [557, 429] width 70 height 16
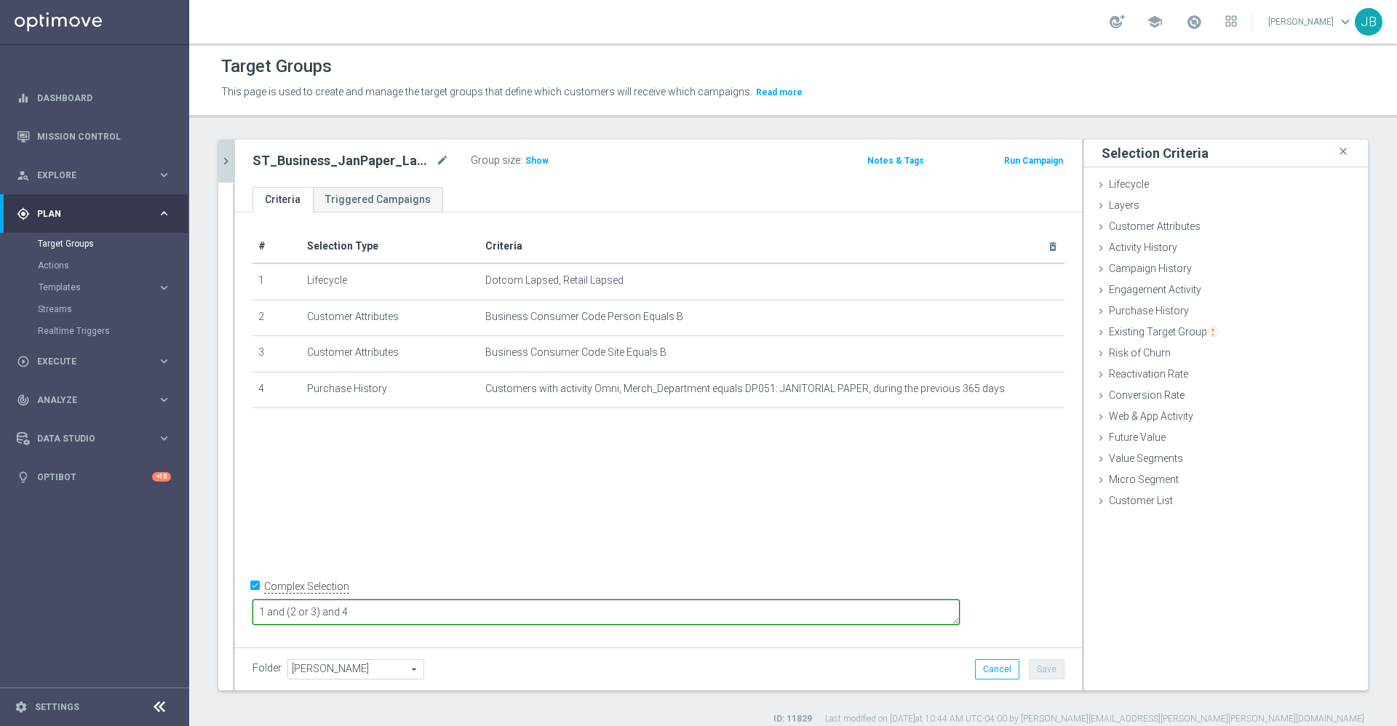
click at [456, 605] on textarea "1 and (2 or 3) and 4" at bounding box center [605, 611] width 707 height 25
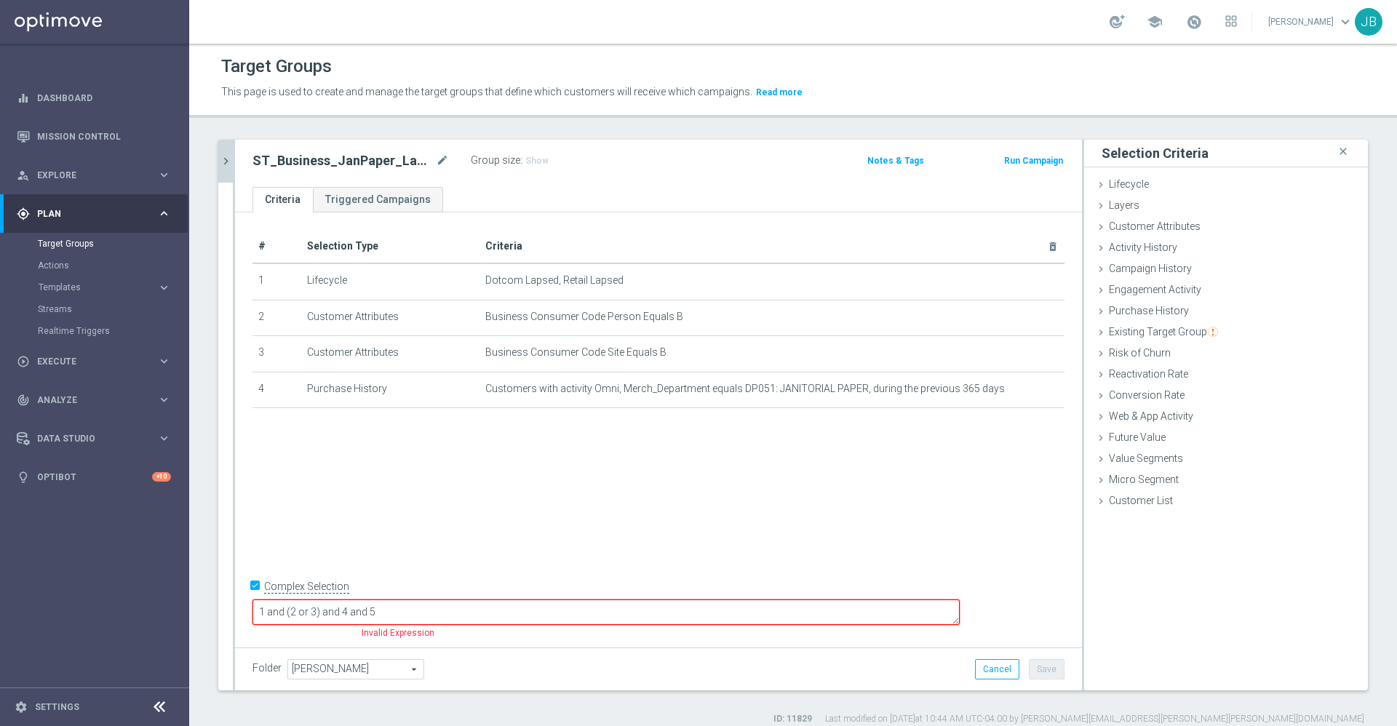
type textarea "1 and (2 or 3) and 4 and 5"
click at [565, 519] on div "# Selection Type Criteria delete_forever 1 Lifecycle Dotcom Lapsed, Retail Laps…" at bounding box center [658, 427] width 847 height 431
click at [1150, 229] on span "Customer Attributes" at bounding box center [1155, 226] width 92 height 12
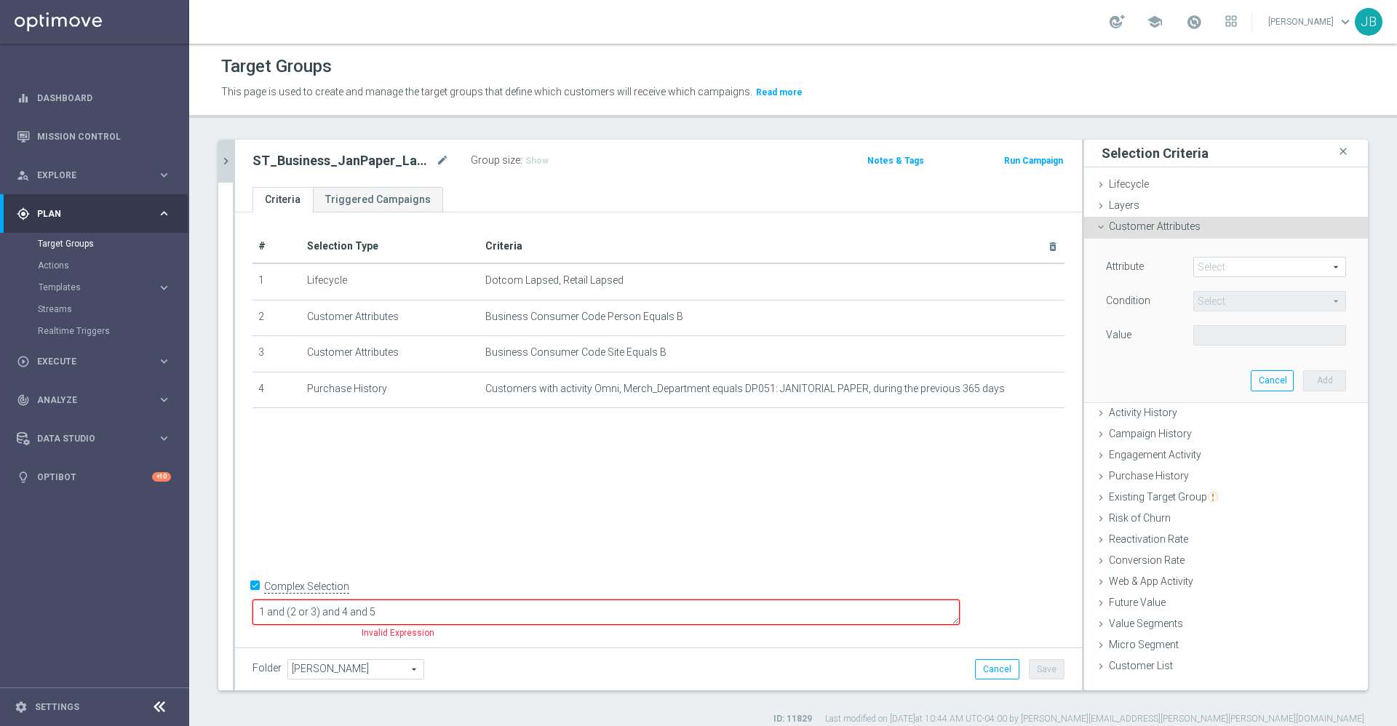
click at [1216, 265] on span at bounding box center [1269, 267] width 151 height 19
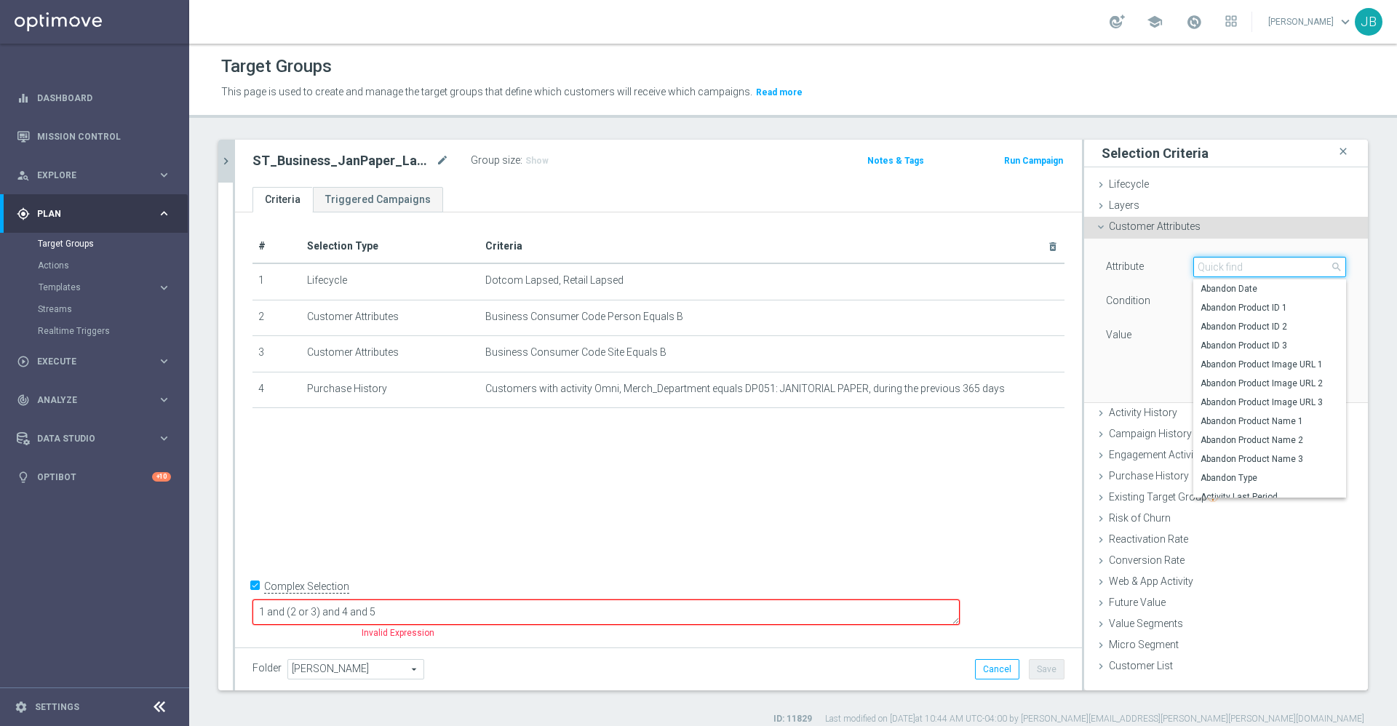
click at [1216, 265] on input "search" at bounding box center [1269, 267] width 153 height 20
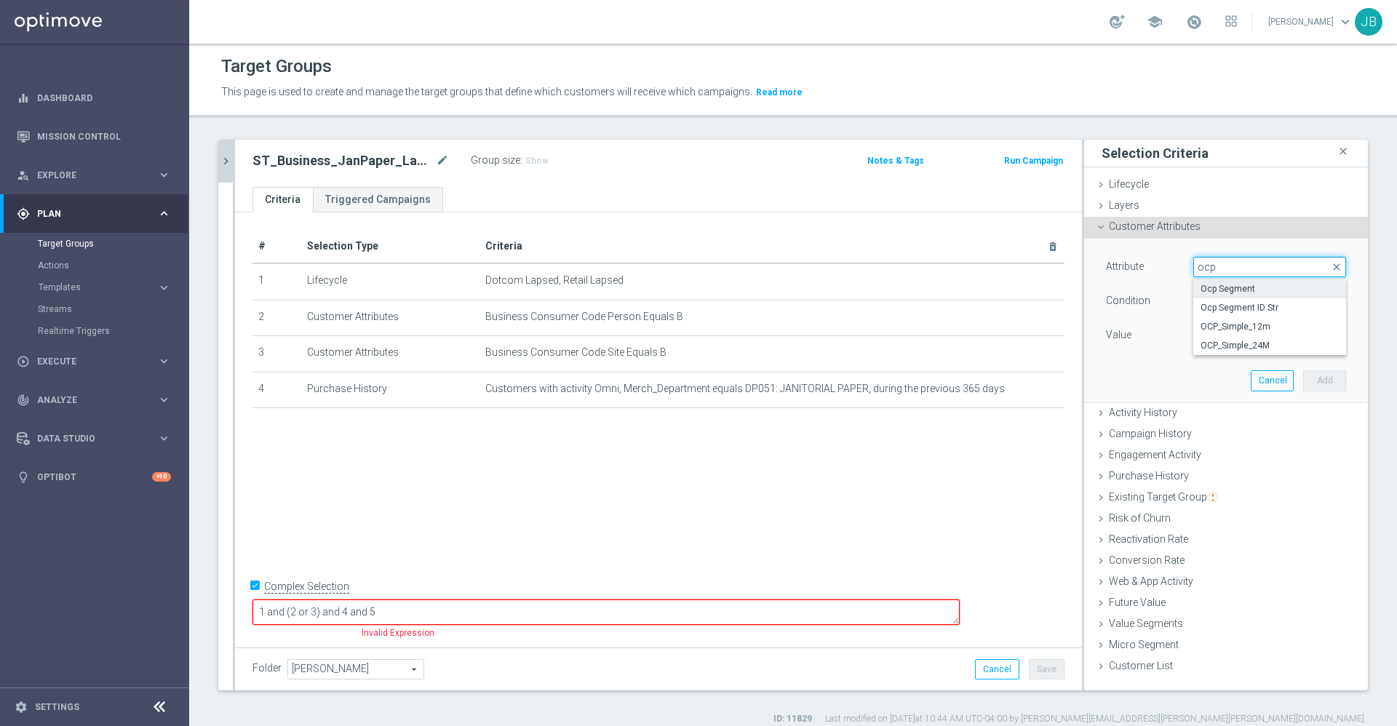
type input "ocp"
click at [1231, 291] on span "Ocp Segment" at bounding box center [1269, 289] width 138 height 12
type input "Ocp Segment"
click at [1236, 302] on span "Equals" at bounding box center [1269, 301] width 151 height 19
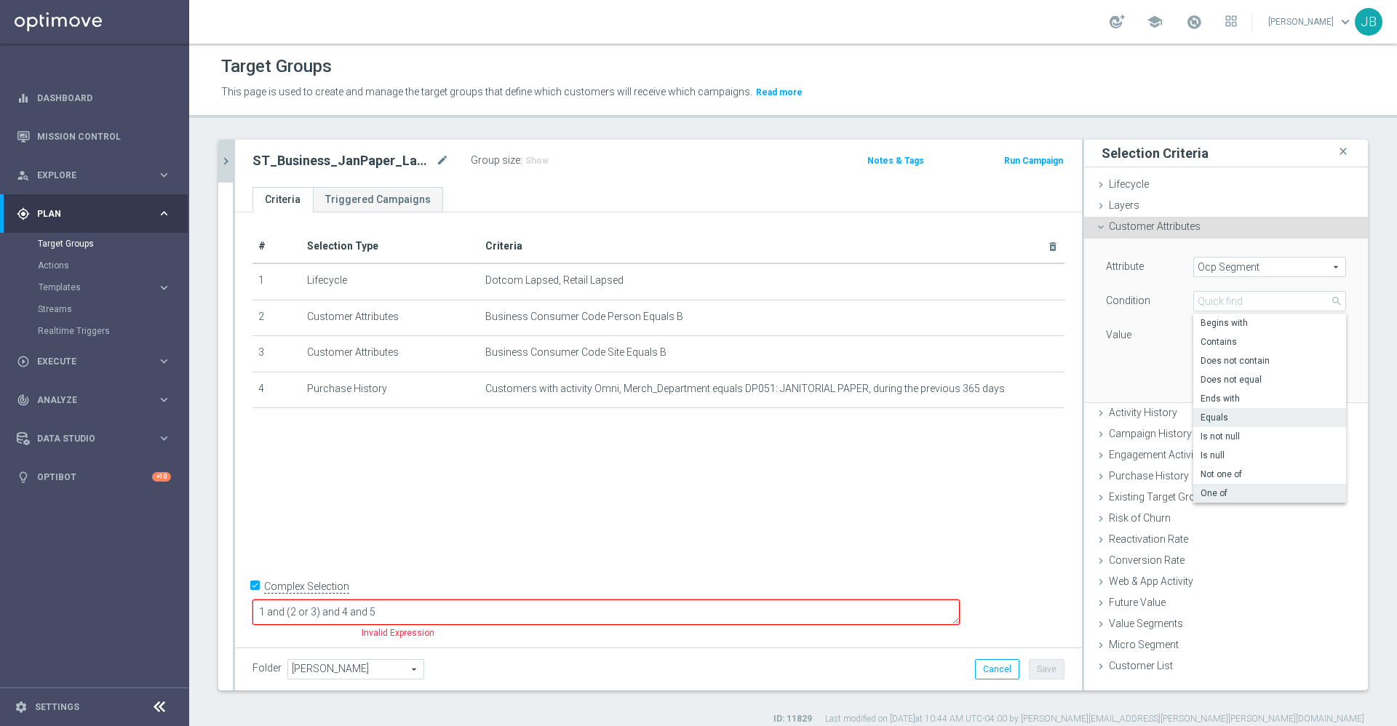
click at [1211, 489] on span "One of" at bounding box center [1269, 493] width 138 height 12
type input "One of"
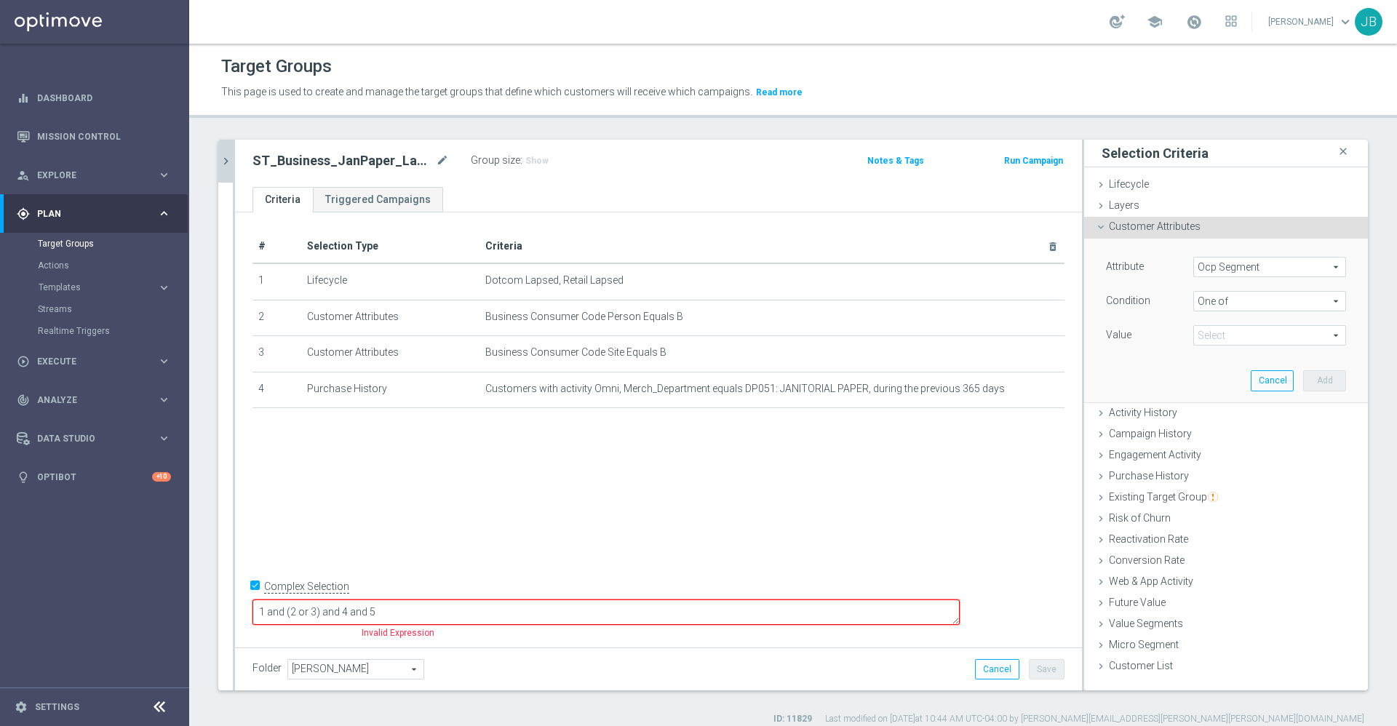
click at [1232, 340] on span at bounding box center [1269, 335] width 151 height 19
click at [1213, 376] on span "DOTCOM" at bounding box center [1279, 376] width 132 height 12
click at [1205, 376] on input "DOTCOM" at bounding box center [1208, 376] width 9 height 9
checkbox input "true"
type input "DOTCOM"
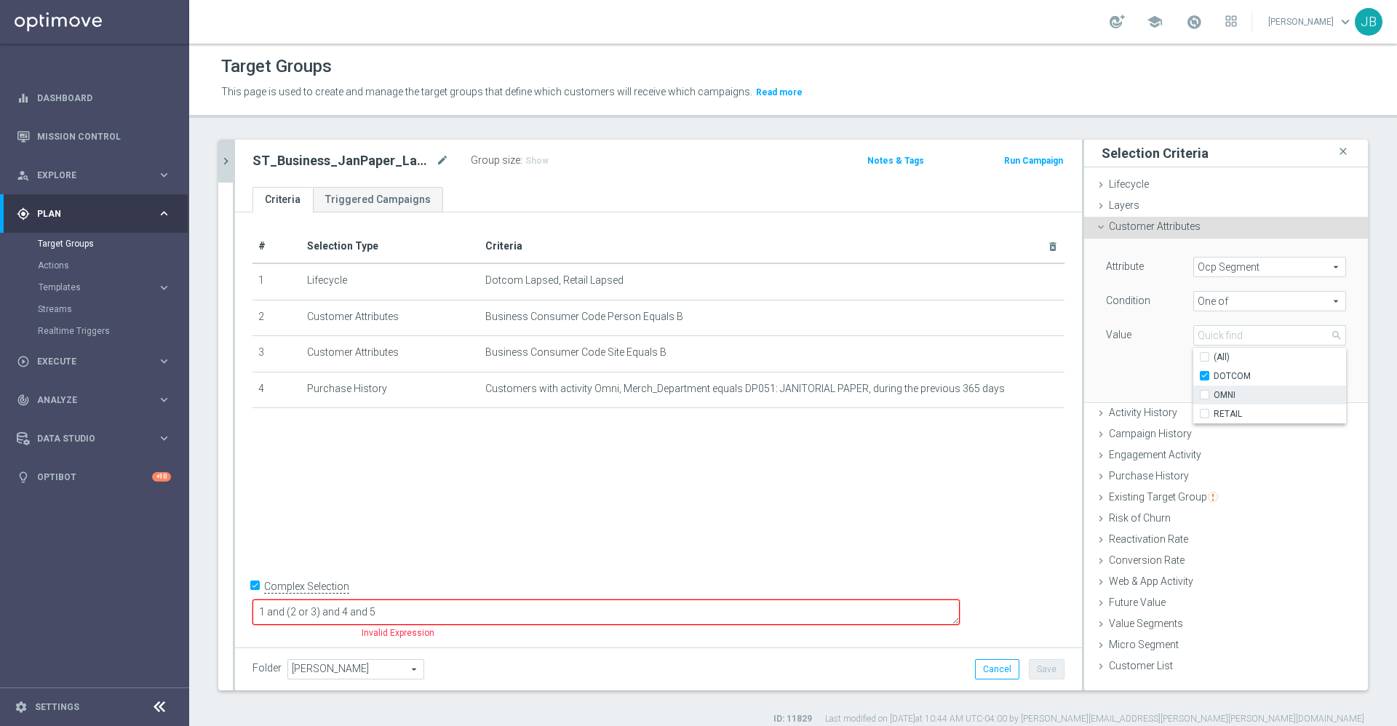
click at [1213, 390] on span "OMNI" at bounding box center [1279, 395] width 132 height 12
click at [1204, 391] on input "OMNI" at bounding box center [1208, 395] width 9 height 9
checkbox input "true"
type input "Selected 2 of 3"
click at [1133, 379] on div "Attribute Ocp Segment Ocp Segment arrow_drop_down search Condition One of One o…" at bounding box center [1226, 320] width 262 height 163
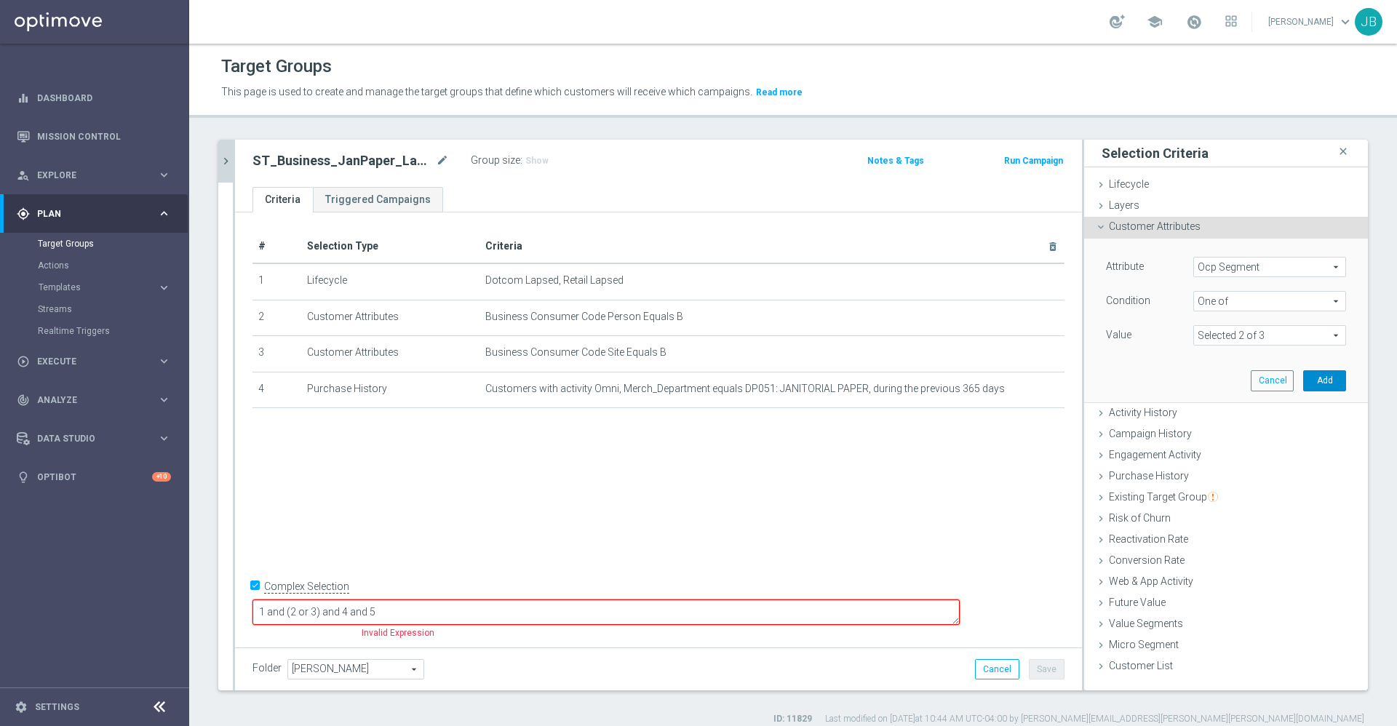
click at [1303, 382] on button "Add" at bounding box center [1324, 380] width 43 height 20
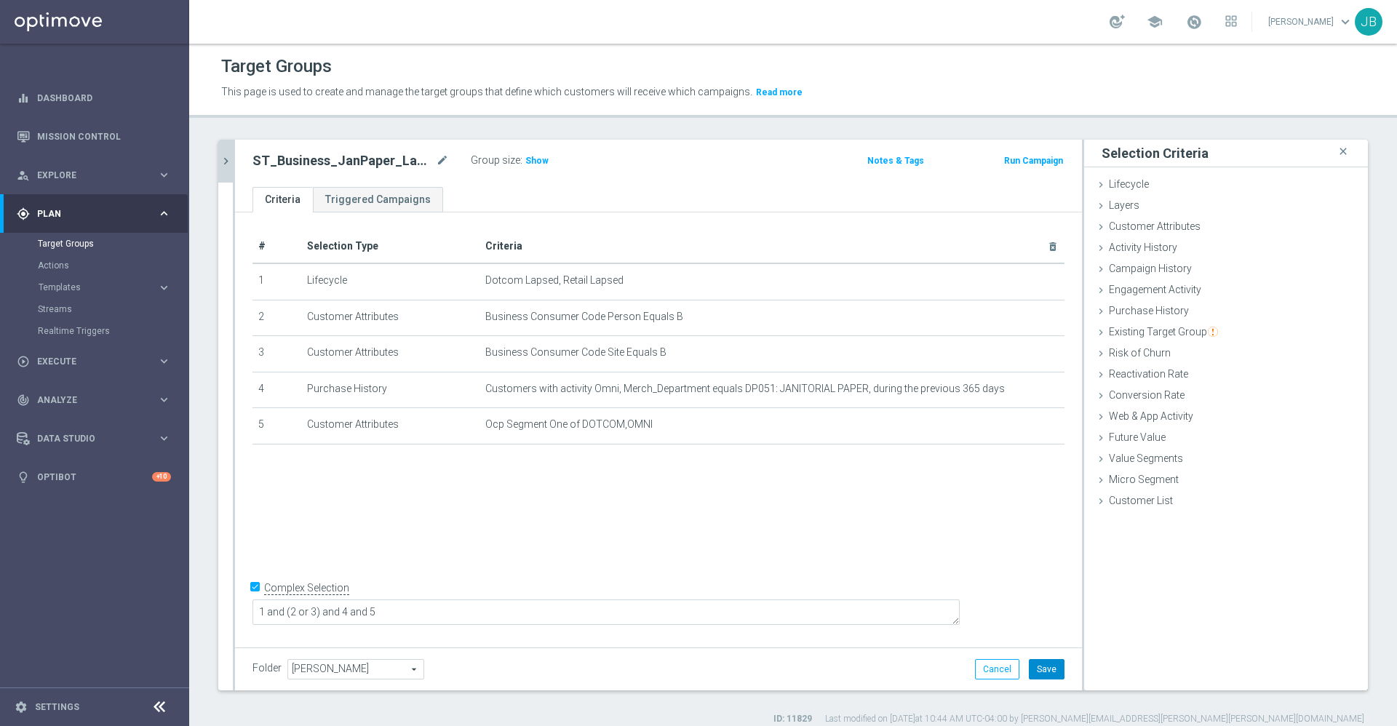
click at [1031, 668] on button "Save" at bounding box center [1047, 669] width 36 height 20
click at [540, 163] on span "Show" at bounding box center [536, 161] width 23 height 10
click at [437, 163] on icon "mode_edit" at bounding box center [442, 160] width 13 height 17
click at [589, 496] on div "# Selection Type Criteria delete_forever 1 Lifecycle Dotcom Lapsed, Retail Laps…" at bounding box center [658, 427] width 847 height 431
click at [439, 161] on icon "mode_edit" at bounding box center [442, 160] width 13 height 17
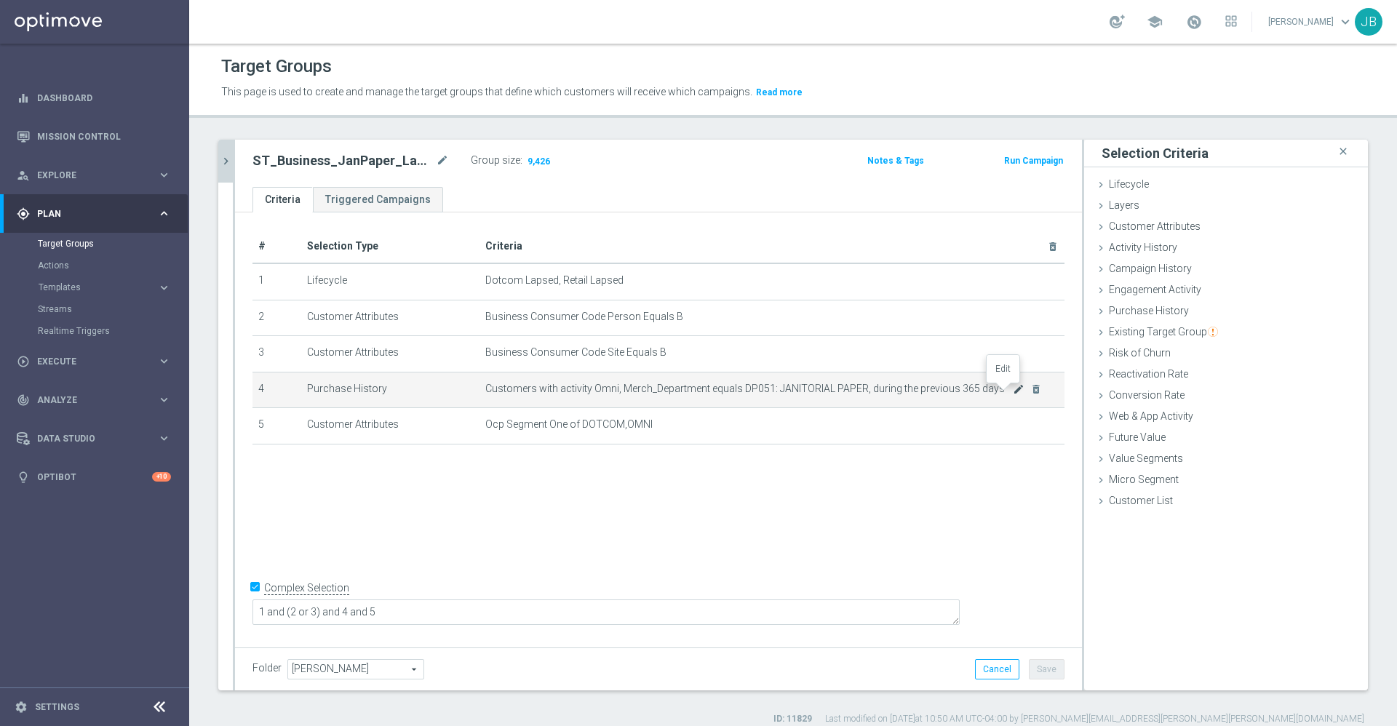
click at [1013, 395] on icon "mode_edit" at bounding box center [1019, 389] width 12 height 12
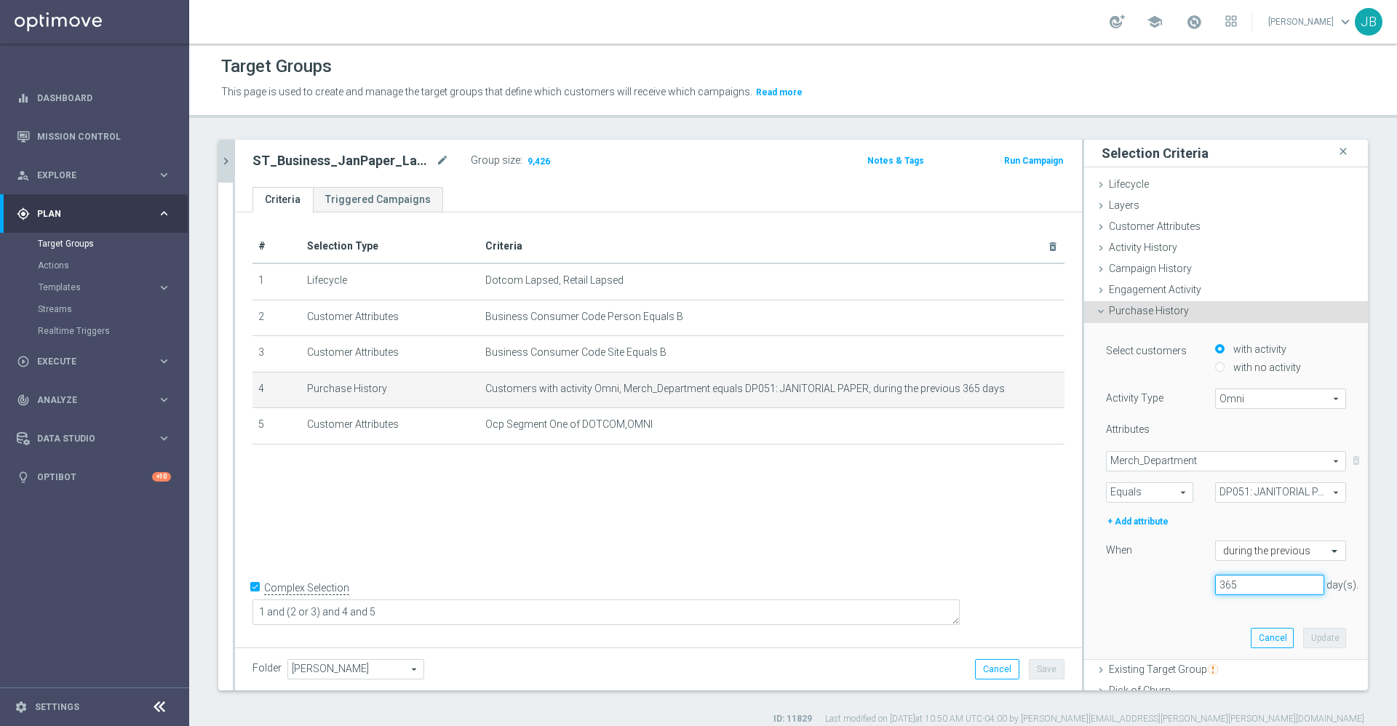
click at [1231, 581] on input "365" at bounding box center [1269, 585] width 109 height 20
type input "3"
type input "730"
click at [1303, 639] on button "Update" at bounding box center [1324, 638] width 43 height 20
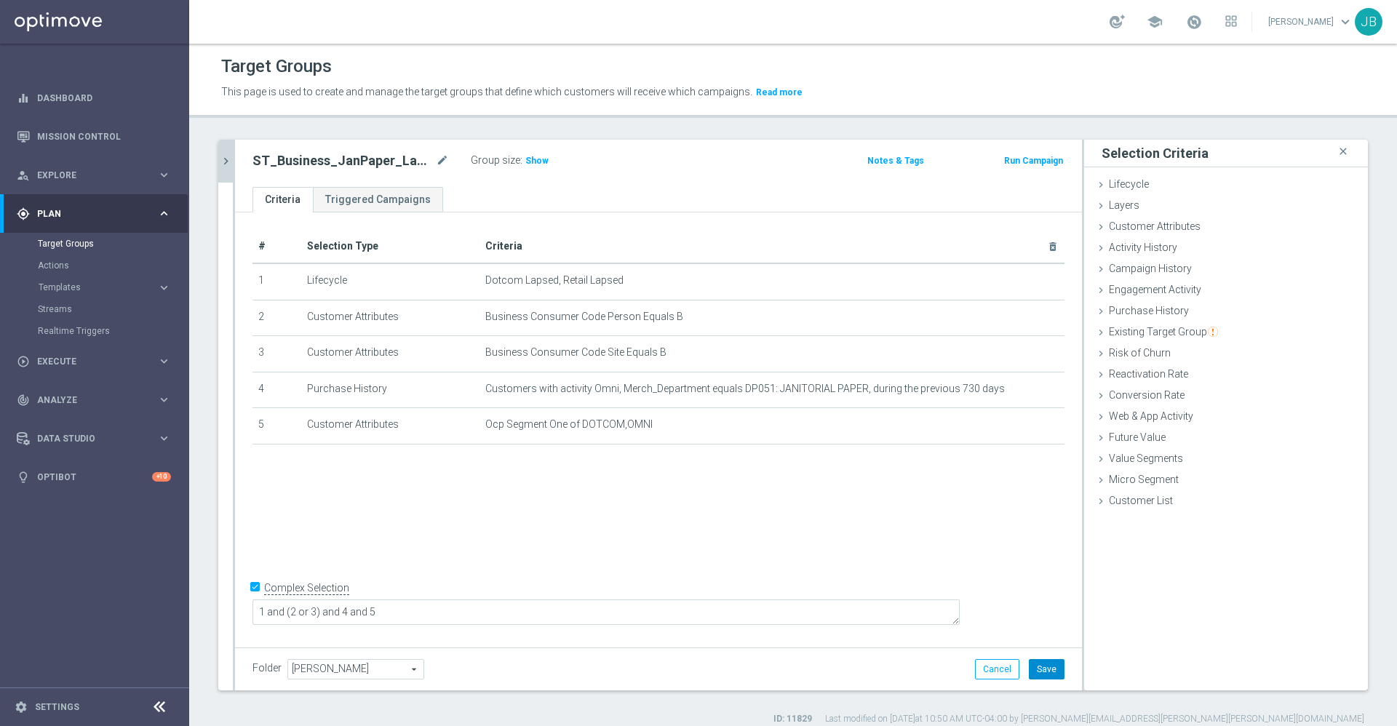
click at [1031, 669] on button "Save" at bounding box center [1047, 669] width 36 height 20
click at [536, 159] on span "Show" at bounding box center [536, 161] width 23 height 10
click at [222, 160] on icon "chevron_right" at bounding box center [226, 161] width 14 height 14
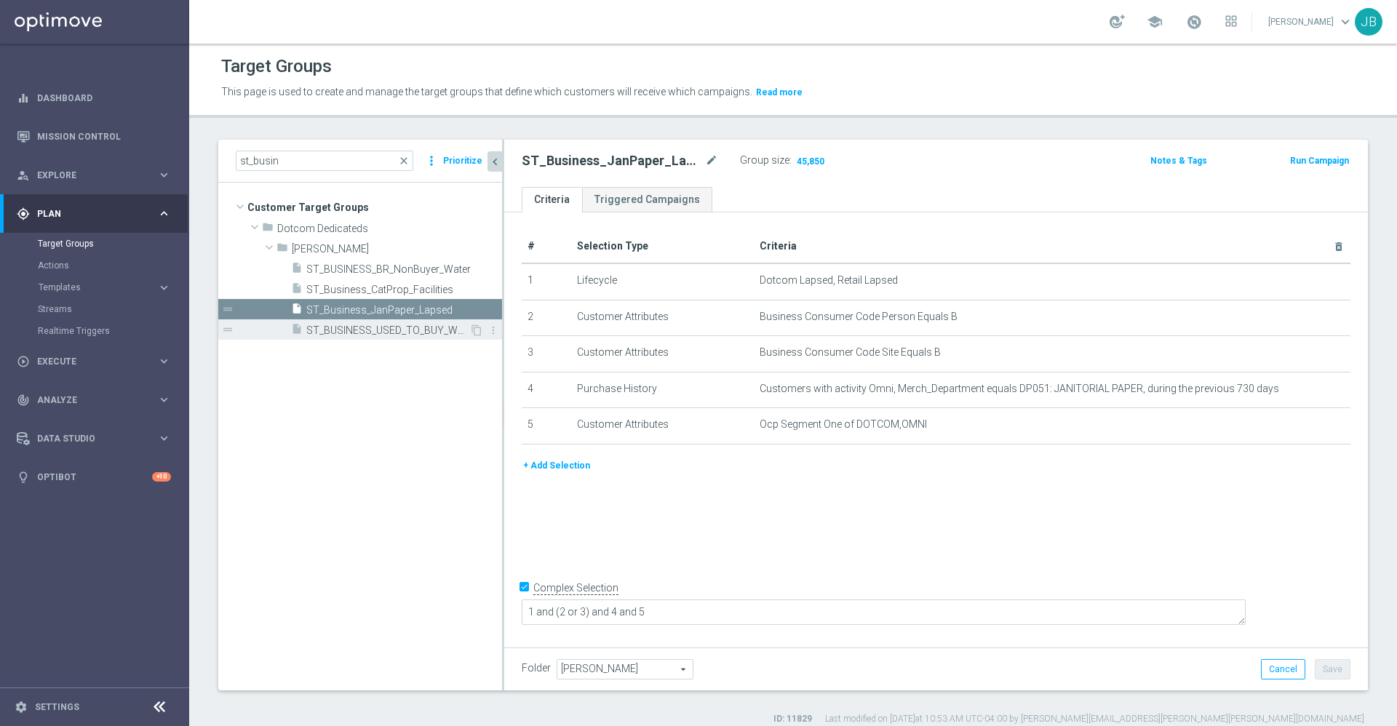
click at [421, 330] on span "ST_BUSINESS_USED_TO_BUY_WATER" at bounding box center [387, 330] width 163 height 12
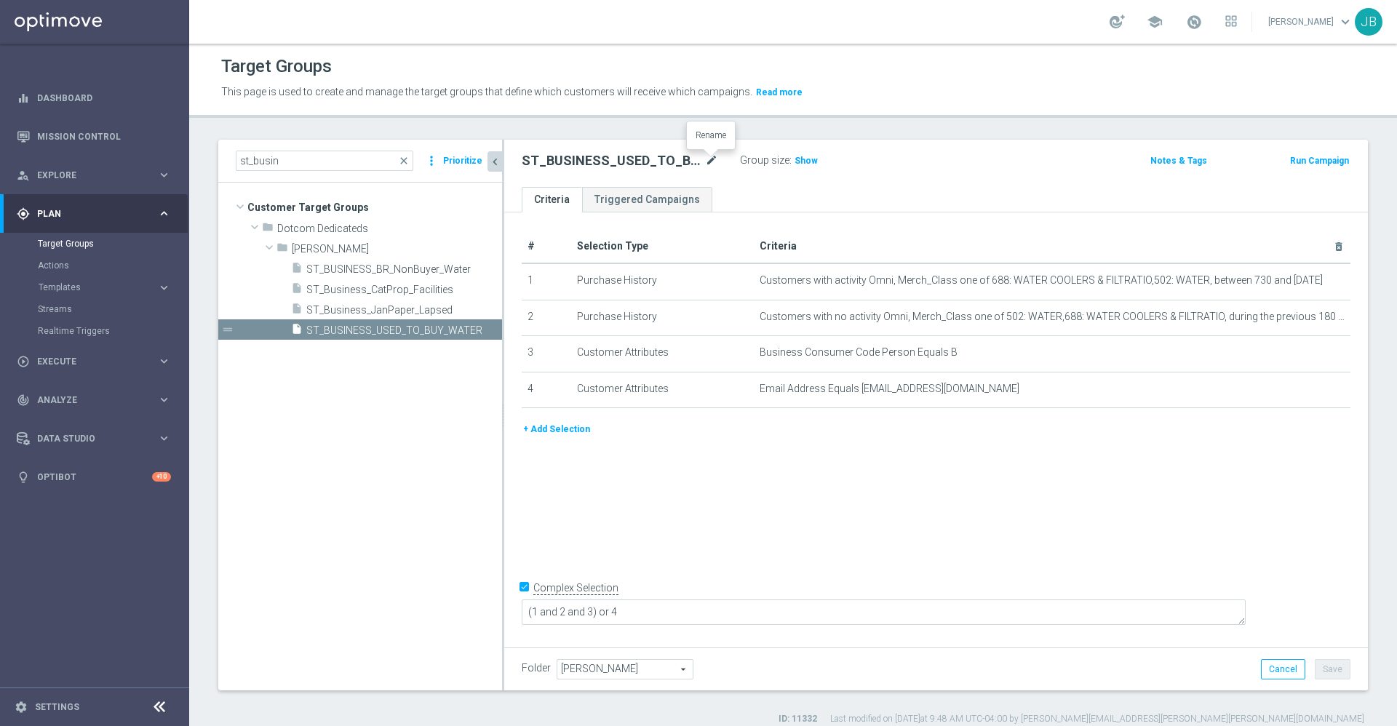
click at [711, 159] on icon "mode_edit" at bounding box center [711, 160] width 13 height 17
click at [804, 166] on h3 "Show" at bounding box center [806, 161] width 26 height 16
click at [442, 290] on span "ST_Business_CatProp_Facilities" at bounding box center [386, 290] width 161 height 12
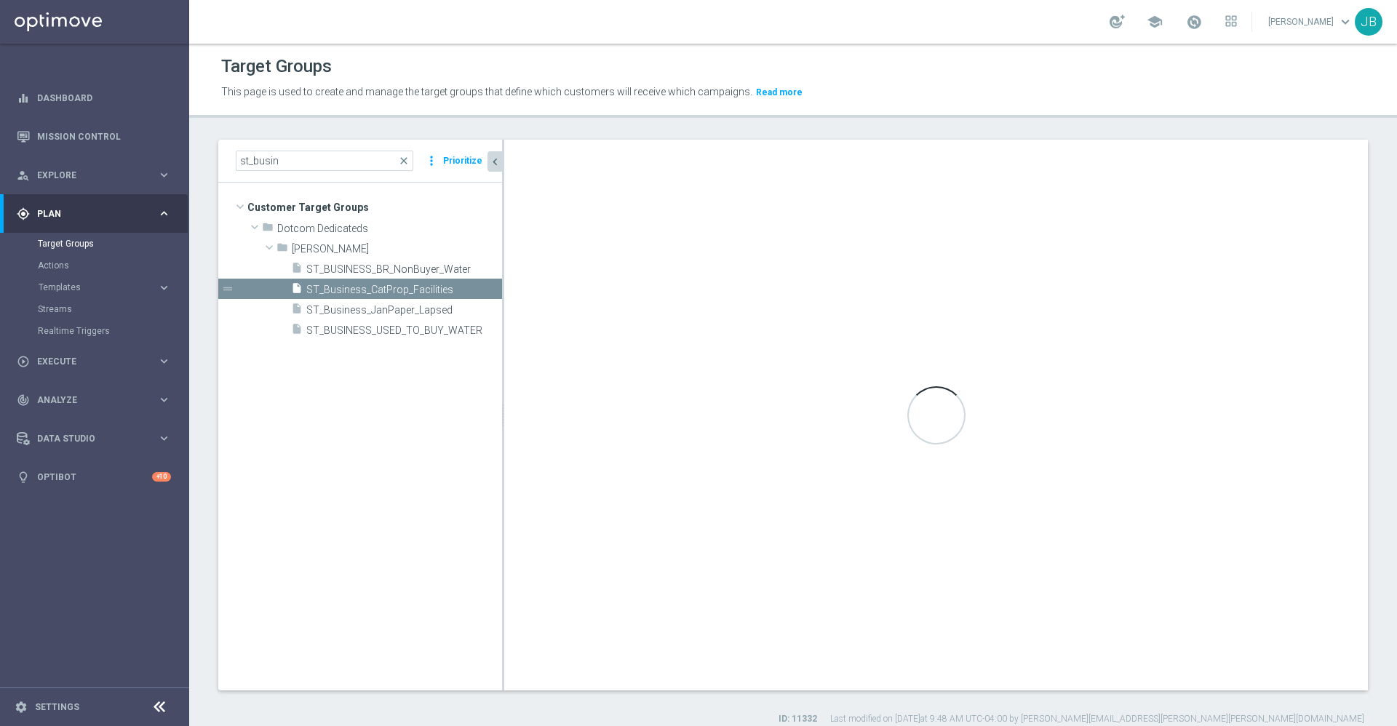
type textarea "(1 or 2) and (3 or 4 or 5) and 6"
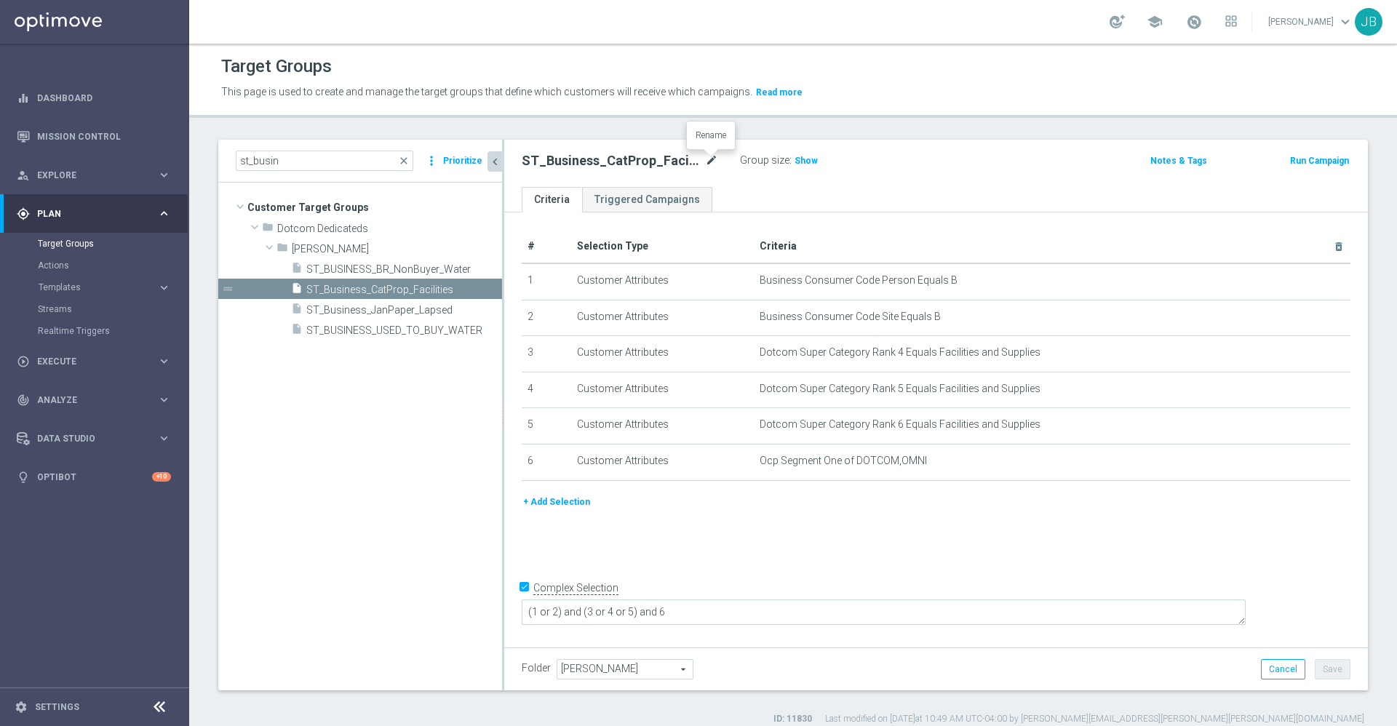
click at [713, 157] on icon "mode_edit" at bounding box center [711, 160] width 13 height 17
click at [589, 163] on input "ST_Business_CatProp_Facilities" at bounding box center [620, 162] width 196 height 20
type input "ST_Business_Med_CatProp_Facilities"
click at [957, 219] on div "# Selection Type Criteria delete_forever 1 Customer Attributes Business Consume…" at bounding box center [936, 427] width 864 height 431
click at [1320, 664] on button "Save" at bounding box center [1333, 669] width 36 height 20
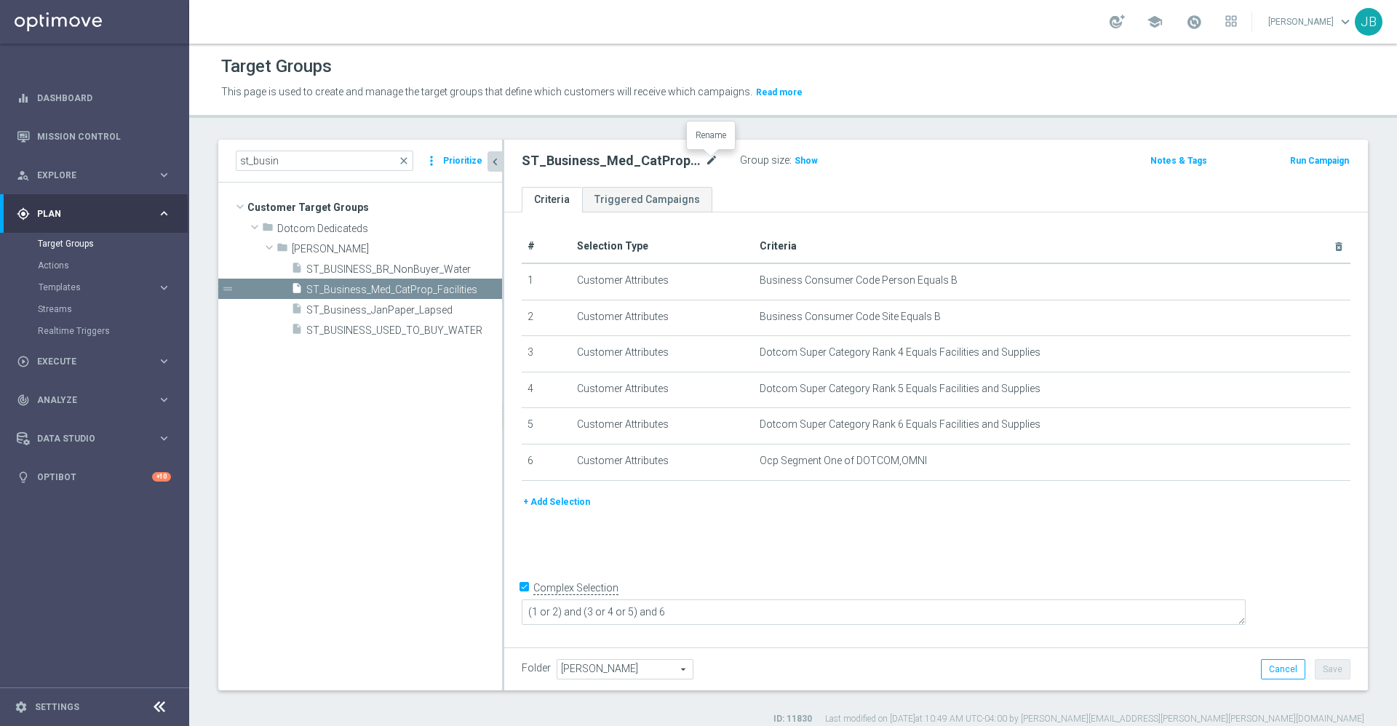
click at [709, 161] on icon "mode_edit" at bounding box center [711, 160] width 13 height 17
click at [800, 164] on span "Show" at bounding box center [805, 161] width 23 height 10
click at [713, 161] on icon "mode_edit" at bounding box center [711, 160] width 13 height 17
click at [118, 140] on link "Mission Control" at bounding box center [104, 136] width 134 height 39
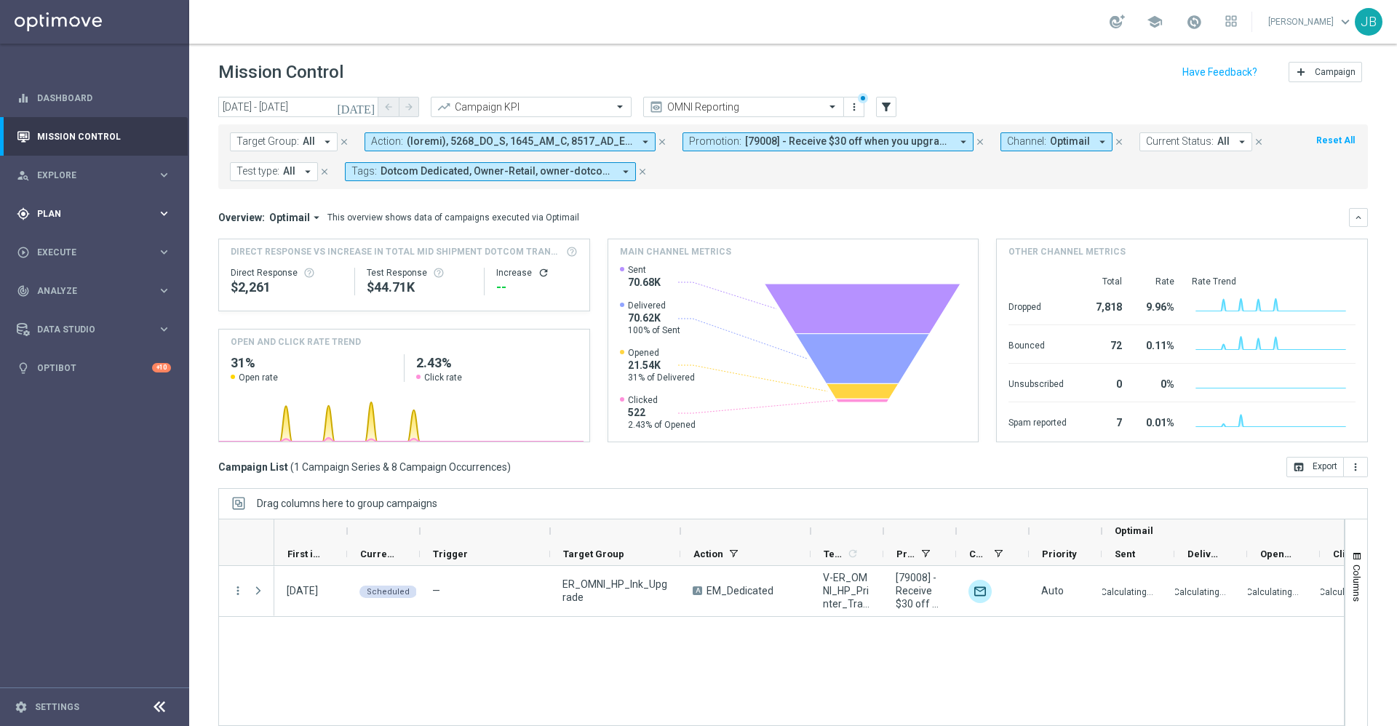
click at [84, 207] on div "gps_fixed Plan" at bounding box center [87, 213] width 140 height 13
click at [87, 248] on link "Target Groups" at bounding box center [94, 244] width 113 height 12
